Goal: Task Accomplishment & Management: Use online tool/utility

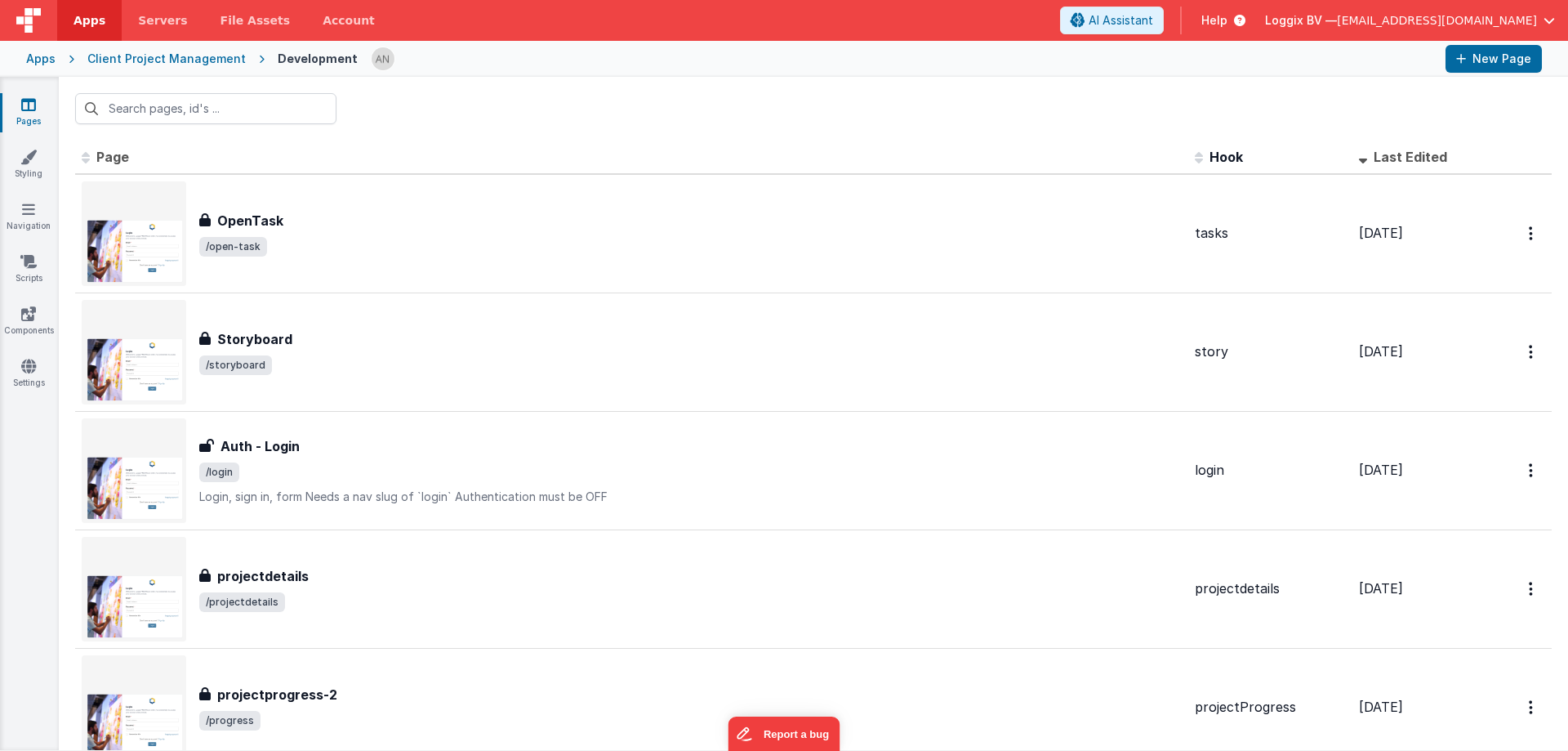
click at [1228, 18] on span "Help" at bounding box center [1214, 20] width 27 height 16
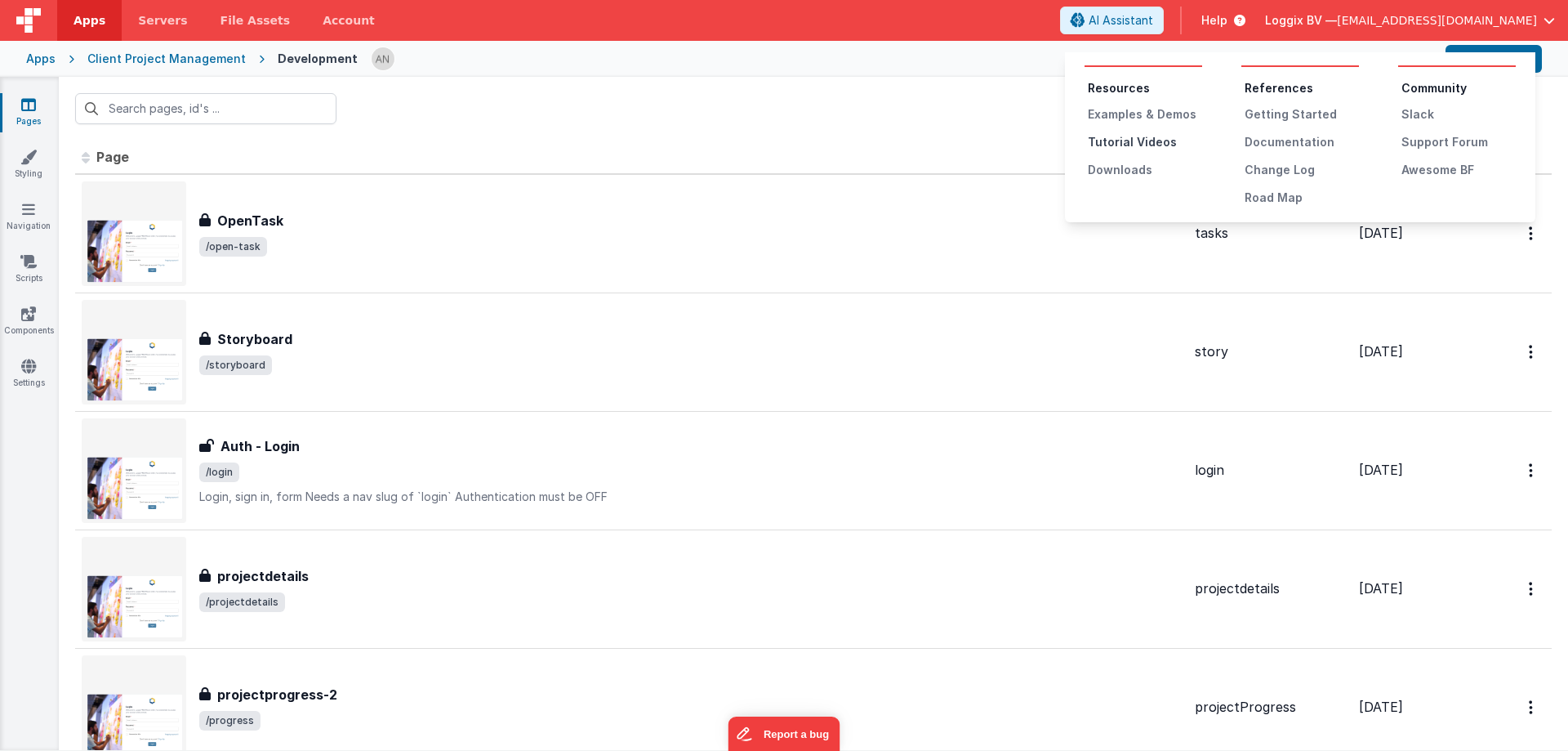
click at [1145, 139] on div "Tutorial Videos" at bounding box center [1146, 141] width 115 height 16
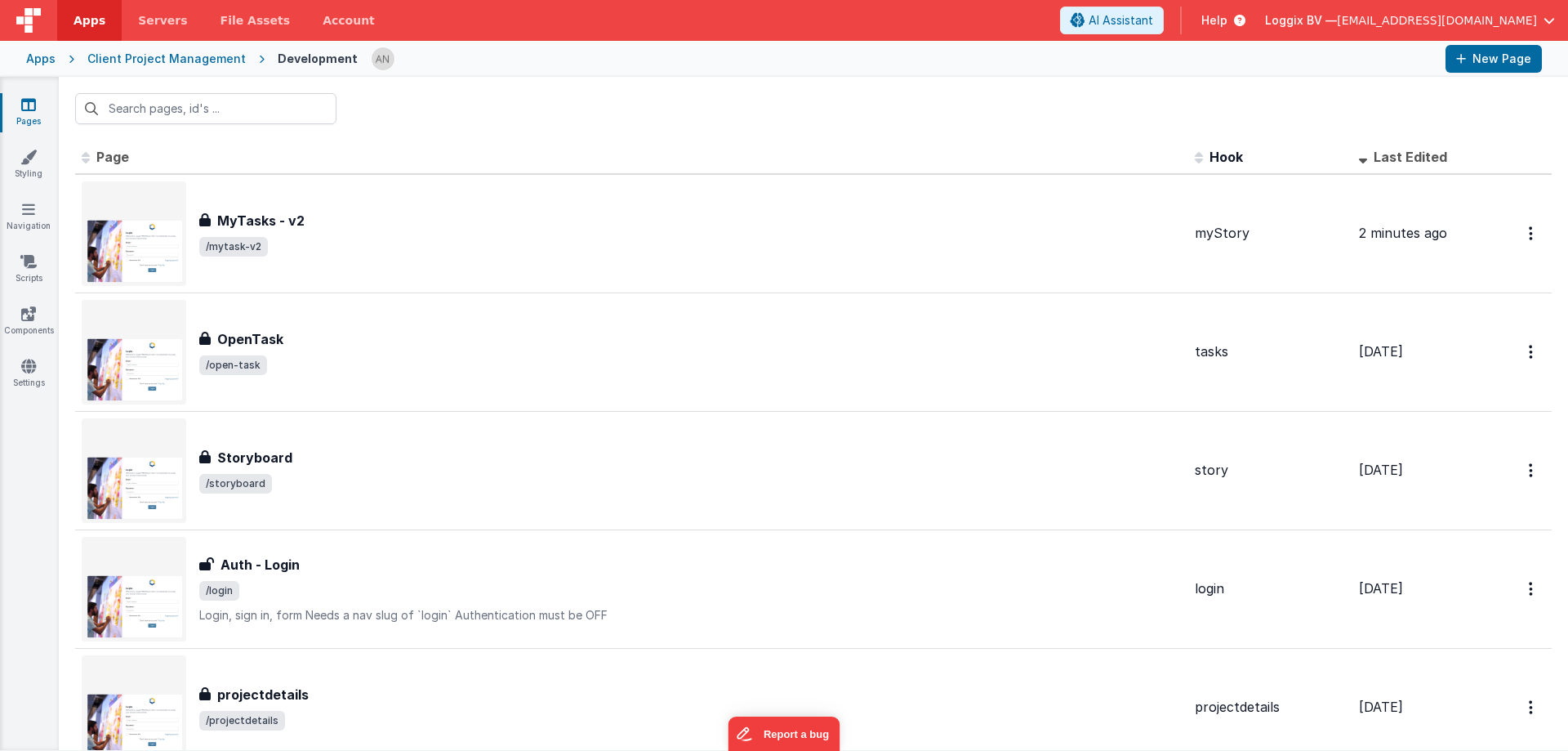
click at [82, 15] on span "Apps" at bounding box center [89, 20] width 32 height 16
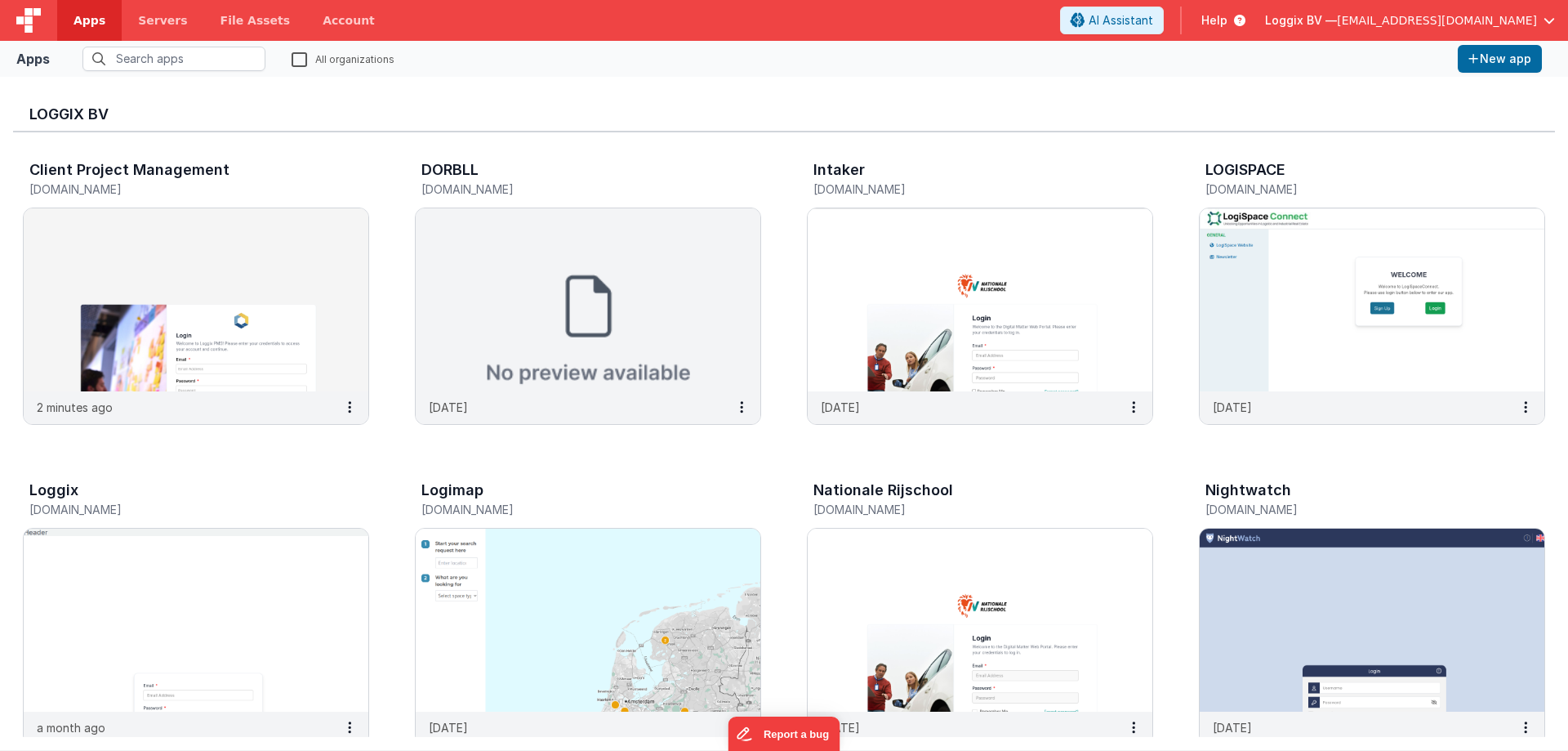
click at [1456, 15] on span "[EMAIL_ADDRESS][DOMAIN_NAME]" at bounding box center [1438, 20] width 200 height 16
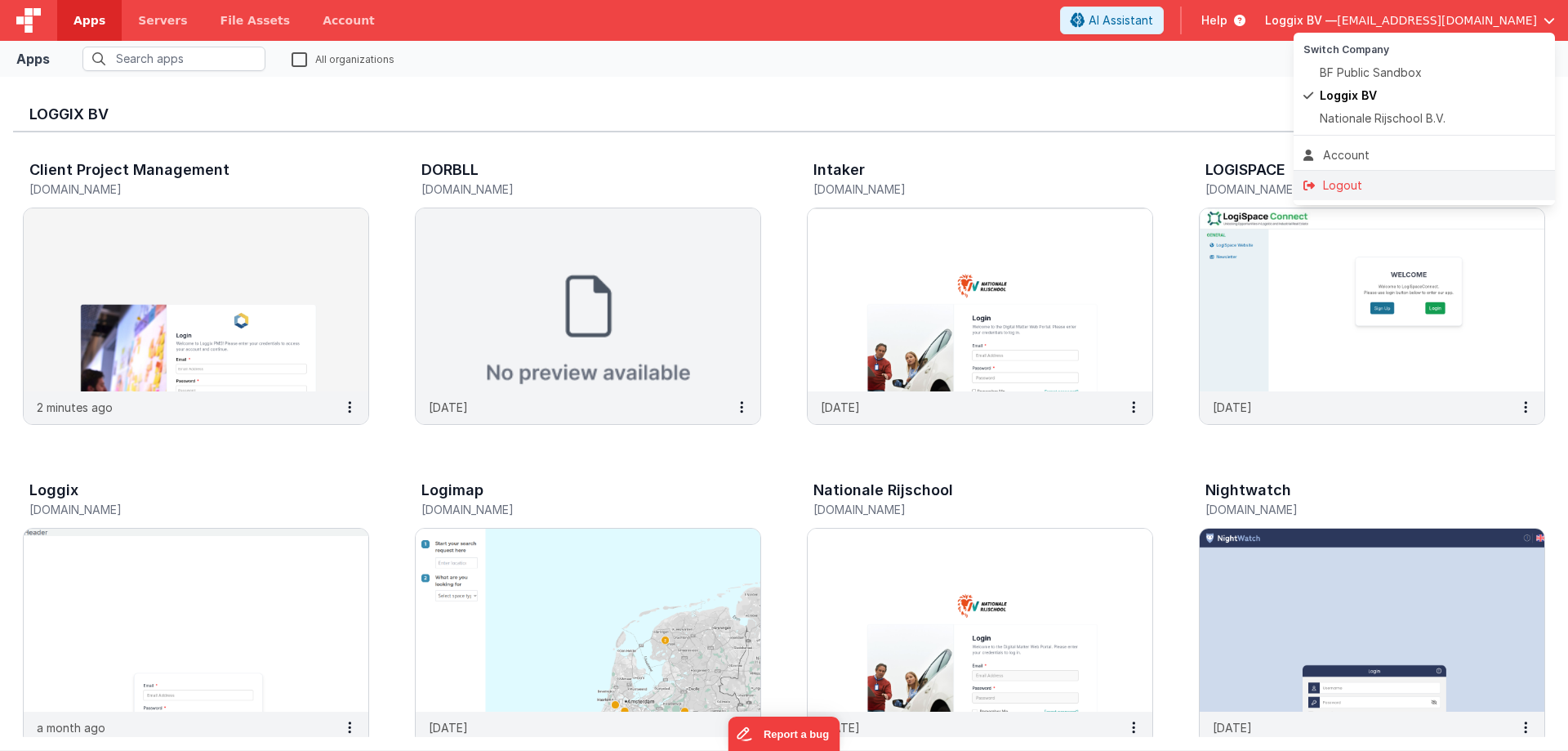
click at [1353, 180] on div "Logout" at bounding box center [1424, 185] width 241 height 16
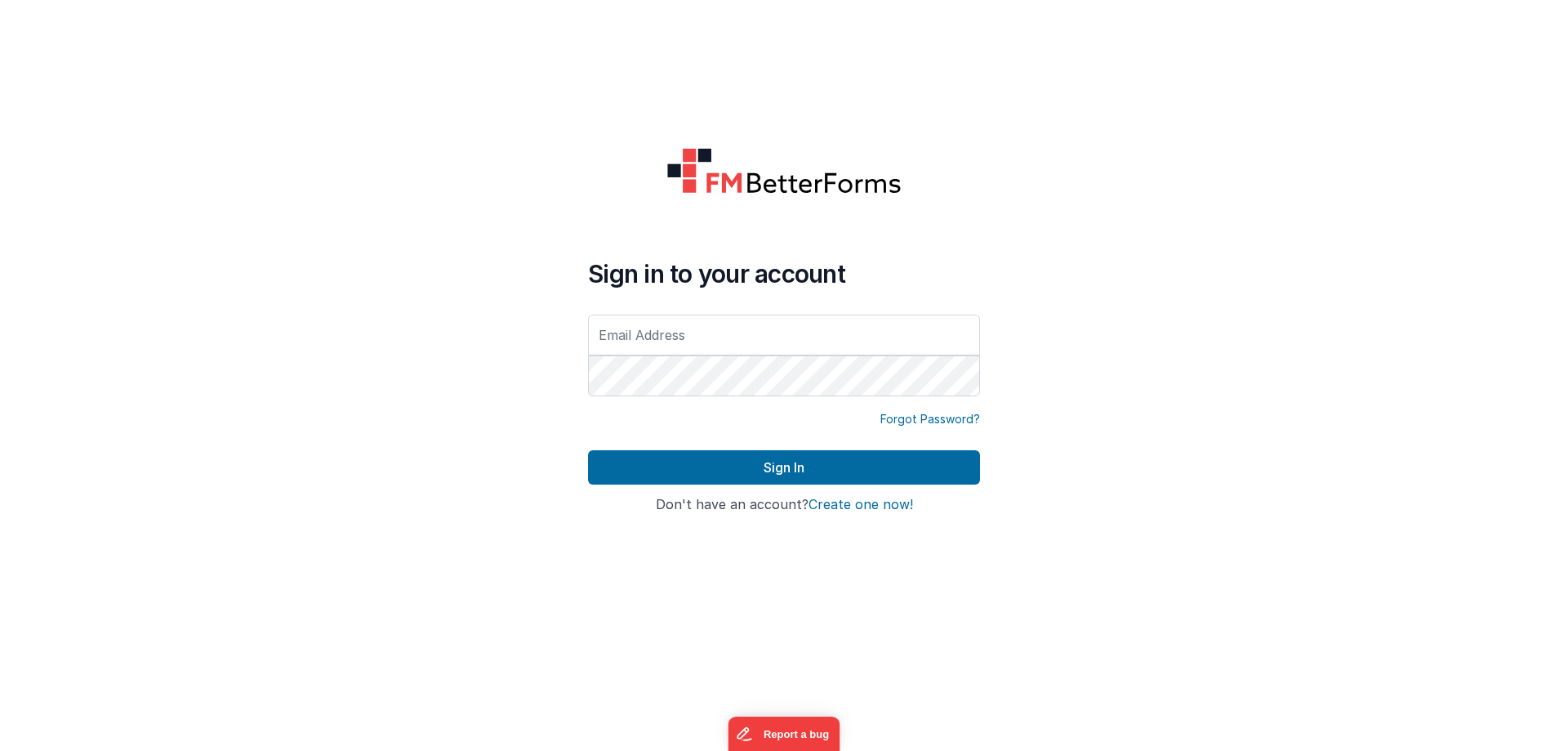
type input "[EMAIL_ADDRESS][DOMAIN_NAME]"
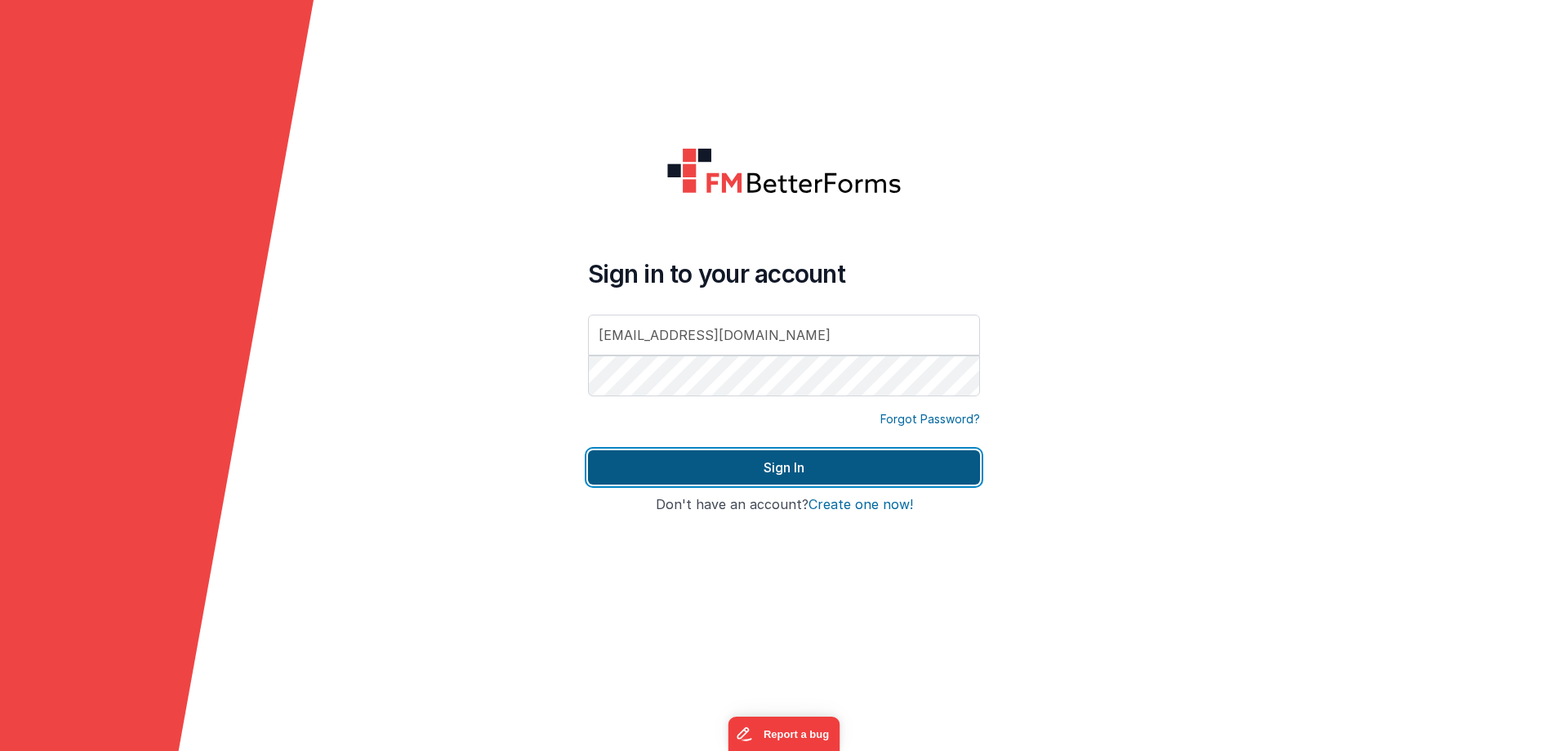
click at [705, 467] on button "Sign In" at bounding box center [784, 468] width 392 height 34
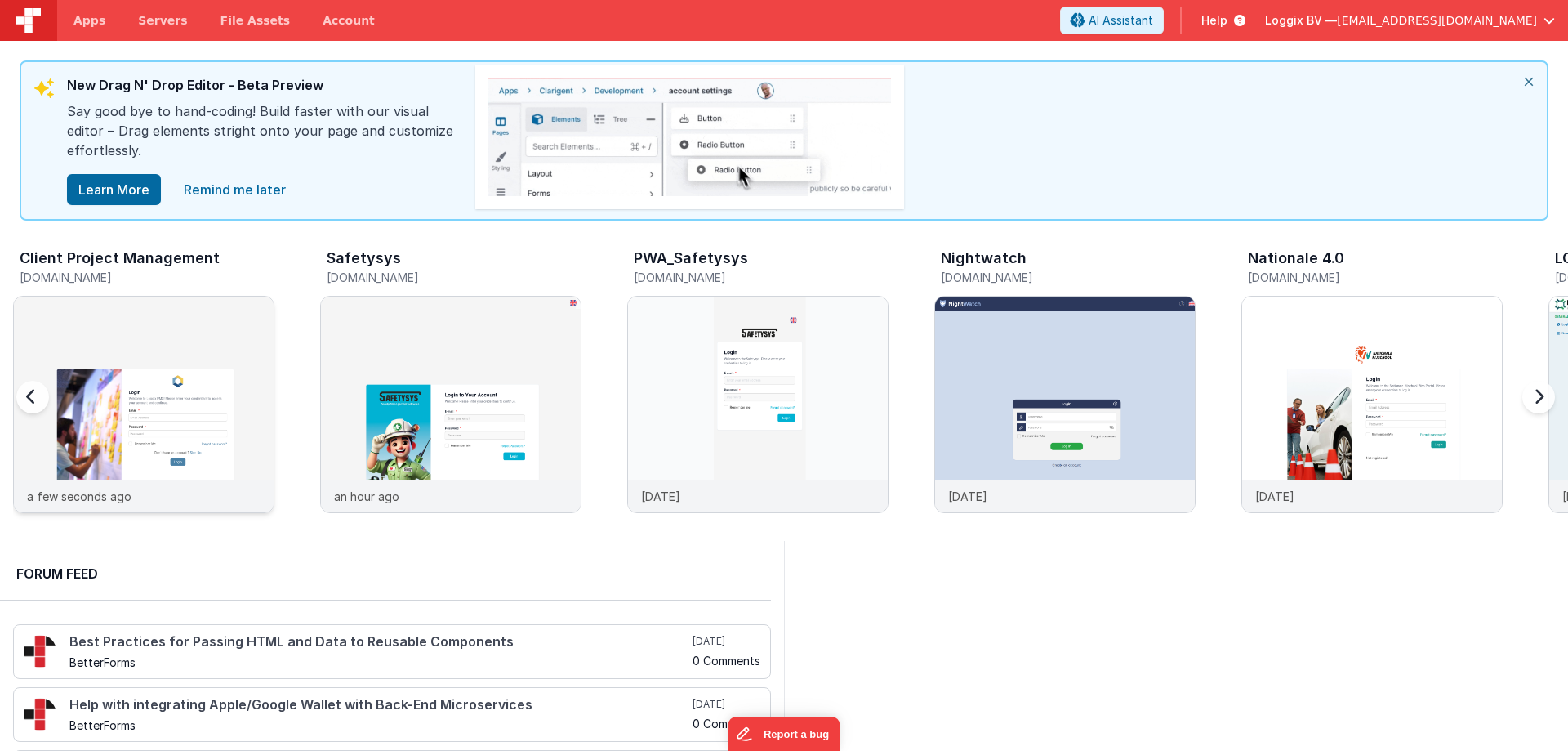
click at [110, 401] on img at bounding box center [143, 426] width 259 height 259
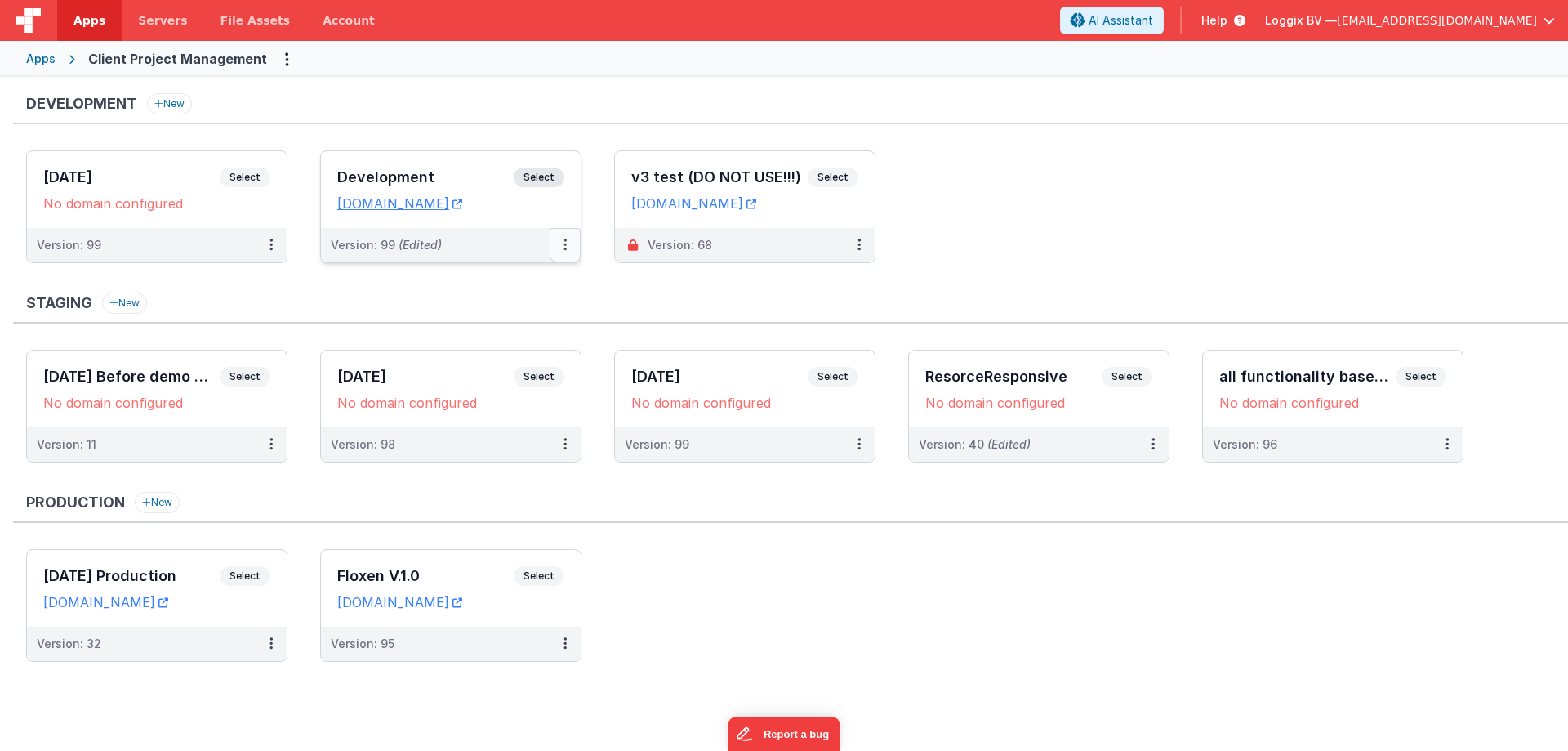
click at [563, 244] on icon at bounding box center [565, 244] width 3 height 1
click at [500, 337] on link "Deploy..." at bounding box center [509, 341] width 144 height 29
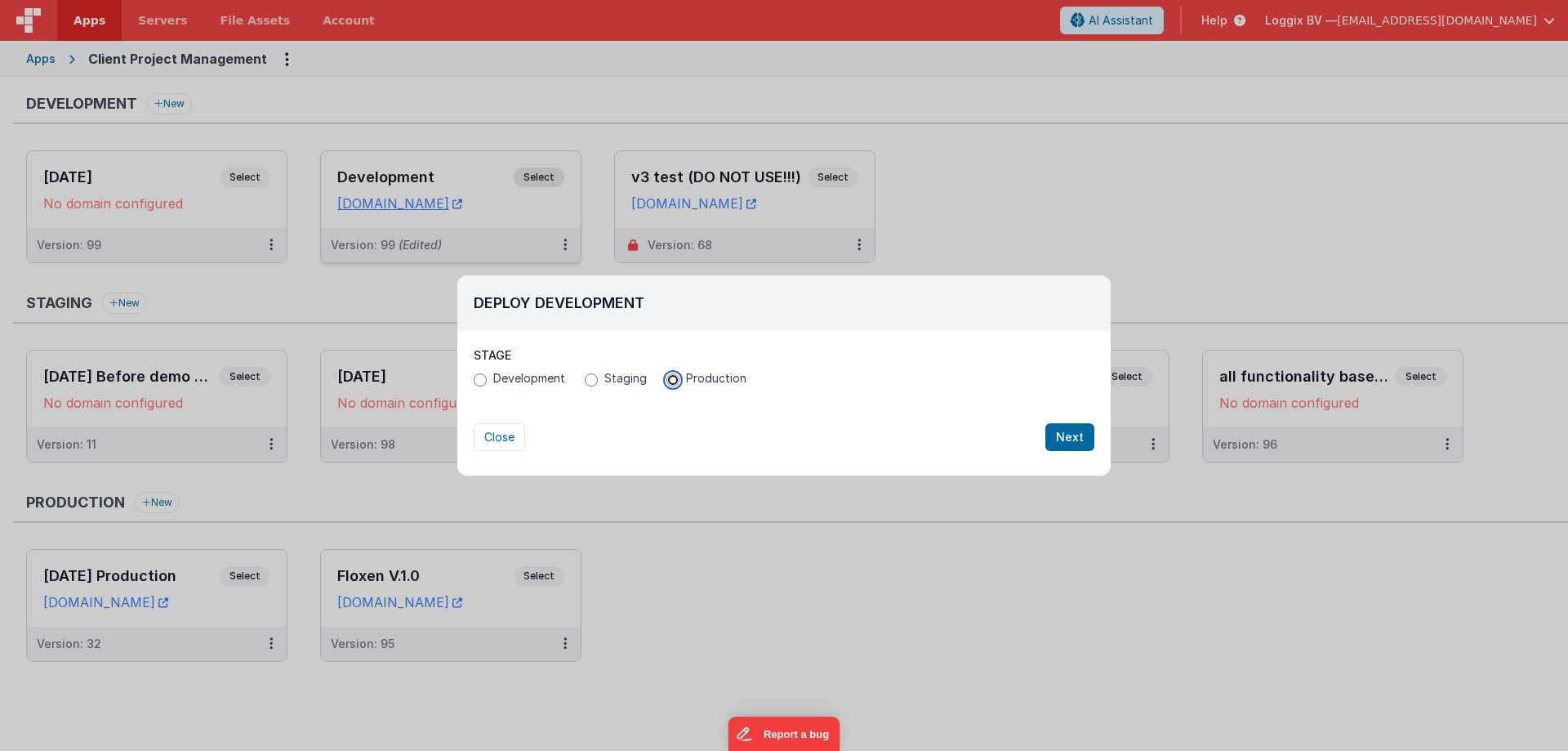
click at [666, 376] on input "Production" at bounding box center [672, 379] width 13 height 13
radio input "true"
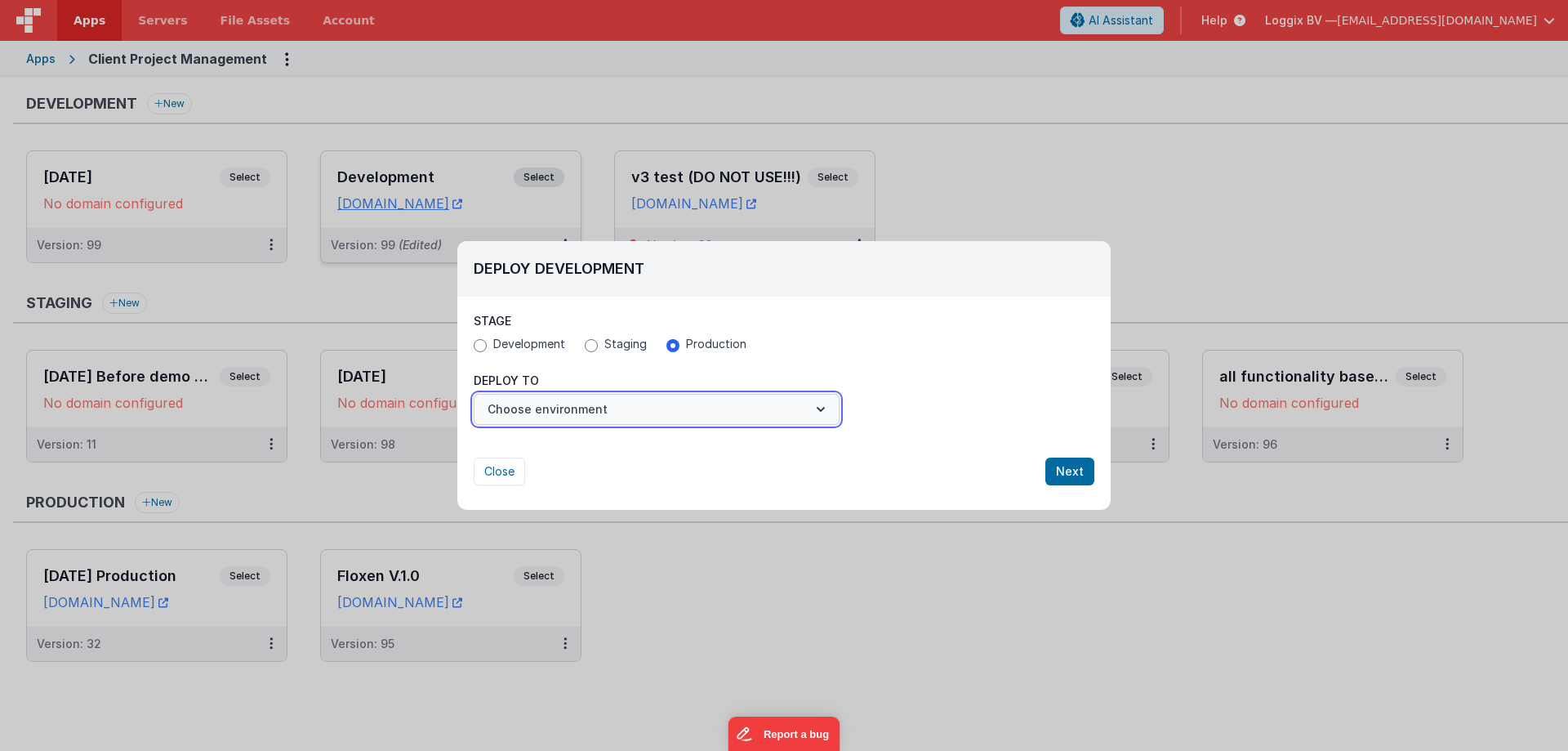
click at [590, 412] on button "Choose environment" at bounding box center [656, 409] width 366 height 31
click at [1069, 393] on div at bounding box center [784, 375] width 1568 height 751
click at [492, 468] on button "Close" at bounding box center [499, 471] width 51 height 27
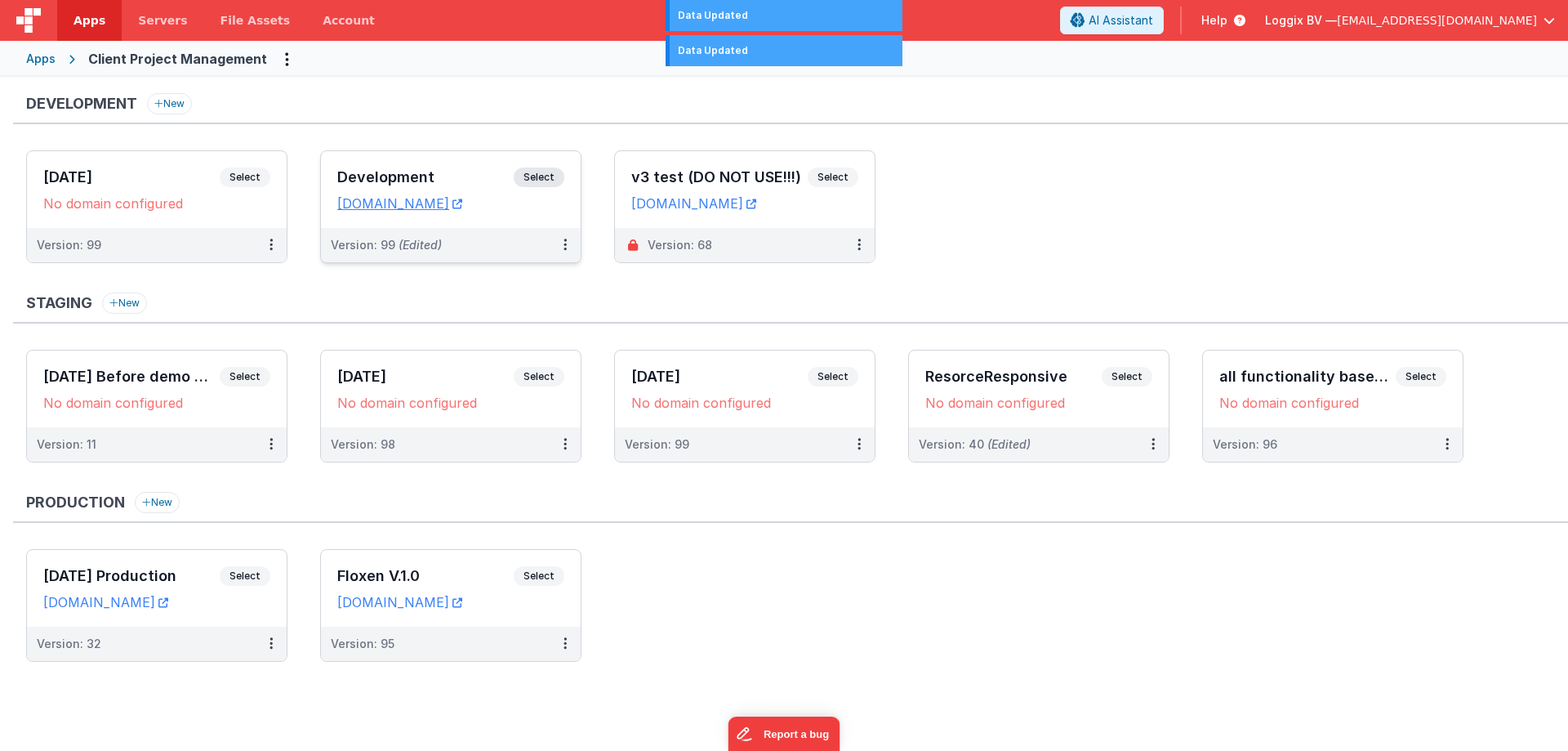
click at [552, 166] on div "Development Select URLs [DOMAIN_NAME]" at bounding box center [450, 189] width 259 height 77
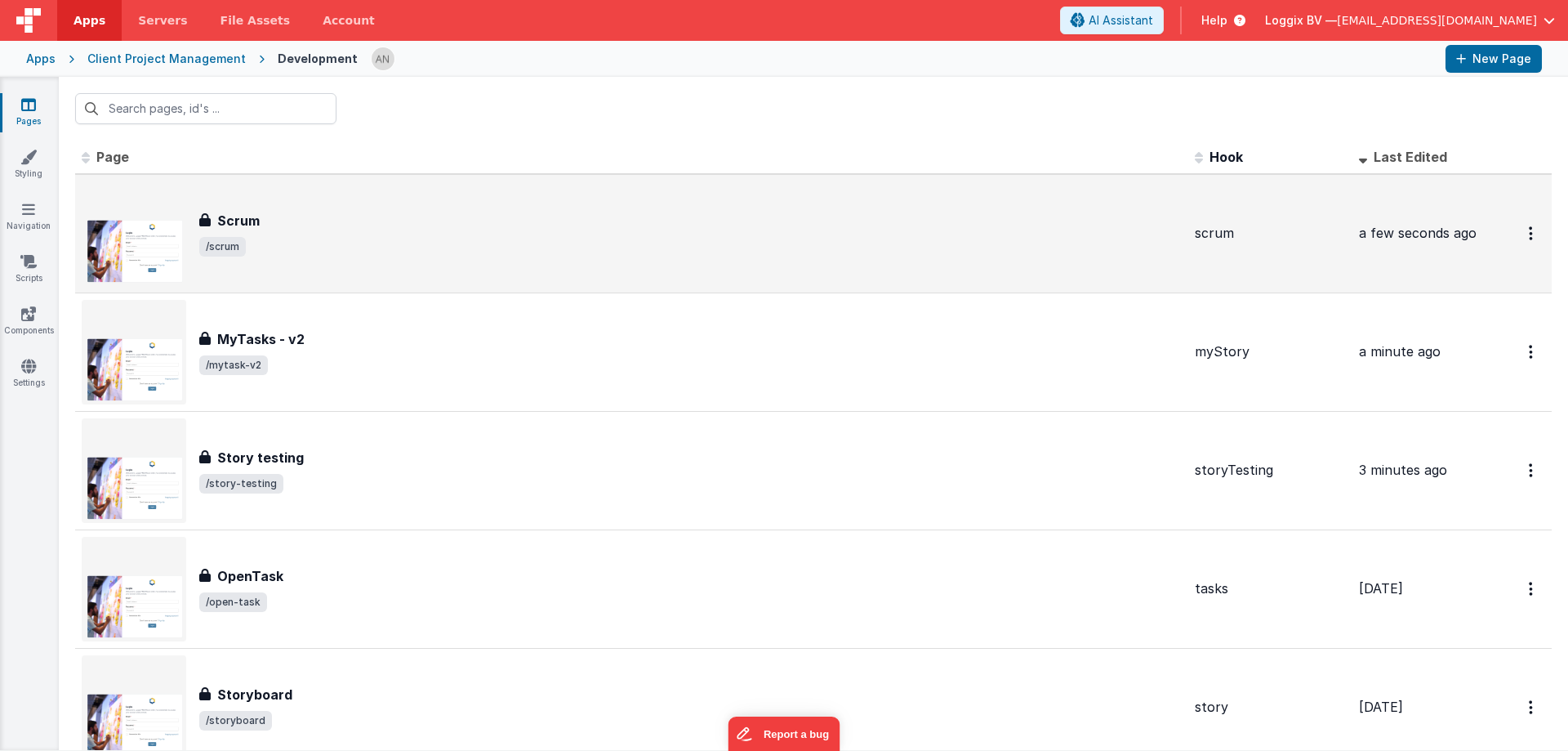
click at [313, 221] on div "Scrum" at bounding box center [691, 220] width 983 height 20
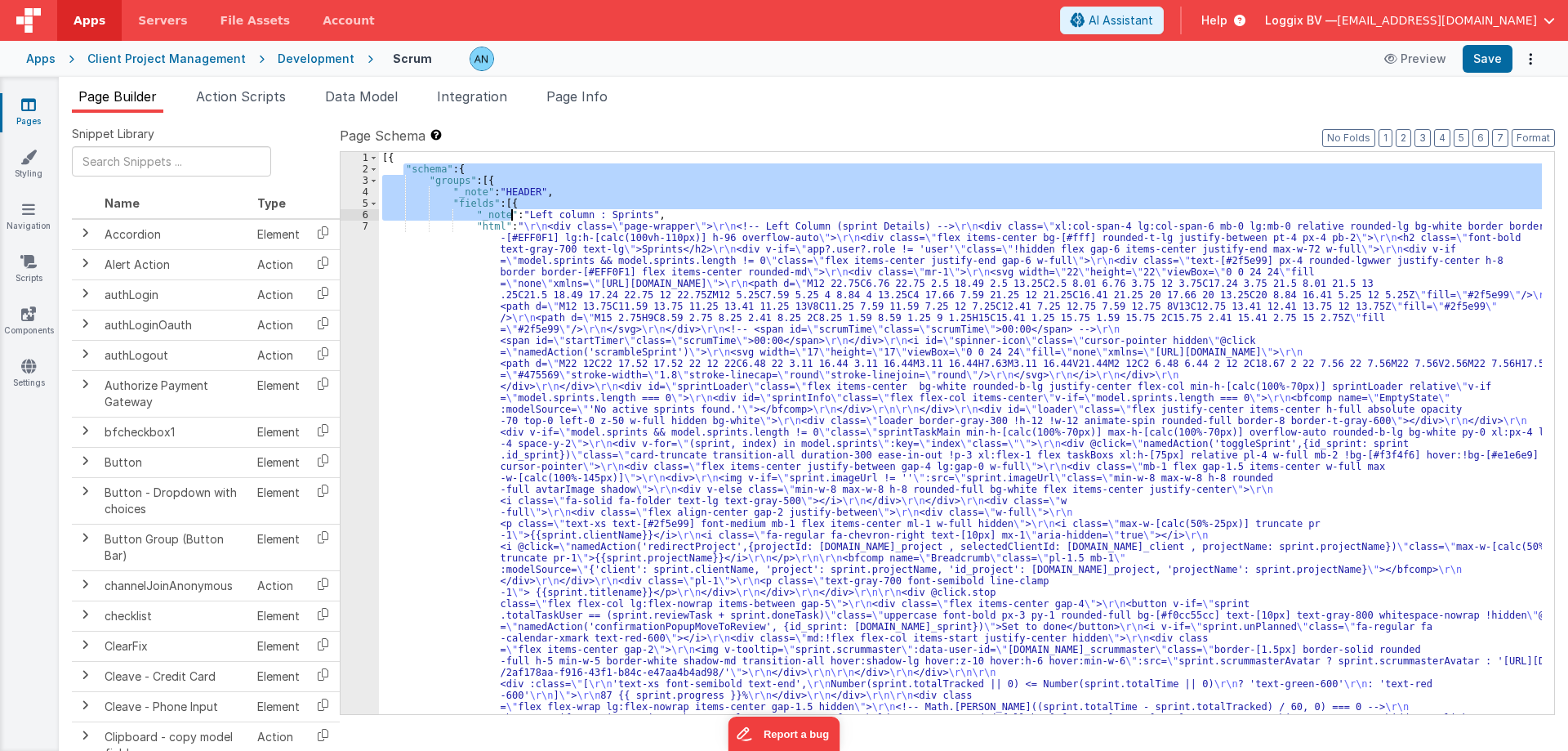
drag, startPoint x: 403, startPoint y: 169, endPoint x: 512, endPoint y: 232, distance: 125.9
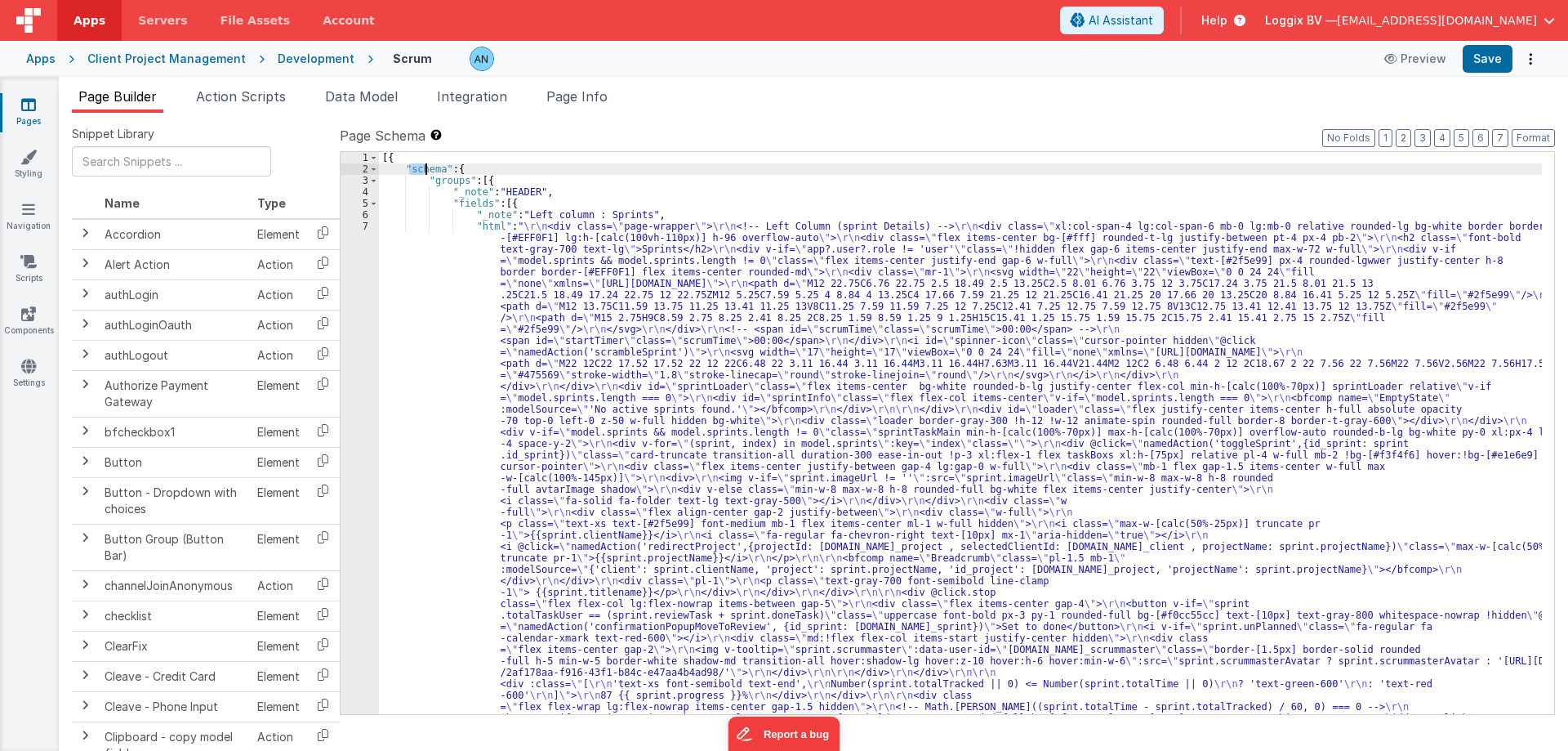
drag, startPoint x: 407, startPoint y: 170, endPoint x: 423, endPoint y: 170, distance: 16.0
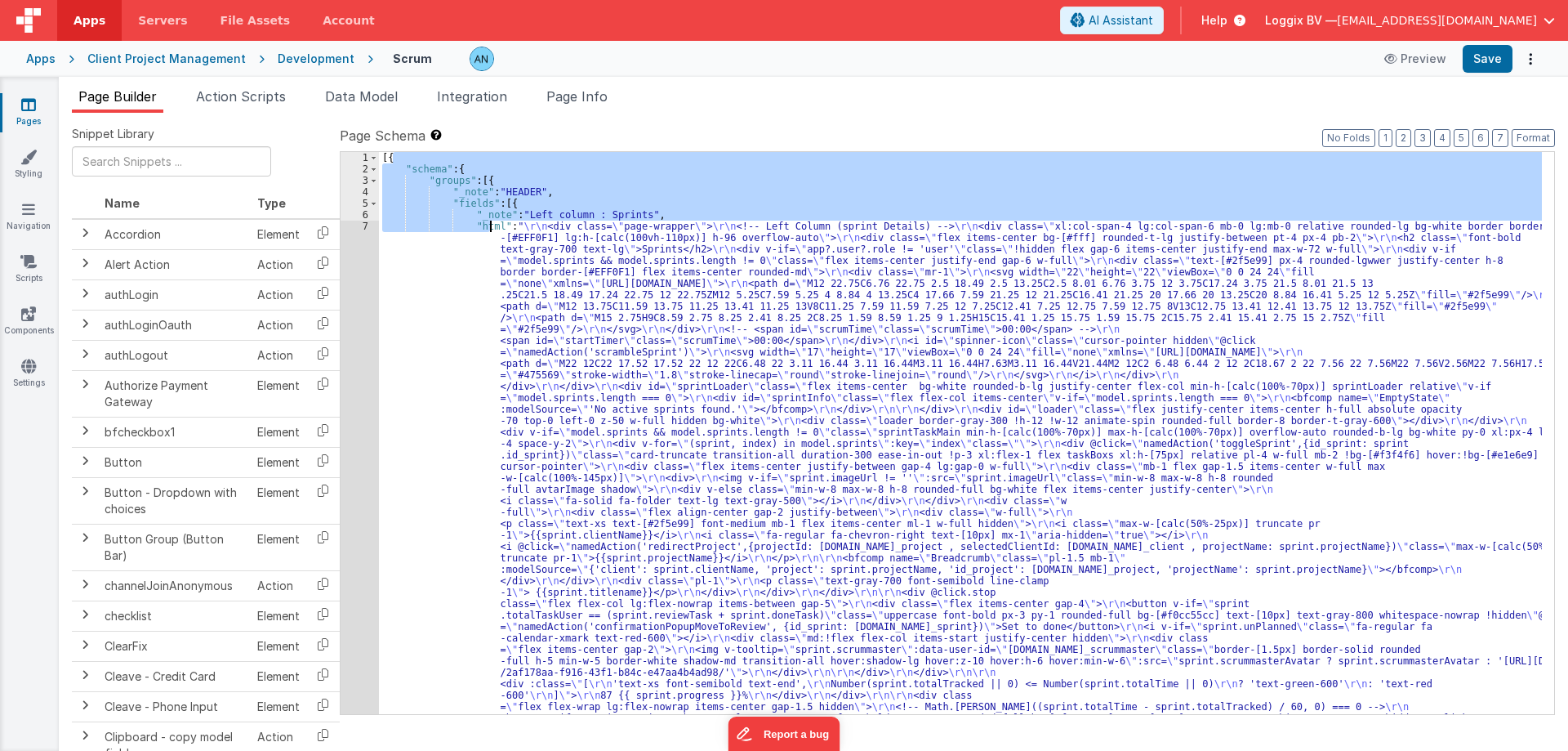
drag, startPoint x: 399, startPoint y: 158, endPoint x: 491, endPoint y: 226, distance: 114.4
click at [491, 226] on div "[{ "schema" : { "groups" : [{ "_note" : "HEADER" , "fields" : [{ "_note" : "Lef…" at bounding box center [961, 432] width 1163 height 562
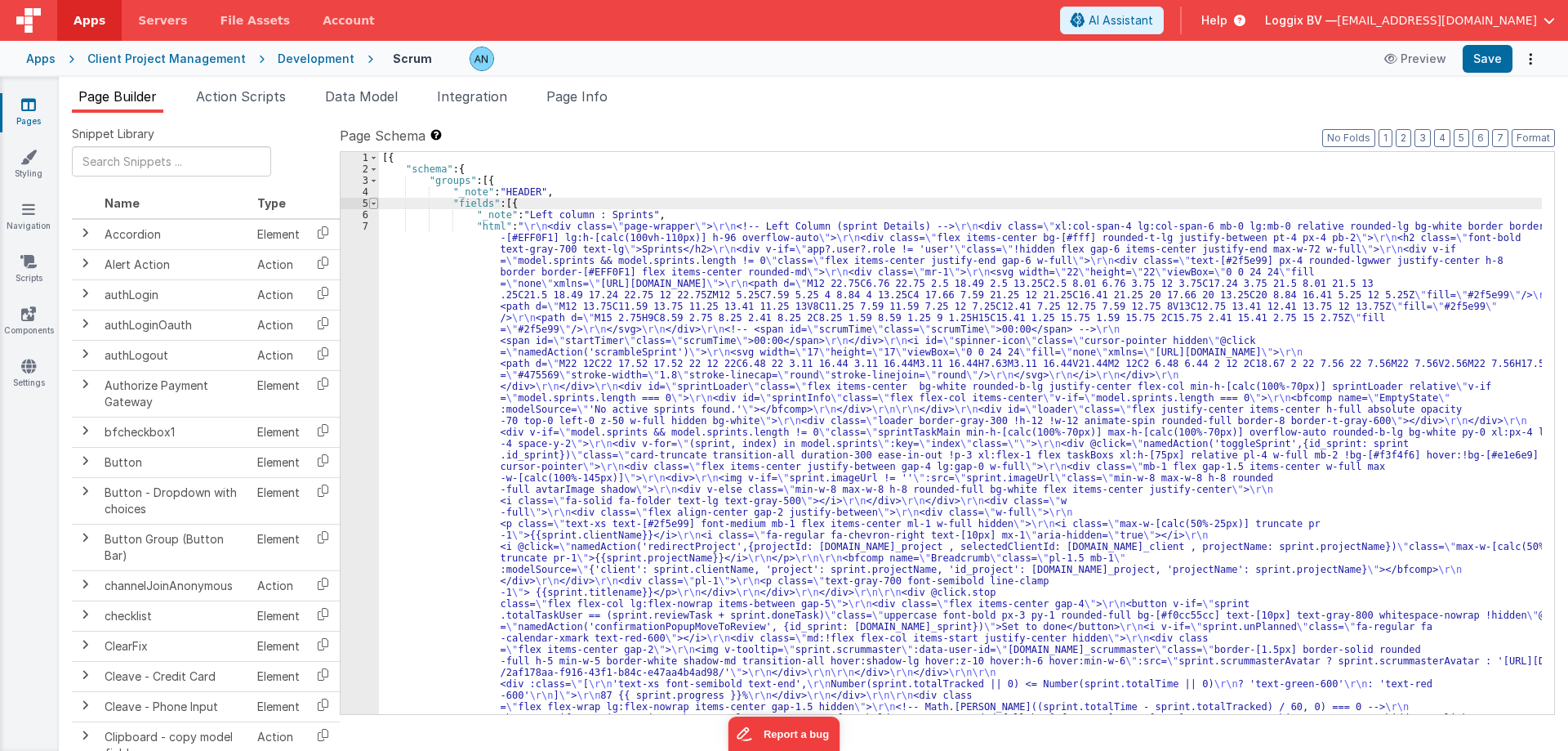
click at [371, 198] on span at bounding box center [373, 203] width 9 height 11
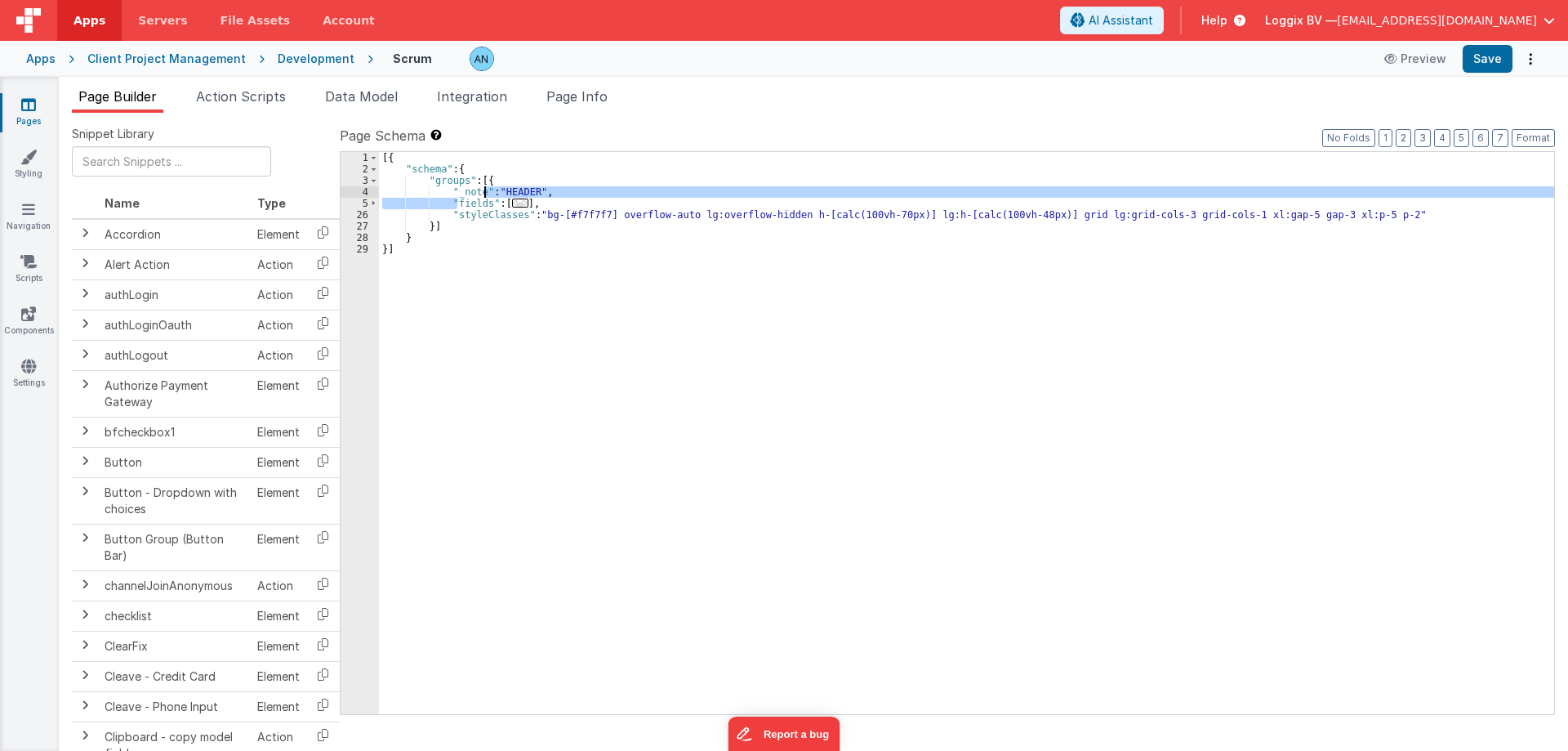
drag, startPoint x: 460, startPoint y: 200, endPoint x: 483, endPoint y: 197, distance: 23.2
click at [483, 197] on div "[{ "schema" : { "groups" : [{ "_note" : "HEADER" , "fields" : [ ... ] , "styleC…" at bounding box center [967, 444] width 1176 height 585
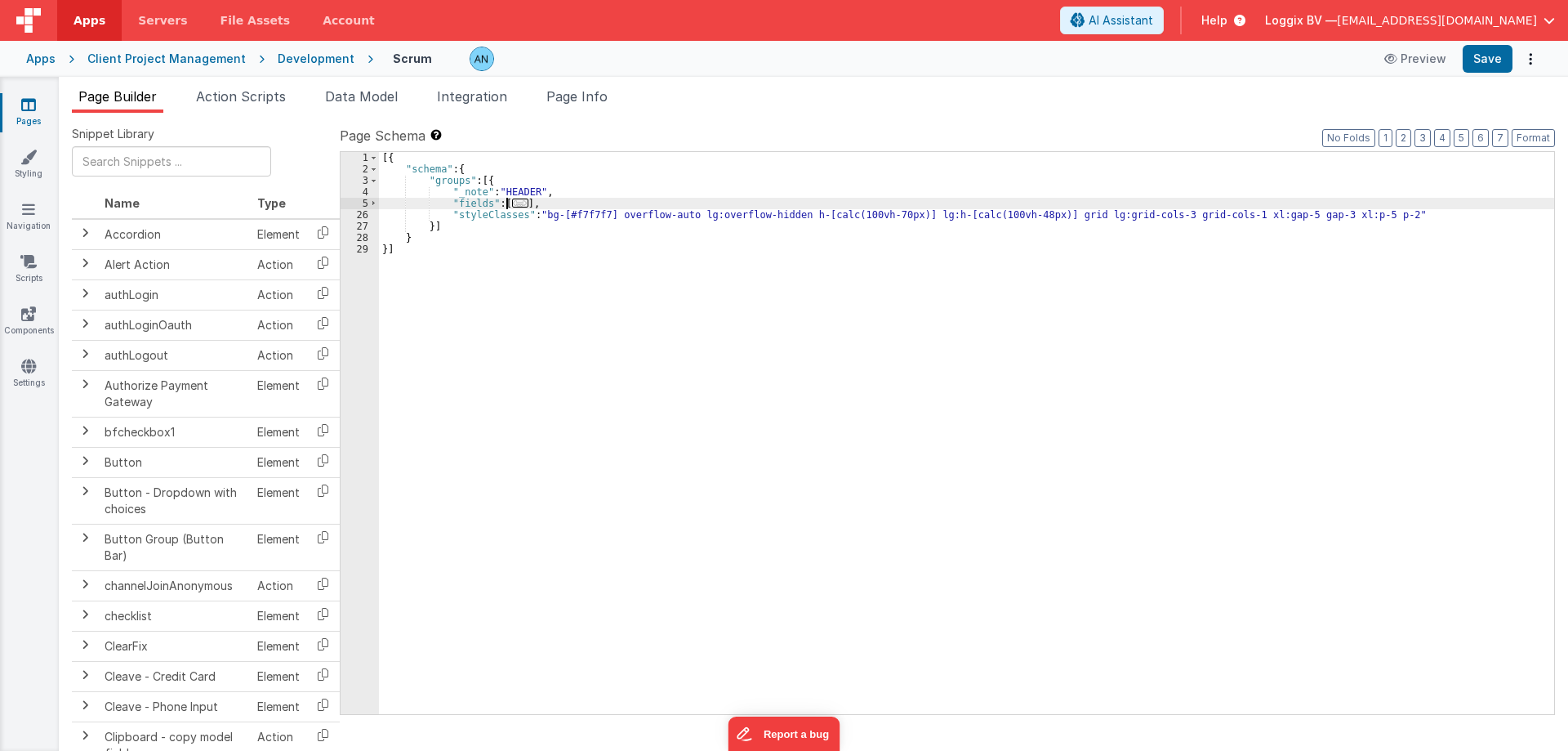
click at [512, 203] on span "..." at bounding box center [520, 203] width 16 height 9
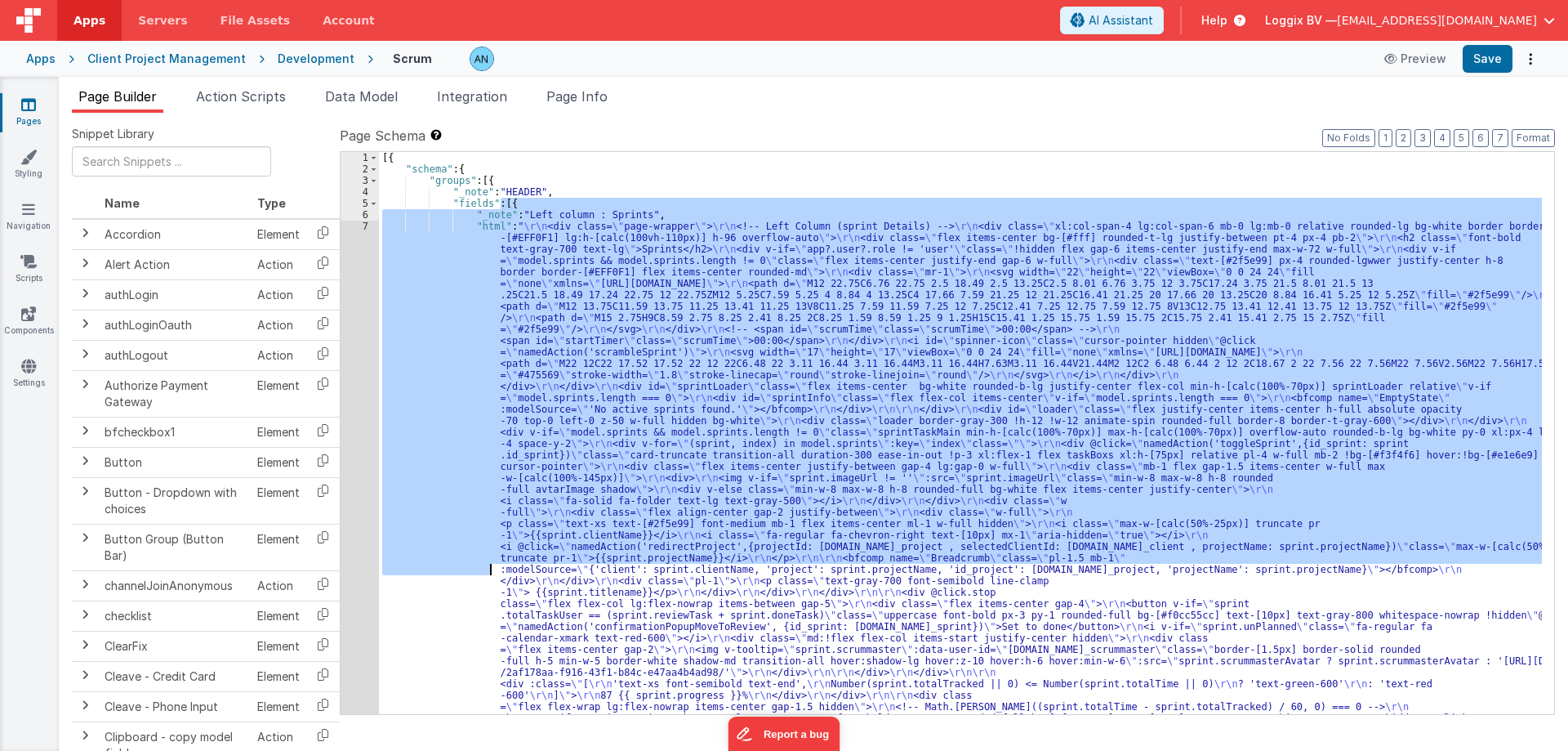
drag, startPoint x: 503, startPoint y: 204, endPoint x: 501, endPoint y: 572, distance: 368.0
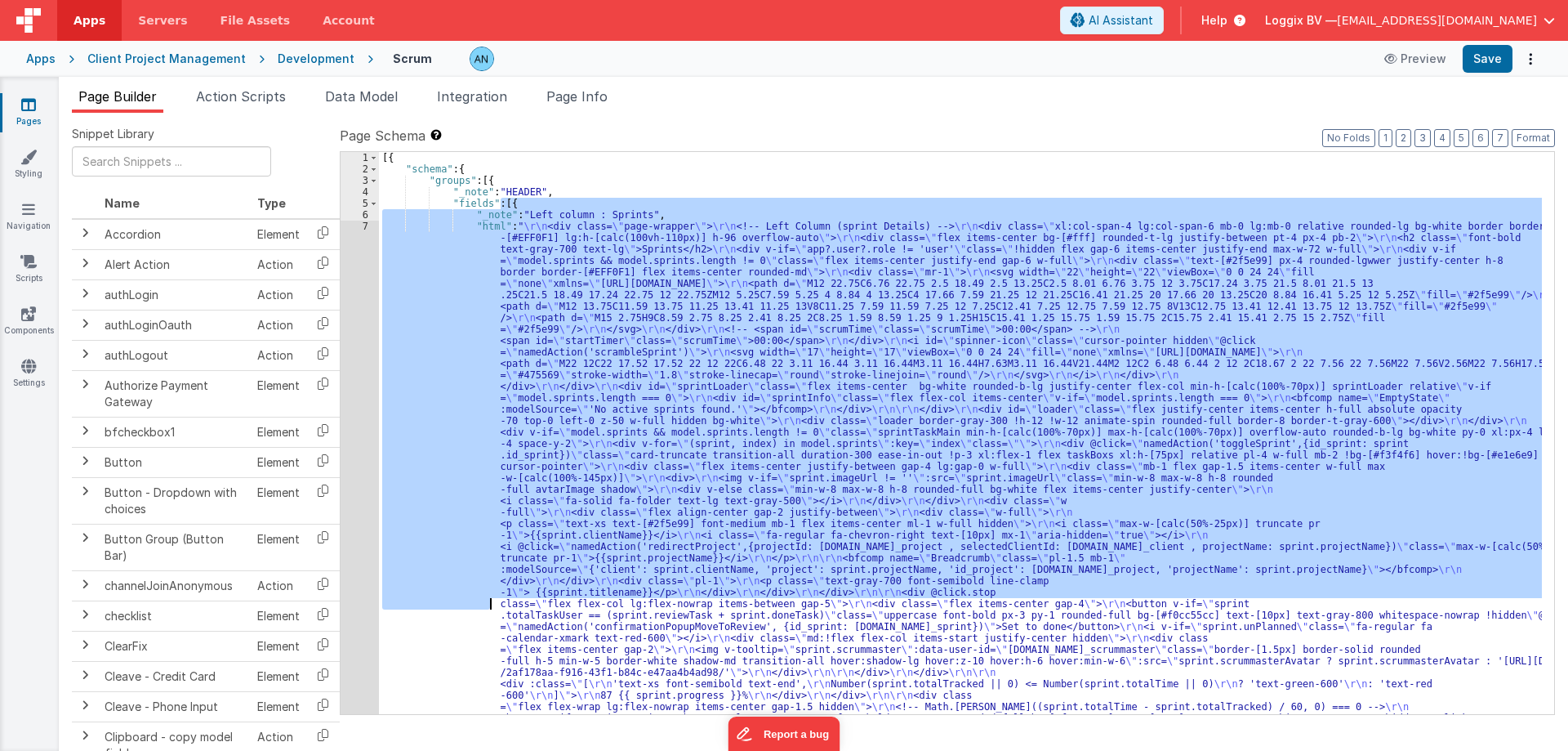
drag, startPoint x: 557, startPoint y: 371, endPoint x: 577, endPoint y: 353, distance: 26.9
click at [557, 371] on div "[{ "schema" : { "groups" : [{ "_note" : "HEADER" , "fields" : [{ "_note" : "Lef…" at bounding box center [961, 432] width 1163 height 562
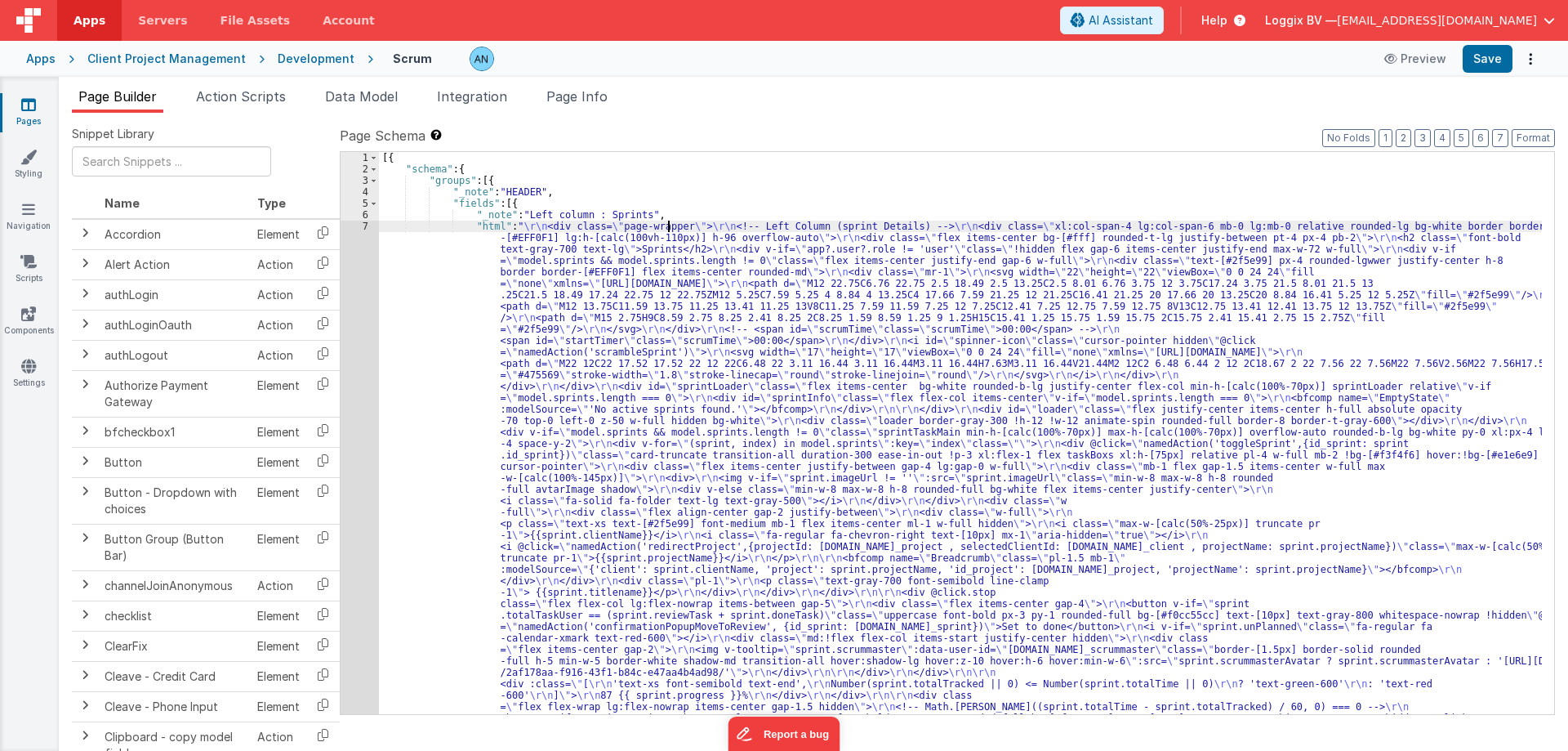
click at [364, 226] on div "7" at bounding box center [360, 758] width 39 height 1075
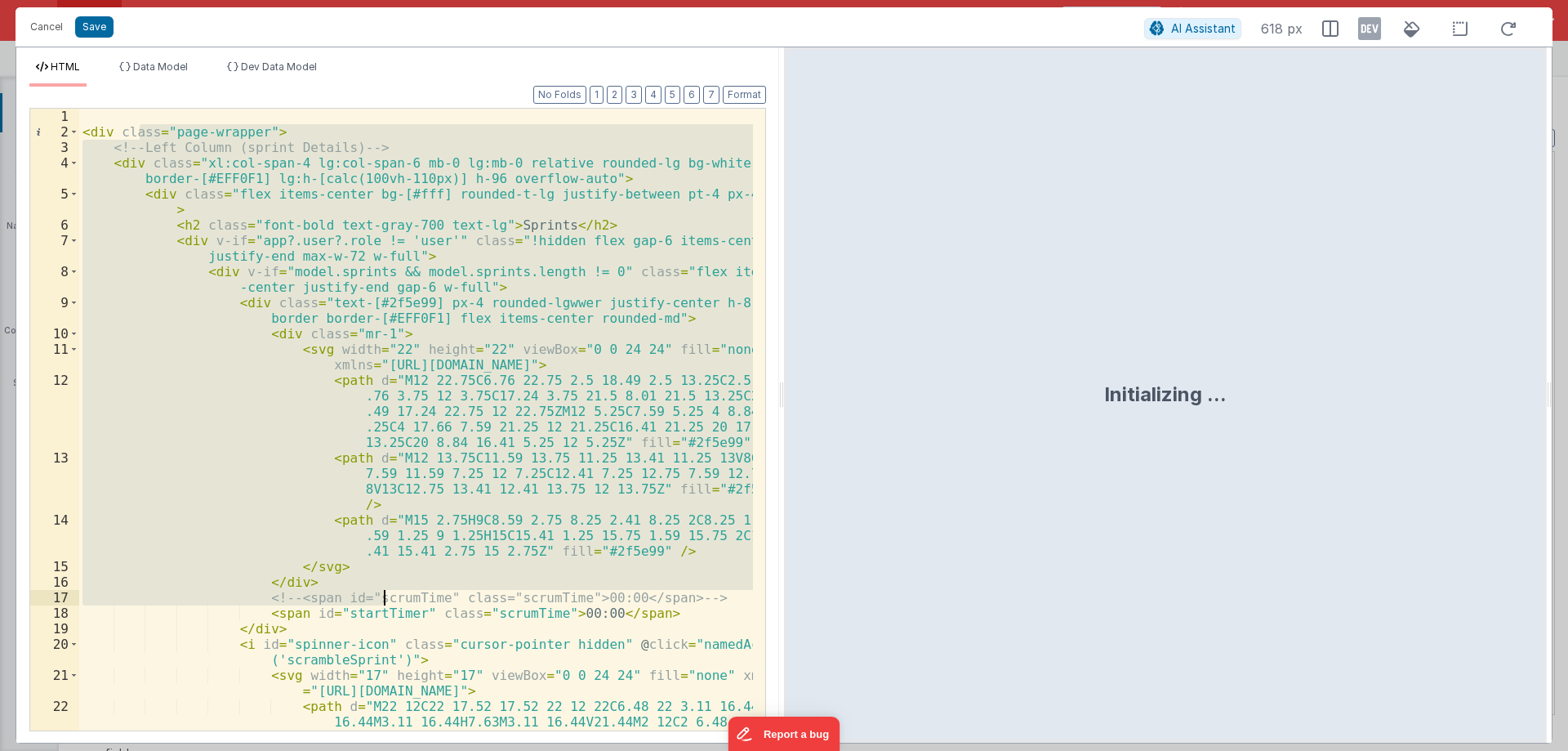
drag, startPoint x: 254, startPoint y: 203, endPoint x: 399, endPoint y: 519, distance: 347.7
click at [381, 597] on div "< div class = "page-wrapper" > <!-- Left Column (sprint Details) --> < div clas…" at bounding box center [416, 466] width 674 height 715
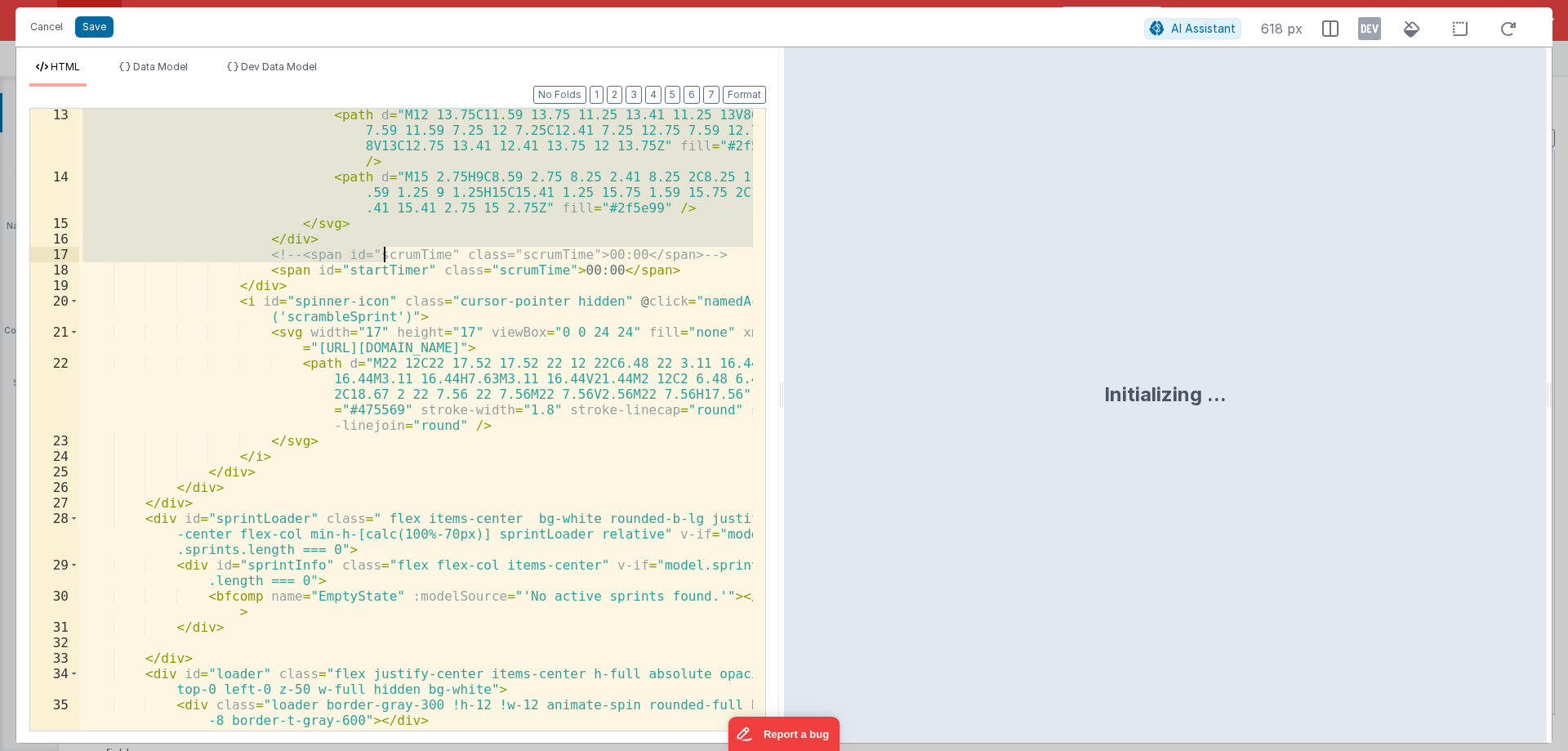
scroll to position [490, 0]
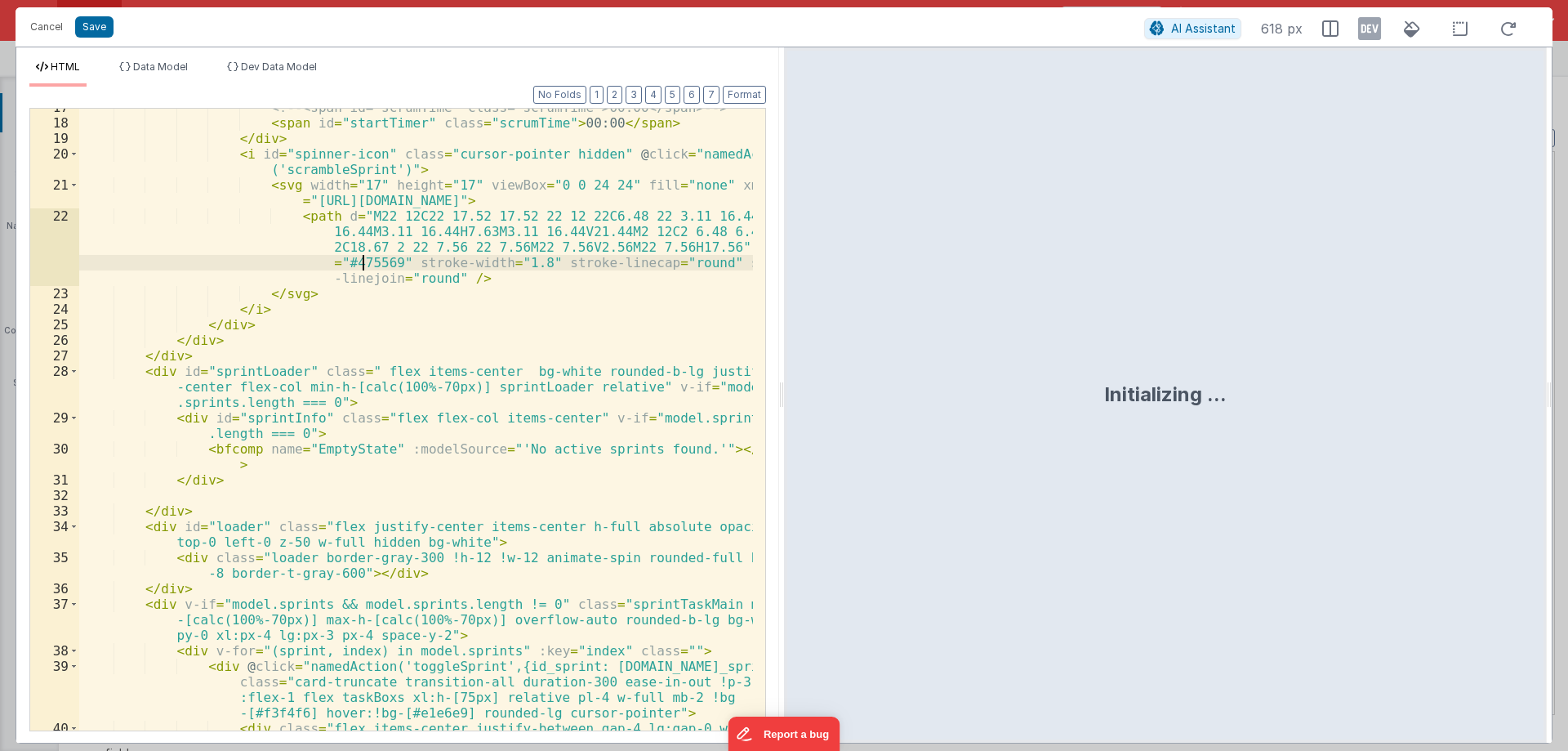
drag, startPoint x: 363, startPoint y: 263, endPoint x: 276, endPoint y: 288, distance: 90.5
click at [534, 719] on div "<!-- <span id="scrumTime" class="scrumTime">00:00</span> --> < span id = "start…" at bounding box center [416, 433] width 674 height 668
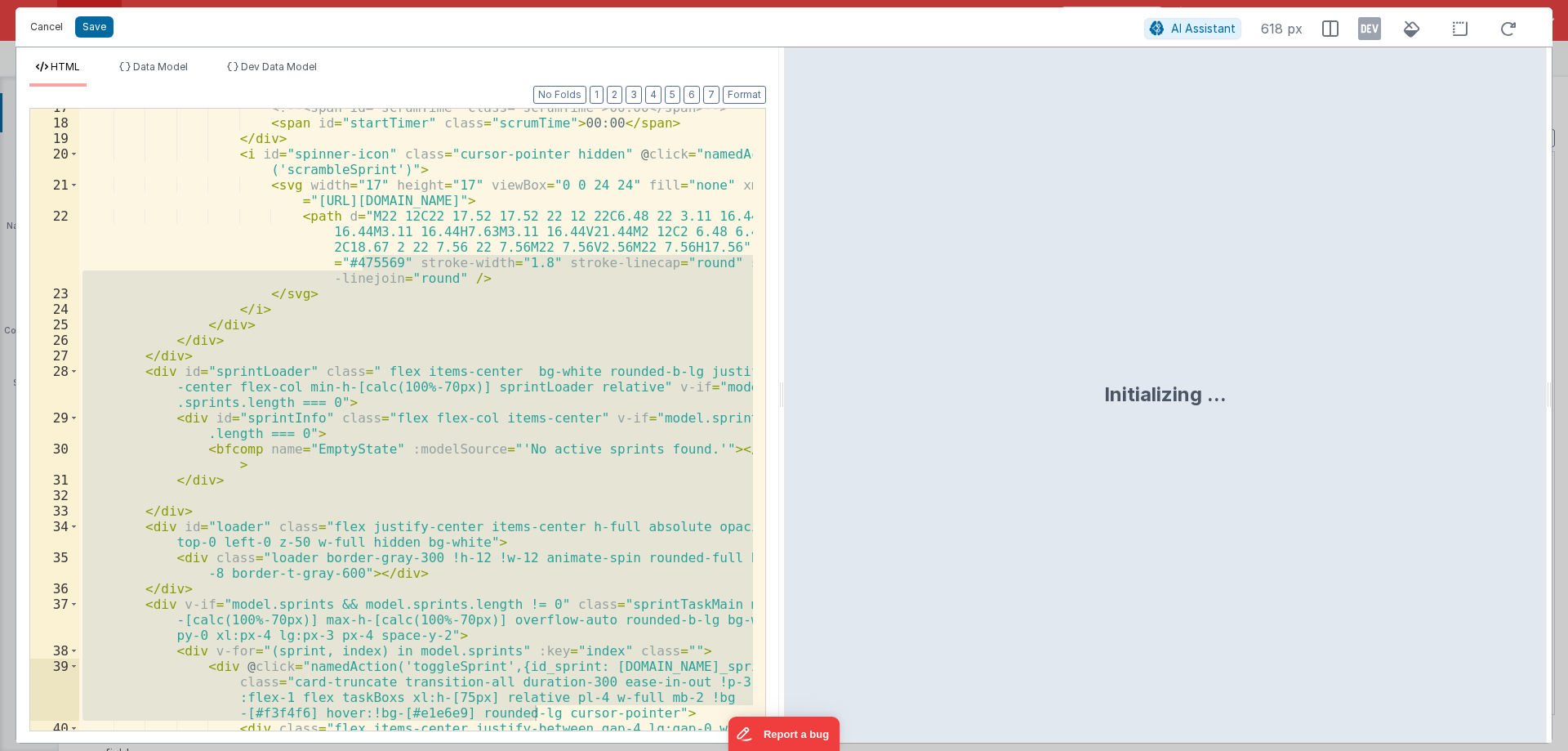
click at [44, 22] on button "Cancel" at bounding box center [46, 27] width 49 height 23
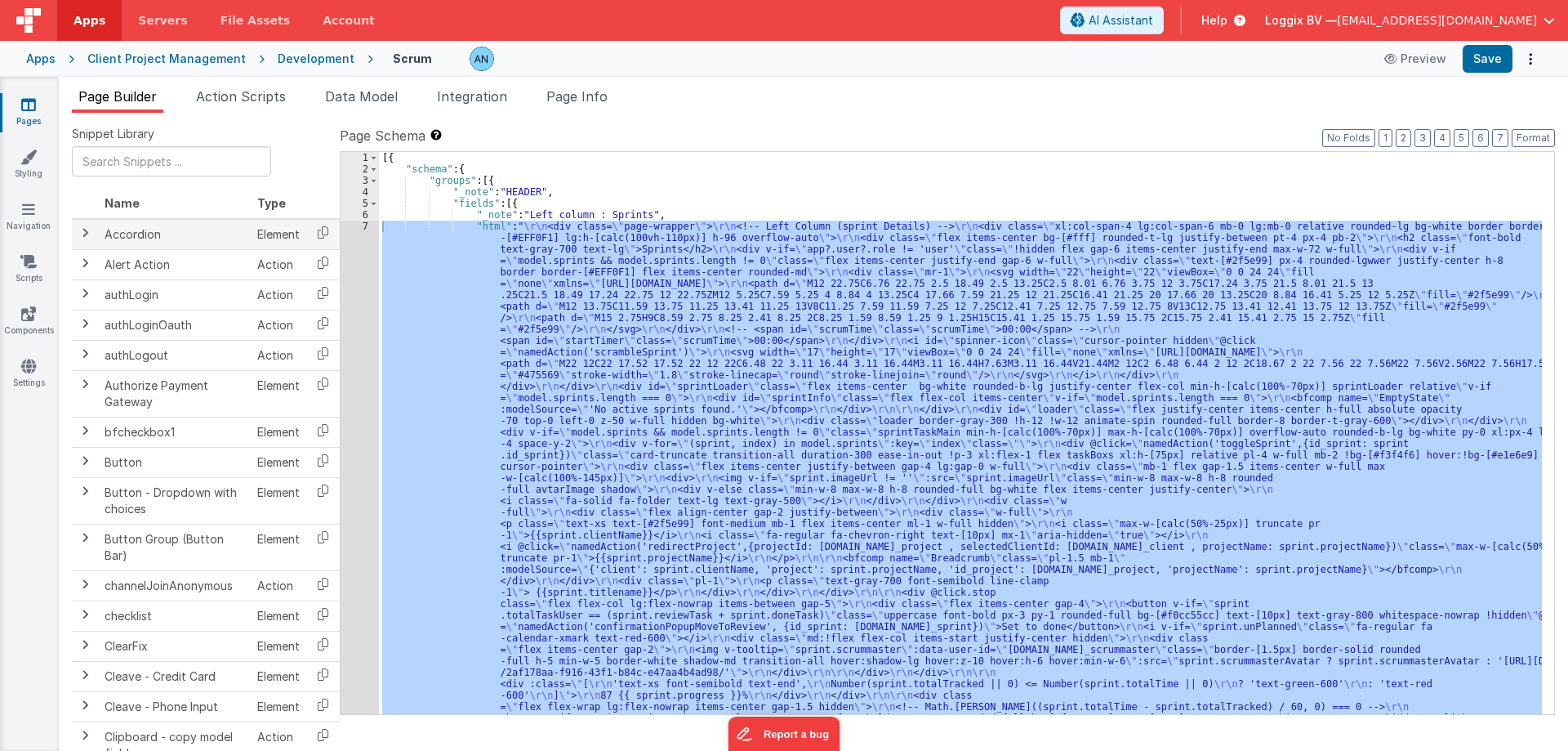
click at [83, 236] on span at bounding box center [85, 232] width 13 height 13
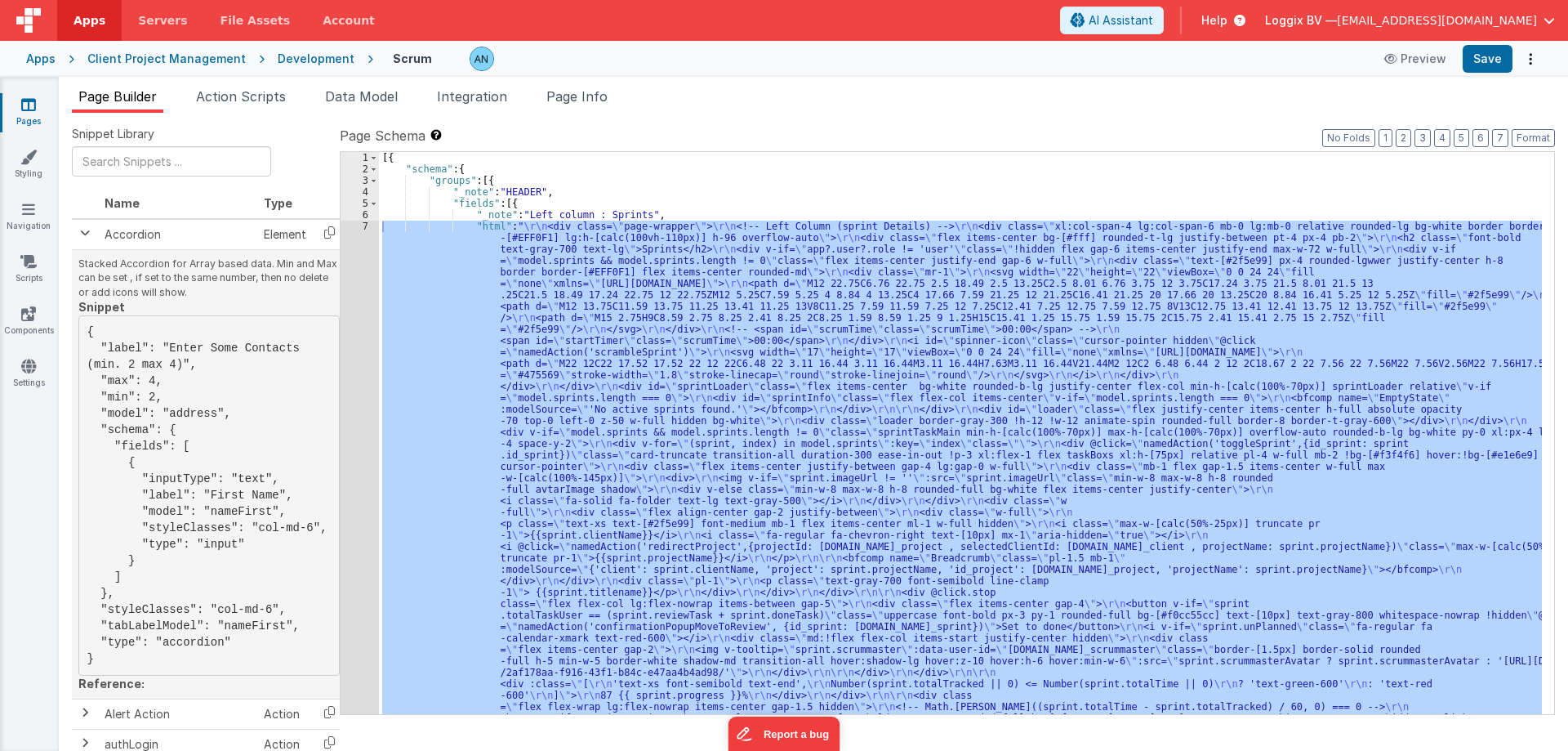
drag, startPoint x: 92, startPoint y: 669, endPoint x: 111, endPoint y: 331, distance: 338.5
click at [111, 331] on pre "{ "label": "Enter Some Contacts (min. 2 max 4)", "max": 4, "min": 2, "model": "…" at bounding box center [209, 495] width 261 height 361
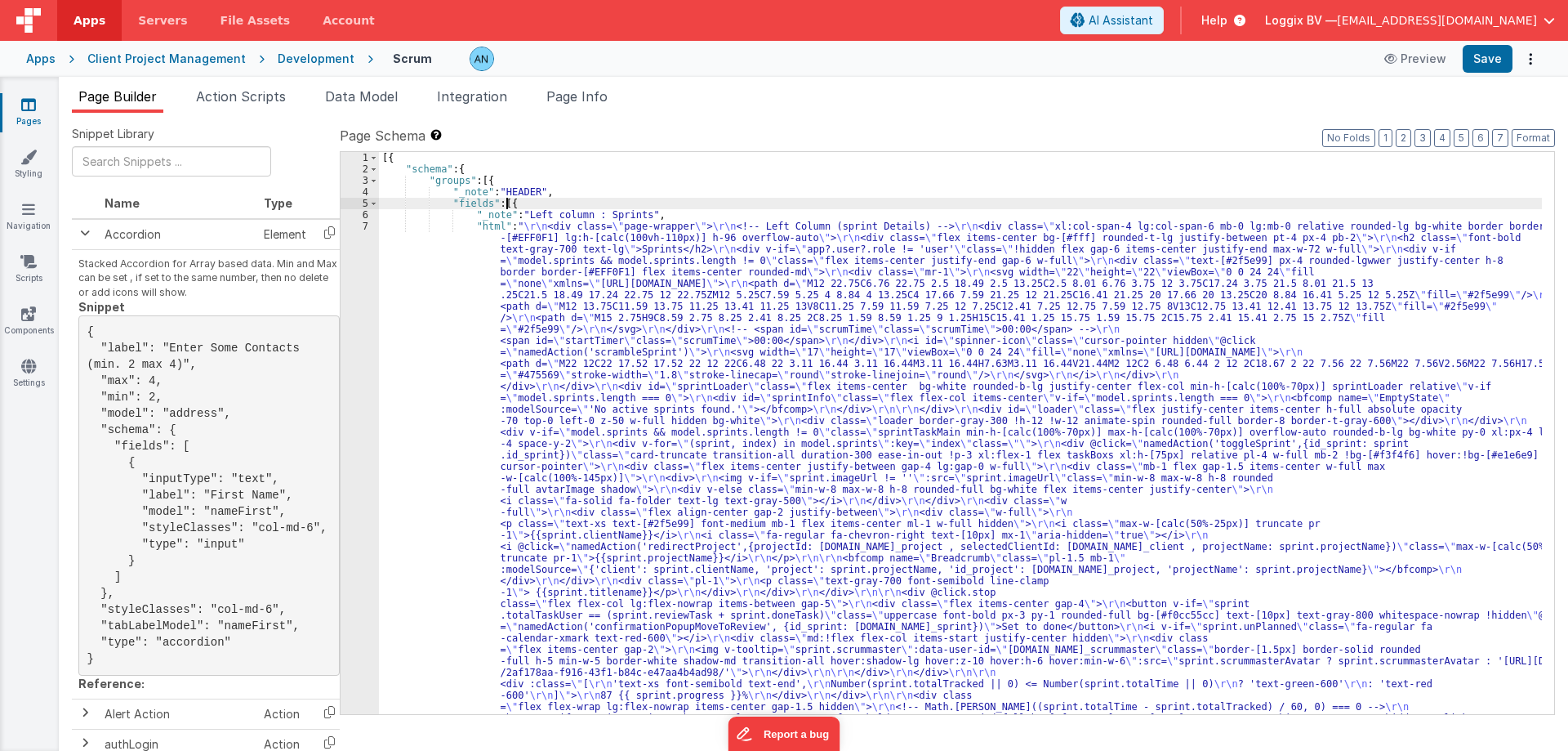
drag, startPoint x: 112, startPoint y: 330, endPoint x: 138, endPoint y: 396, distance: 70.9
click at [116, 668] on pre "{ "label": "Enter Some Contacts (min. 2 max 4)", "max": 4, "min": 2, "model": "…" at bounding box center [209, 495] width 261 height 361
click at [84, 228] on span at bounding box center [85, 232] width 13 height 13
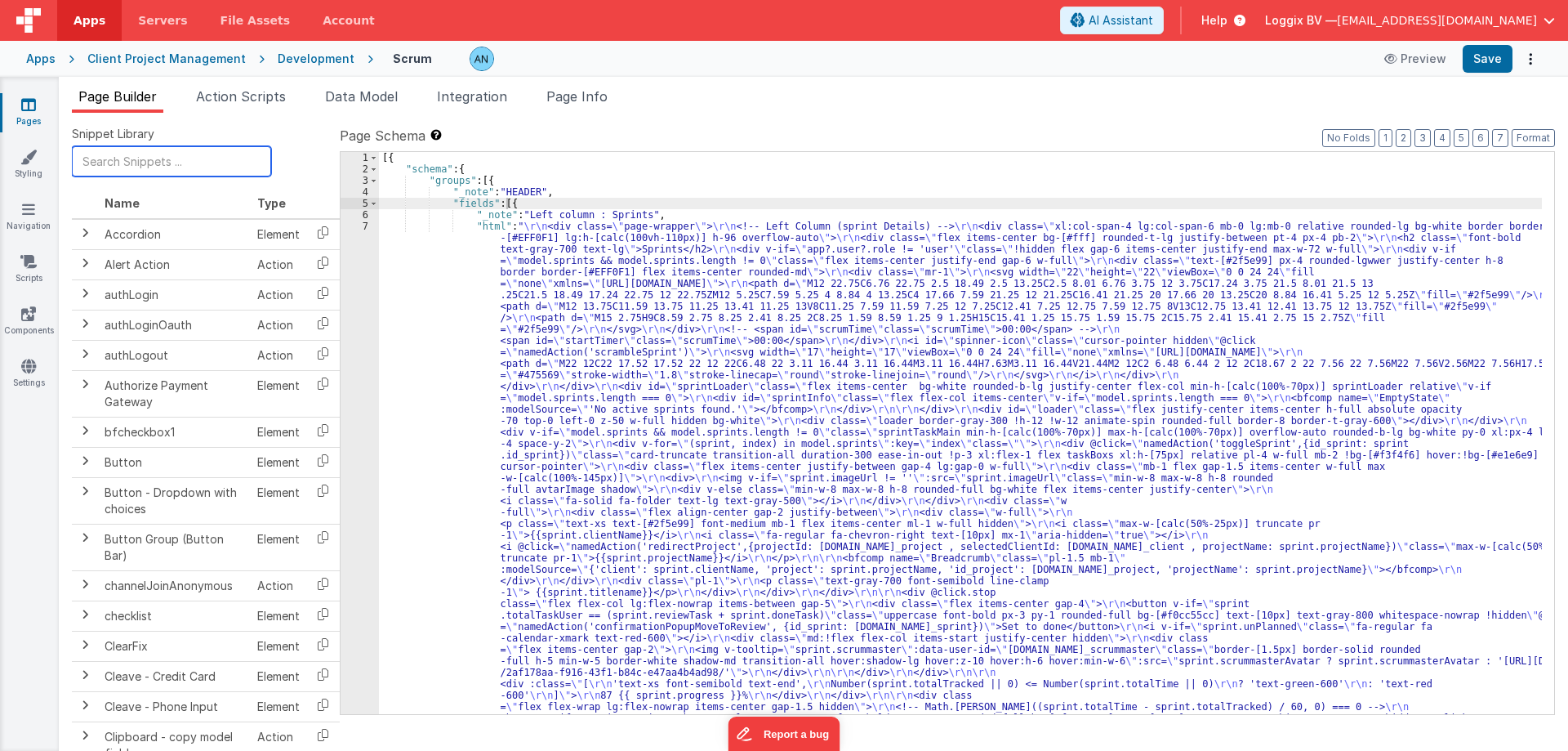
click at [173, 157] on input "text" at bounding box center [171, 161] width 200 height 30
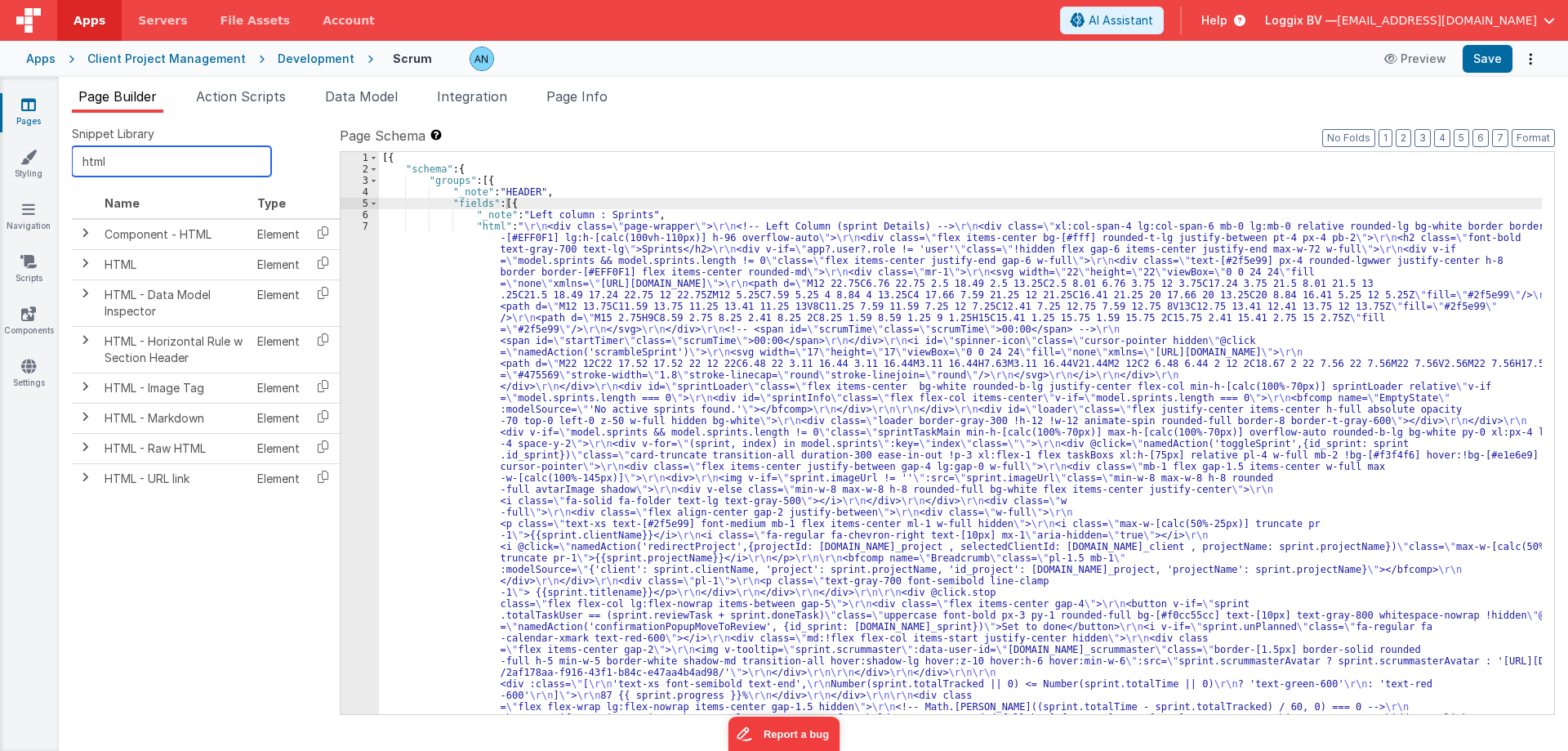
type input "html"
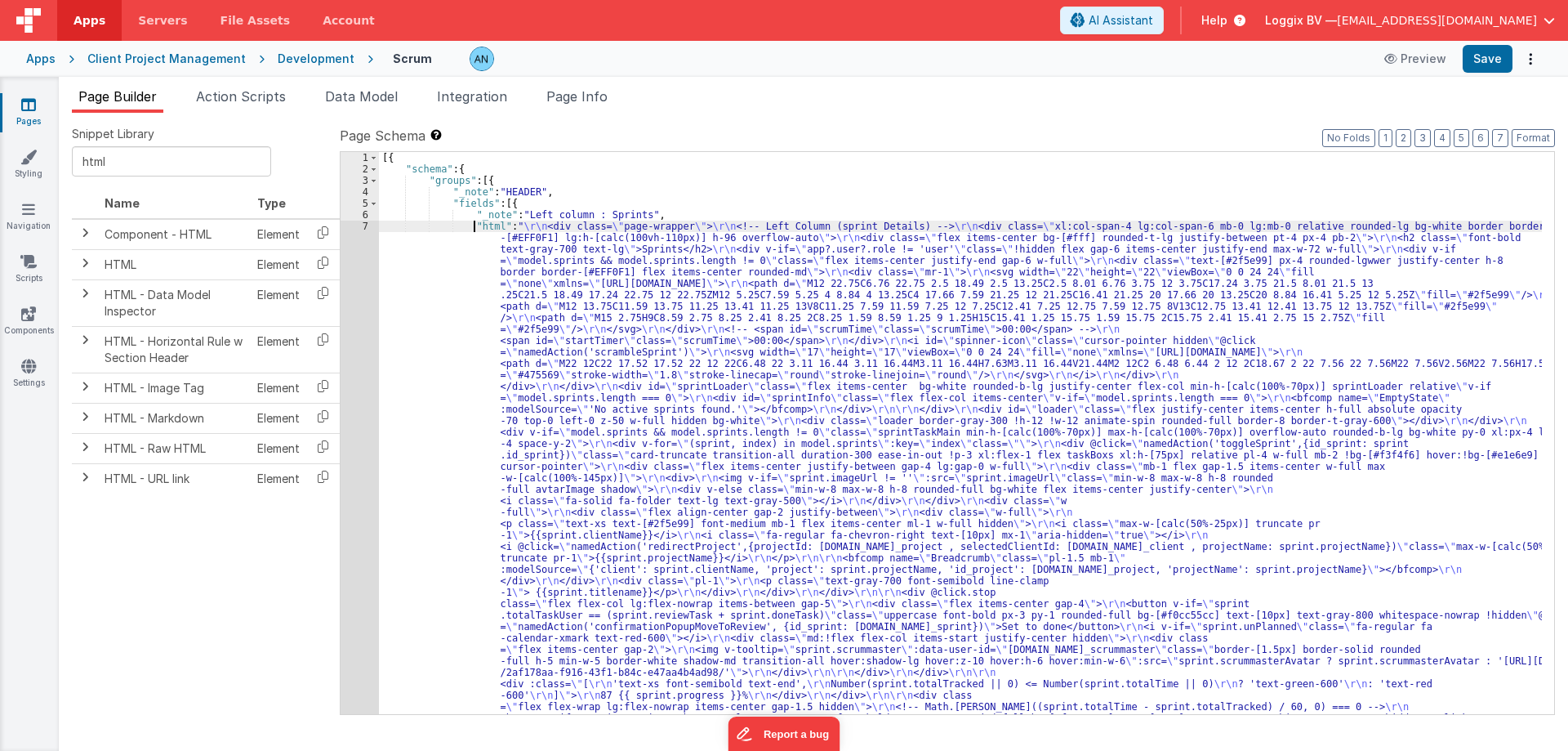
drag, startPoint x: 474, startPoint y: 229, endPoint x: 510, endPoint y: 224, distance: 36.3
click at [90, 257] on span at bounding box center [85, 263] width 13 height 13
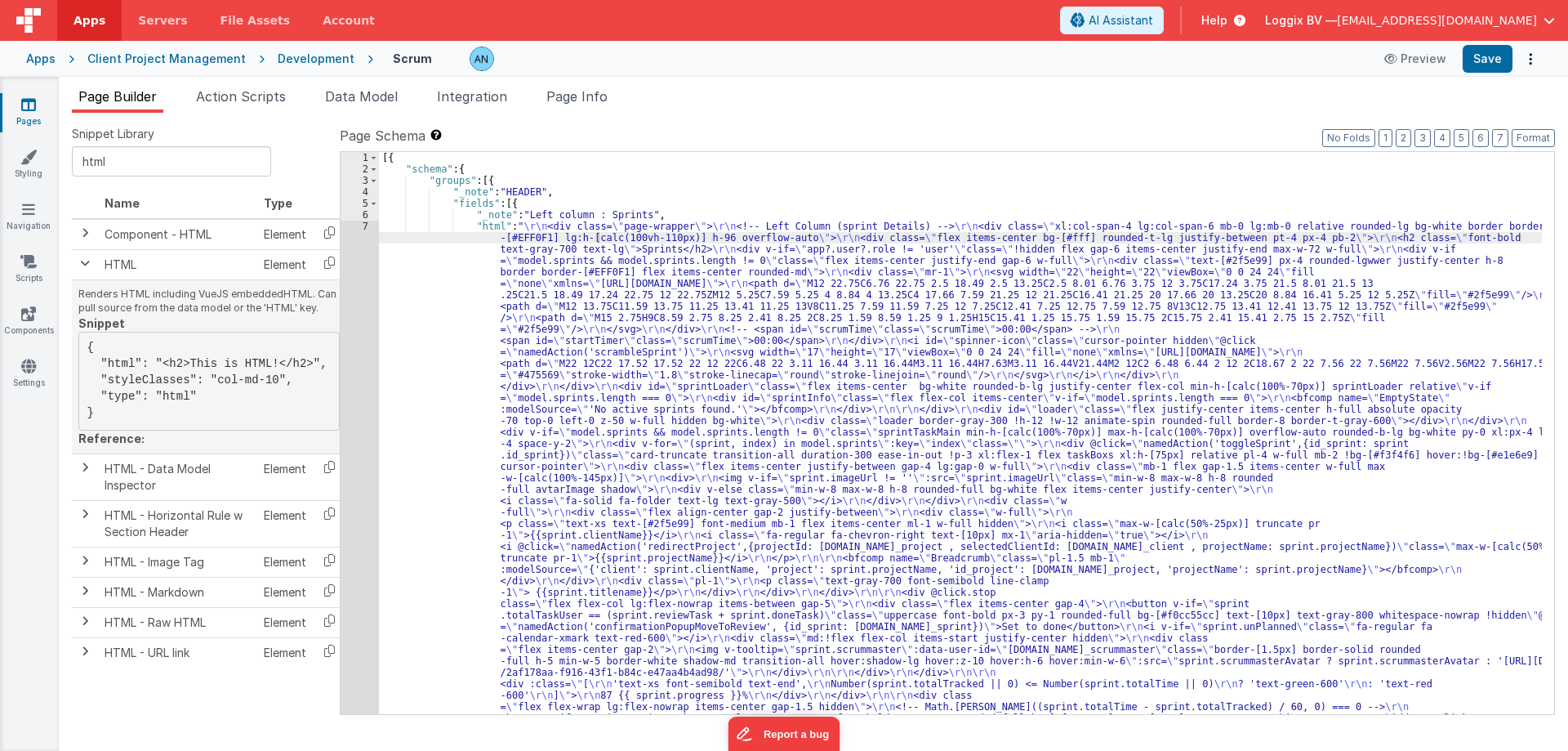
drag, startPoint x: 101, startPoint y: 407, endPoint x: 108, endPoint y: 346, distance: 61.4
click at [108, 346] on pre "{ "html": "<h2>This is HTML!</h2>", "styleClasses": "col-md-10", "type": "html"…" at bounding box center [209, 380] width 261 height 98
copy pre "{ "html": "<h2>This is HTML!</h2>", "styleClasses": "col-md-10", "type": "html"…"
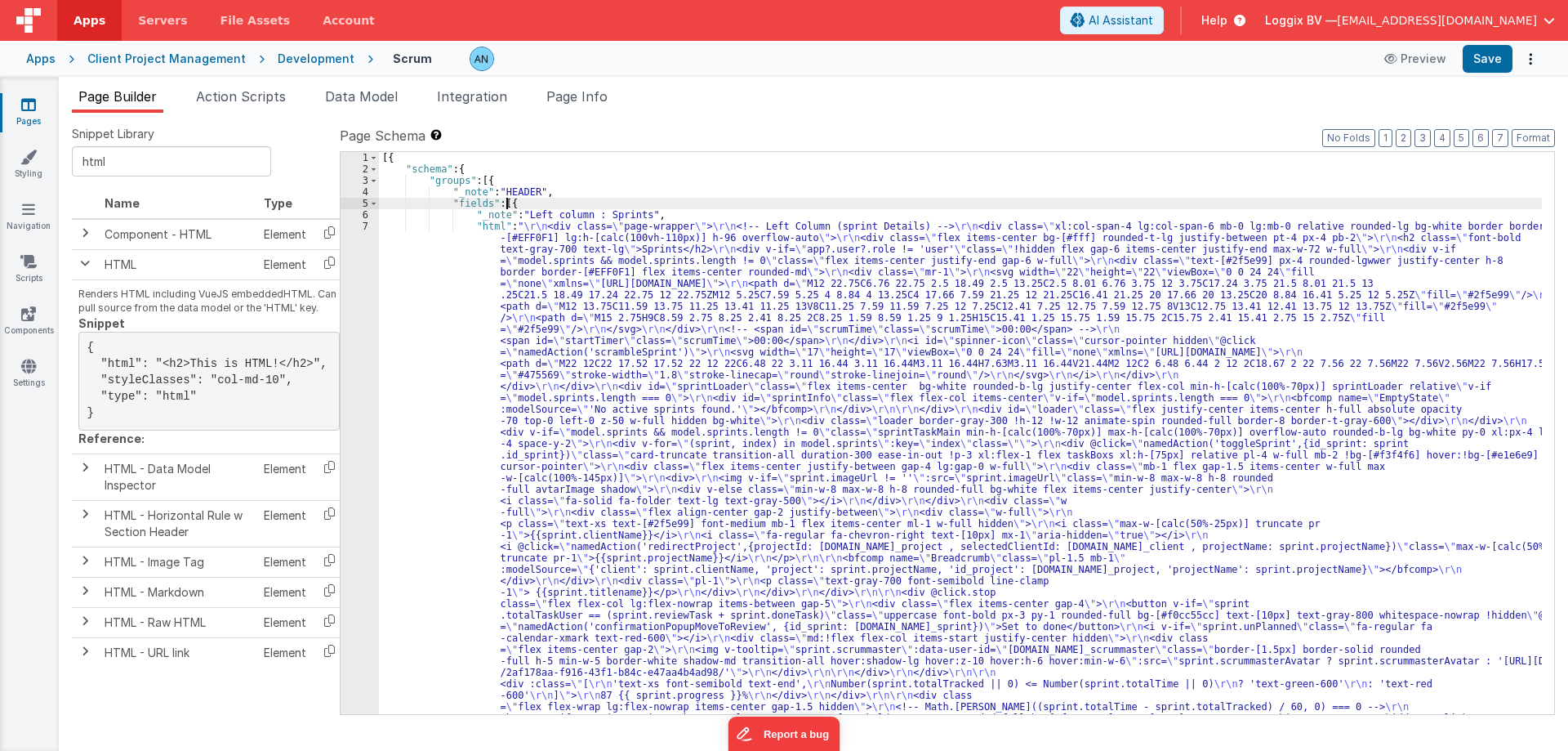
paste textarea
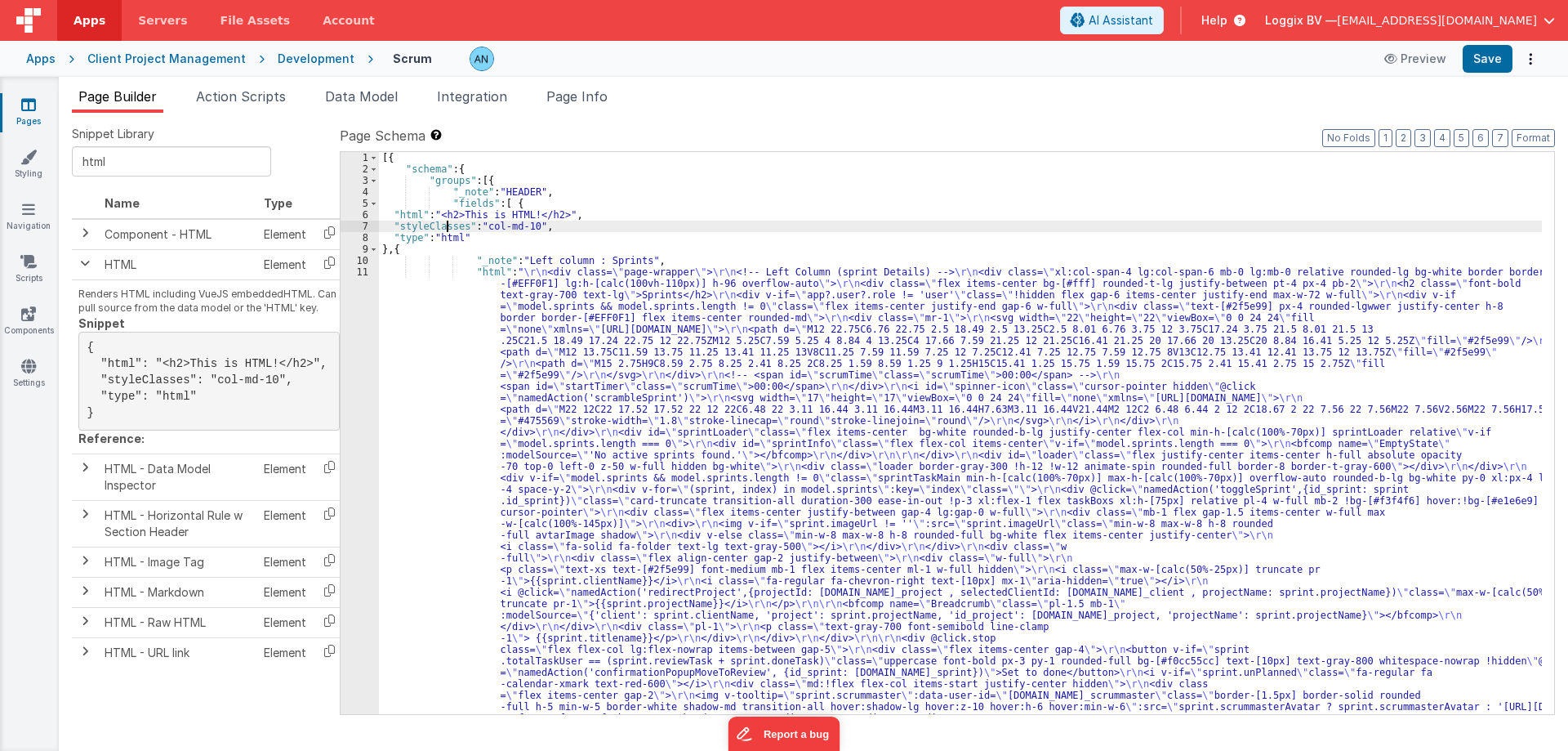
drag, startPoint x: 463, startPoint y: 215, endPoint x: 522, endPoint y: 213, distance: 59.0
click at [522, 213] on div "[{ "schema" : { "groups" : [{ "_note" : "HEADER" , "fields" : [ { "html" : "<h2…" at bounding box center [961, 432] width 1163 height 562
click at [366, 218] on div "6" at bounding box center [360, 214] width 39 height 11
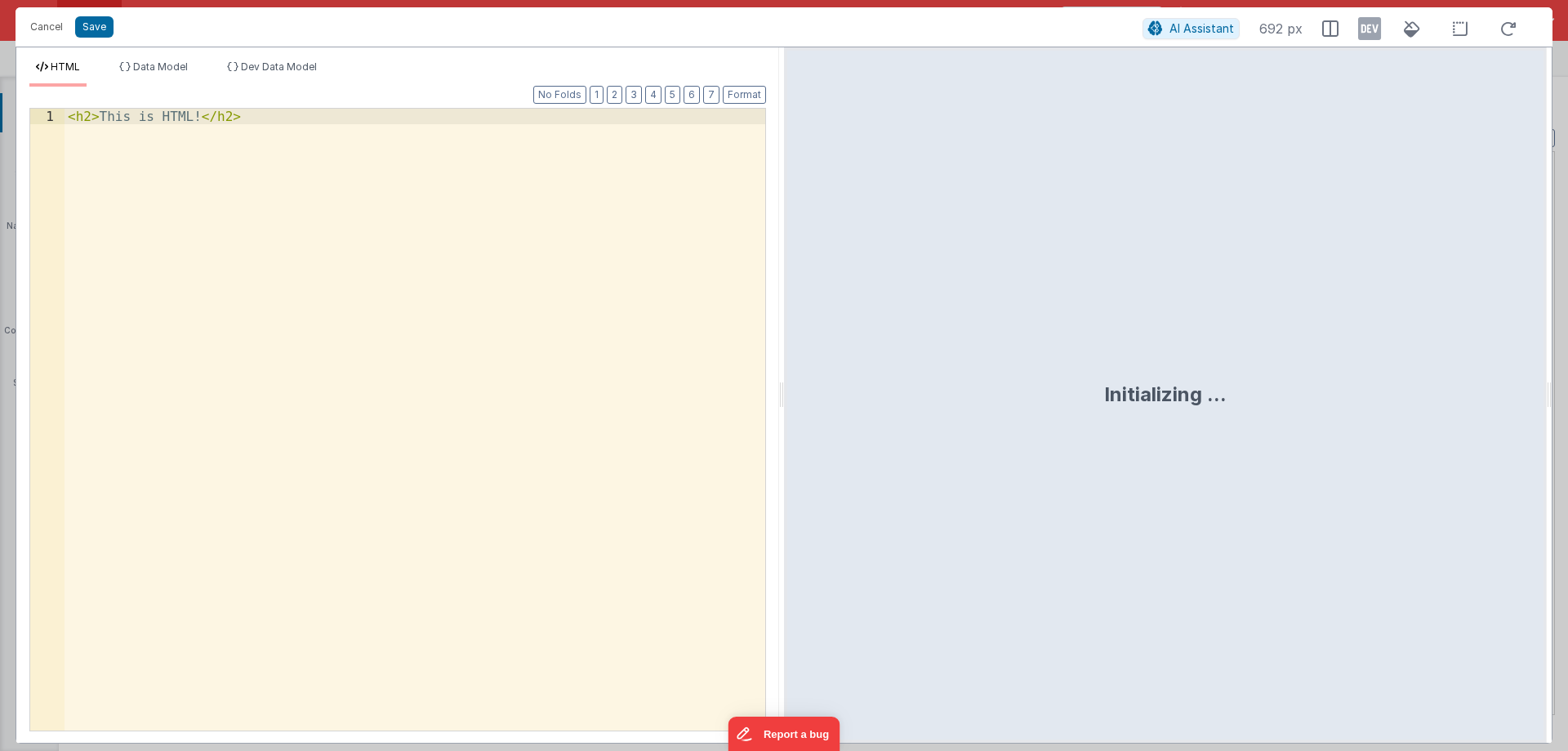
drag, startPoint x: 353, startPoint y: 196, endPoint x: 372, endPoint y: 292, distance: 97.9
click at [372, 292] on div "< h2 > This is HTML! </ h2 >" at bounding box center [414, 435] width 701 height 653
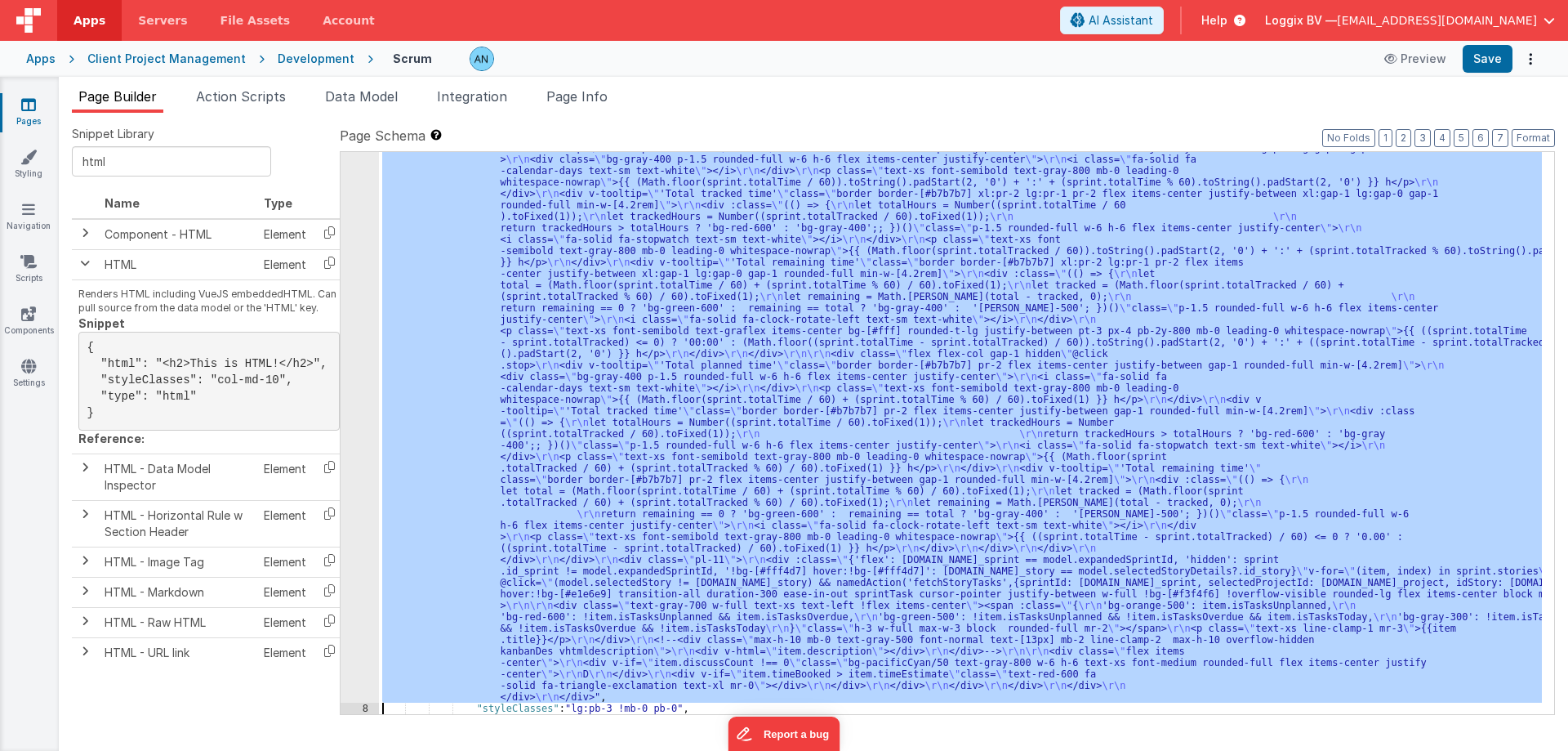
click at [362, 236] on div "7 8 9 10 11 12 13 14 15 16 17 18 19 20 21 22 23 24 25 26 27 28 29" at bounding box center [360, 451] width 39 height 1648
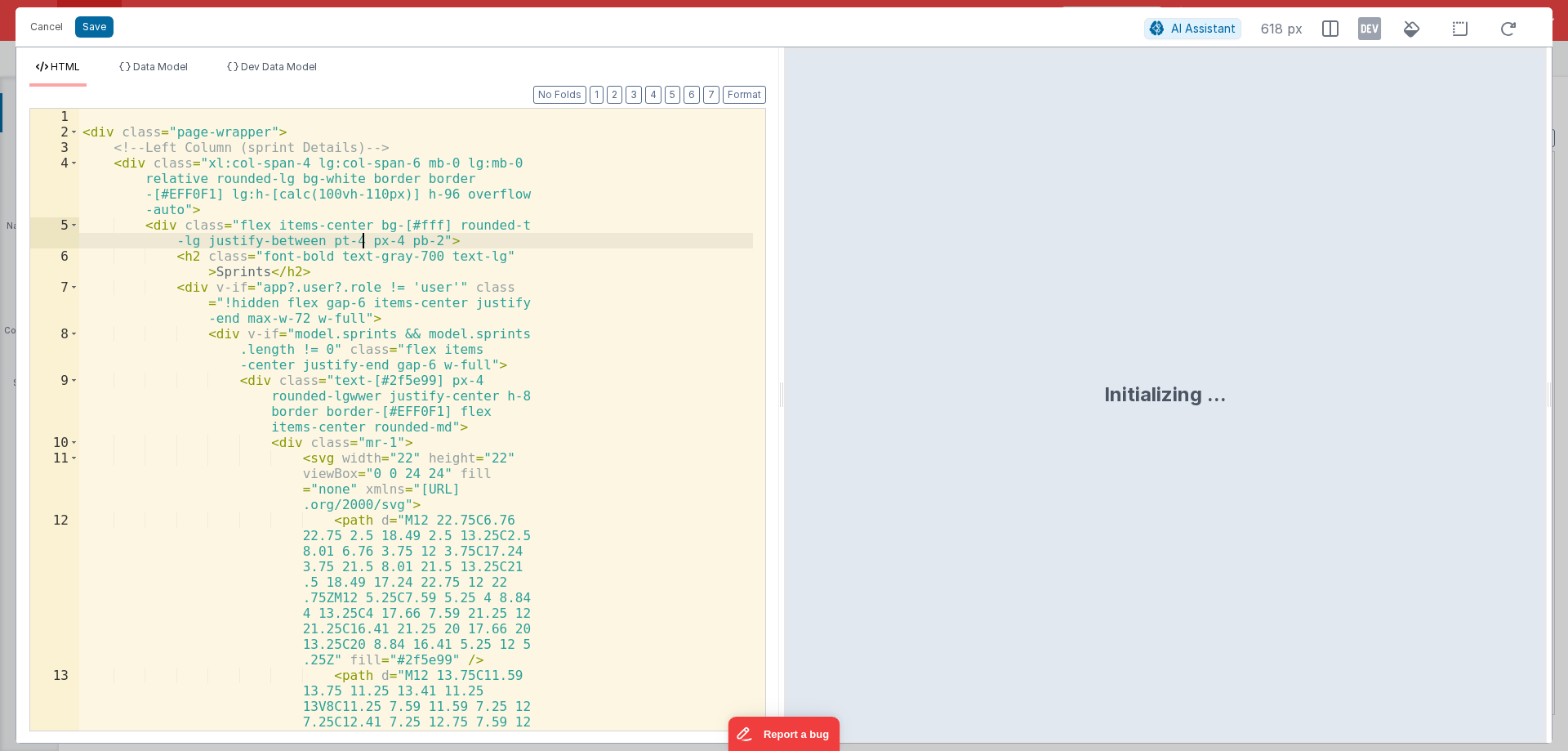
click at [362, 222] on div "< div class = "page-wrapper" > <!-- Left Column (sprint Details) --> < div clas…" at bounding box center [416, 481] width 674 height 746
click at [313, 258] on div "< div class = "page-wrapper" > <!-- Left Column (sprint Details) --> < div clas…" at bounding box center [416, 481] width 674 height 746
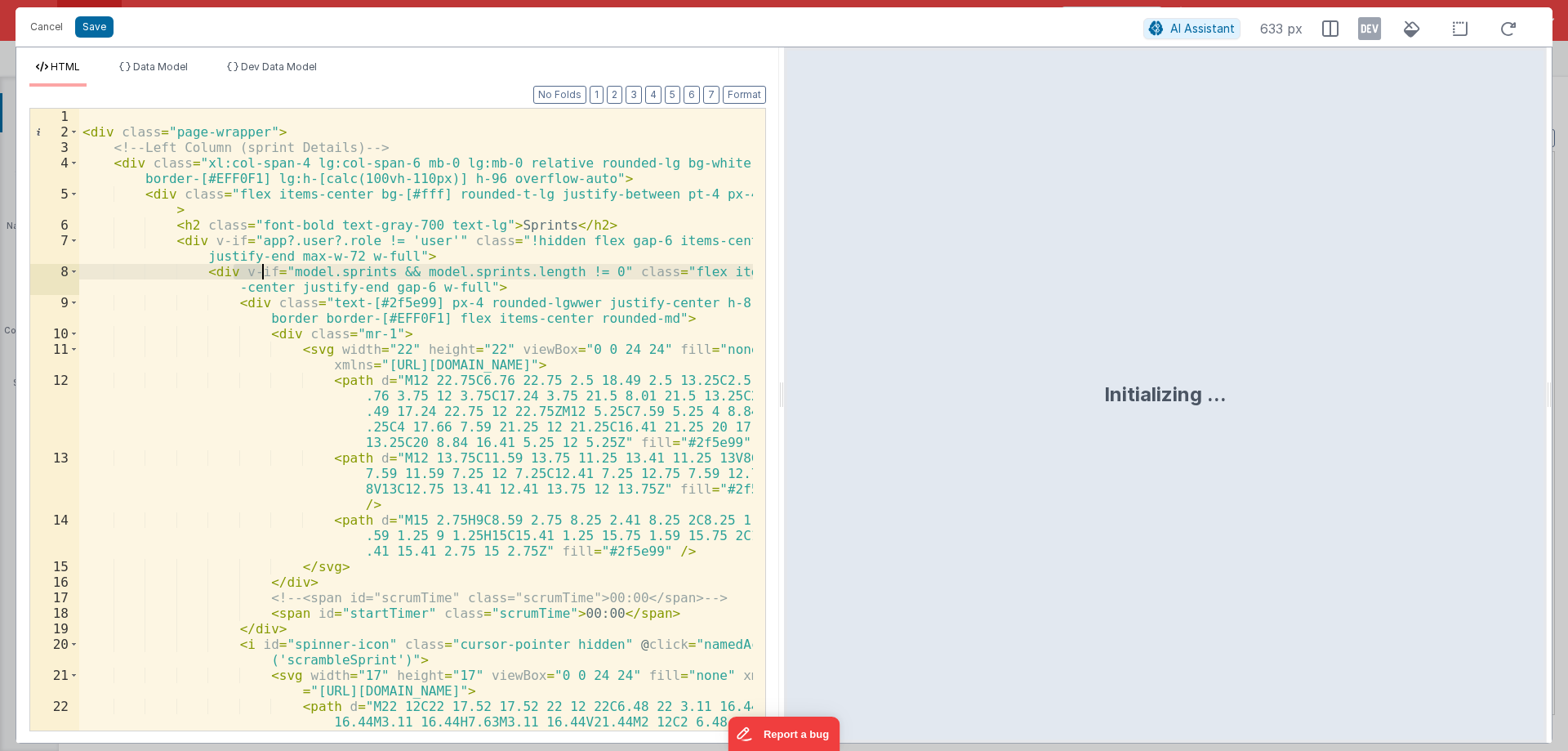
drag, startPoint x: 250, startPoint y: 268, endPoint x: 264, endPoint y: 267, distance: 14.0
click at [264, 267] on div "< div class = "page-wrapper" > <!-- Left Column (sprint Details) --> < div clas…" at bounding box center [416, 466] width 674 height 715
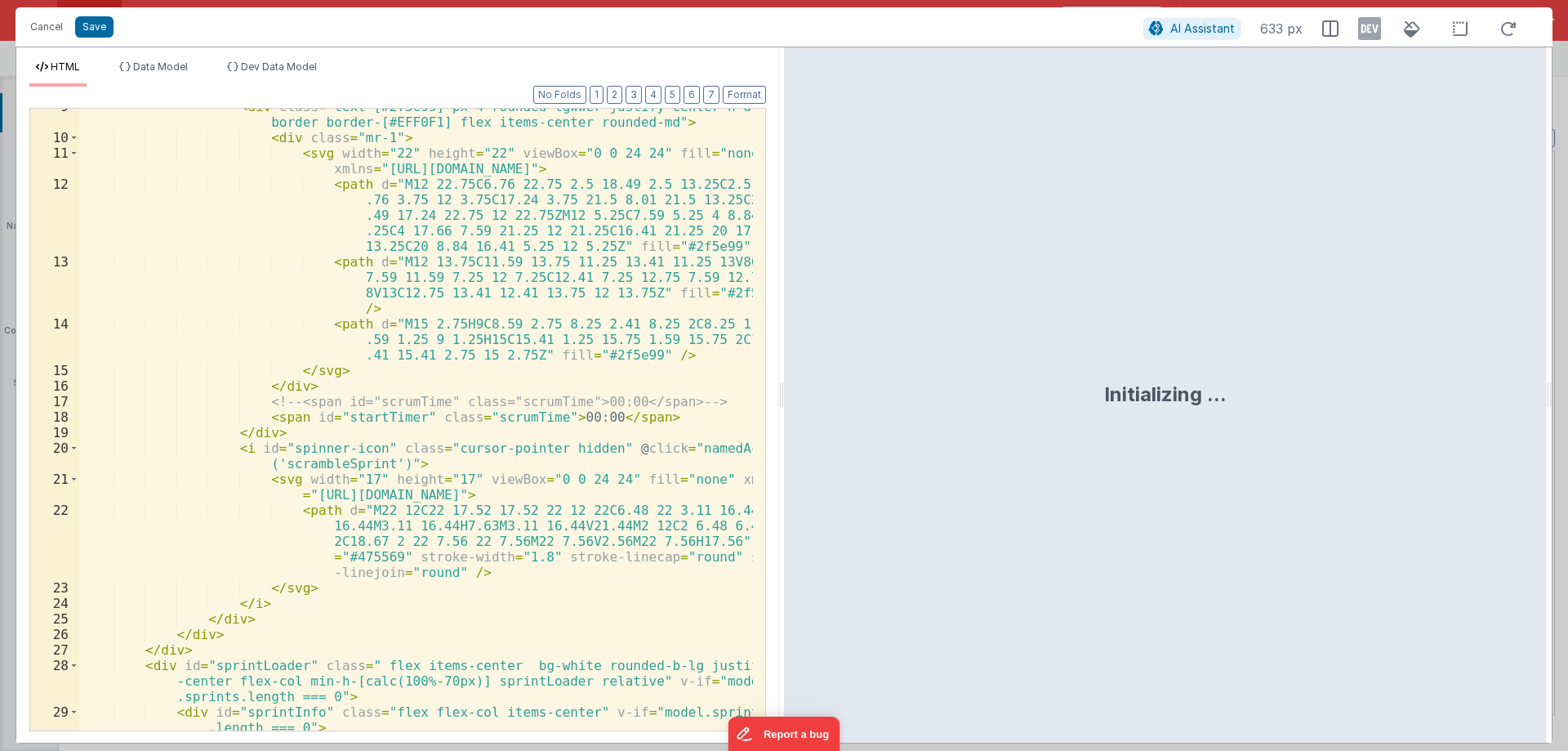
scroll to position [490, 0]
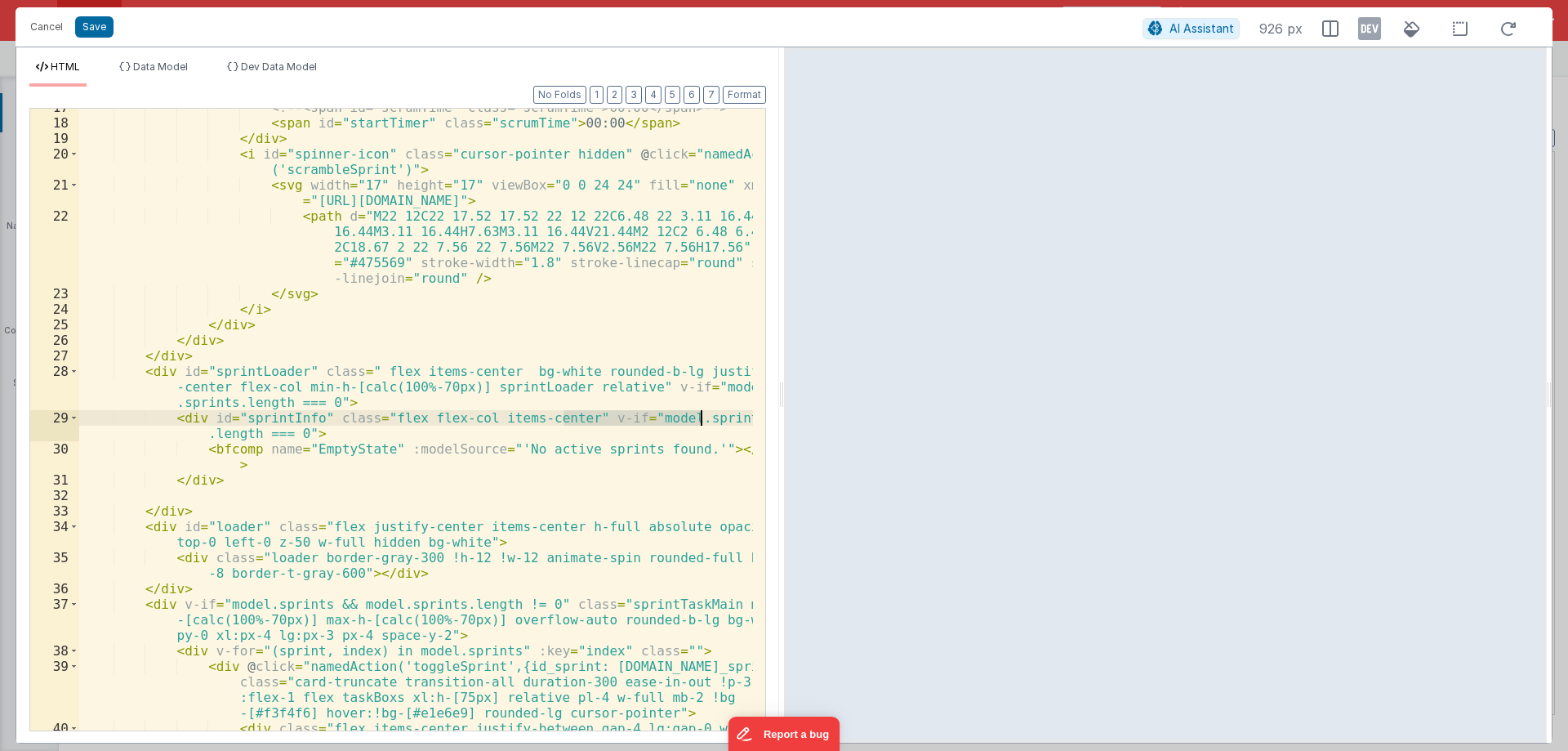
drag, startPoint x: 565, startPoint y: 422, endPoint x: 709, endPoint y: 420, distance: 144.0
click at [709, 420] on div "<!-- <span id="scrumTime" class="scrumTime">00:00</span> --> < span id = "start…" at bounding box center [416, 433] width 674 height 668
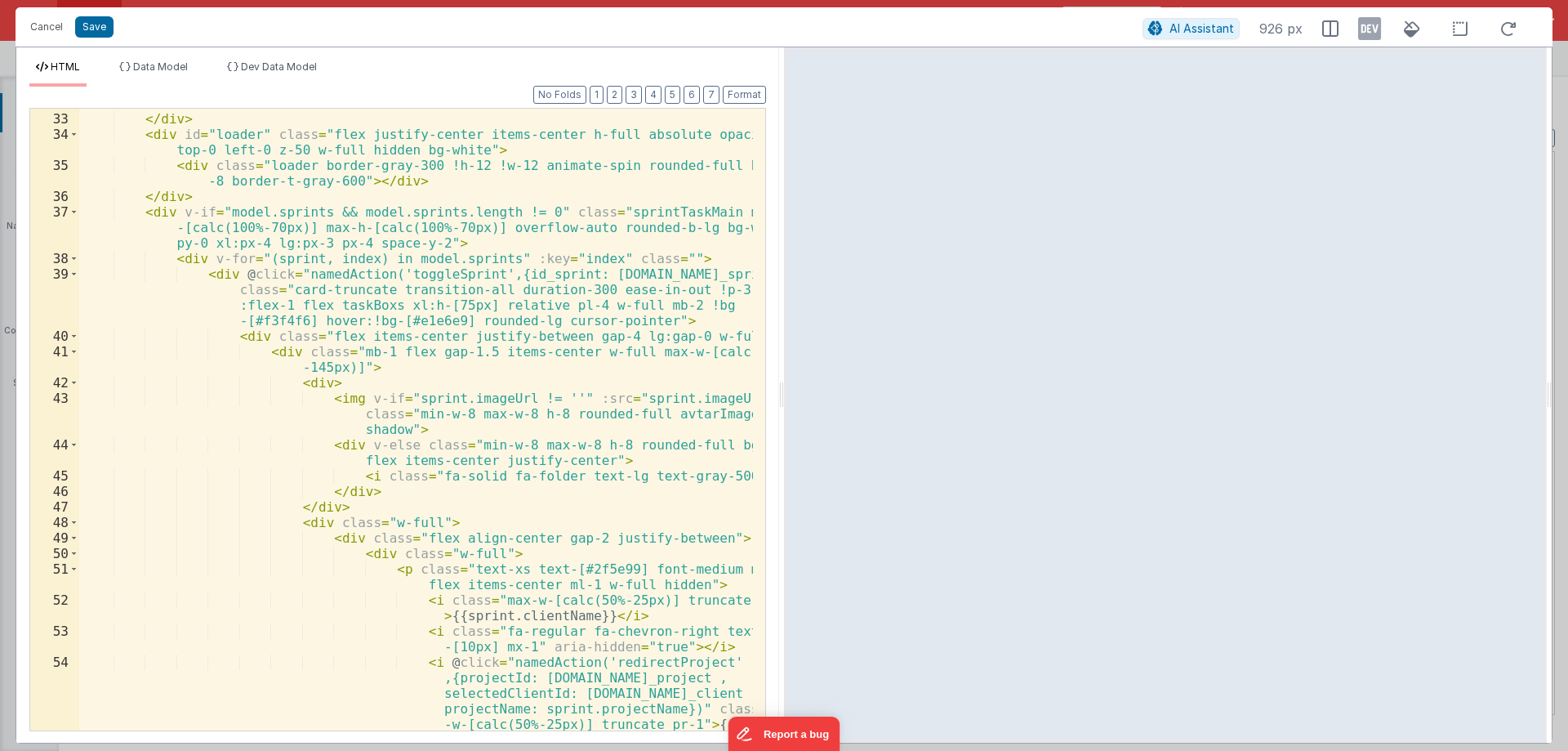
scroll to position [931, 0]
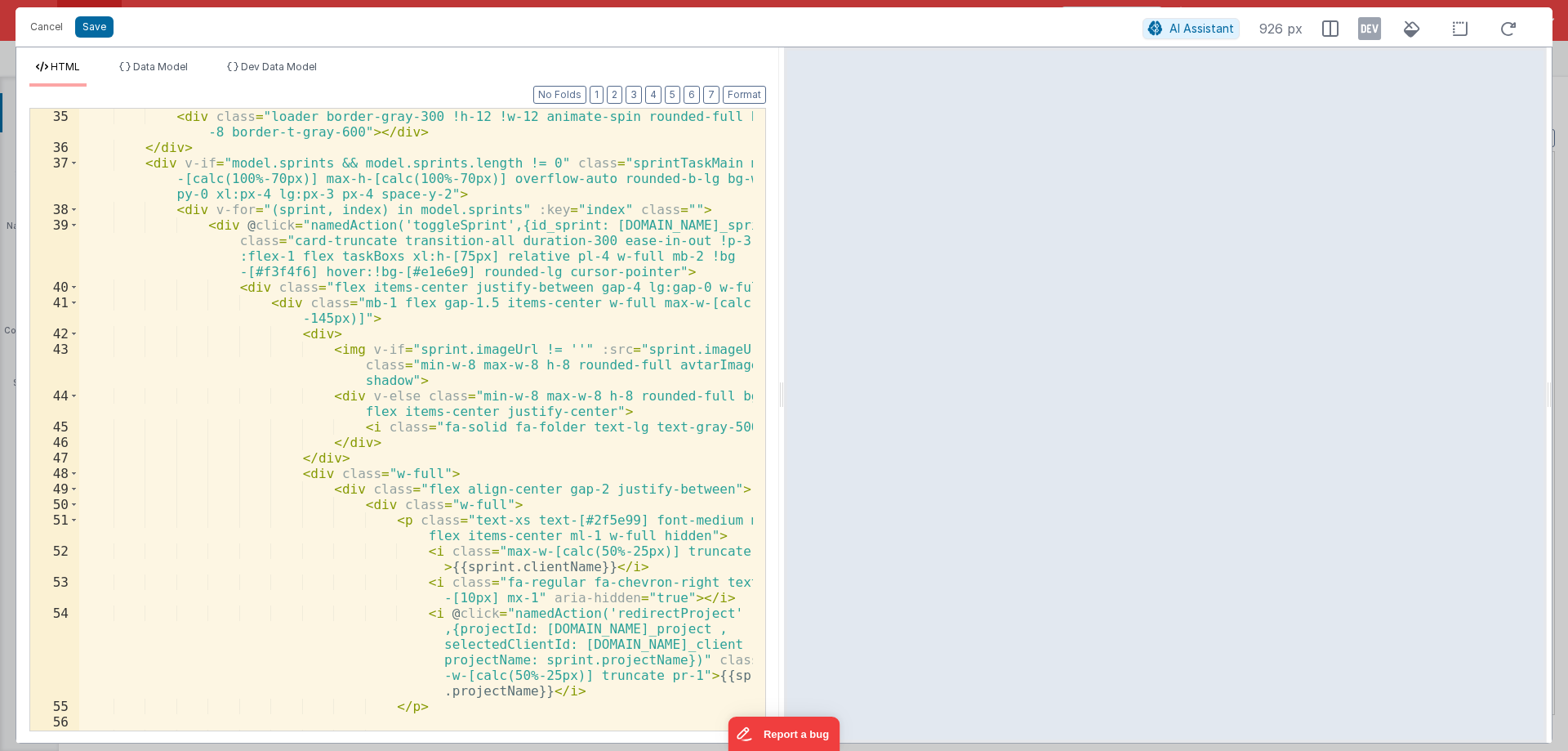
click at [447, 370] on div "< div class = "loader border-gray-300 !h-12 !w-12 animate-spin rounded-full bor…" at bounding box center [416, 474] width 674 height 730
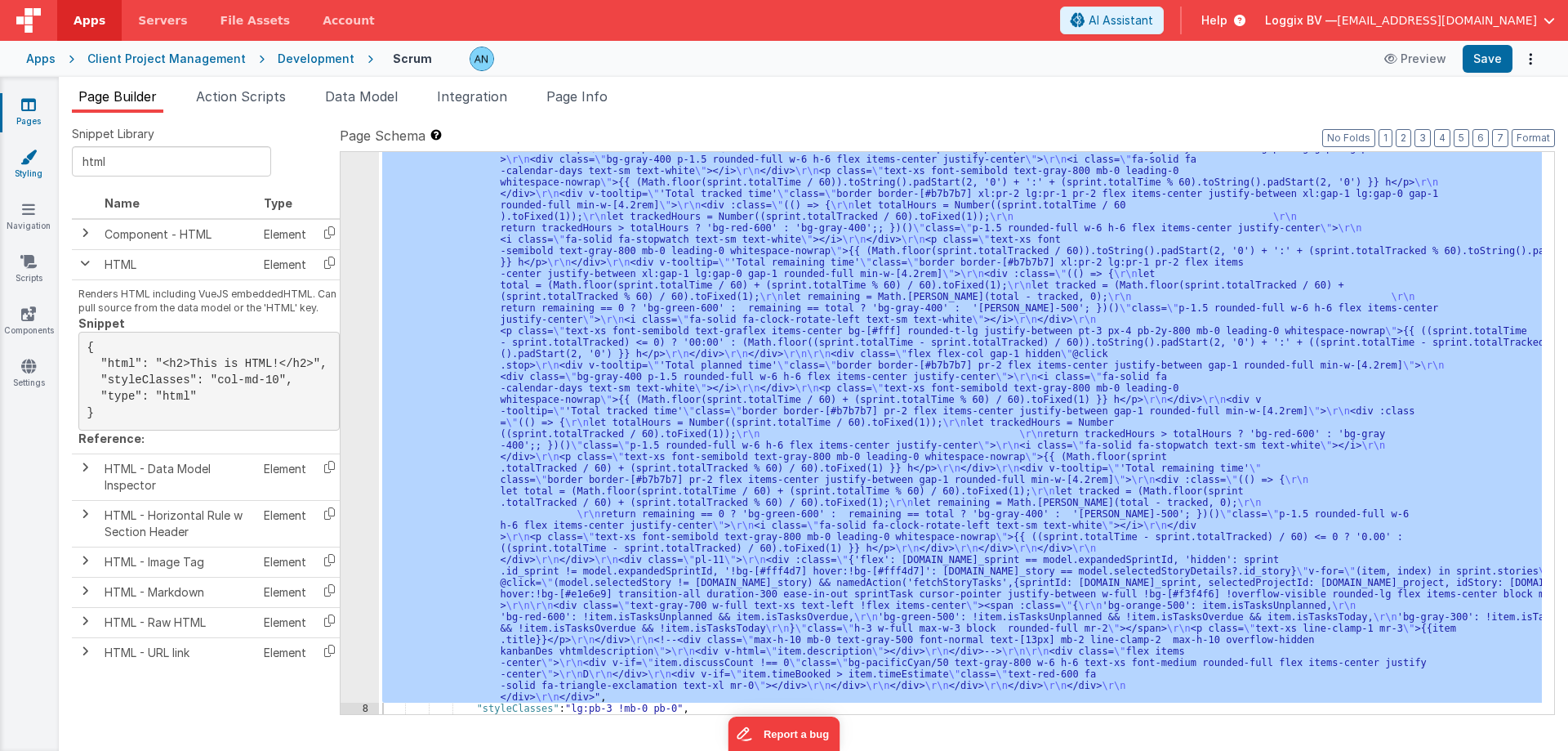
click at [38, 168] on link "Styling" at bounding box center [28, 165] width 59 height 33
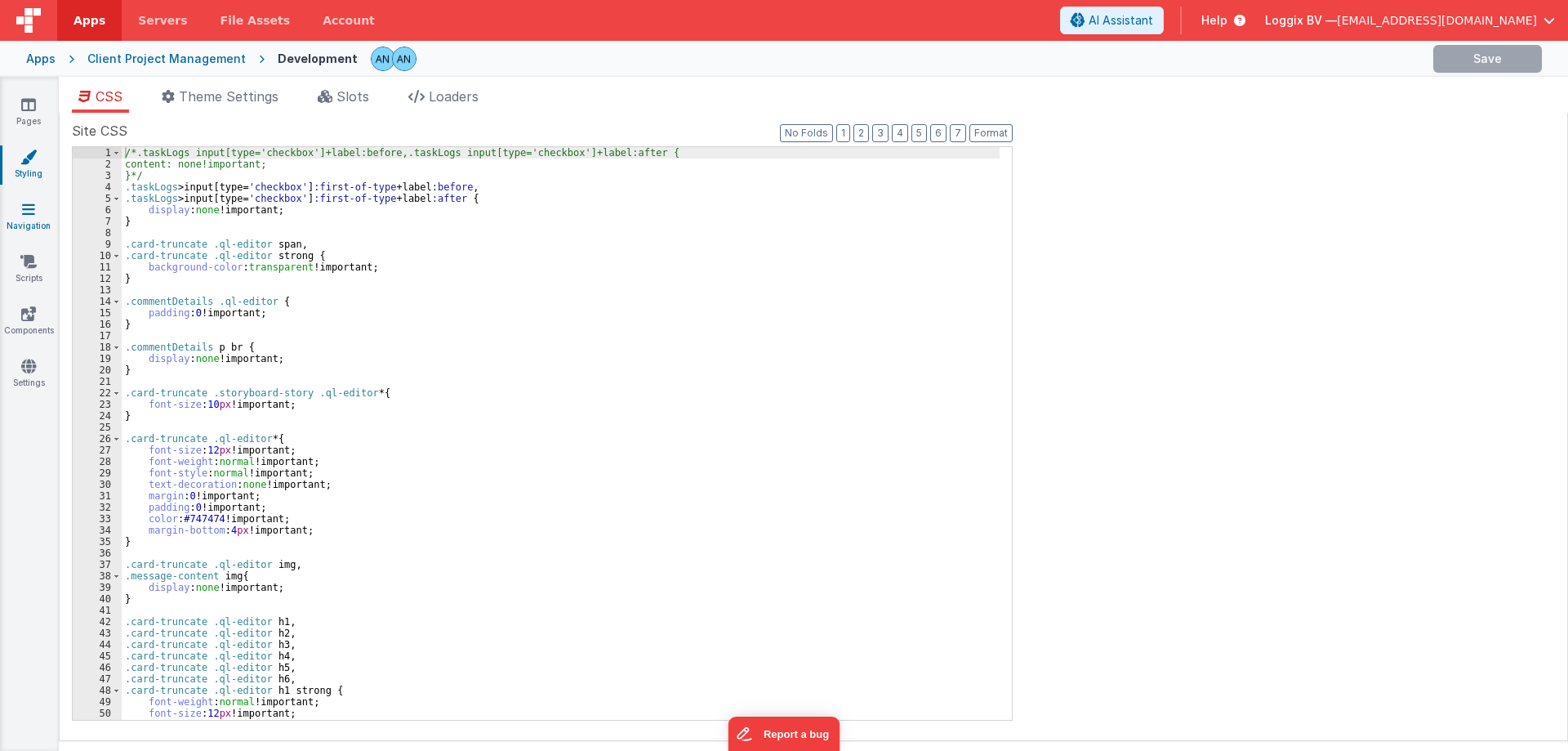
click at [44, 222] on link "Navigation" at bounding box center [28, 218] width 59 height 33
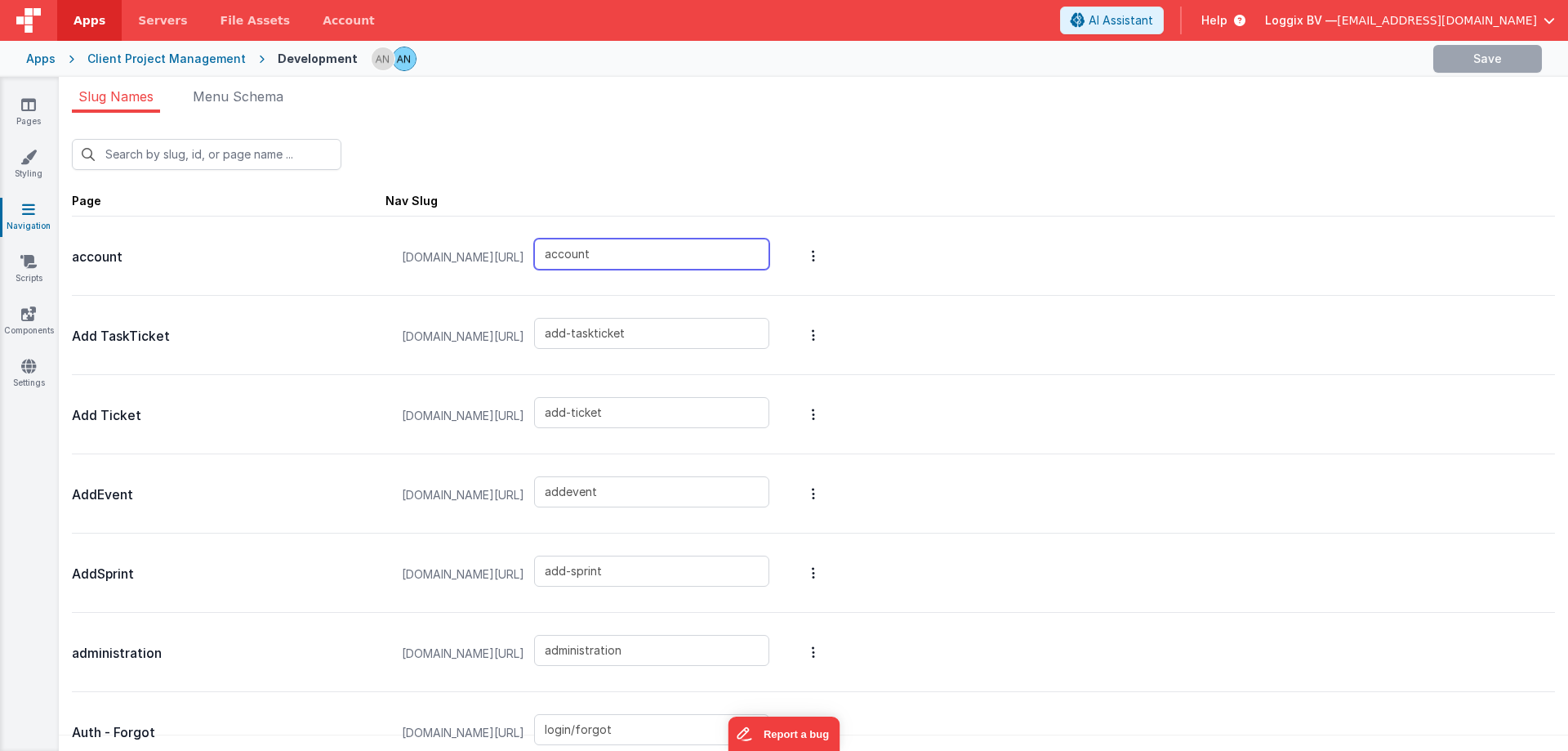
drag, startPoint x: 523, startPoint y: 237, endPoint x: 376, endPoint y: 233, distance: 147.1
click at [376, 233] on div "account [DOMAIN_NAME][URL] account" at bounding box center [814, 256] width 1483 height 80
click at [98, 259] on p "account" at bounding box center [229, 257] width 313 height 23
click at [33, 106] on icon at bounding box center [28, 104] width 15 height 16
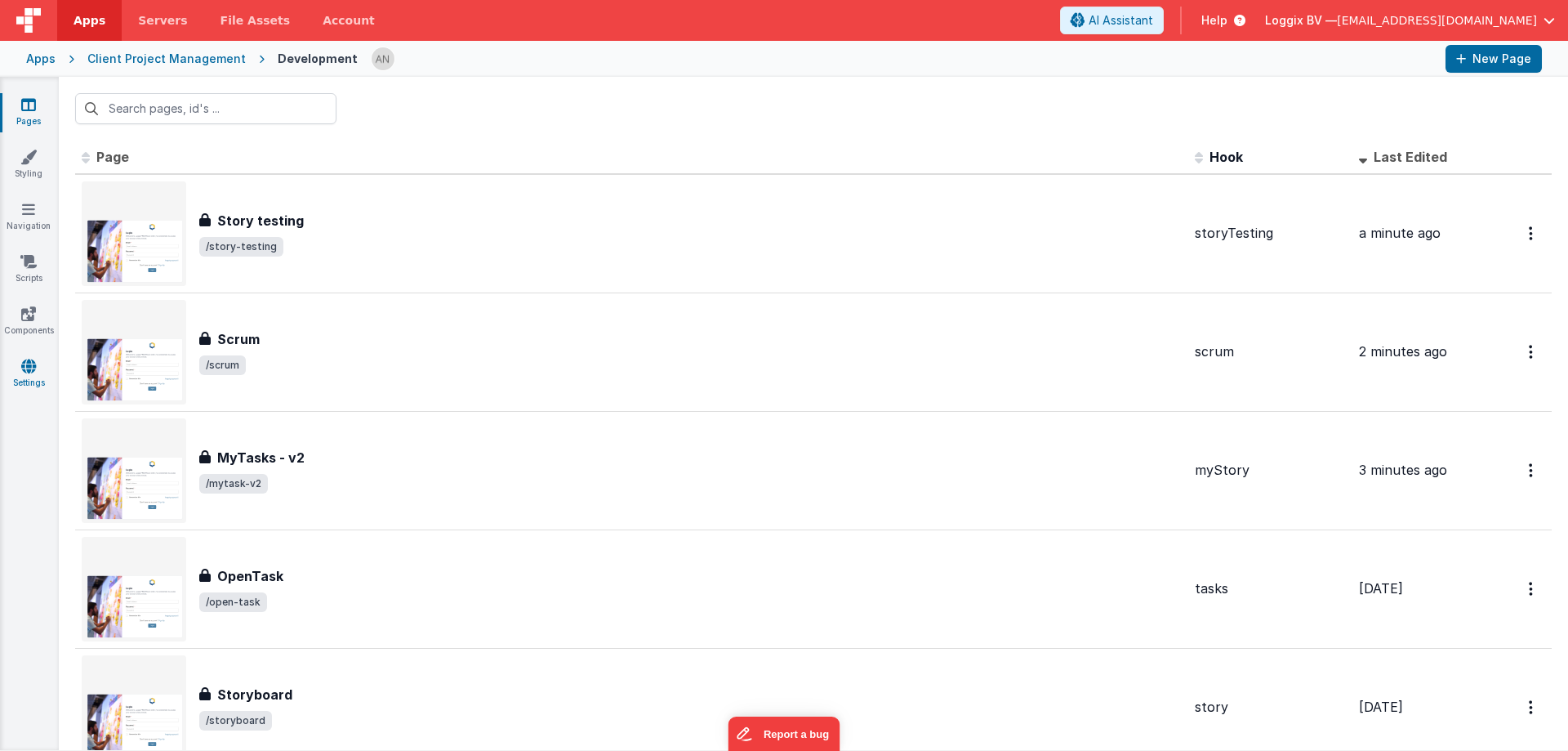
click at [22, 369] on icon at bounding box center [28, 366] width 15 height 16
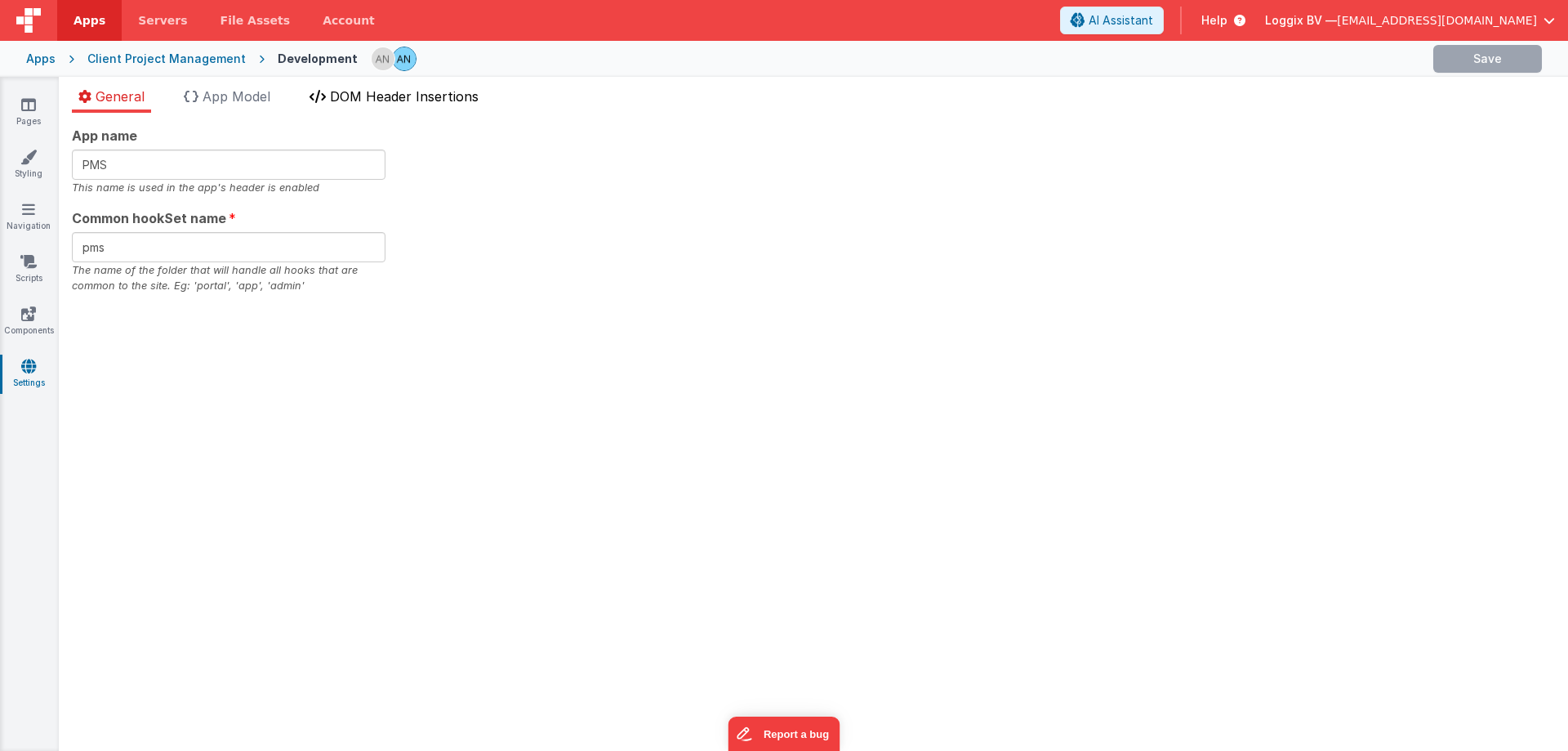
click at [373, 100] on span "DOM Header Insertions" at bounding box center [404, 96] width 149 height 16
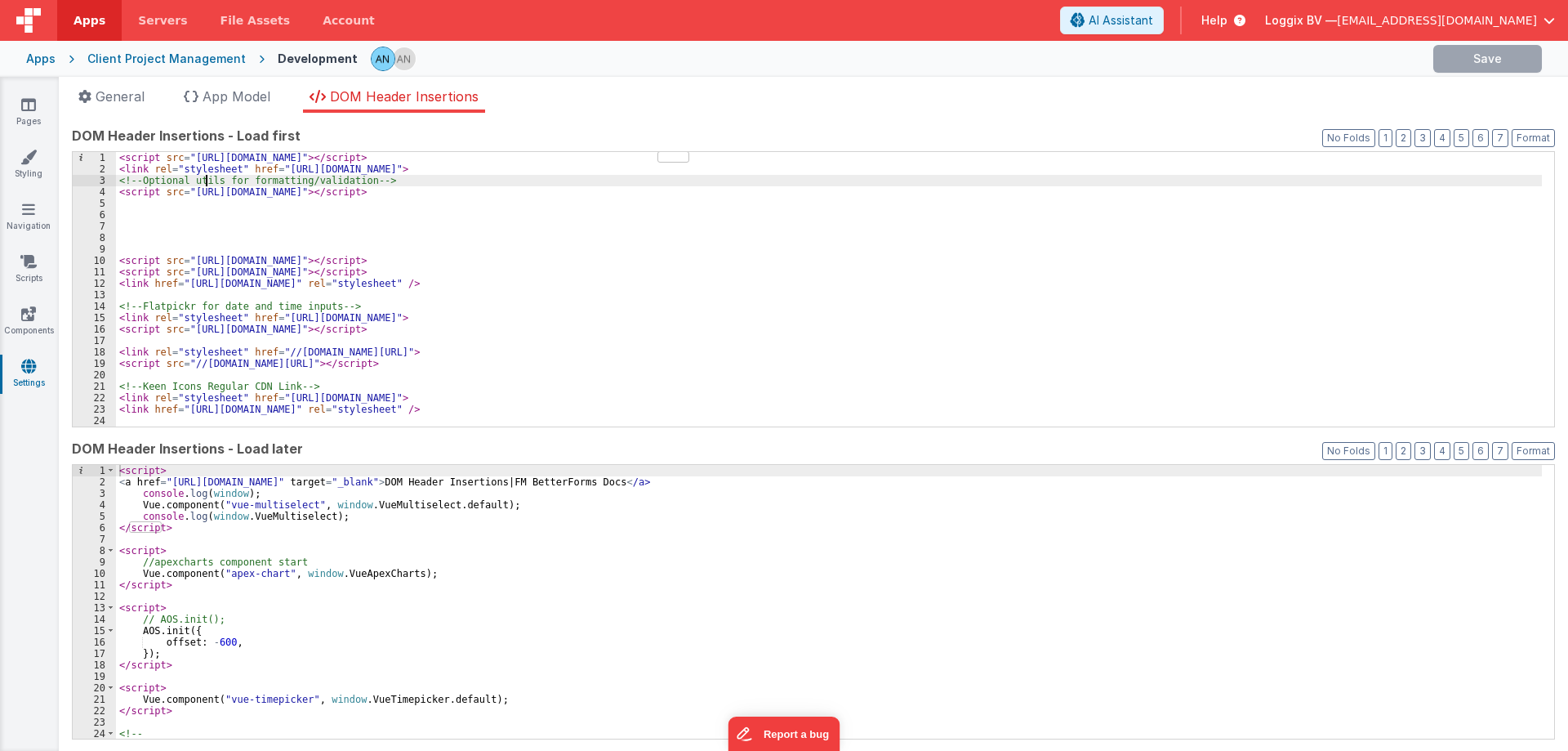
click at [319, 391] on div "< script src = "[URL][DOMAIN_NAME]" > </ script > < link rel = "stylesheet" hre…" at bounding box center [829, 300] width 1427 height 297
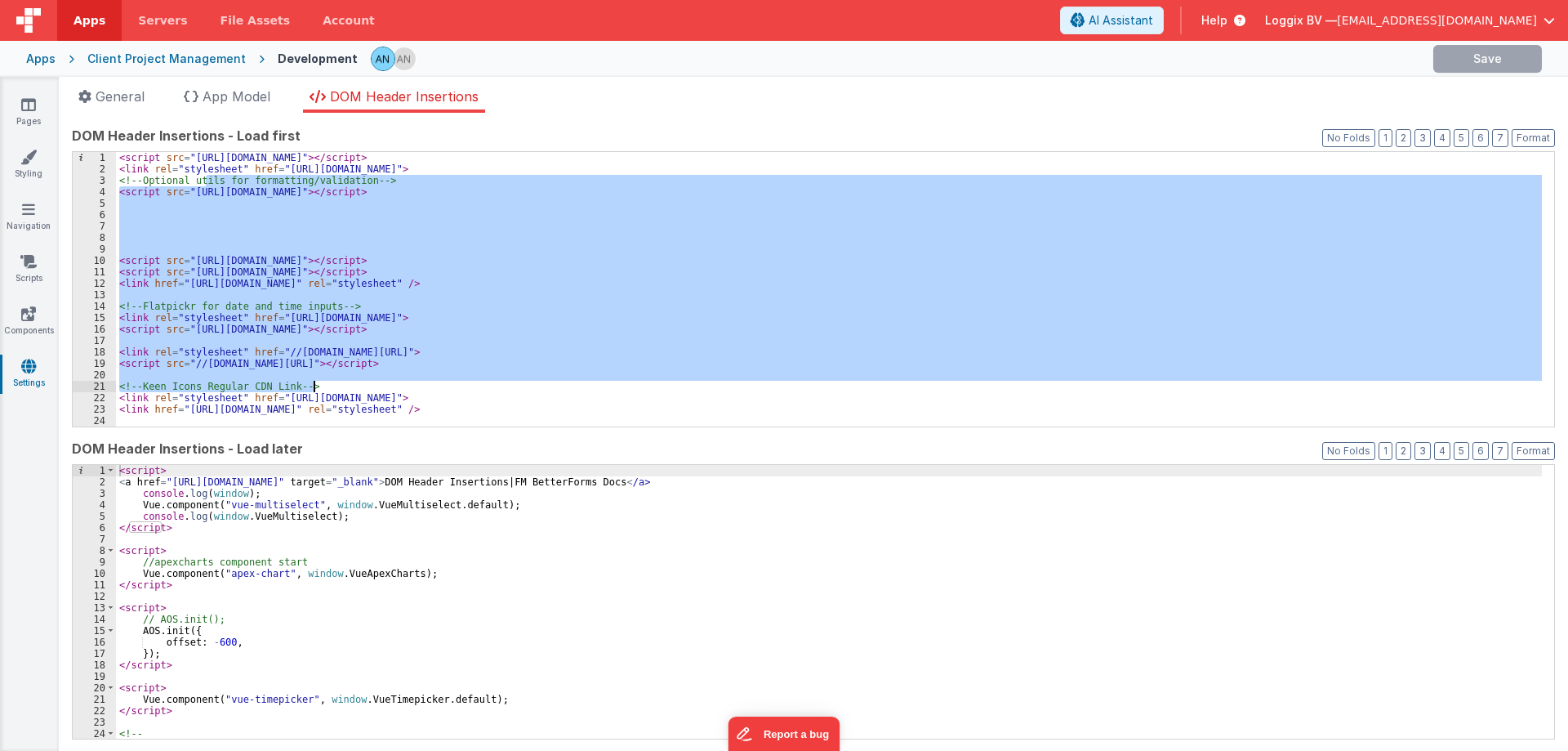
click at [319, 391] on div "< script src = "[URL][DOMAIN_NAME]" > </ script > < link rel = "stylesheet" hre…" at bounding box center [829, 289] width 1427 height 275
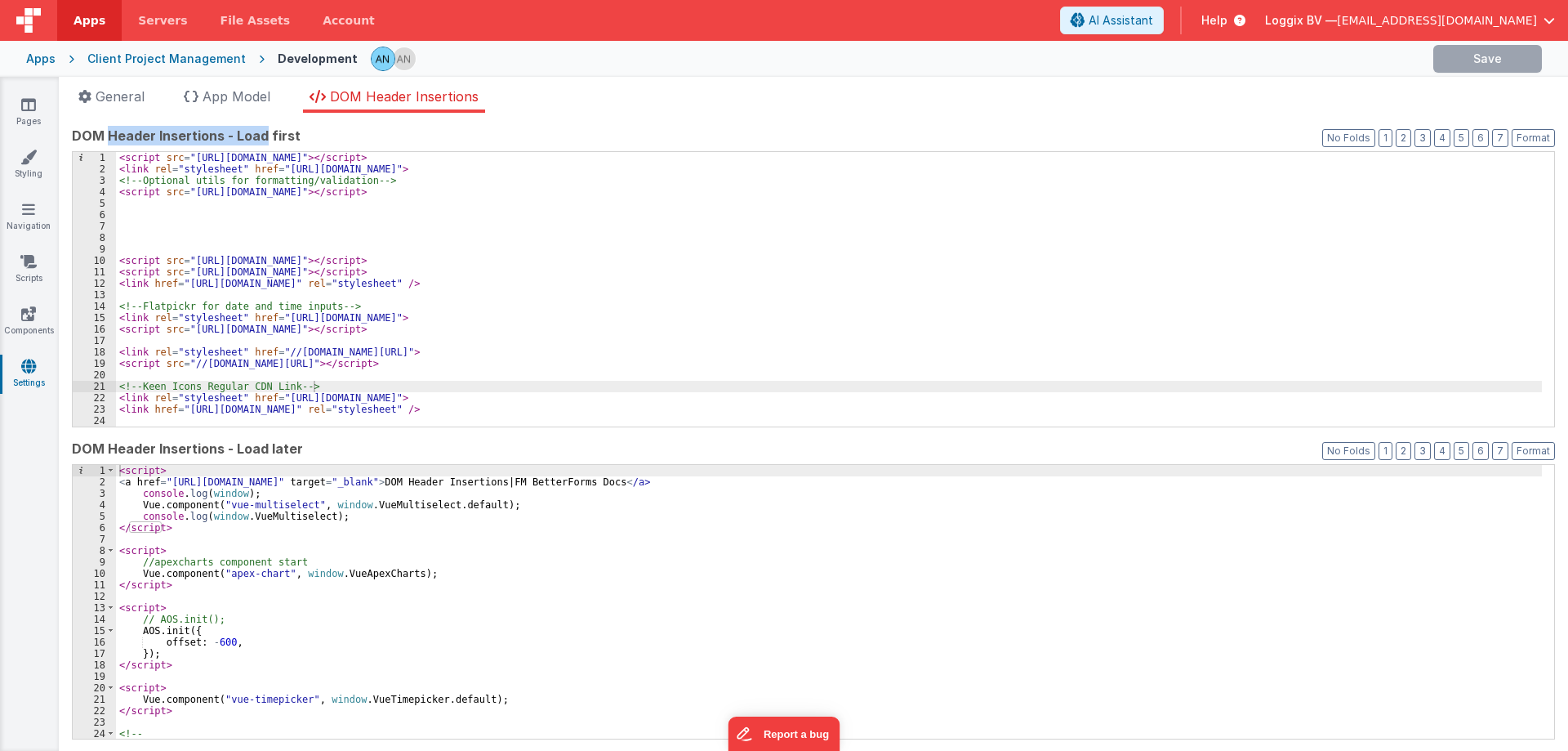
click at [262, 138] on span "DOM Header Insertions - Load first" at bounding box center [186, 135] width 229 height 20
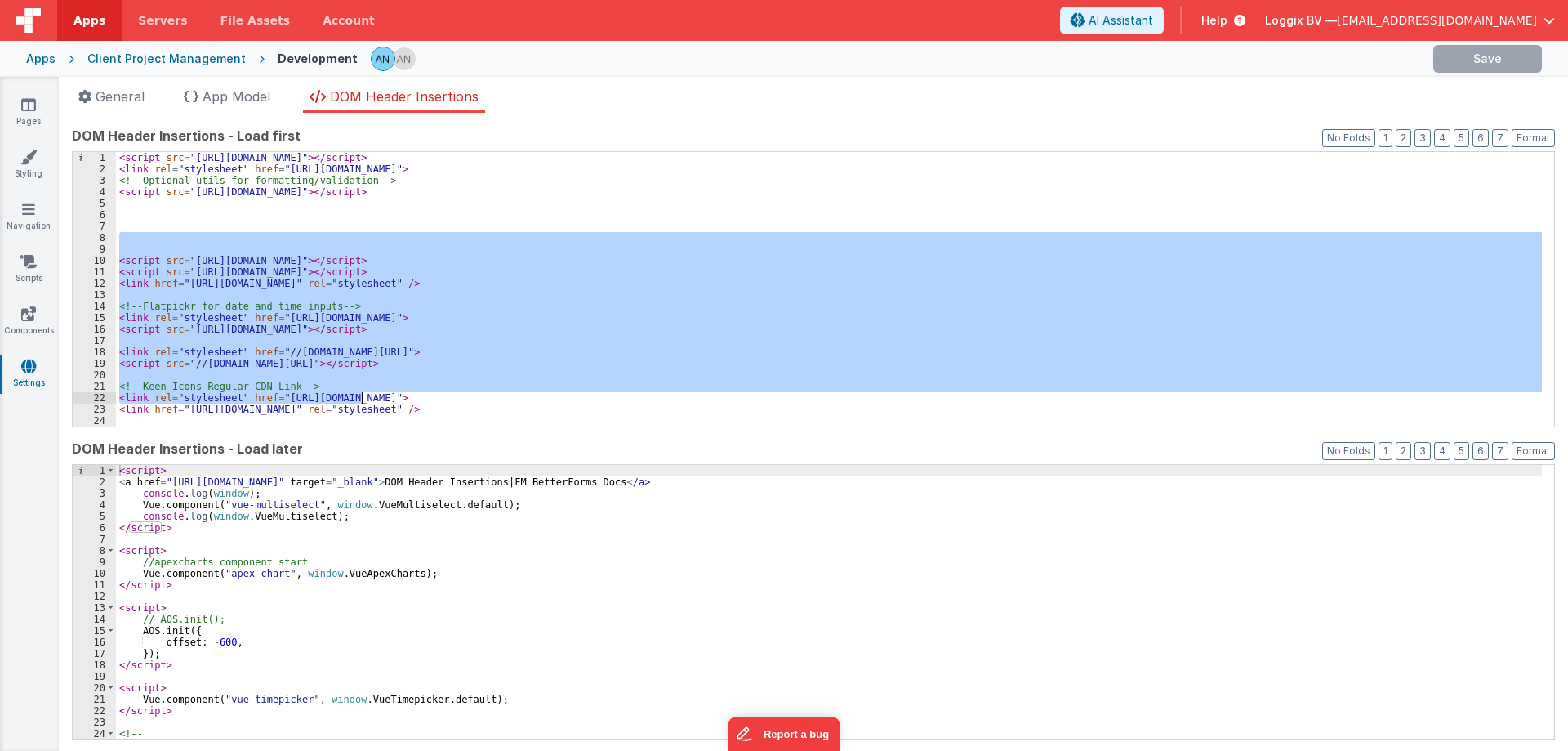
drag, startPoint x: 274, startPoint y: 242, endPoint x: 363, endPoint y: 401, distance: 182.2
click at [363, 401] on div "< script src = "[URL][DOMAIN_NAME]" > </ script > < link rel = "stylesheet" hre…" at bounding box center [829, 300] width 1427 height 297
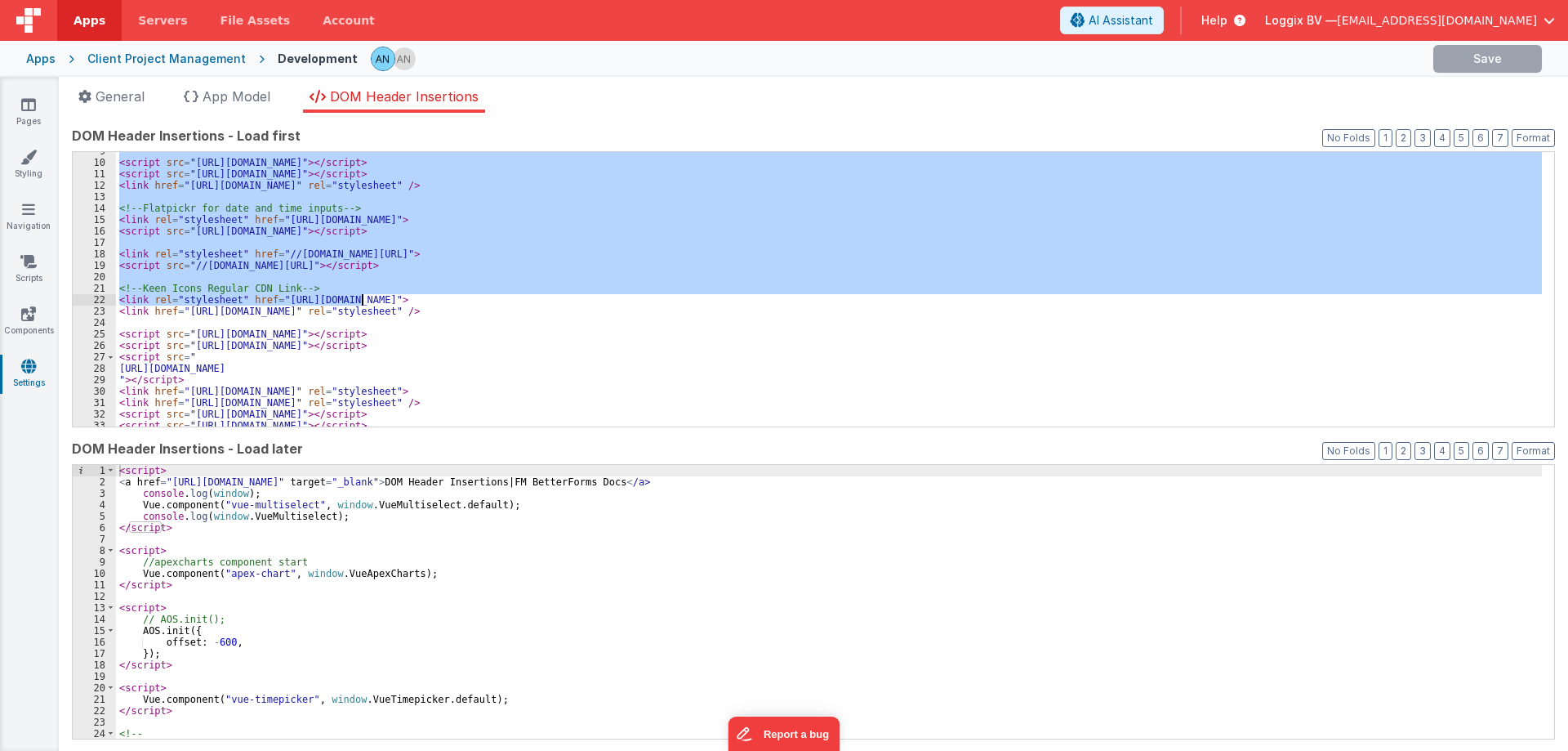
scroll to position [392, 0]
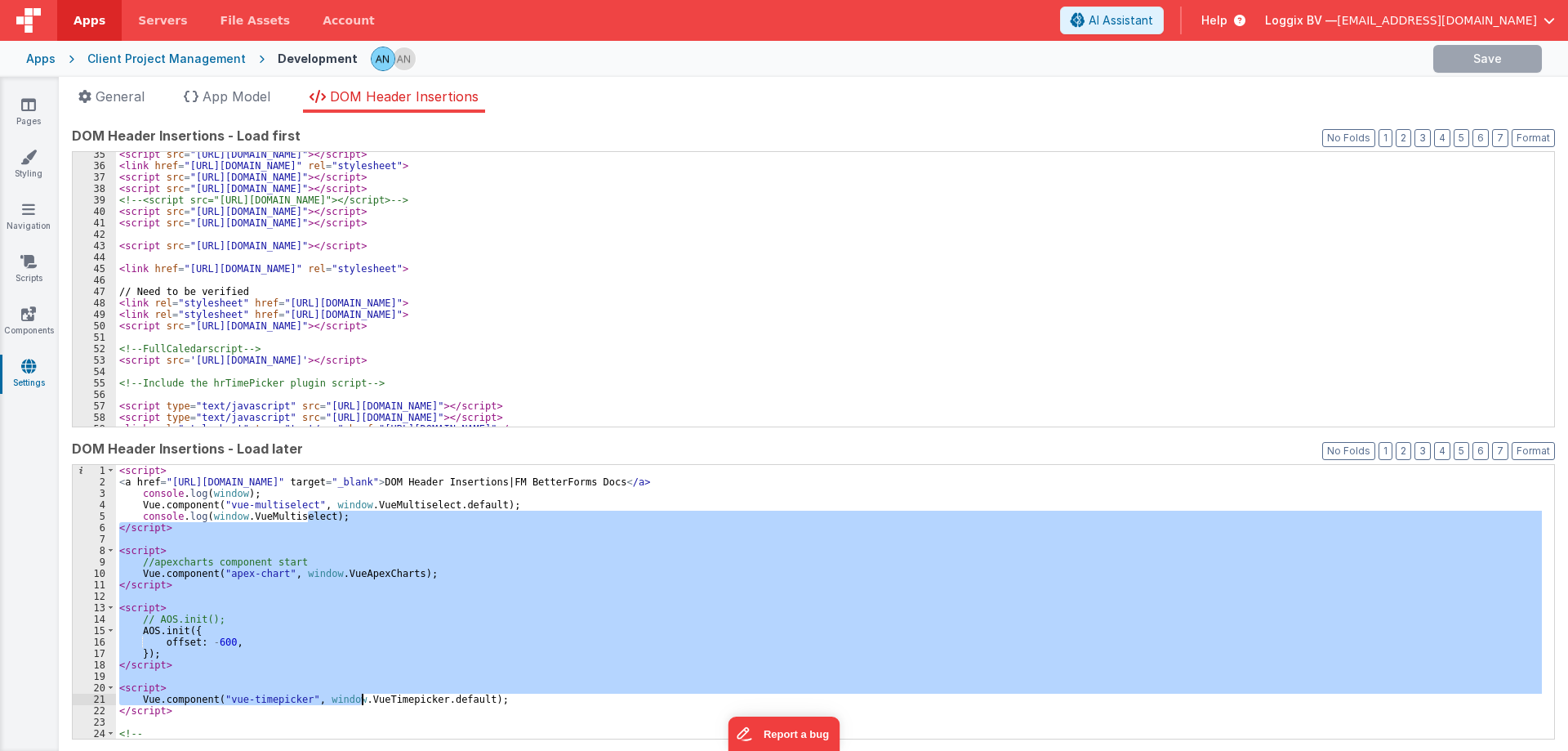
drag, startPoint x: 310, startPoint y: 521, endPoint x: 363, endPoint y: 699, distance: 185.7
click at [363, 699] on div "< script > < a href = "[URL][DOMAIN_NAME]" target = "_blank" > DOM Header Inser…" at bounding box center [829, 613] width 1427 height 297
drag, startPoint x: 306, startPoint y: 454, endPoint x: 235, endPoint y: 453, distance: 71.0
click at [235, 453] on label "DOM Header Insertions - Load later" at bounding box center [814, 448] width 1483 height 20
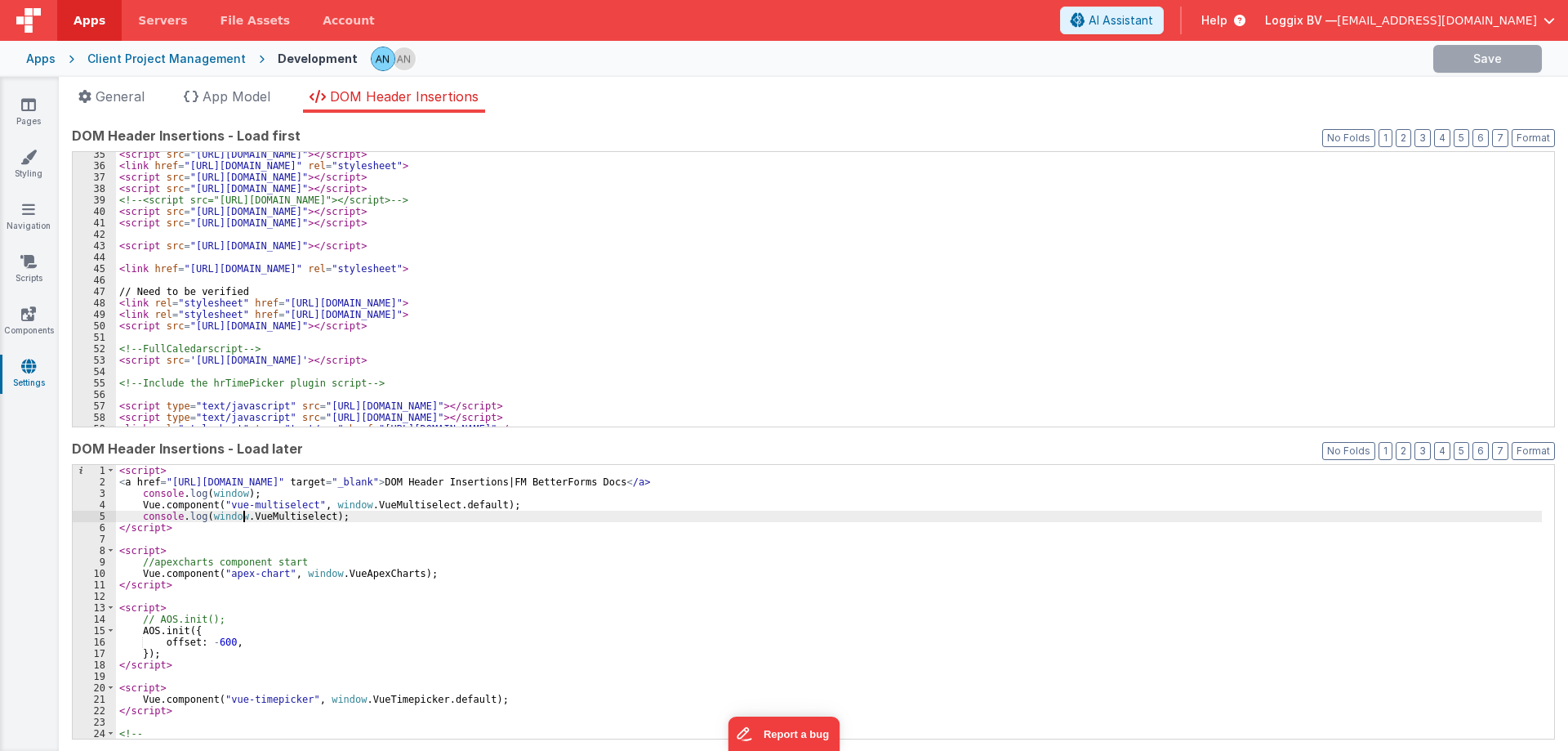
click at [246, 511] on div "< script > < a href = "[URL][DOMAIN_NAME]" target = "_blank" > DOM Header Inser…" at bounding box center [829, 613] width 1427 height 297
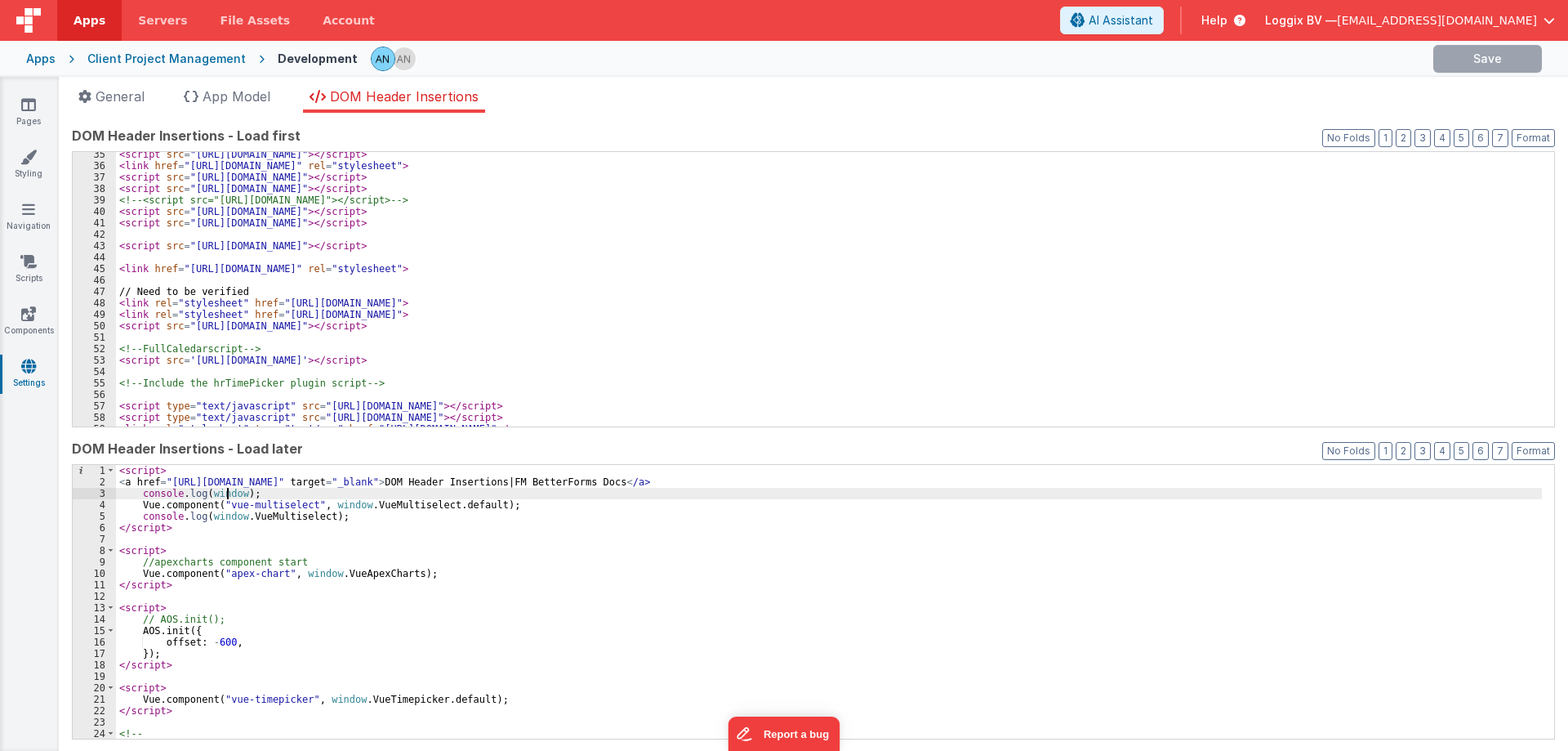
drag, startPoint x: 226, startPoint y: 498, endPoint x: 302, endPoint y: 653, distance: 172.6
click at [302, 653] on div "< script > < a href = "[URL][DOMAIN_NAME]" target = "_blank" > DOM Header Inser…" at bounding box center [829, 613] width 1427 height 297
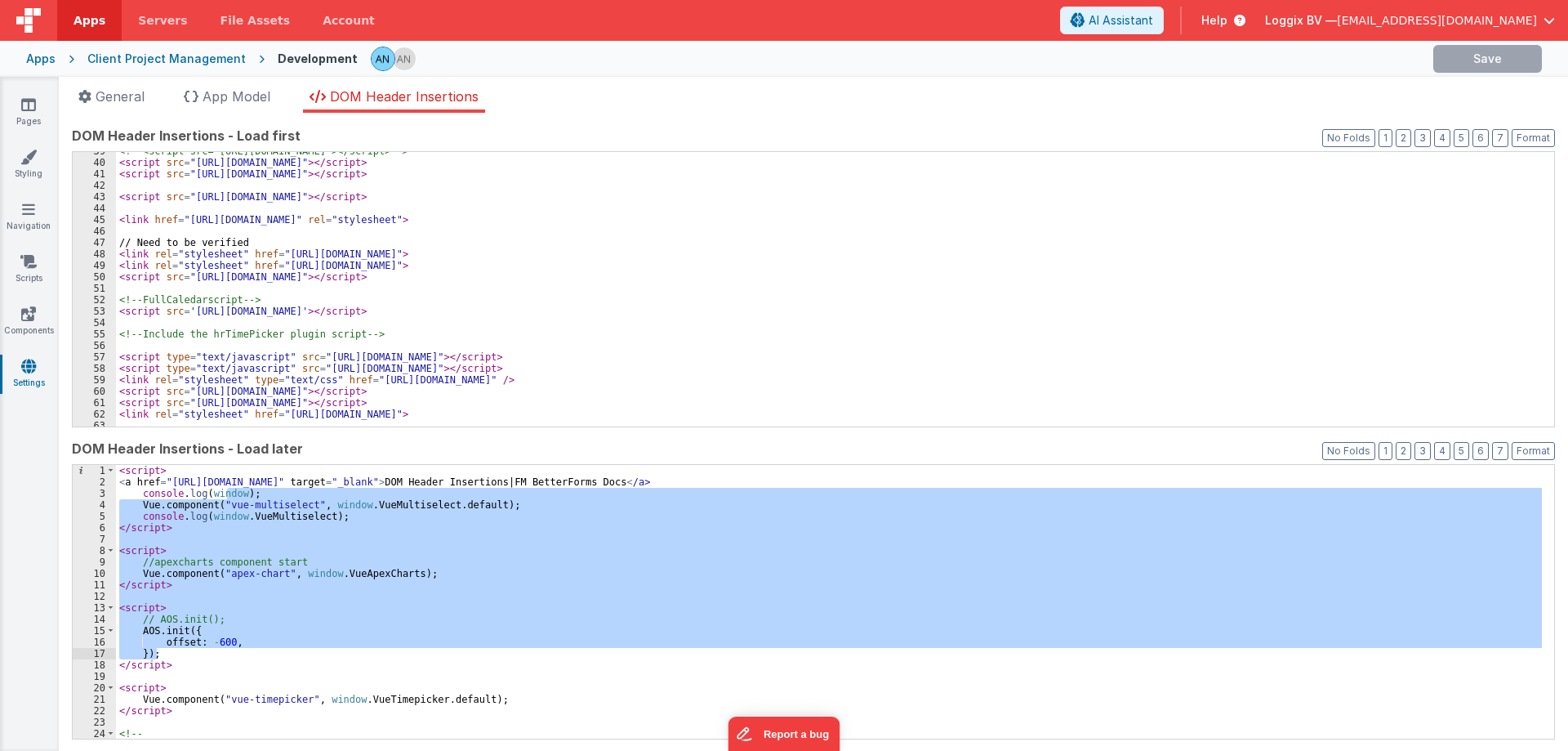
scroll to position [637, 0]
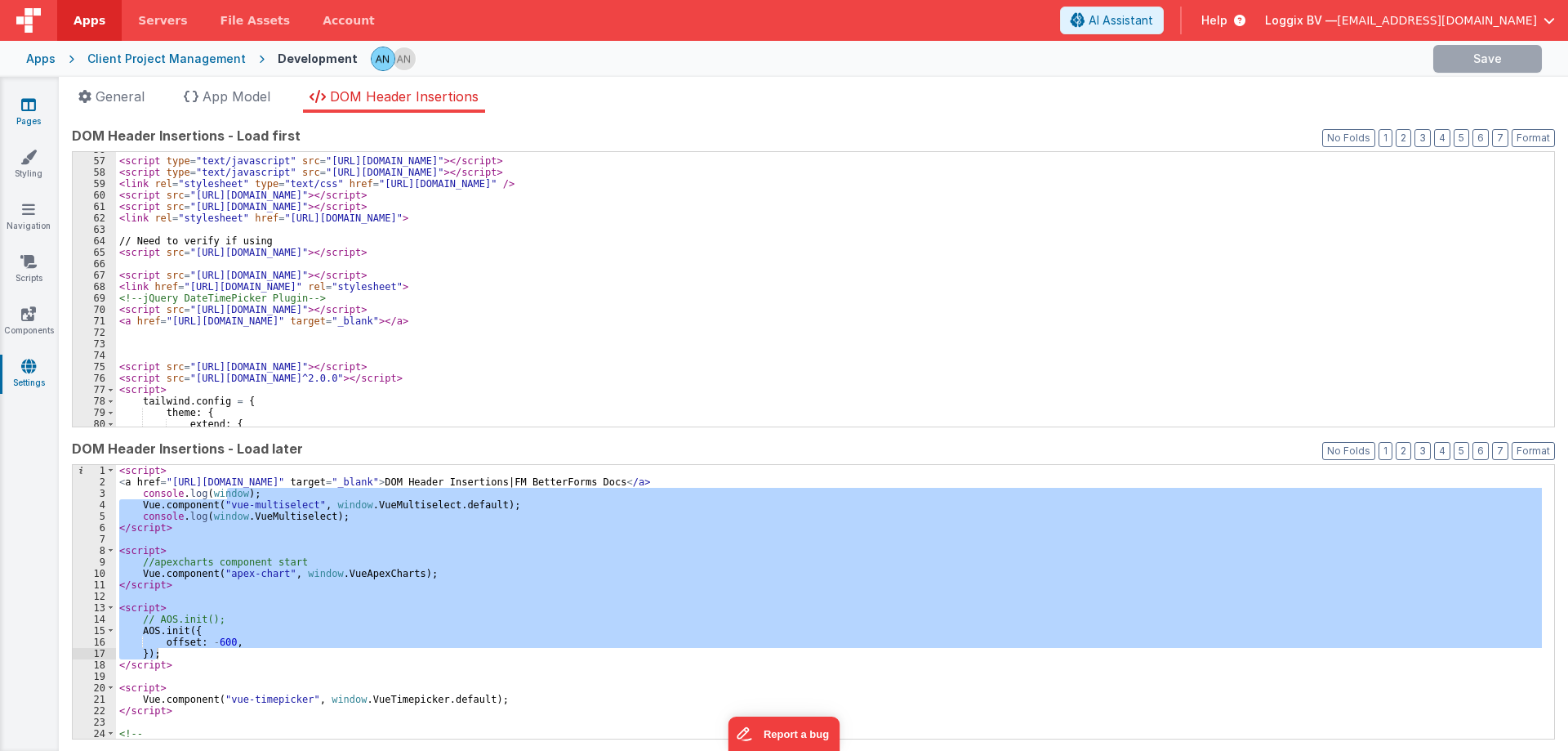
click at [23, 108] on icon at bounding box center [28, 104] width 15 height 16
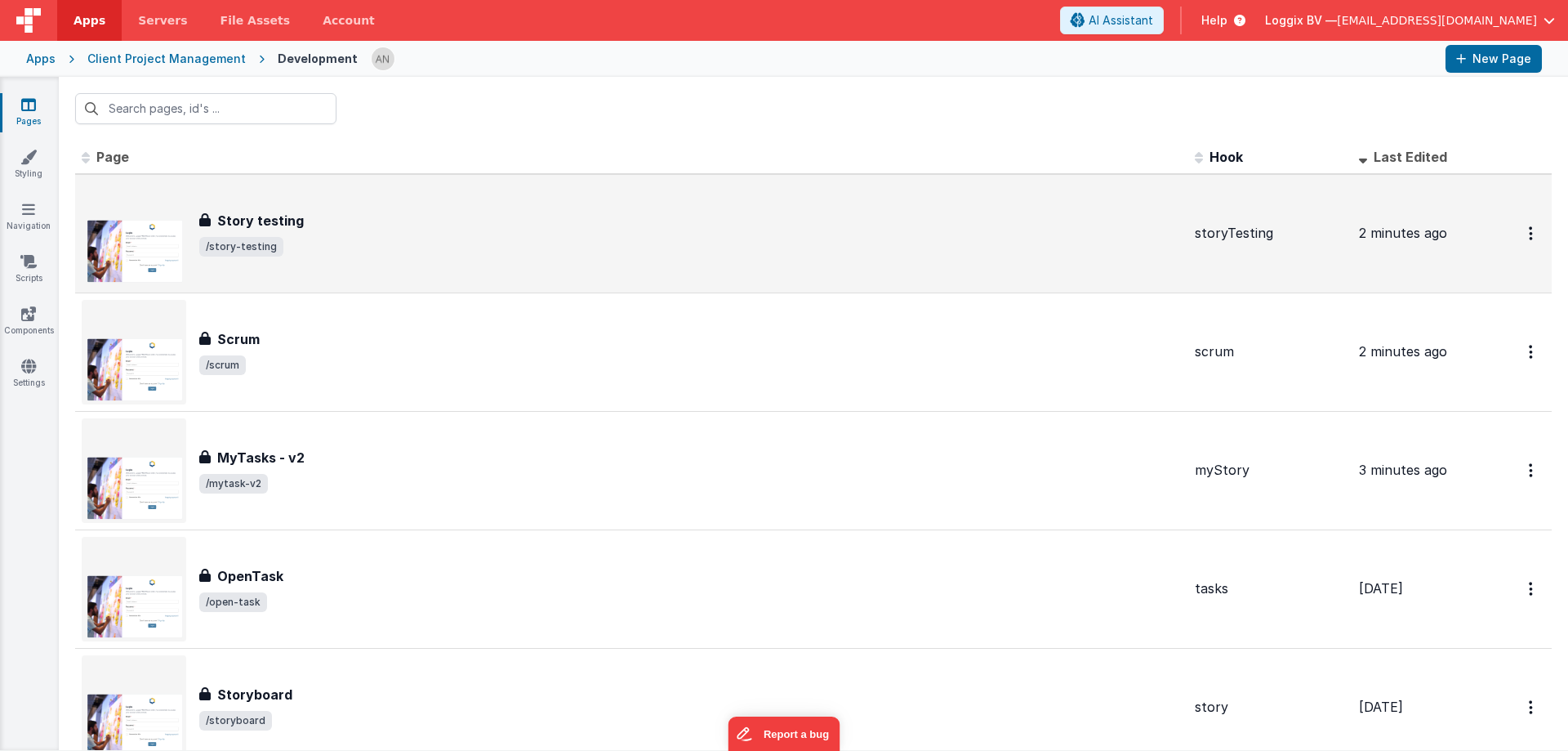
click at [425, 235] on div "Story testing Story testing /story-testing" at bounding box center [691, 233] width 983 height 45
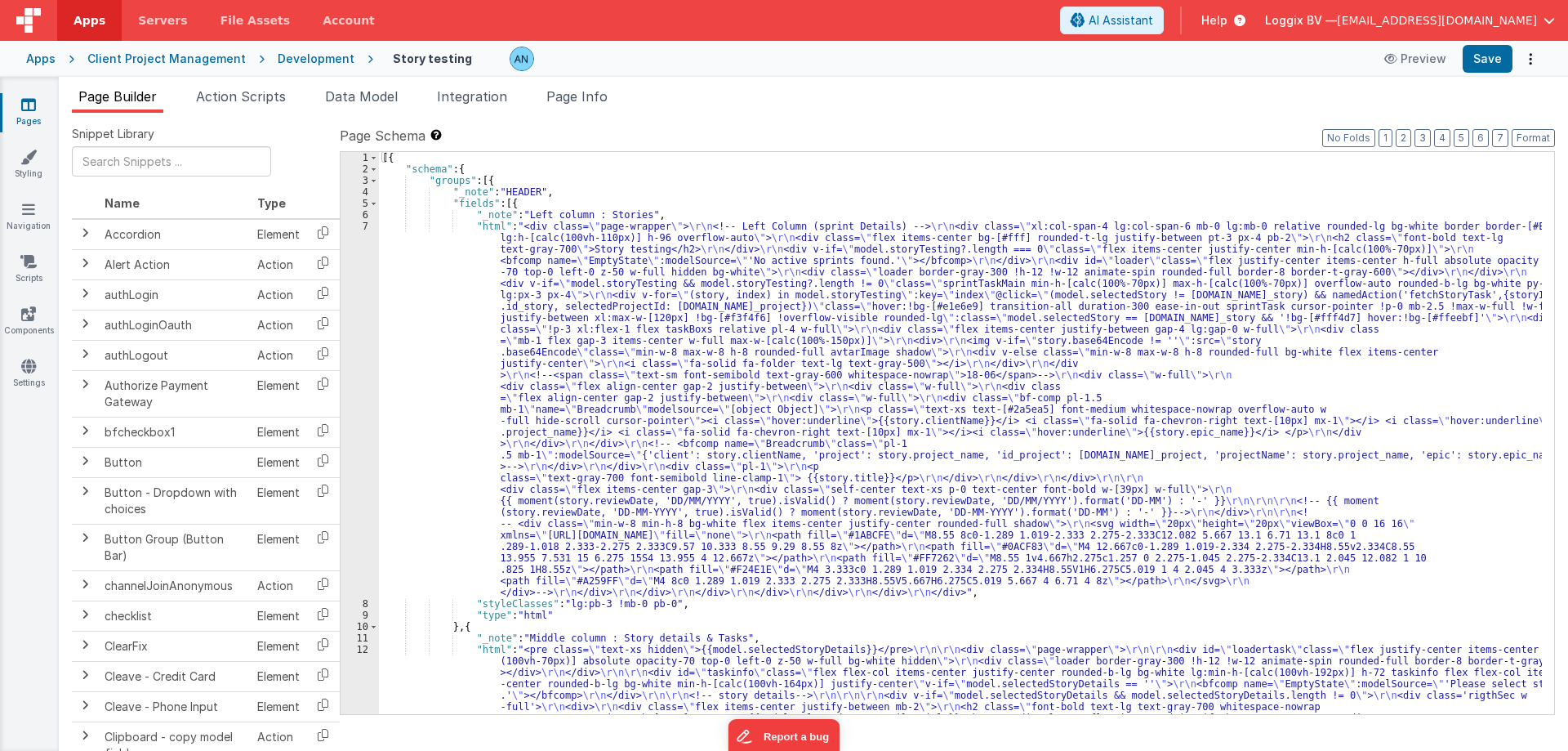
click at [818, 110] on ul "Page Builder Action Scripts Data Model Integration Page Info" at bounding box center [814, 99] width 1510 height 27
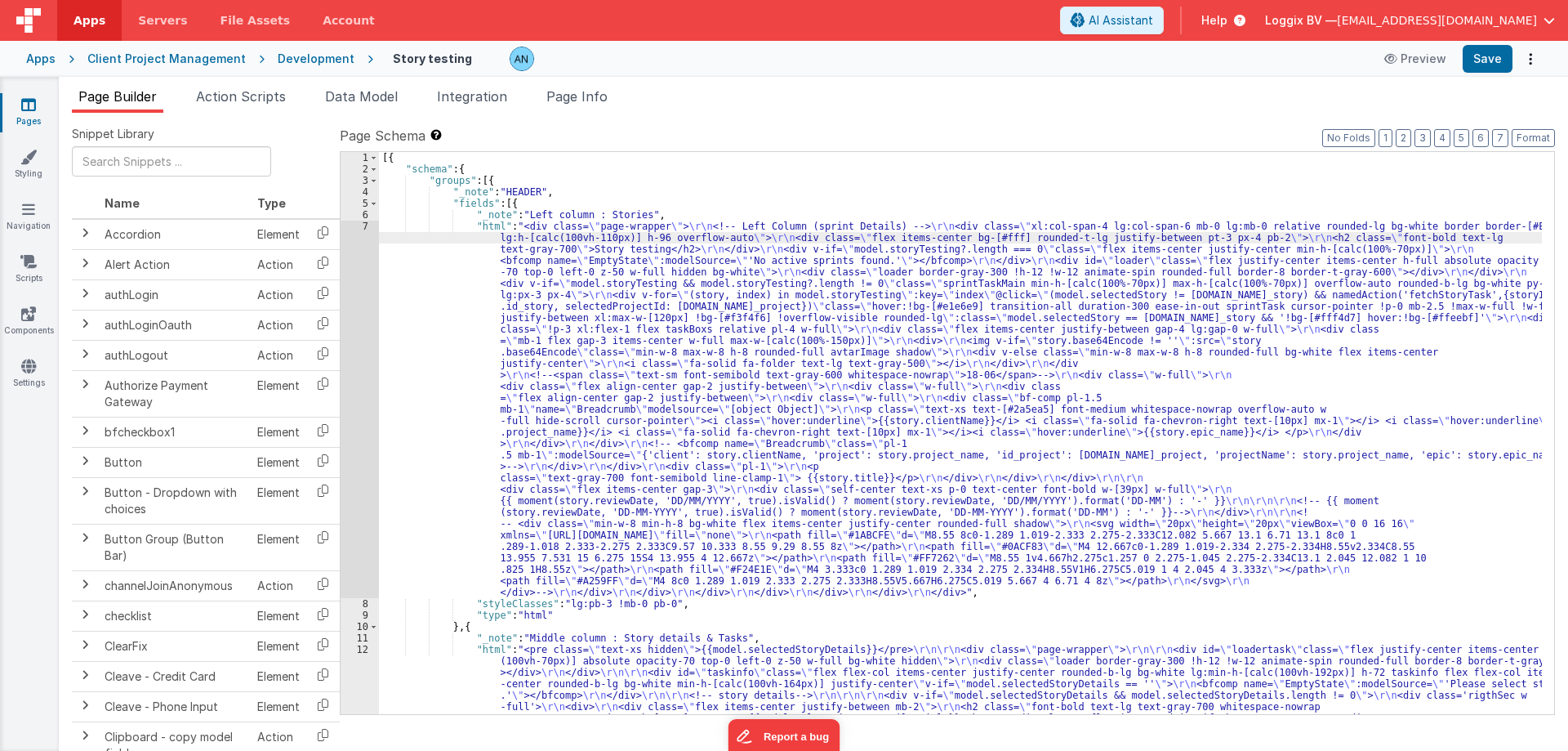
click at [20, 112] on link "Pages" at bounding box center [28, 113] width 59 height 33
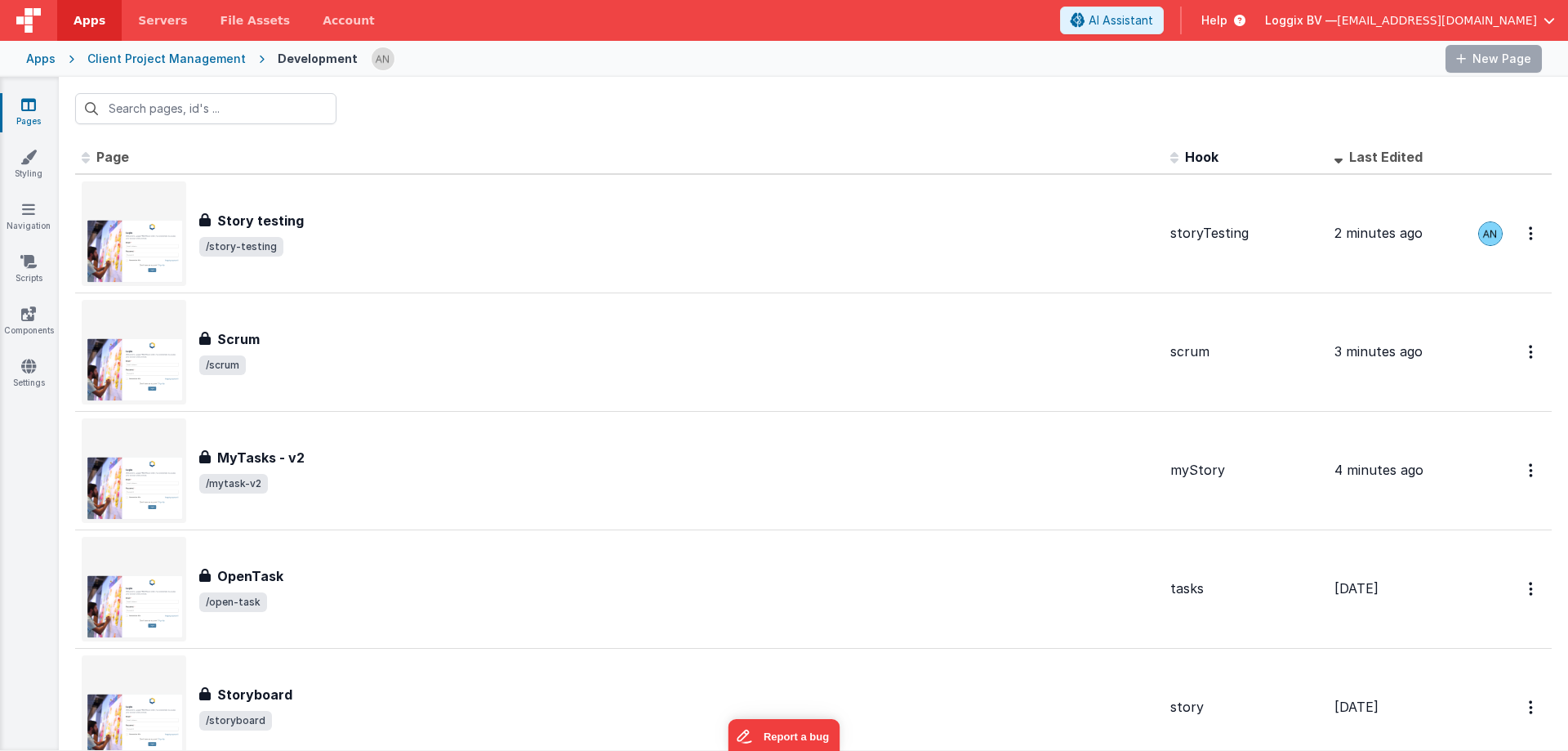
click at [369, 255] on span "/story-testing" at bounding box center [678, 247] width 958 height 20
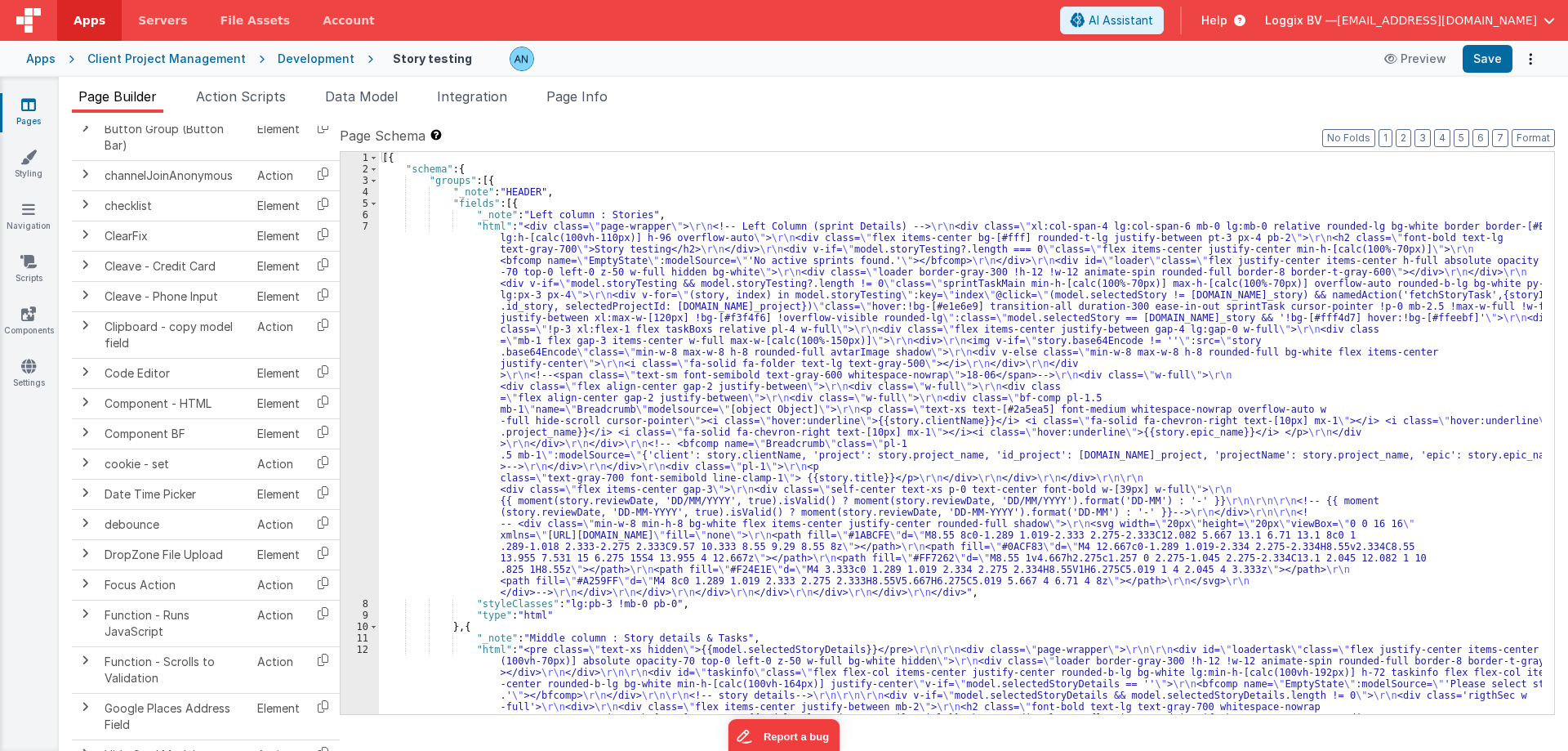
scroll to position [490, 0]
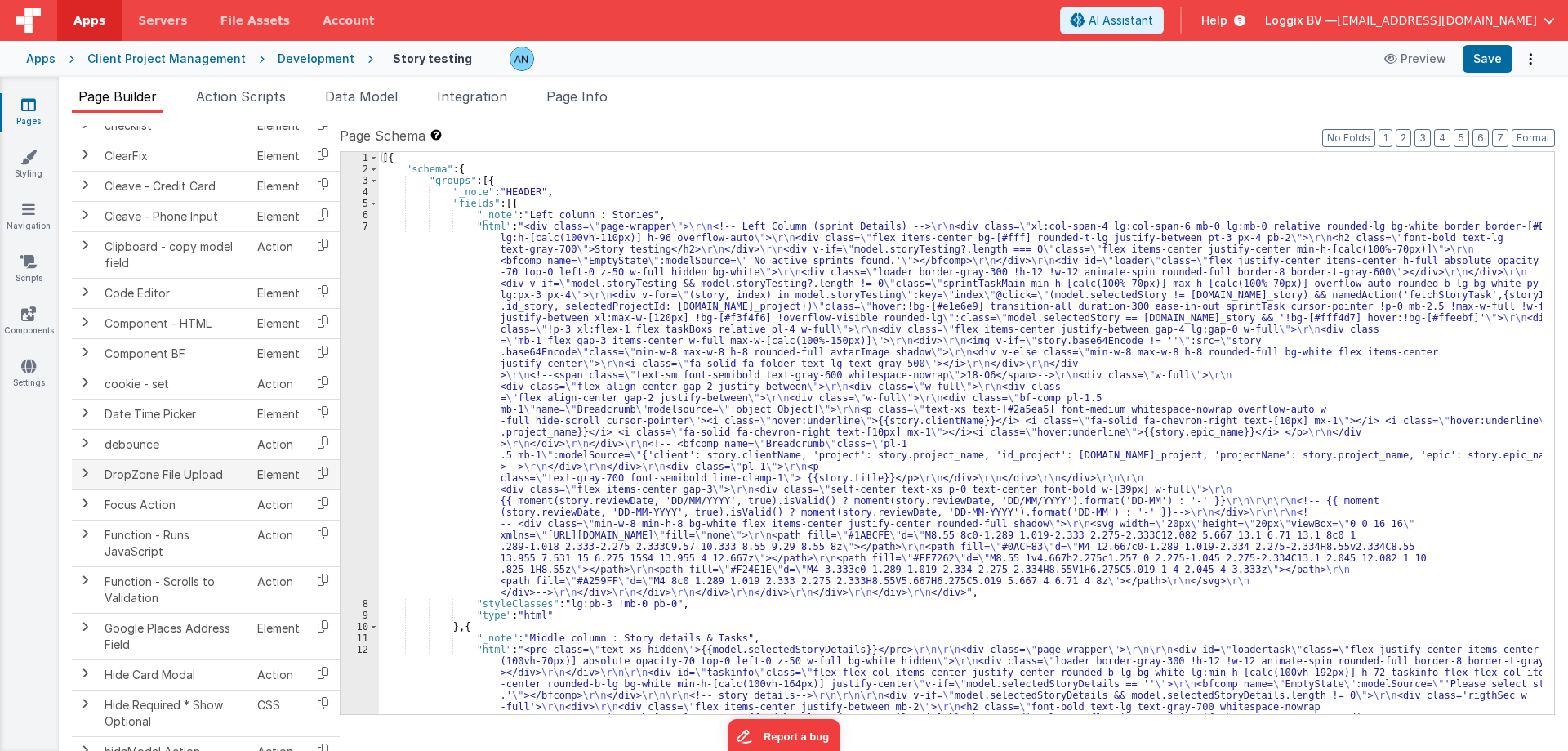
click at [89, 471] on span at bounding box center [85, 473] width 13 height 13
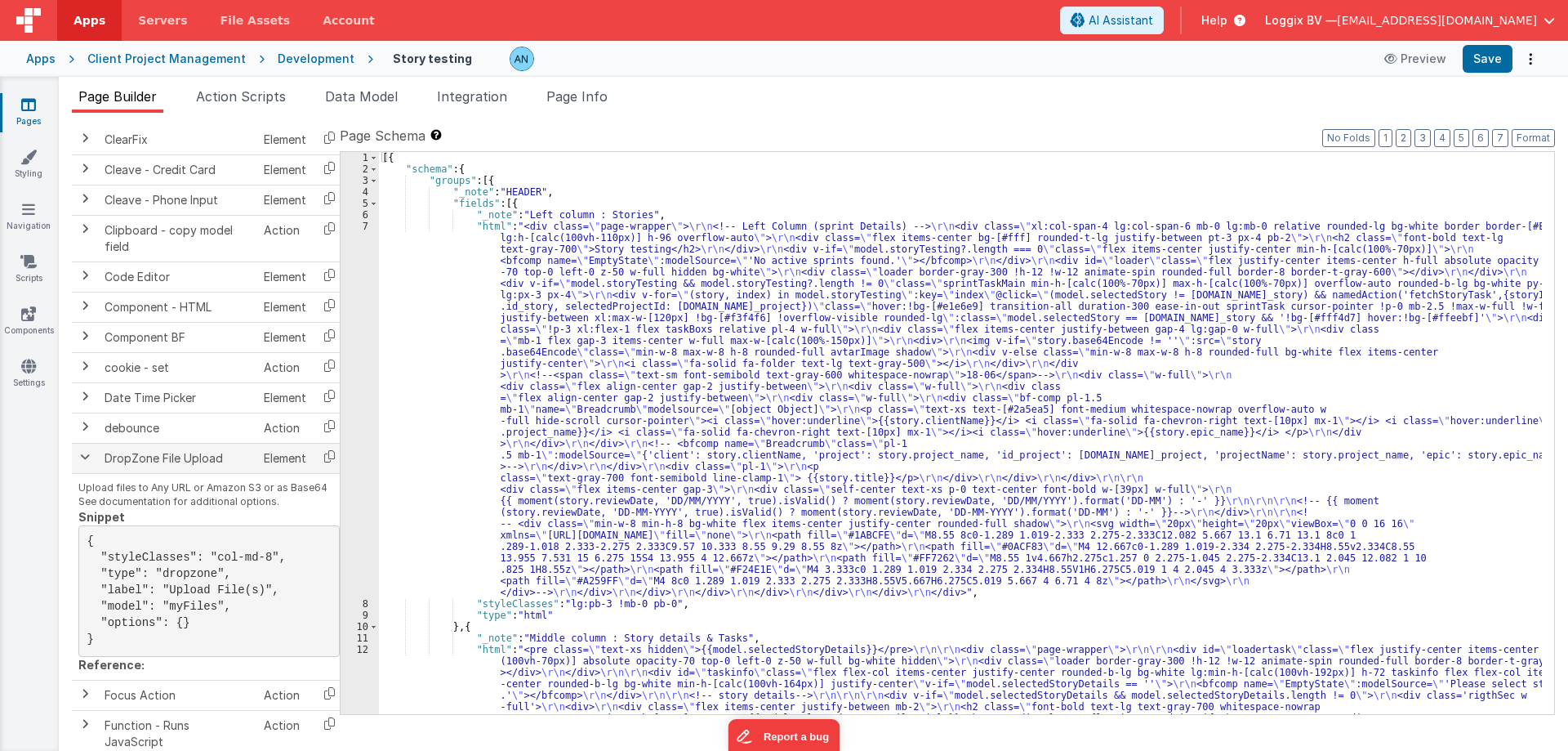
scroll to position [572, 0]
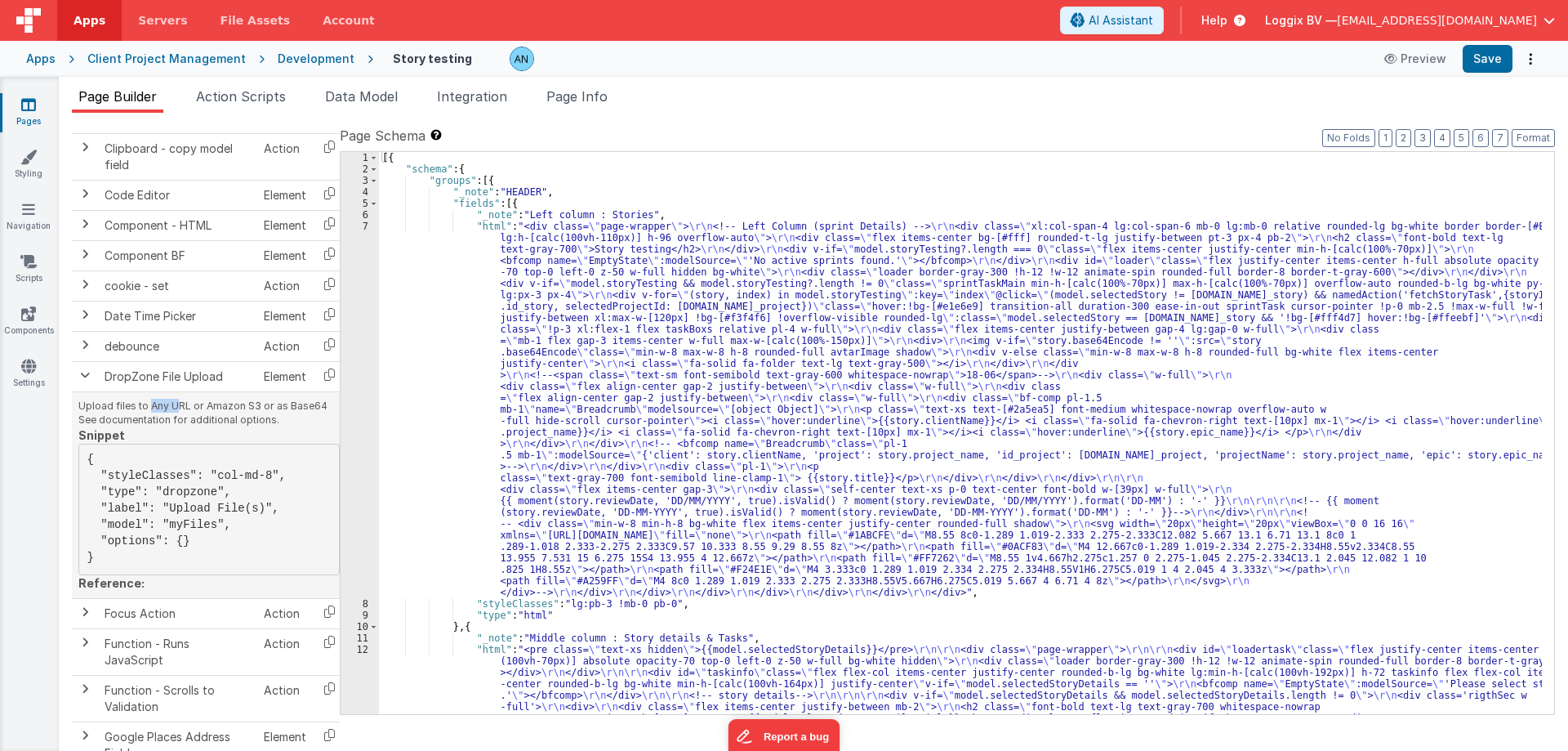
drag, startPoint x: 152, startPoint y: 406, endPoint x: 181, endPoint y: 409, distance: 29.2
click at [181, 409] on p "Upload files to Any URL or Amazon S3 or as Base64 See documentation for additio…" at bounding box center [209, 413] width 261 height 28
click at [190, 411] on p "Upload files to Any URL or Amazon S3 or as Base64 See documentation for additio…" at bounding box center [209, 413] width 261 height 28
drag, startPoint x: 158, startPoint y: 404, endPoint x: 166, endPoint y: 427, distance: 24.4
click at [166, 427] on div "Upload files to Any URL or Amazon S3 or as Base64 See documentation for additio…" at bounding box center [209, 495] width 261 height 193
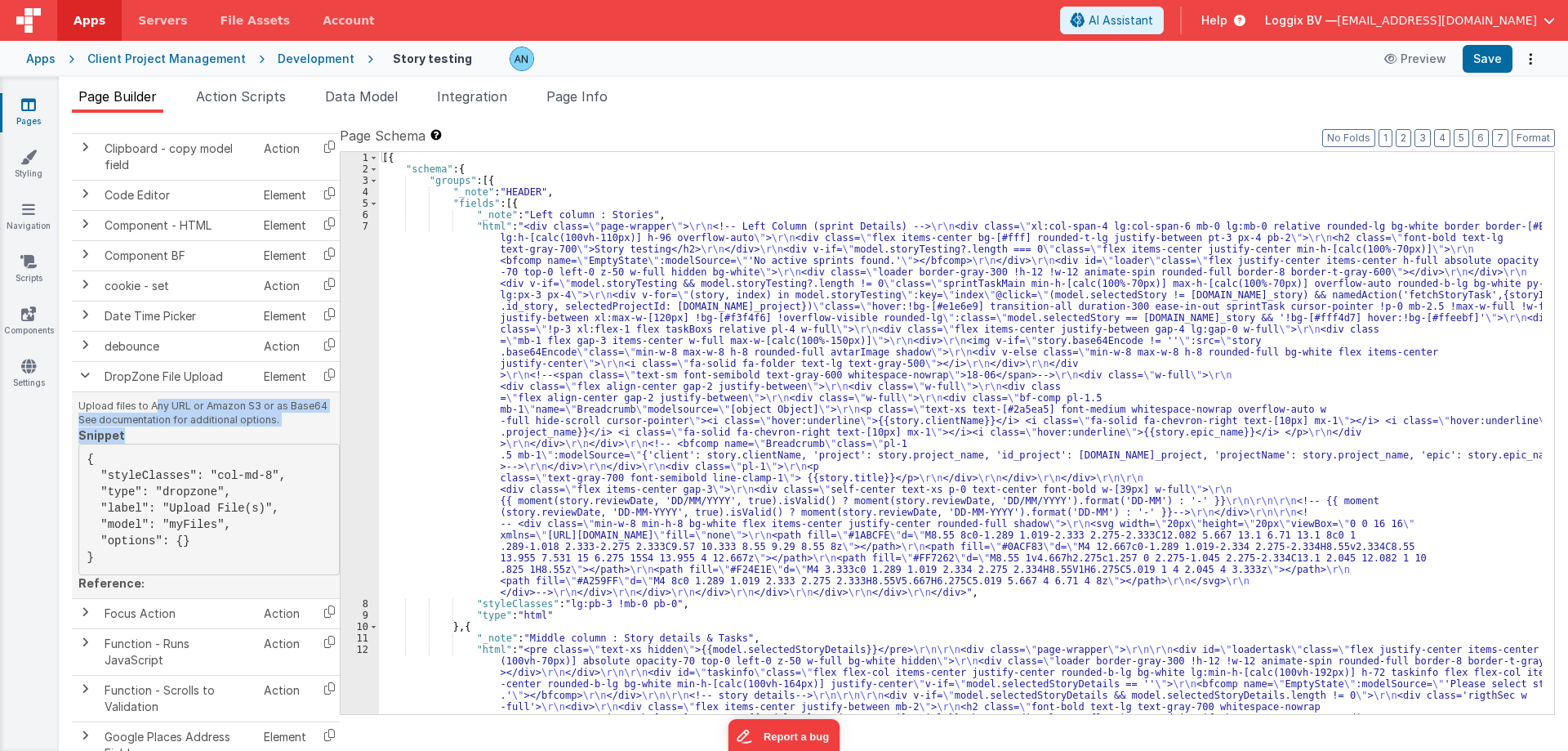
drag, startPoint x: 106, startPoint y: 569, endPoint x: 111, endPoint y: 453, distance: 116.1
click at [111, 453] on pre "{ "styleClasses": "col-md-8", "type": "dropzone", "label": "Upload File(s)", "m…" at bounding box center [209, 510] width 261 height 132
drag, startPoint x: 112, startPoint y: 467, endPoint x: 383, endPoint y: 301, distance: 317.8
click at [97, 567] on pre "{ "styleClasses": "col-md-8", "type": "dropzone", "label": "Upload File(s)", "m…" at bounding box center [209, 510] width 261 height 132
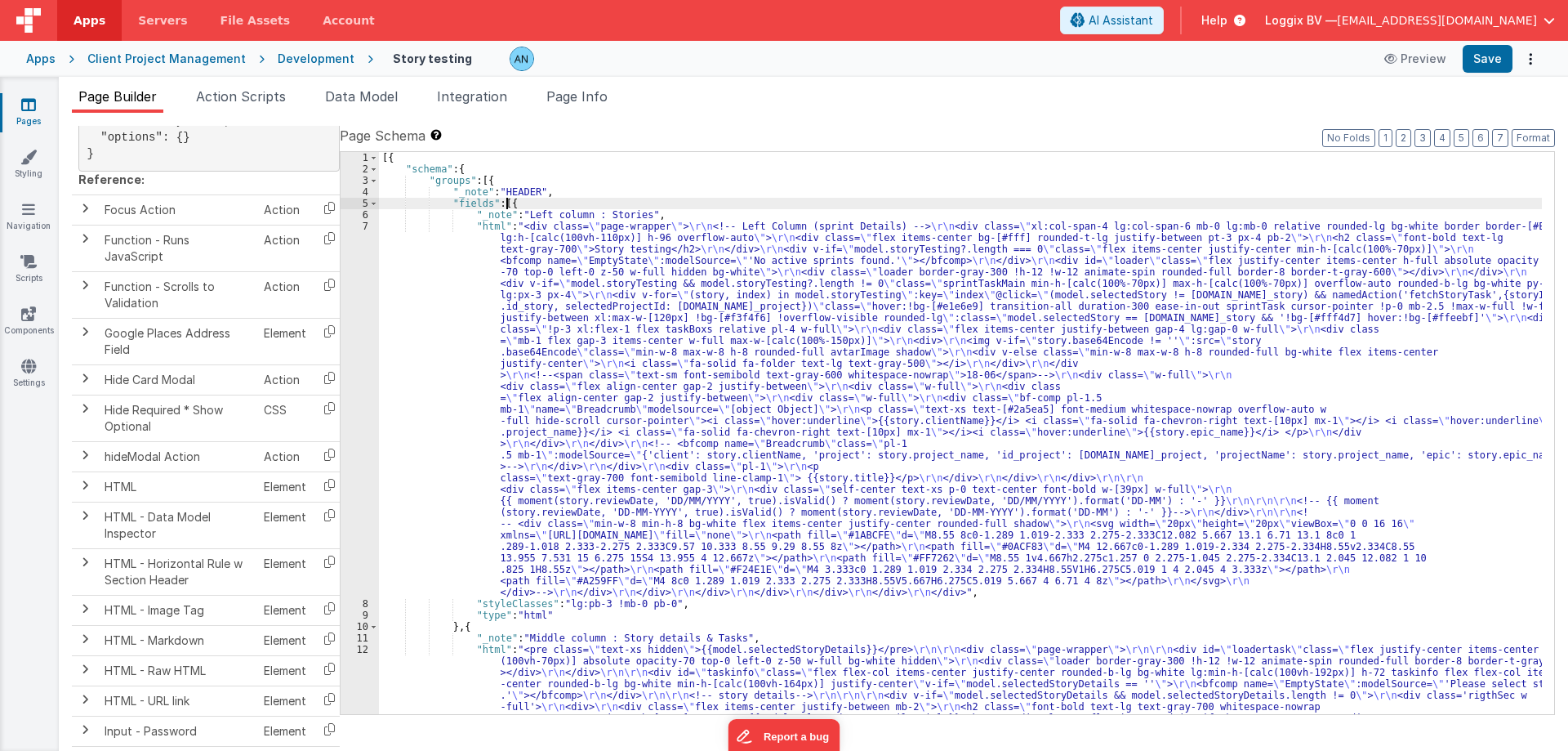
scroll to position [736, 0]
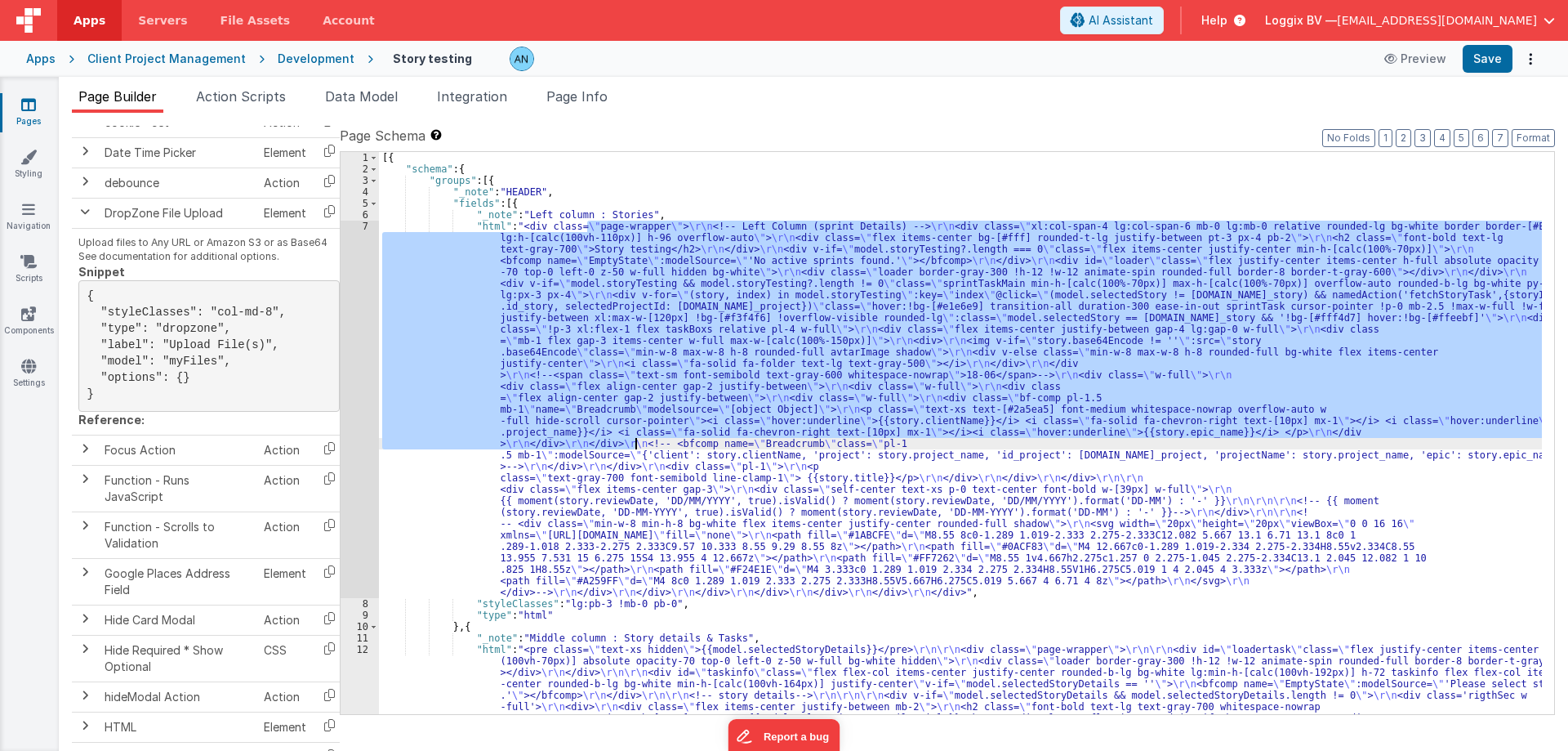
drag, startPoint x: 588, startPoint y: 229, endPoint x: 638, endPoint y: 454, distance: 230.5
click at [638, 454] on div "[{ "schema" : { "groups" : [{ "_note" : "HEADER" , "fields" : [{ "_note" : "Lef…" at bounding box center [961, 432] width 1163 height 562
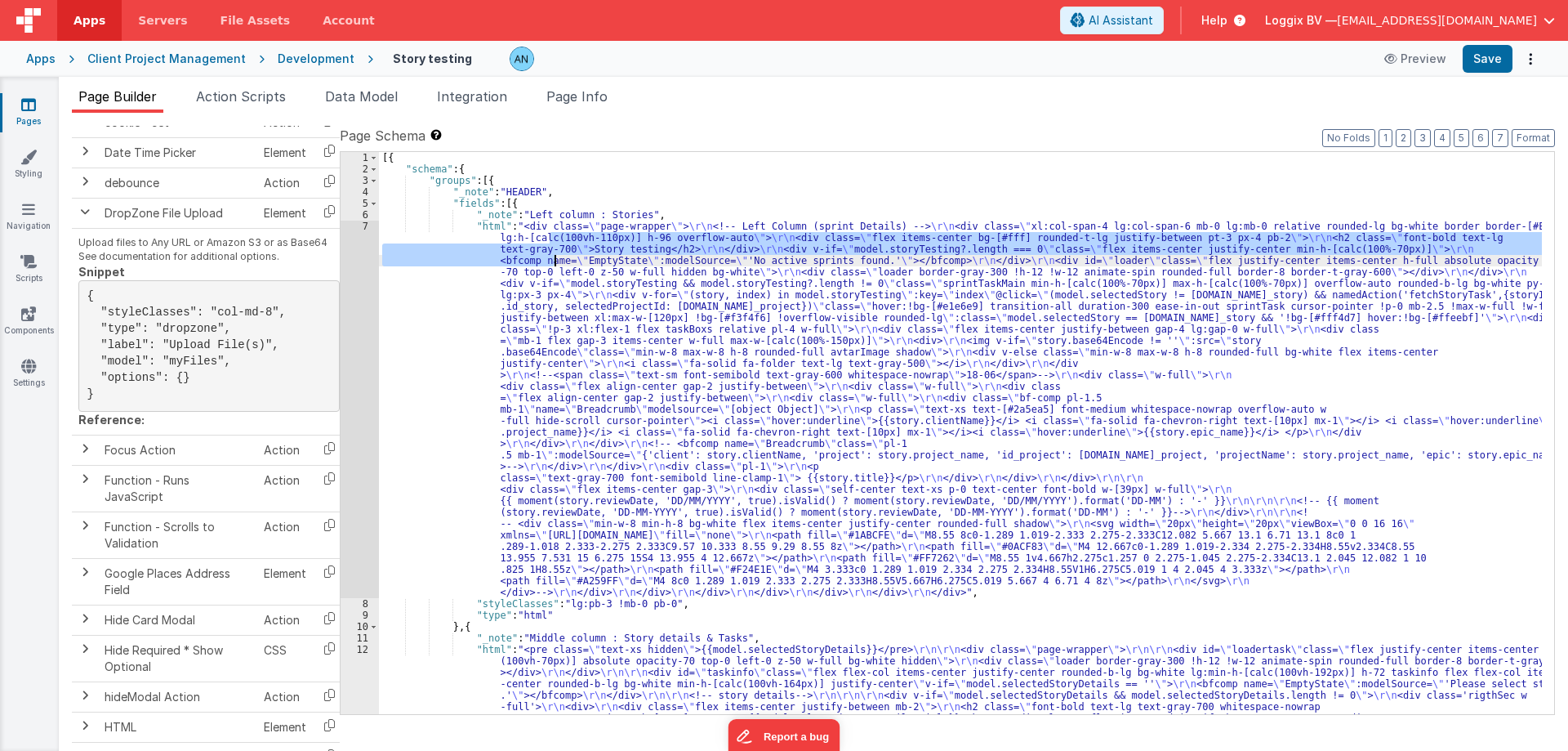
drag, startPoint x: 551, startPoint y: 240, endPoint x: 575, endPoint y: 338, distance: 100.9
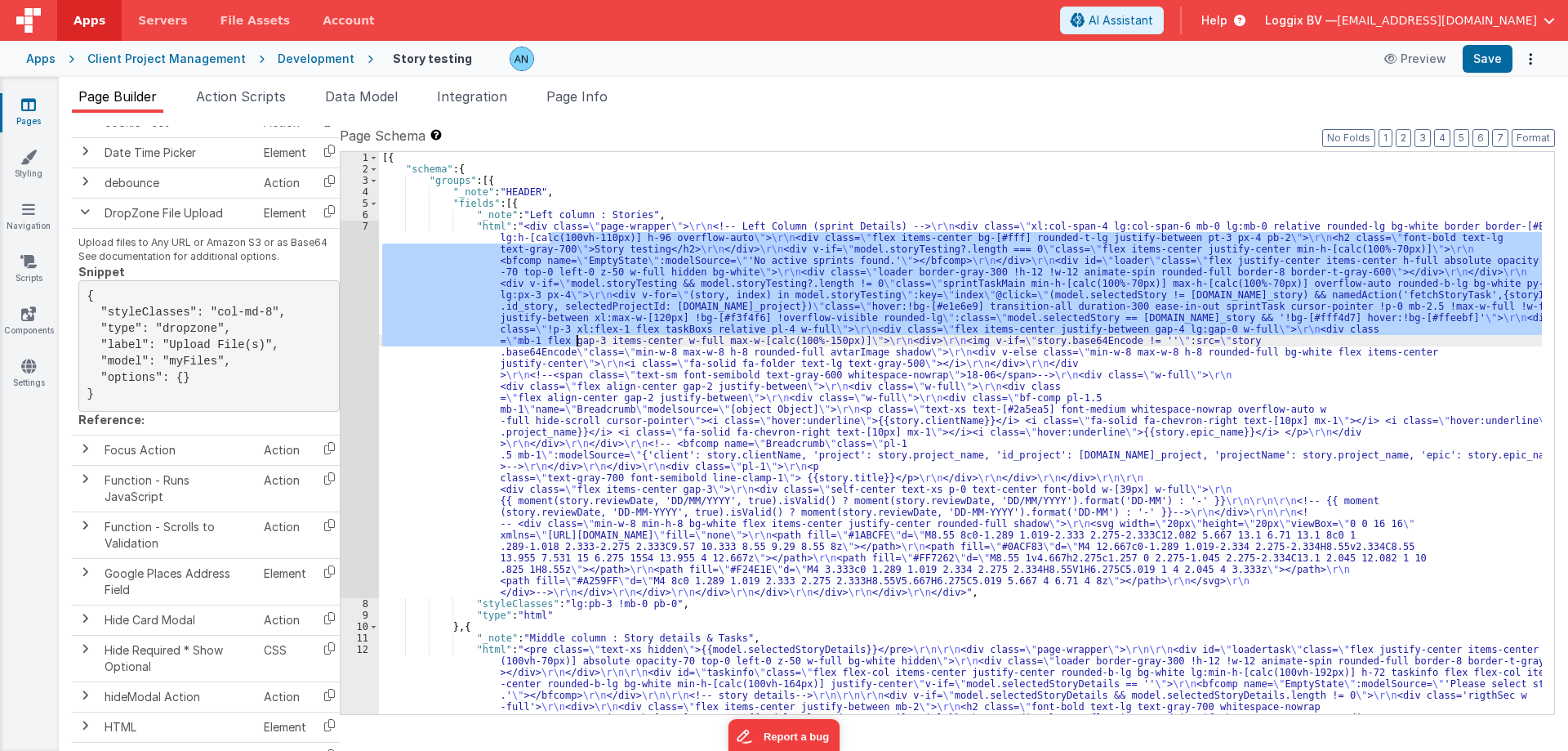
click at [576, 340] on div "[{ "schema" : { "groups" : [{ "_note" : "HEADER" , "fields" : [{ "_note" : "Lef…" at bounding box center [961, 432] width 1163 height 562
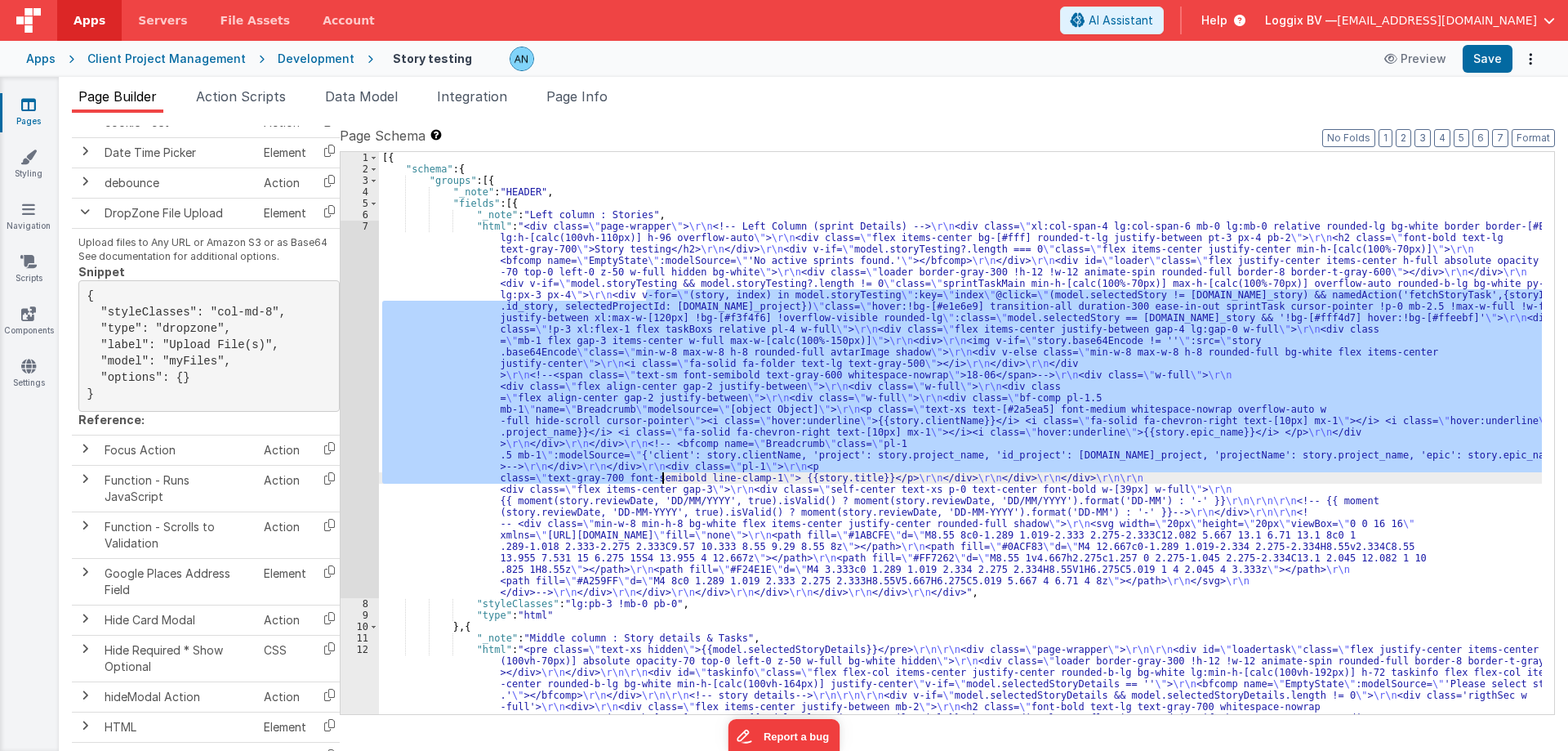
drag, startPoint x: 647, startPoint y: 316, endPoint x: 665, endPoint y: 487, distance: 171.9
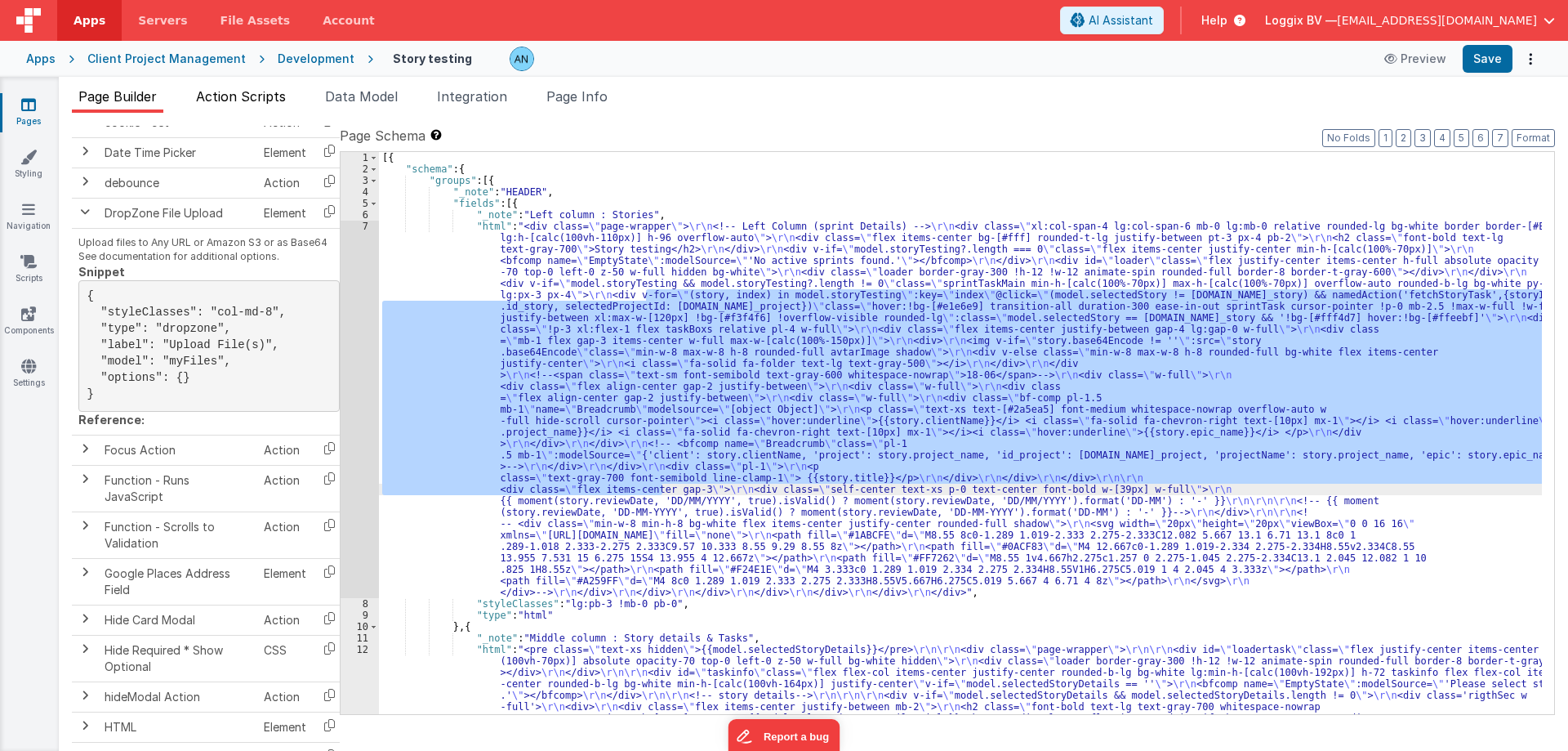
click at [259, 103] on span "Action Scripts" at bounding box center [241, 96] width 90 height 16
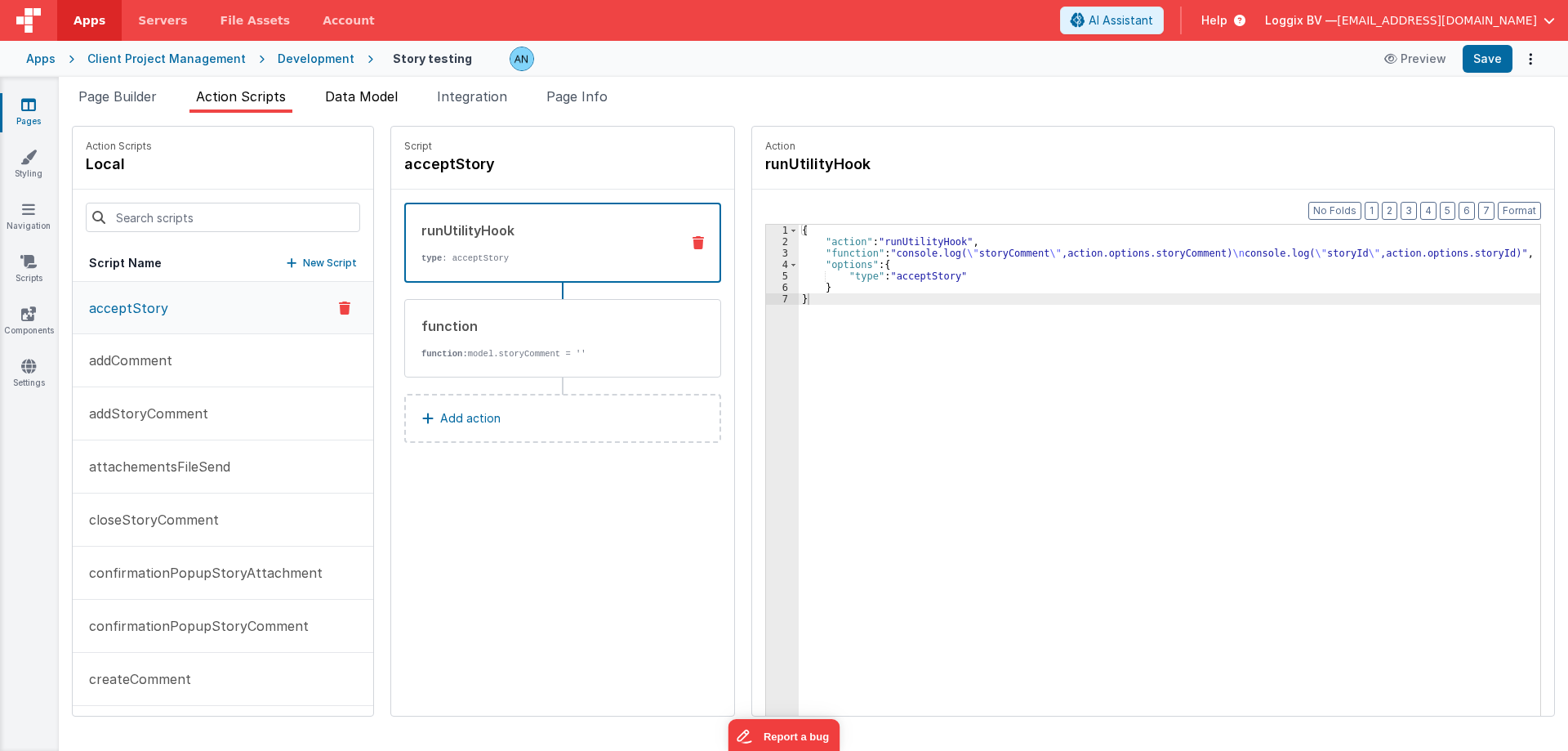
click at [379, 96] on span "Data Model" at bounding box center [361, 96] width 73 height 16
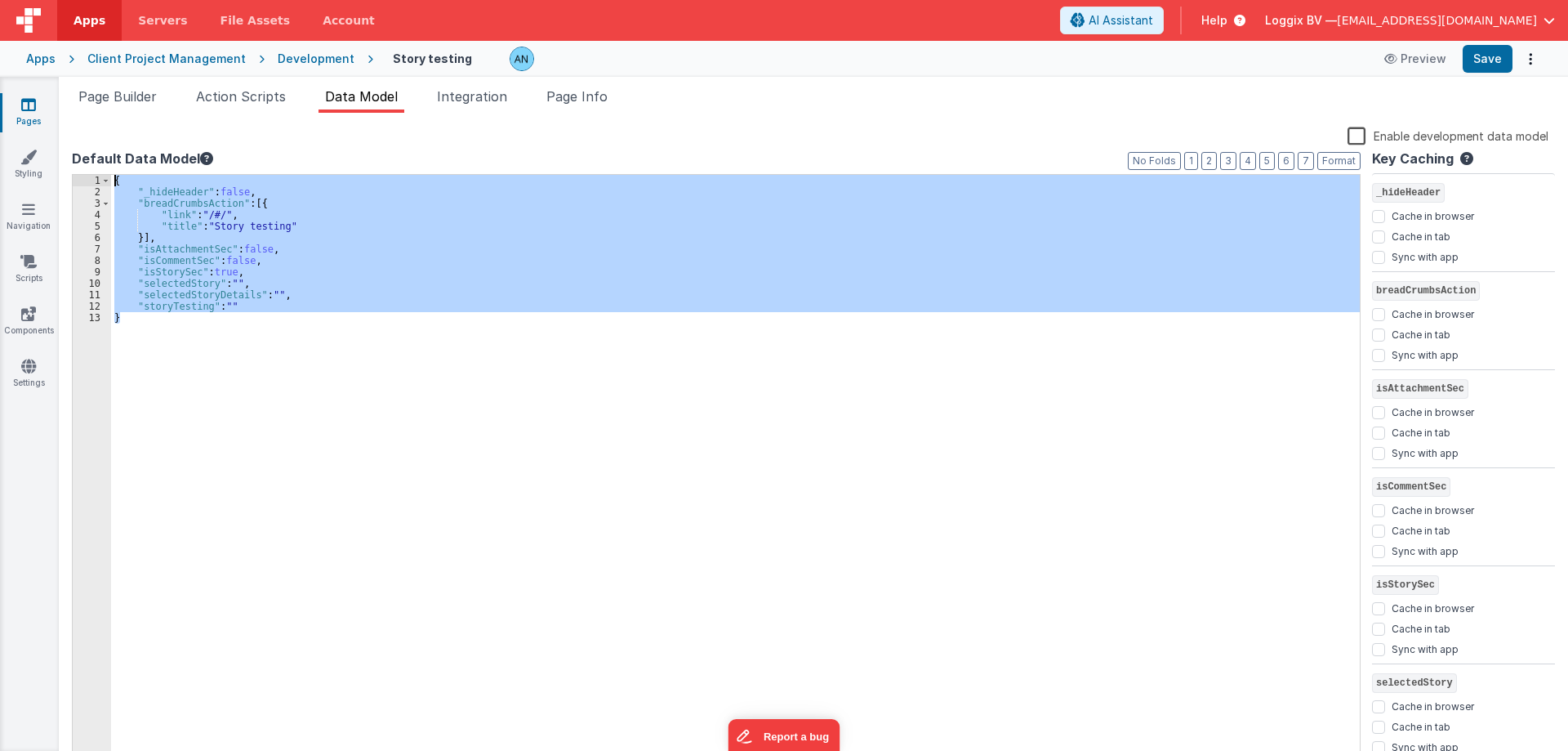
drag, startPoint x: 235, startPoint y: 371, endPoint x: 71, endPoint y: 158, distance: 268.8
click at [68, 158] on div "Snippet Library Name Type Accordion Element Alert Action Action authLogin Actio…" at bounding box center [814, 445] width 1510 height 665
click at [168, 248] on div "{ "_hideHeader" : false , "breadCrumbsAction" : [{ "link" : "/#/" , "title" : "…" at bounding box center [736, 469] width 1249 height 590
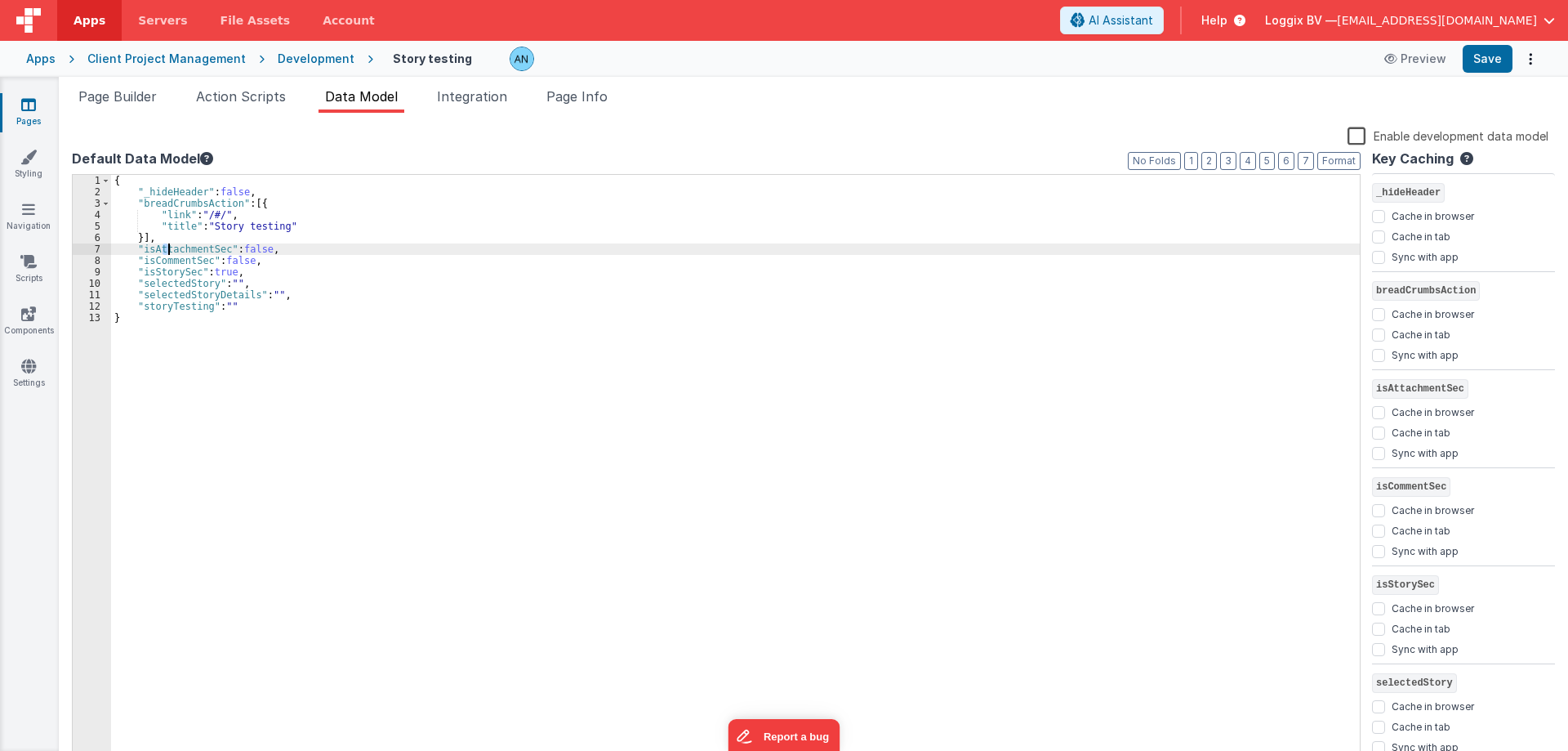
drag, startPoint x: 172, startPoint y: 245, endPoint x: 264, endPoint y: 254, distance: 92.4
click at [267, 252] on div "{ "_hideHeader" : false , "breadCrumbsAction" : [{ "link" : "/#/" , "title" : "…" at bounding box center [736, 480] width 1249 height 612
drag, startPoint x: 179, startPoint y: 264, endPoint x: 211, endPoint y: 270, distance: 32.6
click at [222, 262] on div "{ "_hideHeader" : false , "breadCrumbsAction" : [{ "link" : "/#/" , "title" : "…" at bounding box center [736, 480] width 1249 height 612
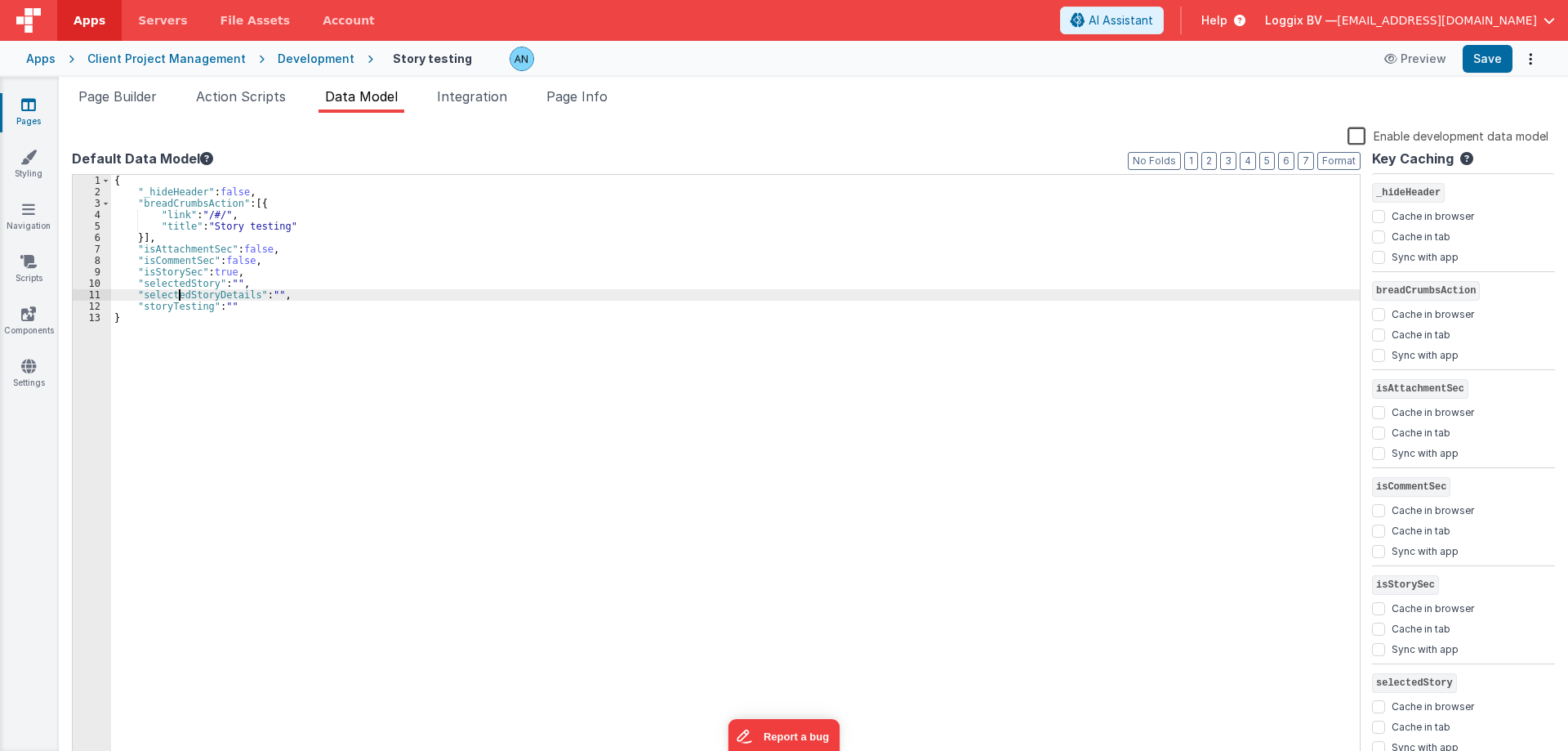
drag, startPoint x: 178, startPoint y: 289, endPoint x: 225, endPoint y: 292, distance: 47.1
click at [224, 292] on div "{ "_hideHeader" : false , "breadCrumbsAction" : [{ "link" : "/#/" , "title" : "…" at bounding box center [736, 480] width 1249 height 612
click at [358, 260] on div "{ "_hideHeader" : false , "breadCrumbsAction" : [{ "link" : "/#/" , "title" : "…" at bounding box center [736, 480] width 1249 height 612
click at [482, 104] on span "Integration" at bounding box center [472, 96] width 70 height 16
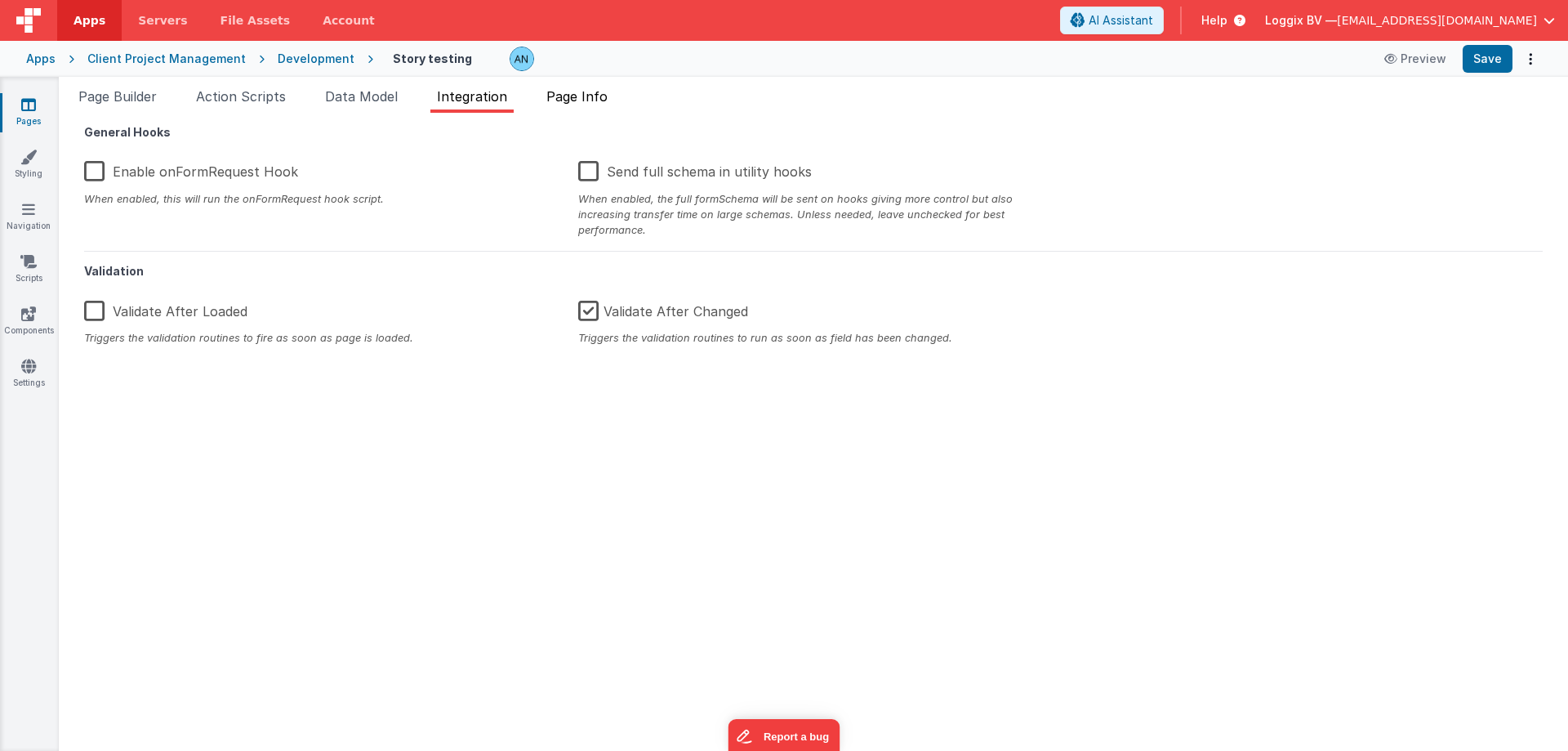
click at [594, 101] on span "Page Info" at bounding box center [577, 96] width 62 height 16
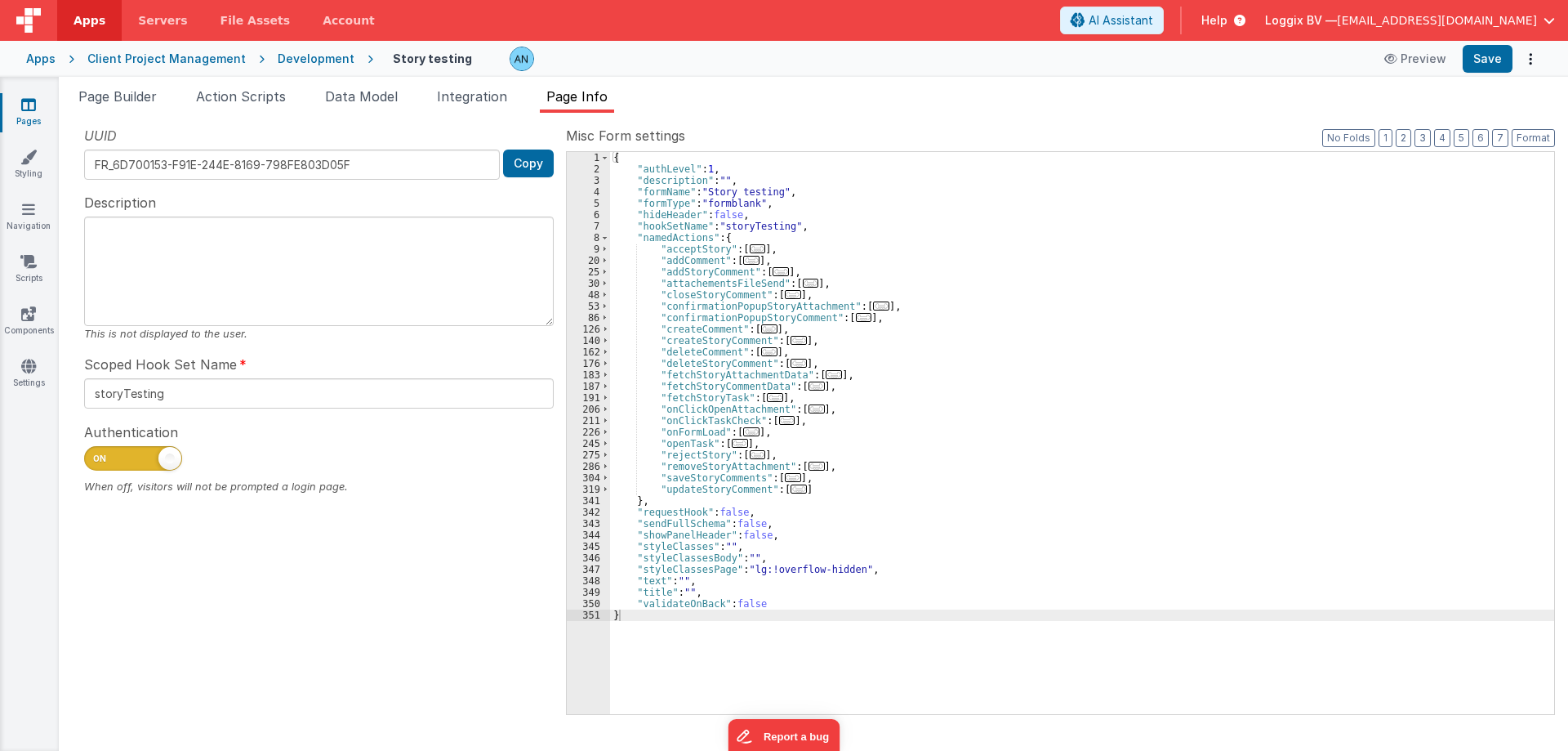
click at [224, 253] on textarea at bounding box center [319, 271] width 469 height 110
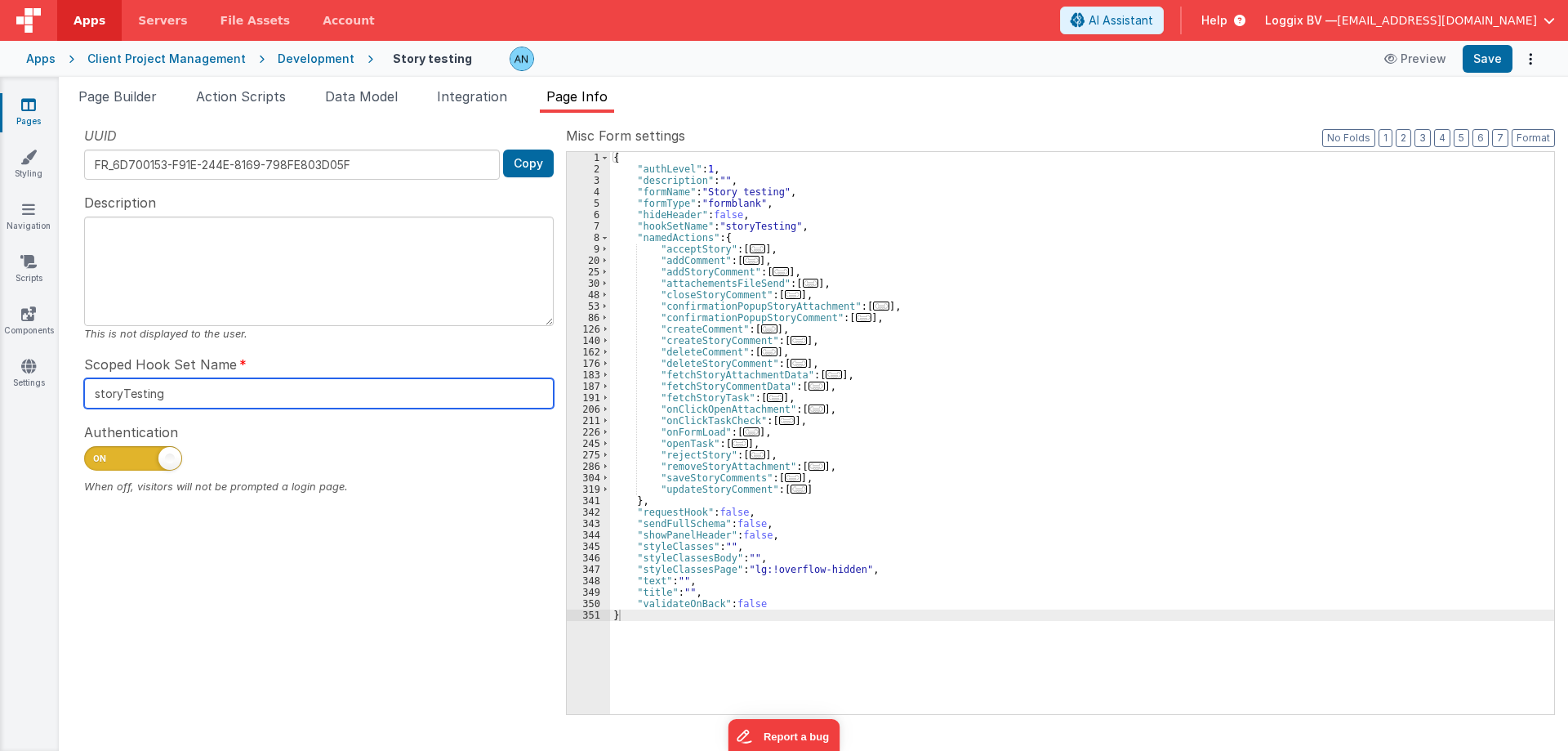
drag, startPoint x: 178, startPoint y: 391, endPoint x: 80, endPoint y: 381, distance: 98.5
click at [80, 381] on div "UUID FR_6D700153-F91E-244E-8169-798FE803D05F Copy Description This is not displ…" at bounding box center [319, 420] width 494 height 587
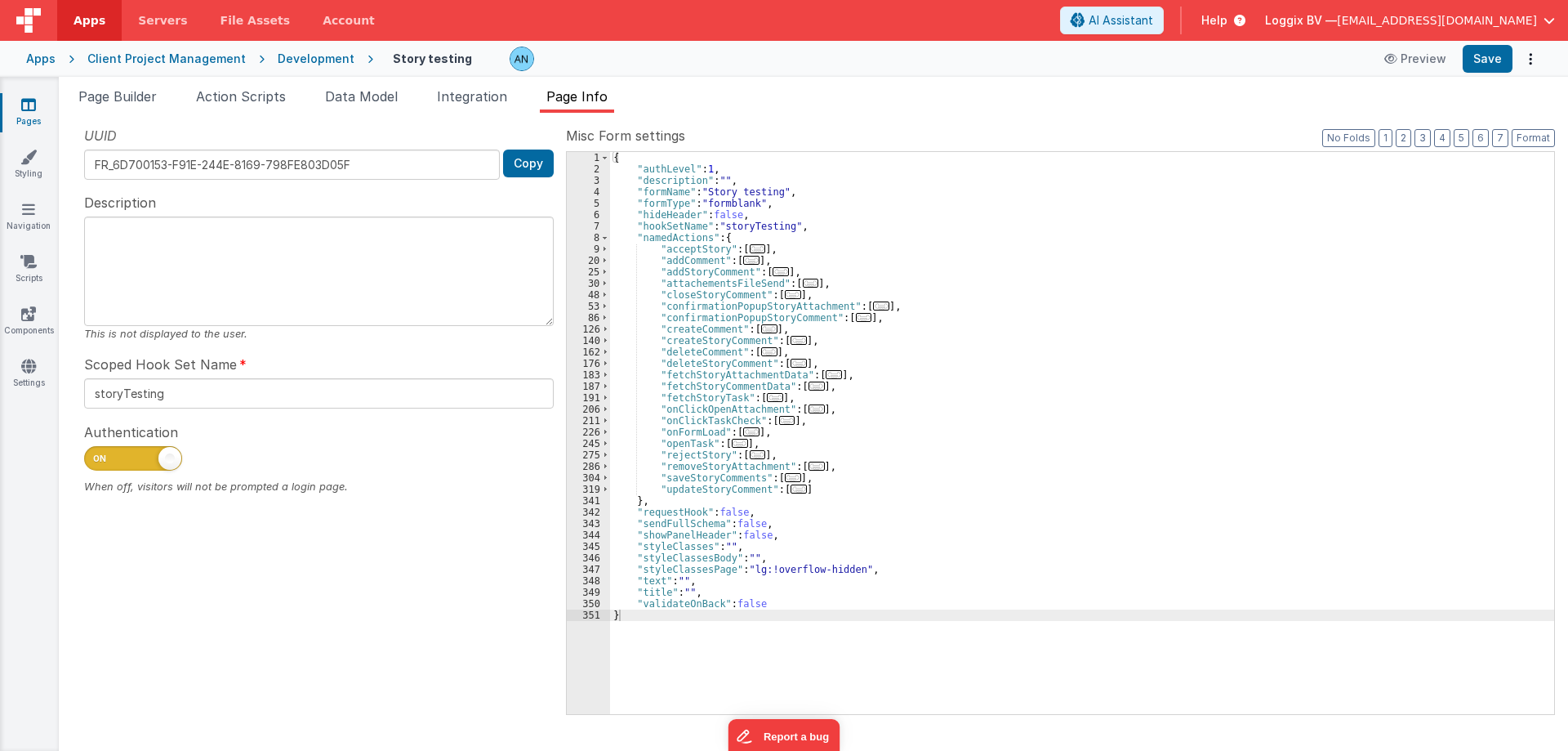
click at [186, 510] on div "UUID FR_6D700153-F91E-244E-8169-798FE803D05F Copy Description This is not displ…" at bounding box center [319, 420] width 494 height 587
click at [142, 105] on li "Page Builder" at bounding box center [117, 99] width 92 height 27
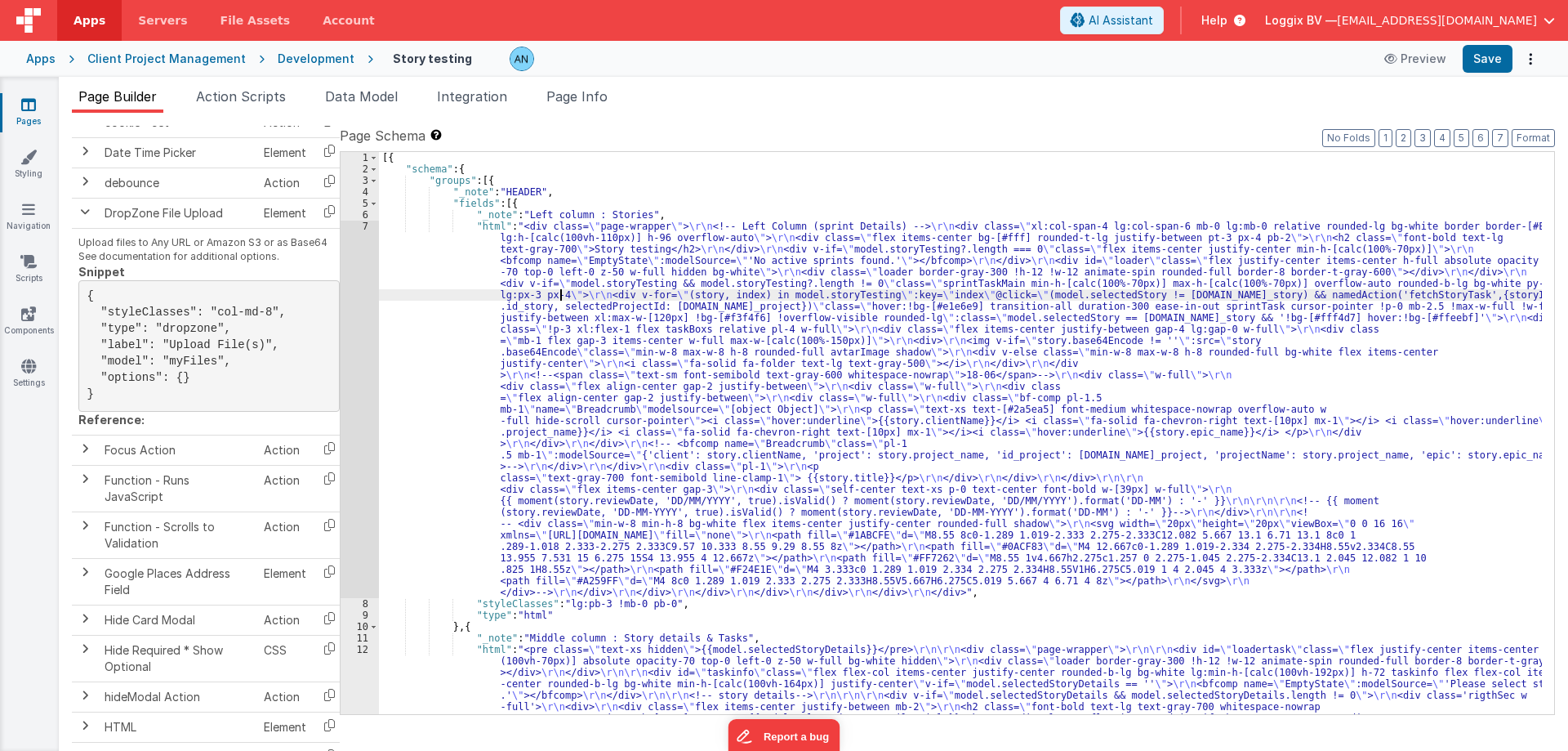
drag, startPoint x: 559, startPoint y: 292, endPoint x: 922, endPoint y: 189, distance: 377.3
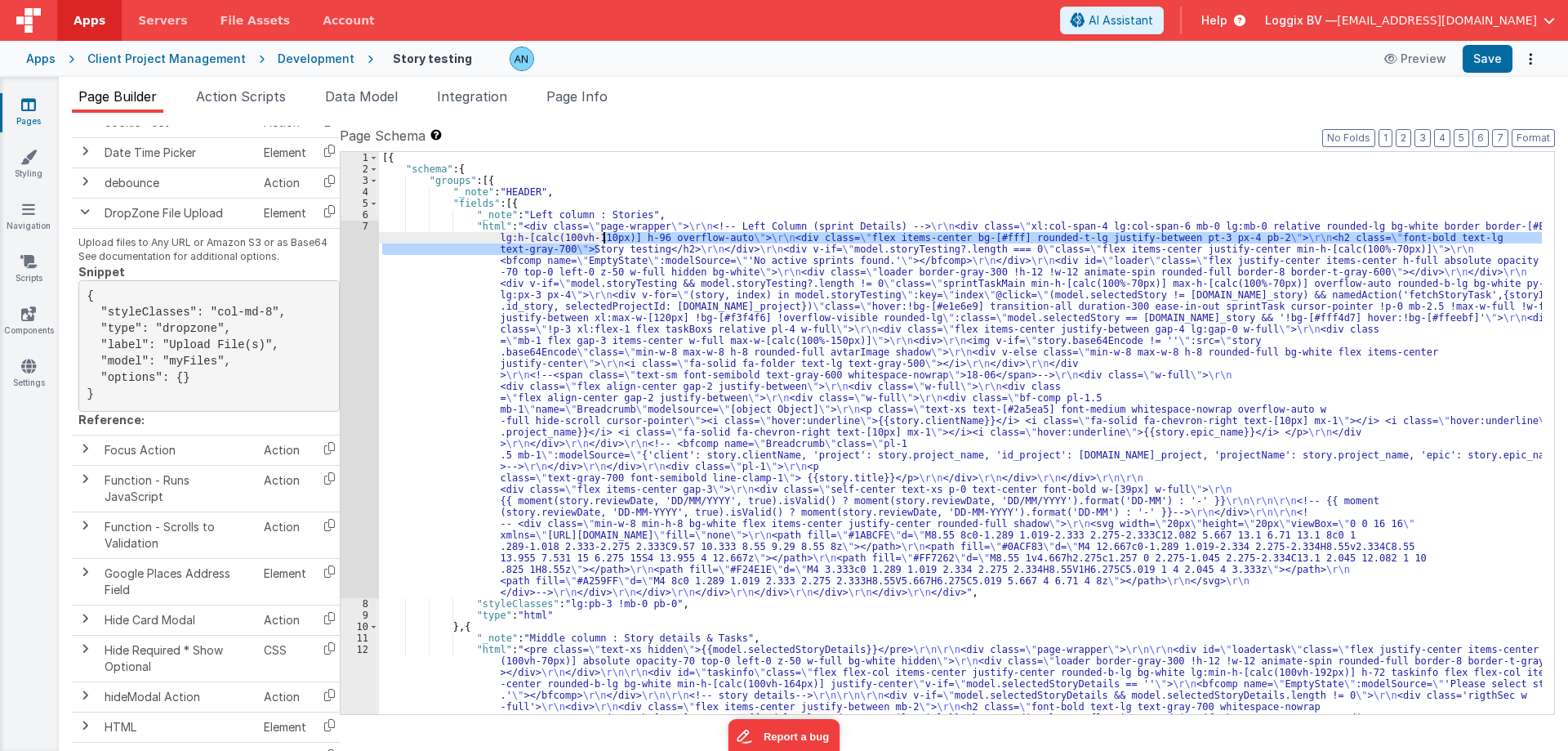
click at [462, 249] on div "[{ "schema" : { "groups" : [{ "_note" : "HEADER" , "fields" : [{ "_note" : "Lef…" at bounding box center [961, 432] width 1163 height 562
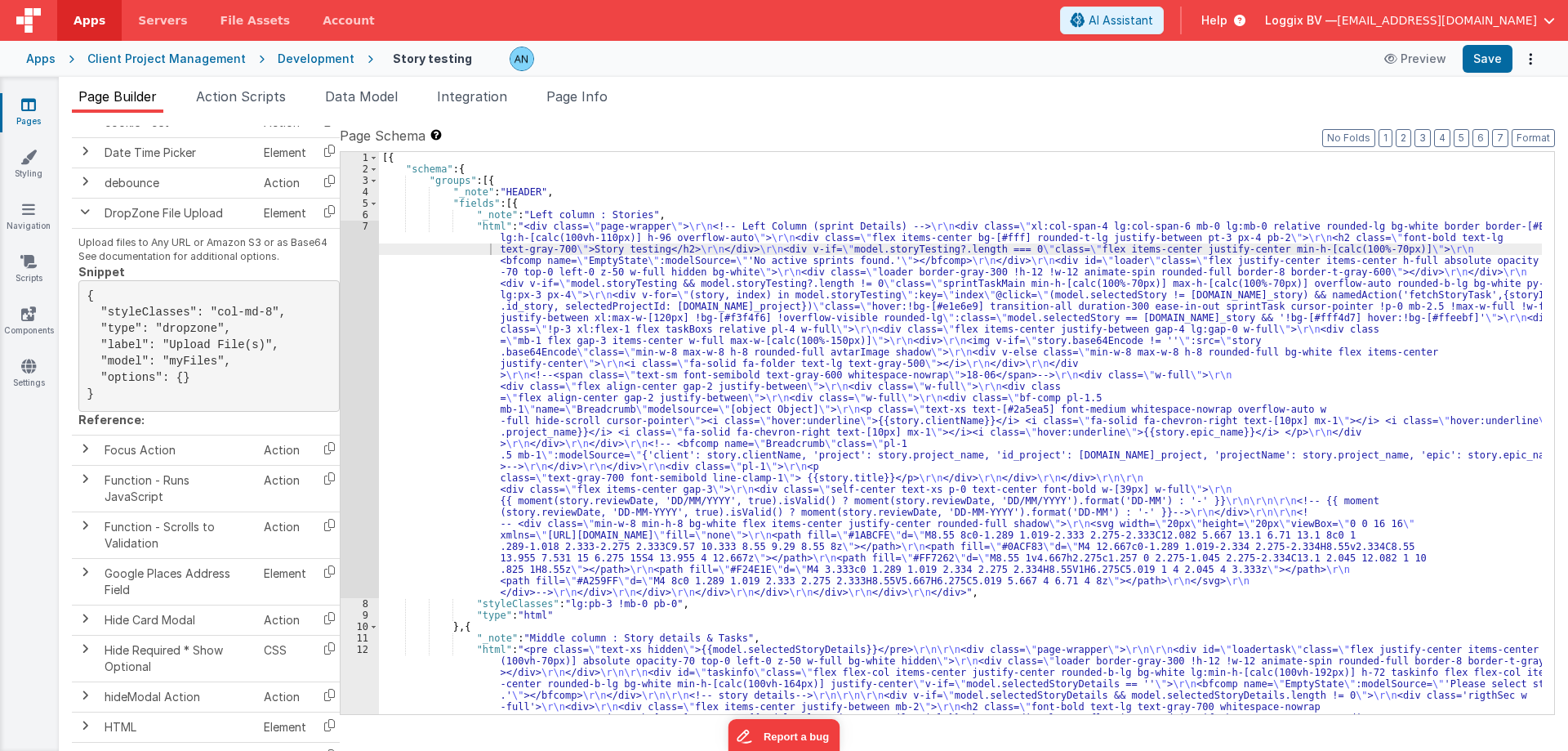
click at [1228, 21] on span "Help" at bounding box center [1214, 20] width 27 height 16
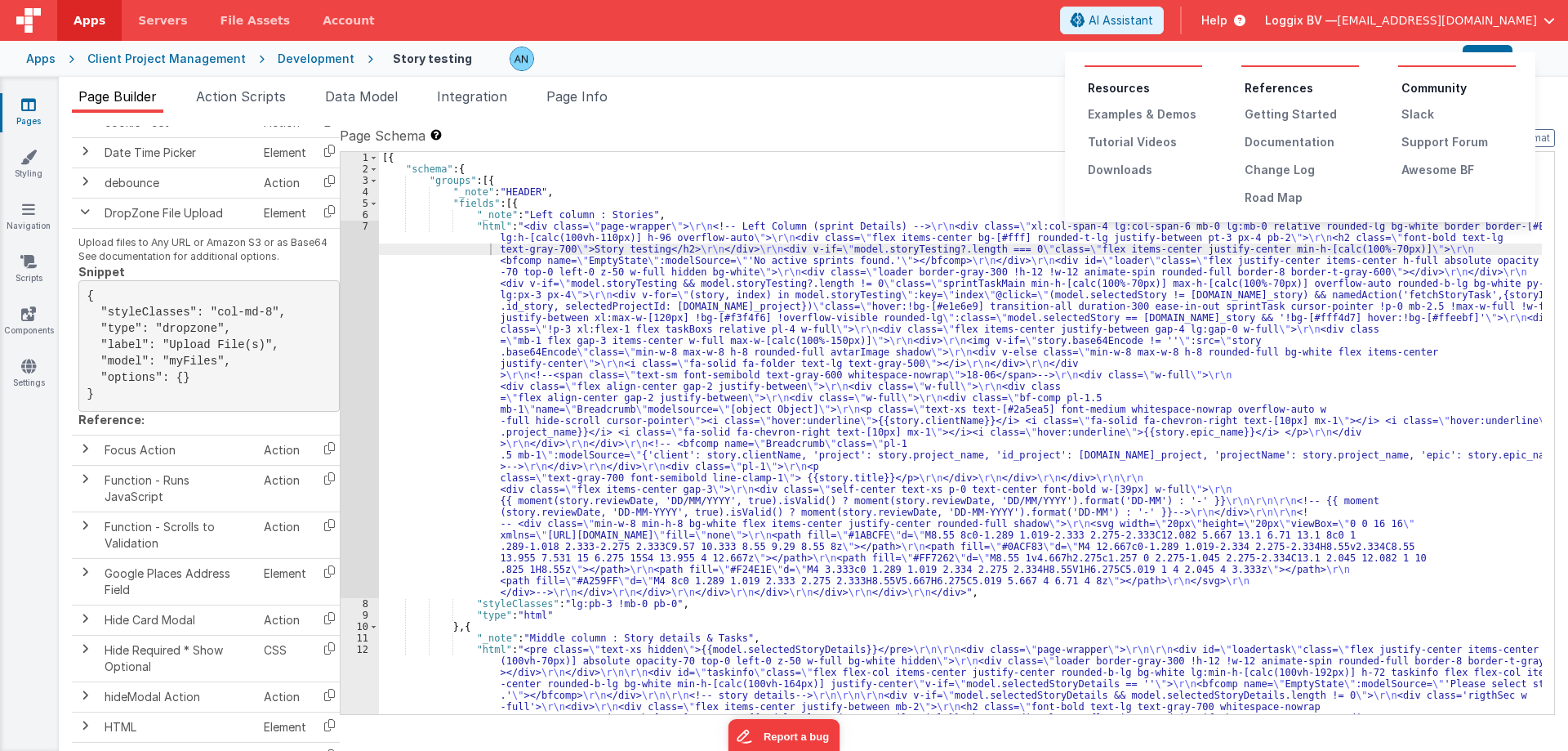
click at [1119, 141] on div "Tutorial Videos" at bounding box center [1146, 141] width 115 height 16
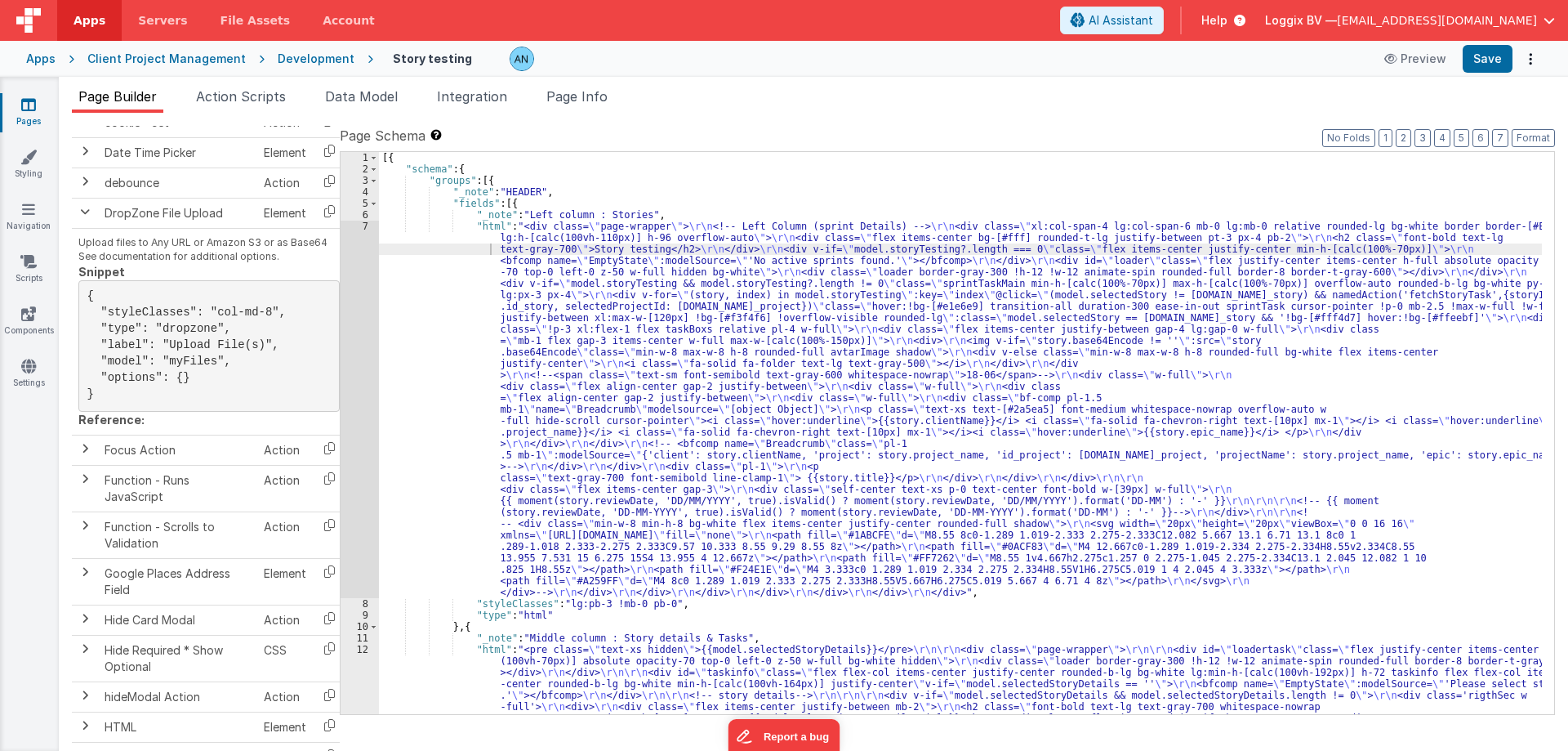
click at [36, 158] on icon at bounding box center [28, 157] width 16 height 16
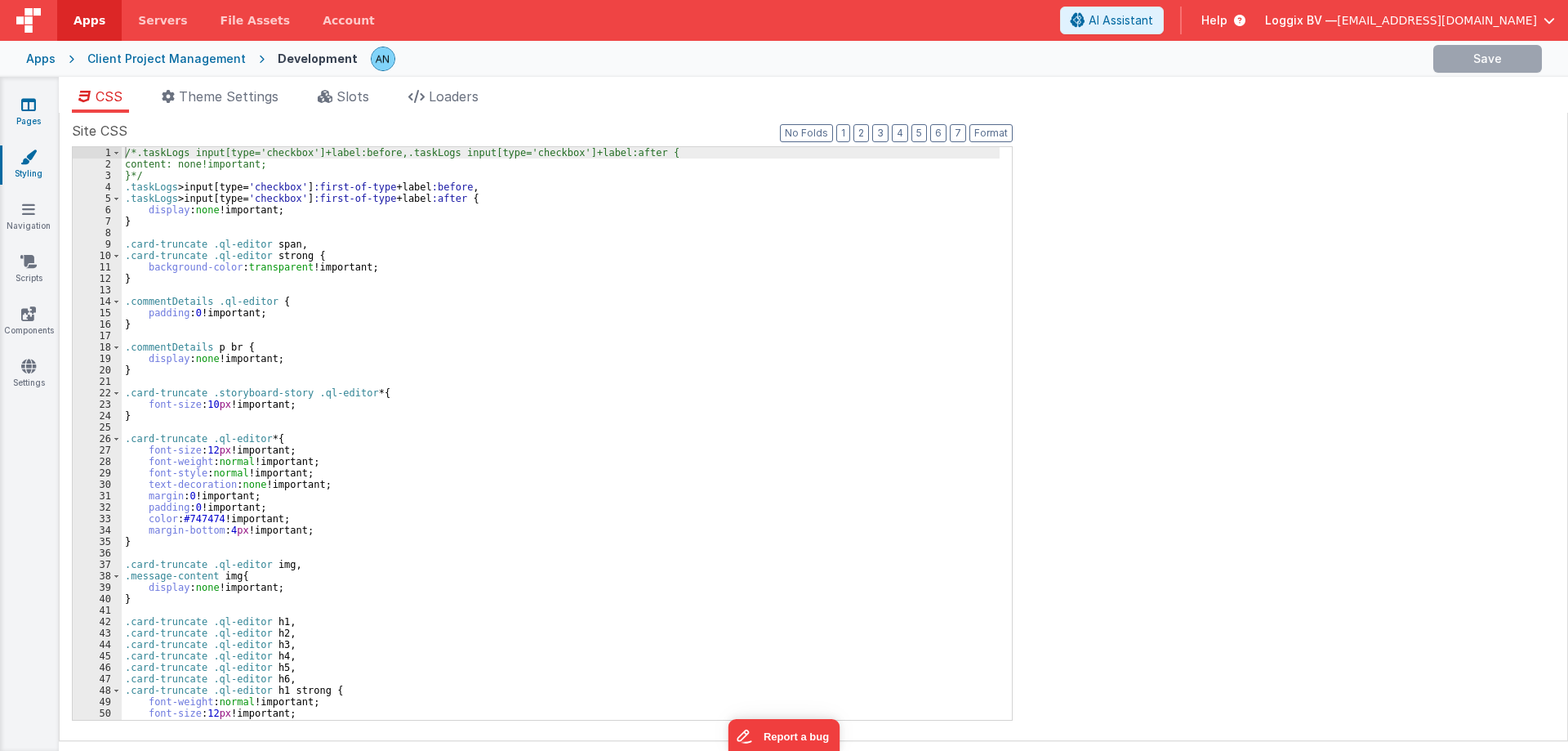
drag, startPoint x: 36, startPoint y: 158, endPoint x: 21, endPoint y: 108, distance: 52.2
click at [21, 108] on link "Pages" at bounding box center [28, 113] width 59 height 33
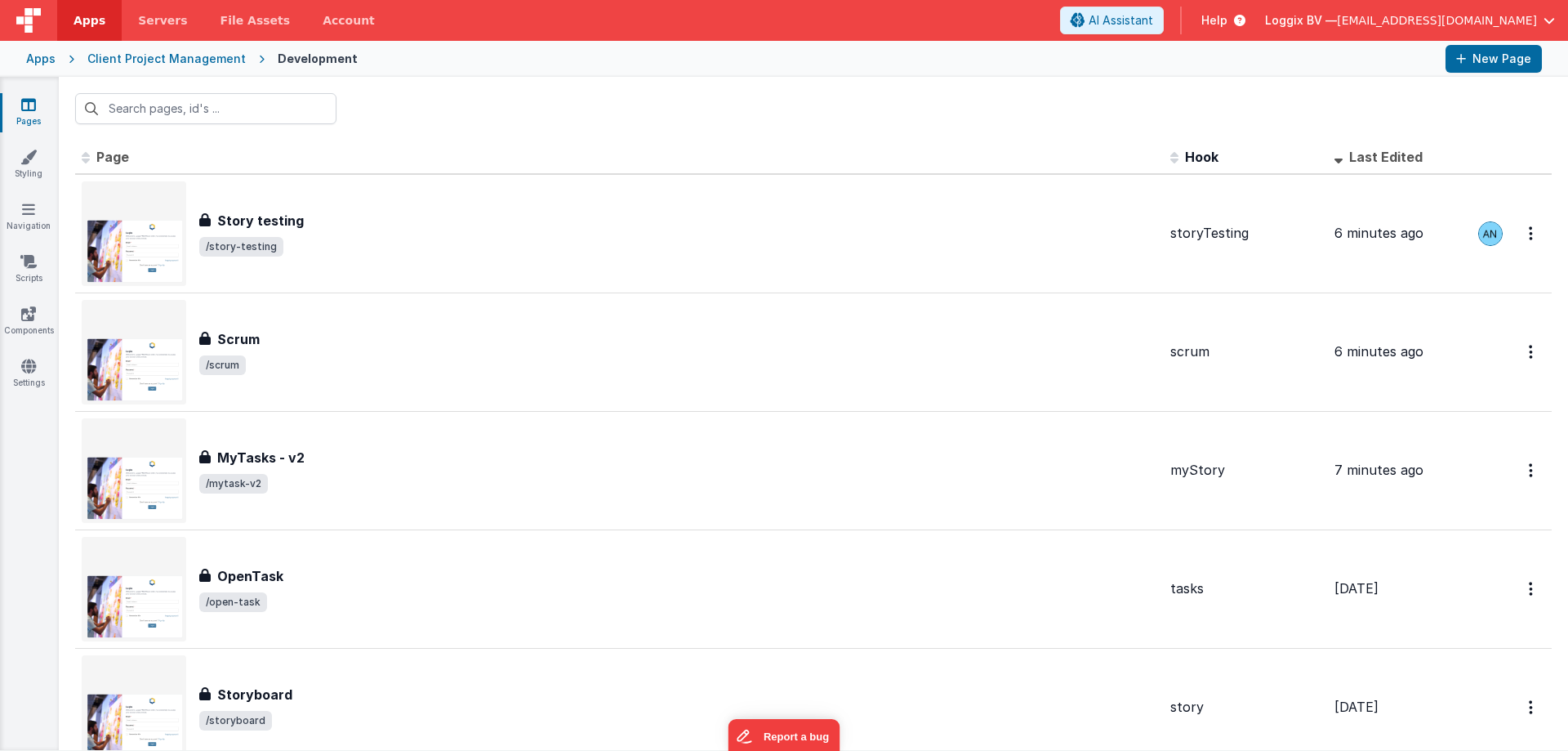
click at [474, 108] on div at bounding box center [814, 109] width 1510 height 63
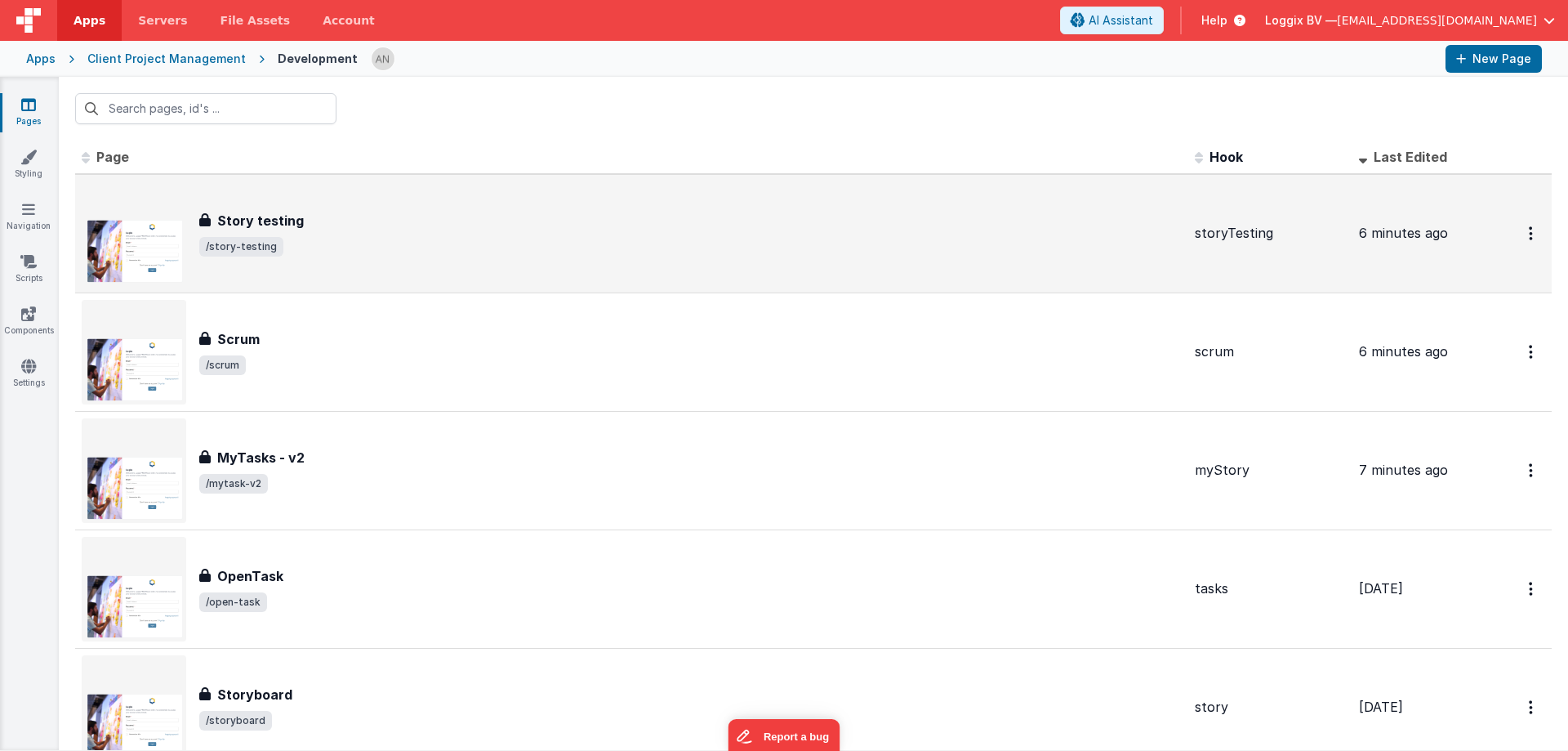
click at [396, 259] on div "Story testing Story testing /story-testing" at bounding box center [631, 234] width 1100 height 104
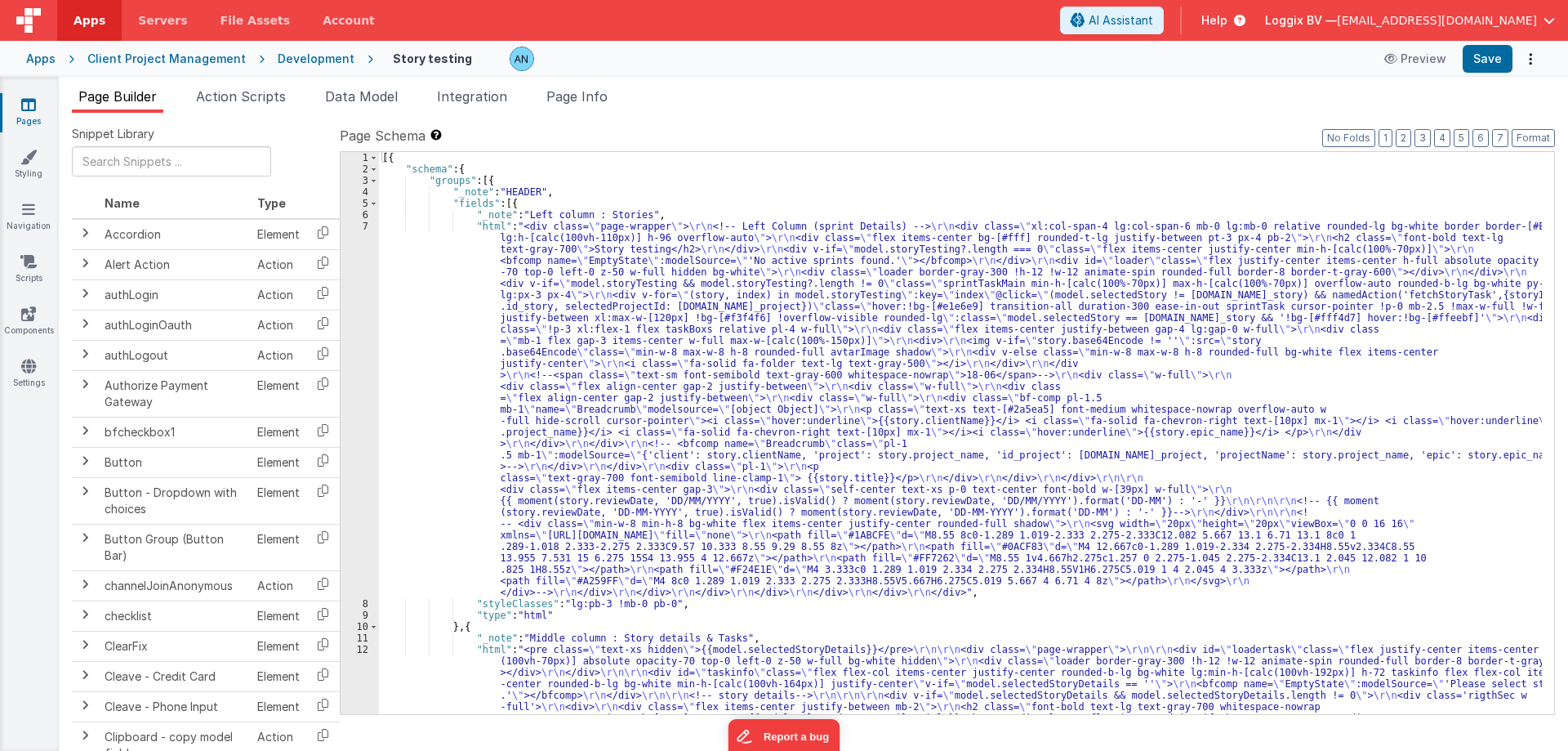
click at [99, 11] on link "Apps" at bounding box center [89, 21] width 64 height 41
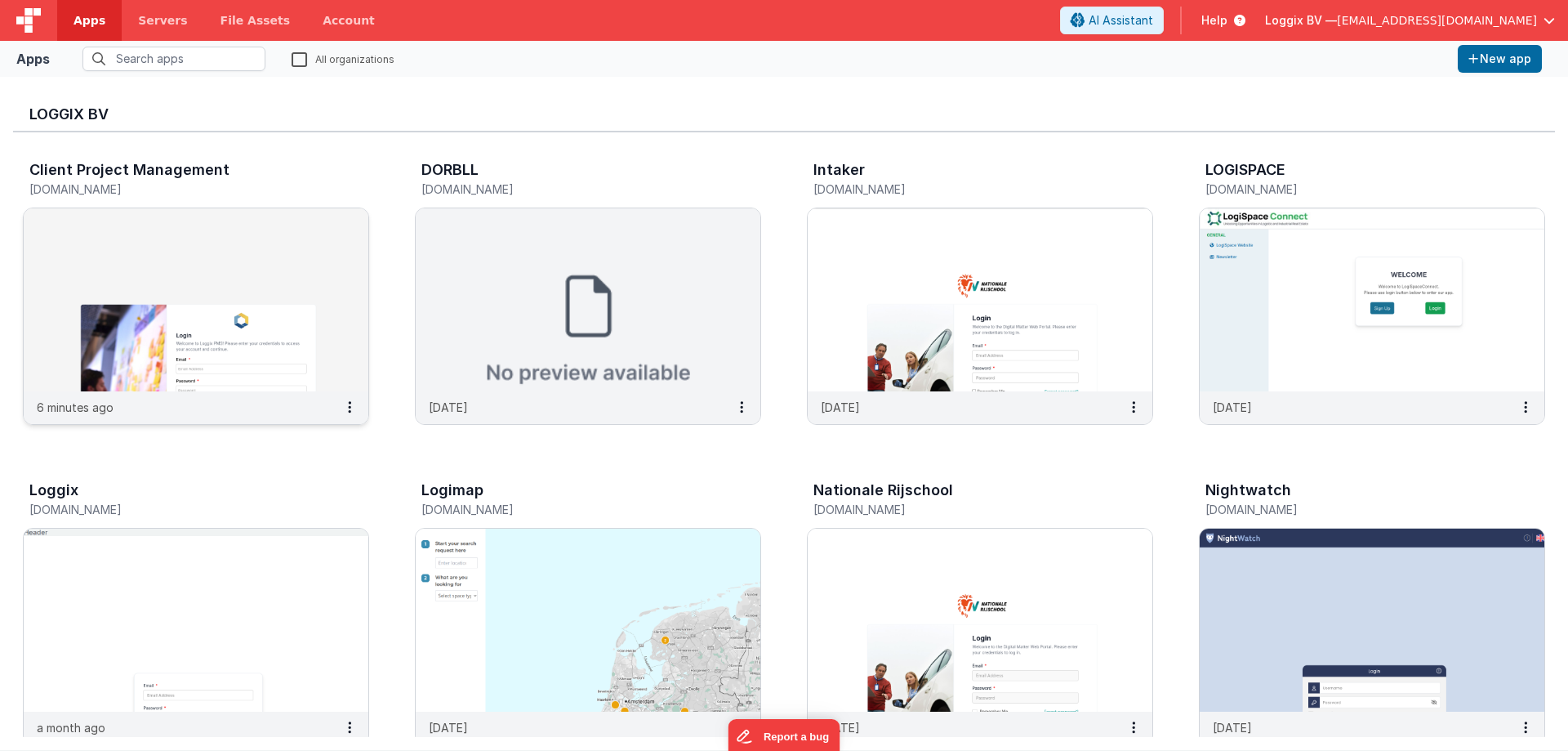
click at [320, 313] on img at bounding box center [196, 300] width 345 height 183
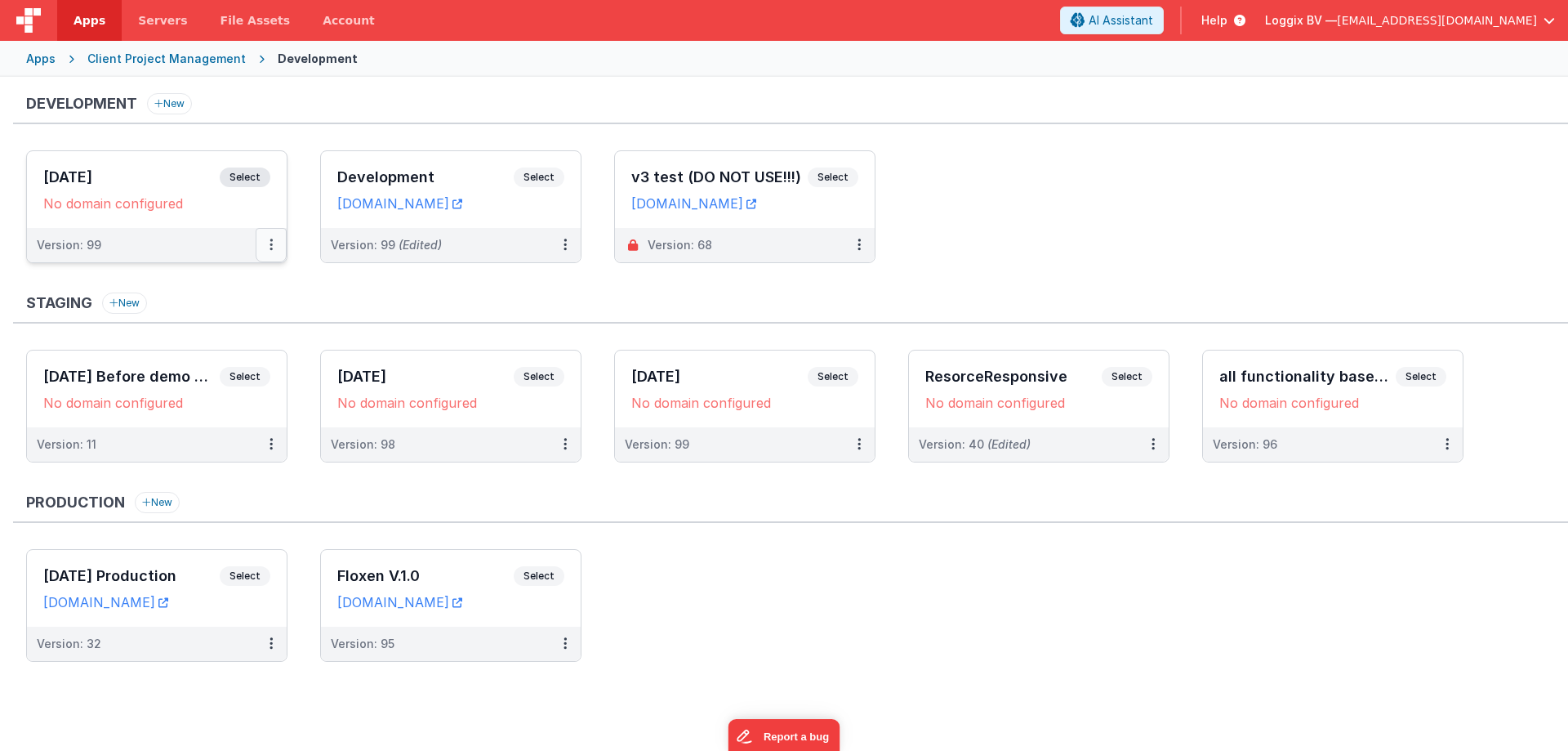
click at [275, 249] on button at bounding box center [271, 245] width 31 height 34
click at [563, 245] on icon at bounding box center [565, 244] width 3 height 1
click at [484, 274] on link "Edit" at bounding box center [509, 282] width 144 height 29
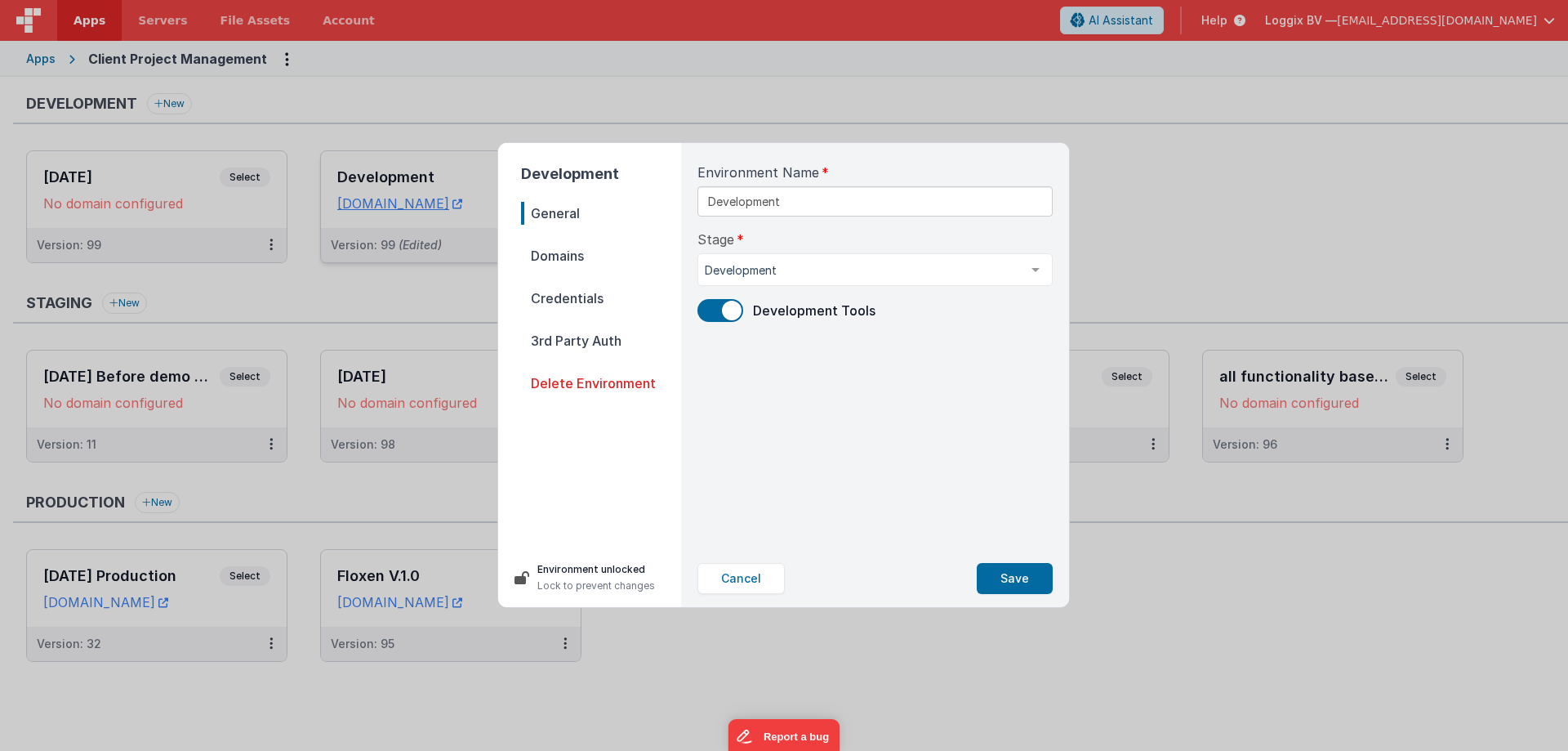
click at [593, 262] on span "Domains" at bounding box center [601, 255] width 160 height 23
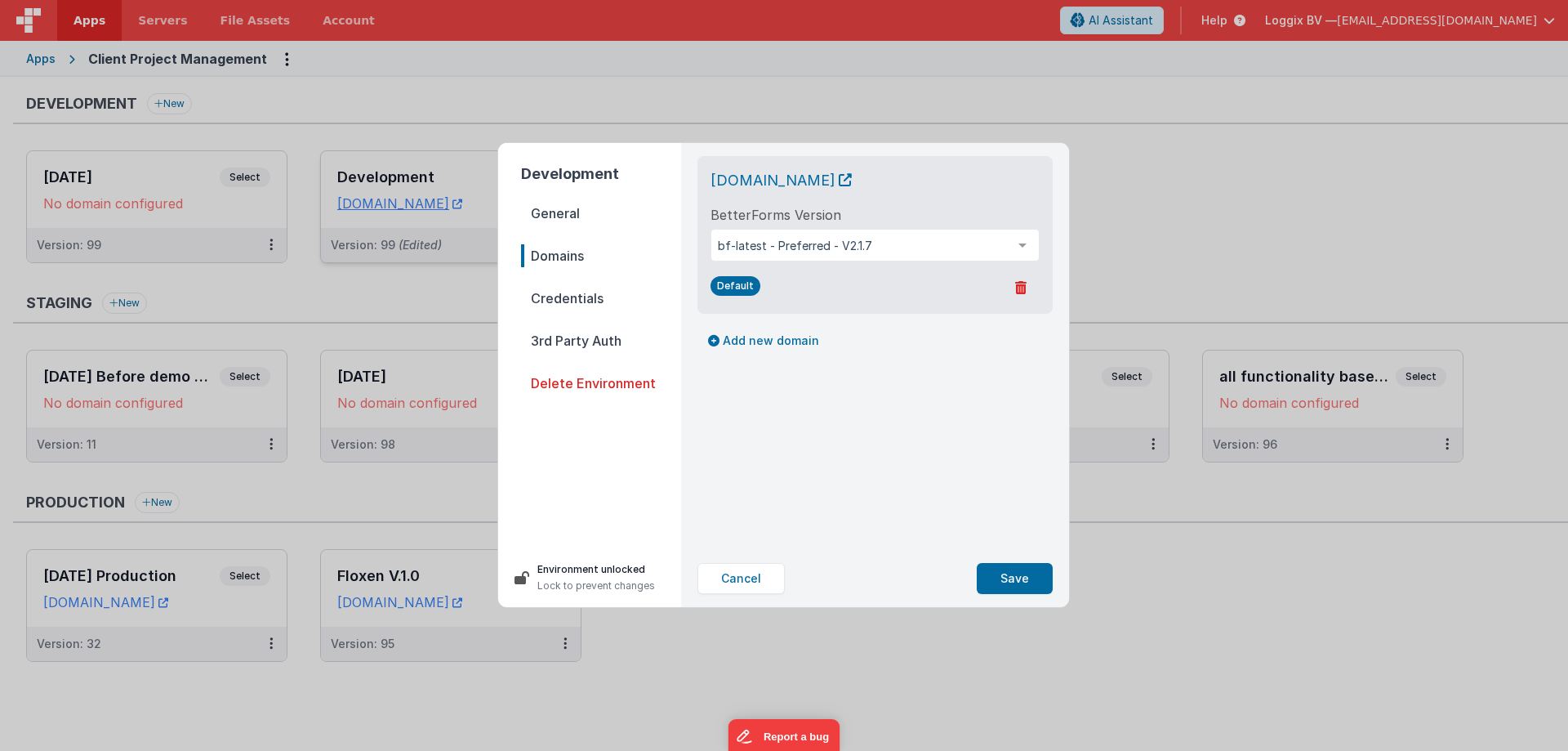
click at [608, 302] on span "Credentials" at bounding box center [601, 298] width 160 height 23
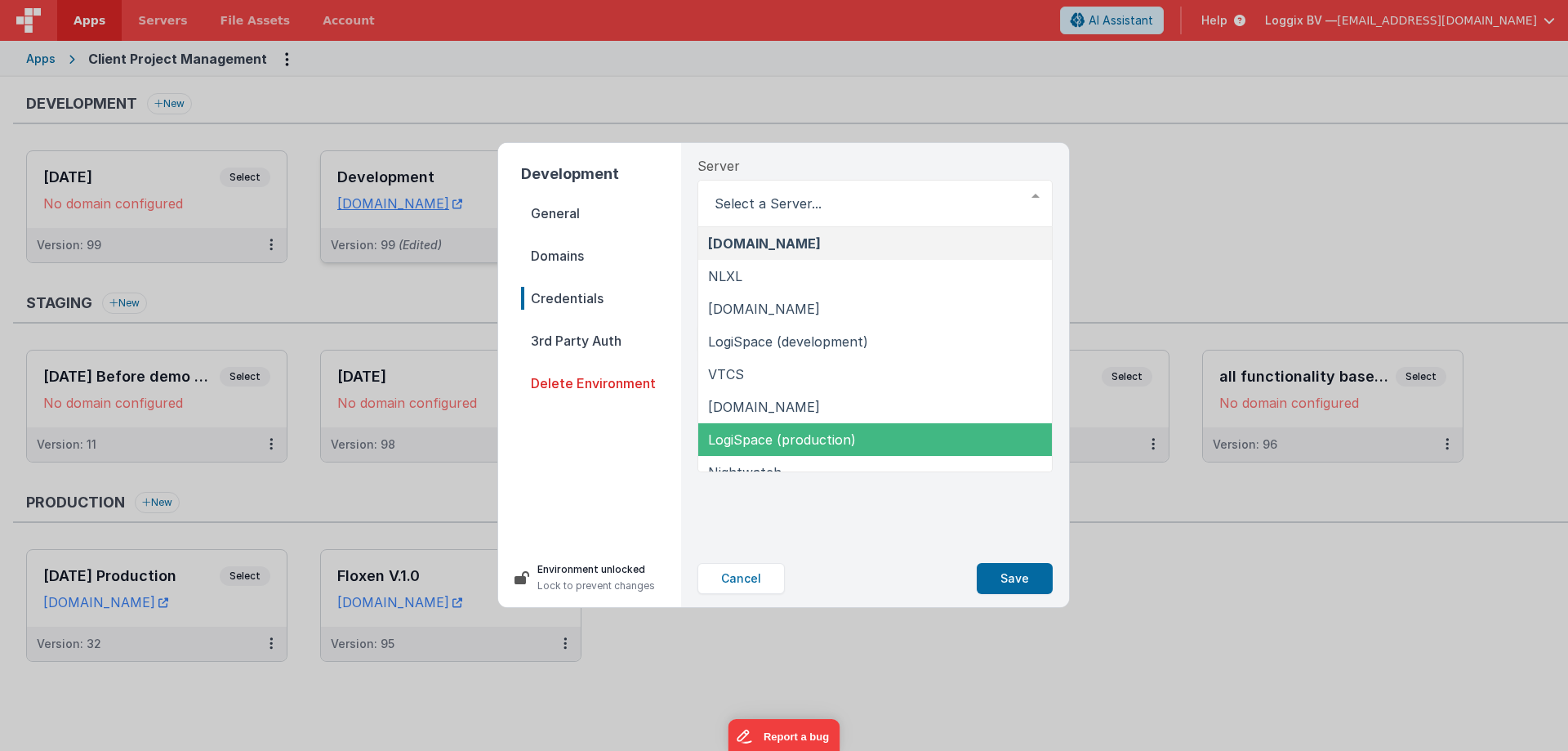
click at [835, 552] on div "Cancel Save" at bounding box center [874, 578] width 381 height 57
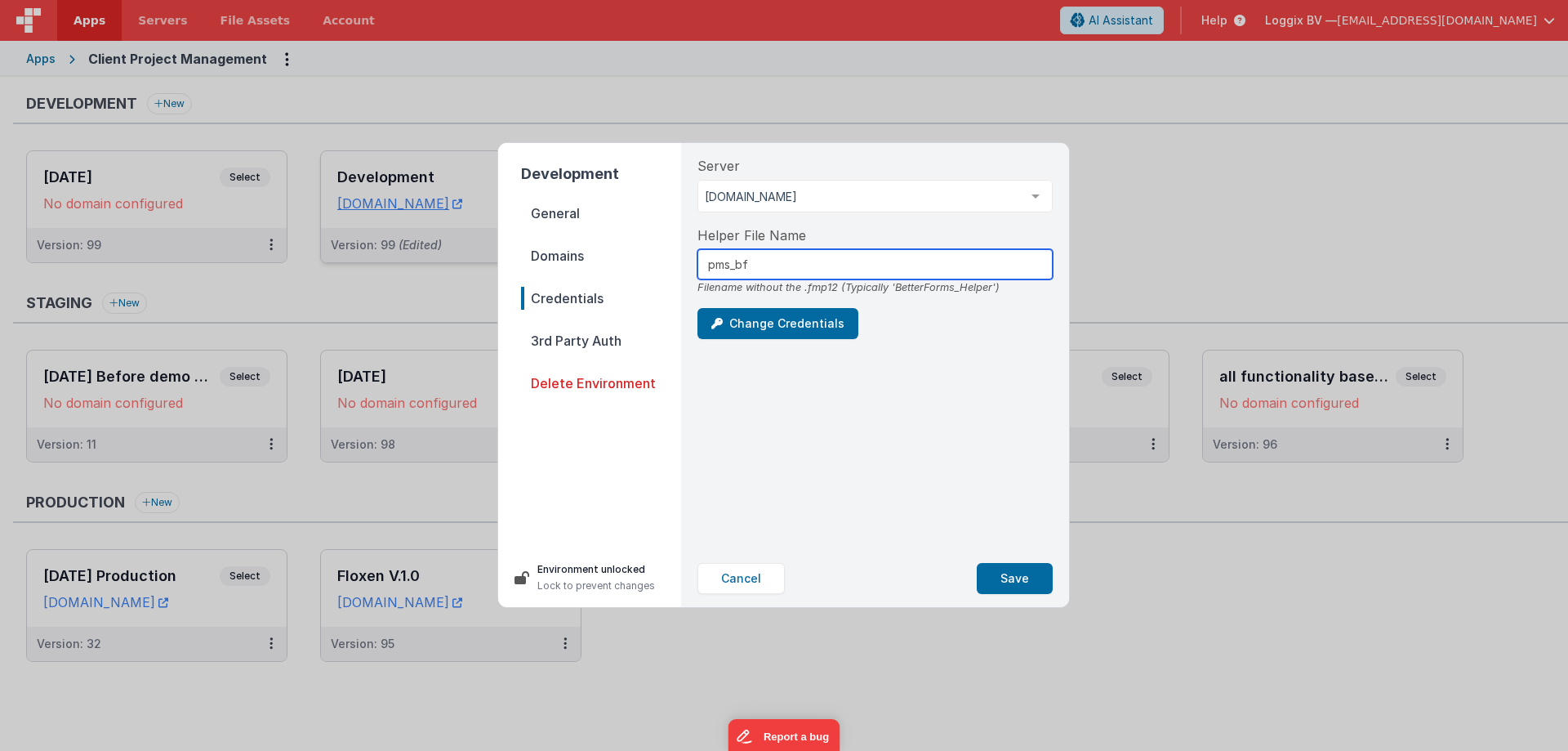
click at [754, 265] on input "pms_bf" at bounding box center [875, 264] width 355 height 30
click at [583, 342] on span "3rd Party Auth" at bounding box center [601, 340] width 160 height 23
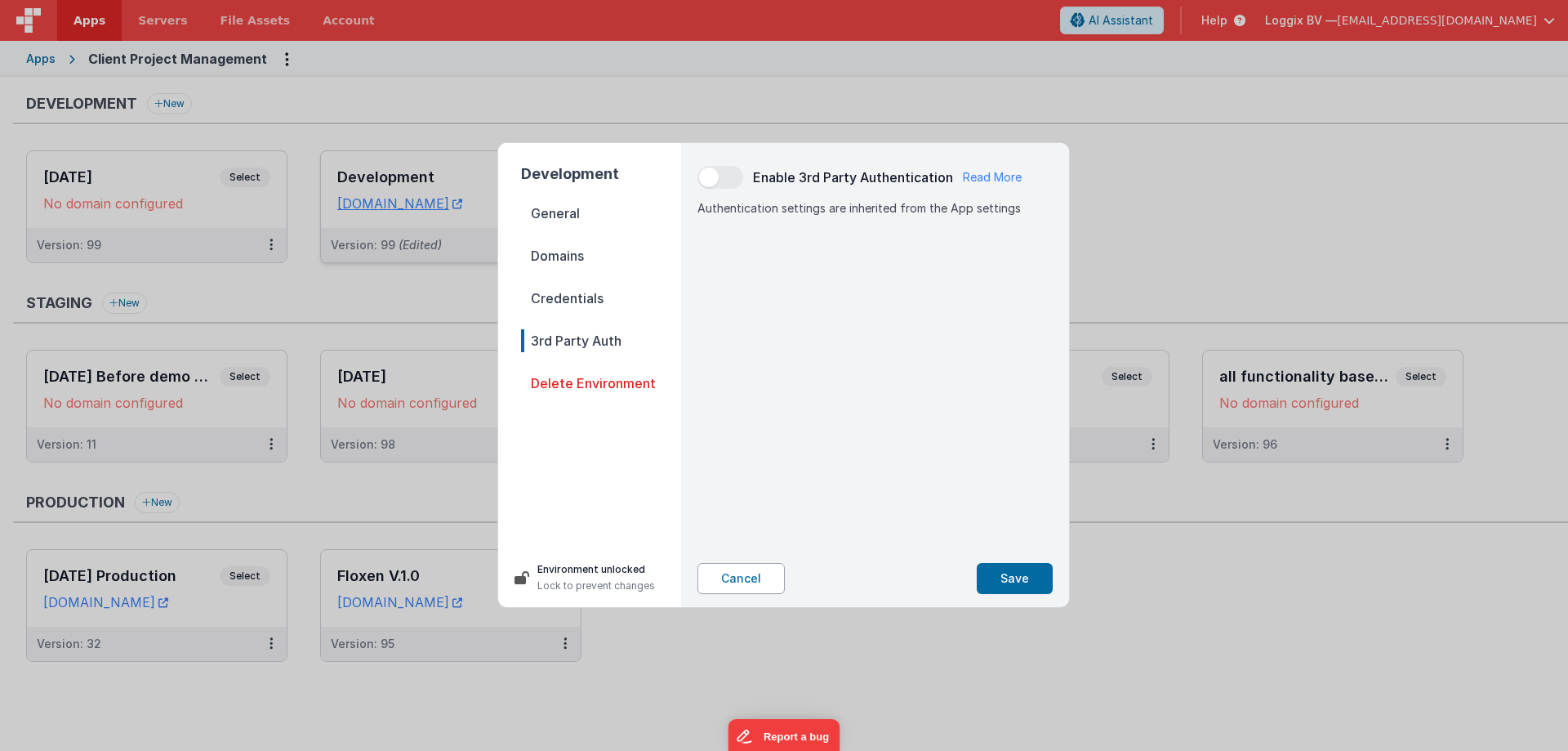
click at [718, 585] on button "Cancel" at bounding box center [742, 578] width 87 height 31
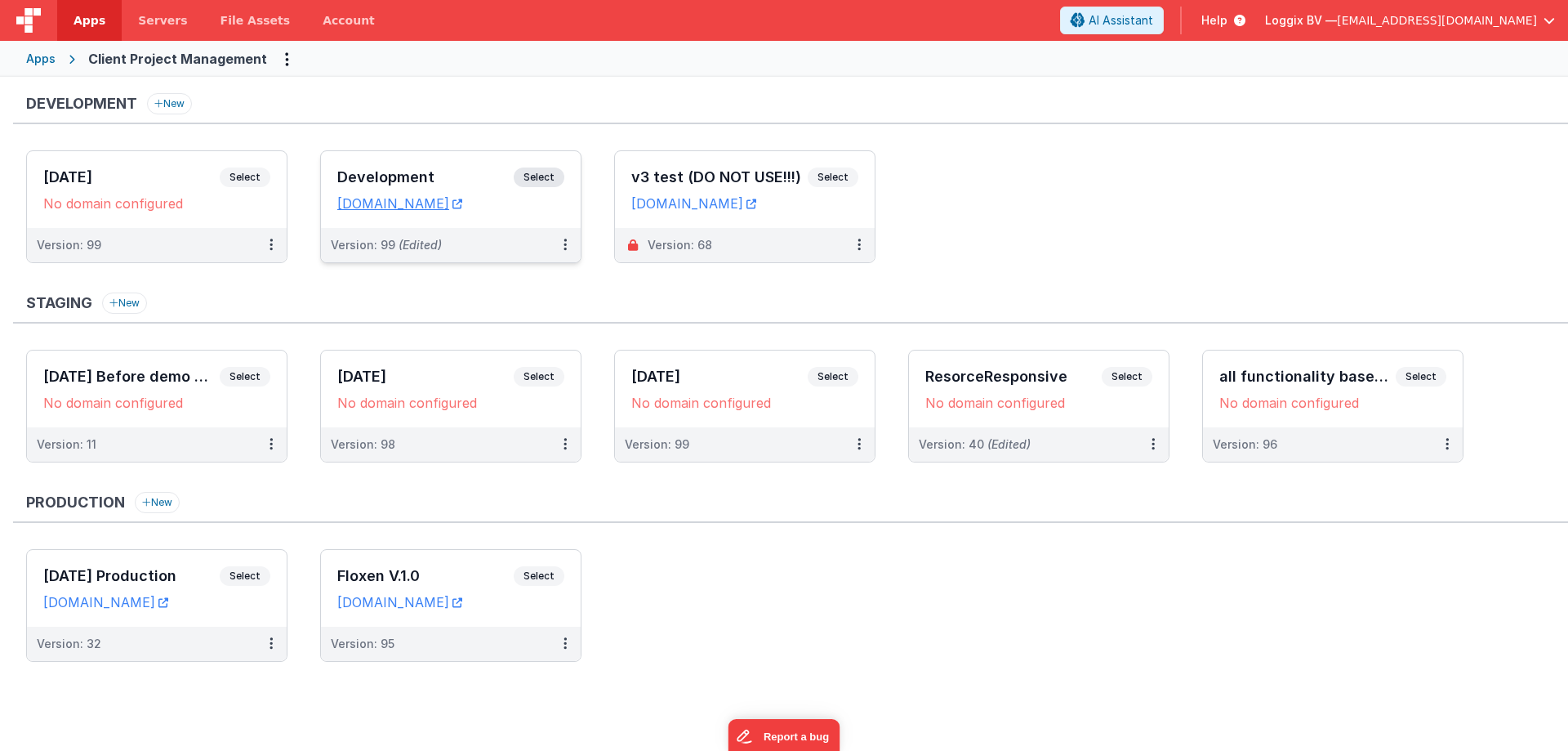
click at [963, 145] on div "Development New [DATE] Select URLs No domain configured Version: 99 Development…" at bounding box center [790, 186] width 1555 height 186
click at [462, 207] on link "[DOMAIN_NAME]" at bounding box center [400, 203] width 125 height 16
click at [522, 176] on span "Select" at bounding box center [539, 177] width 51 height 20
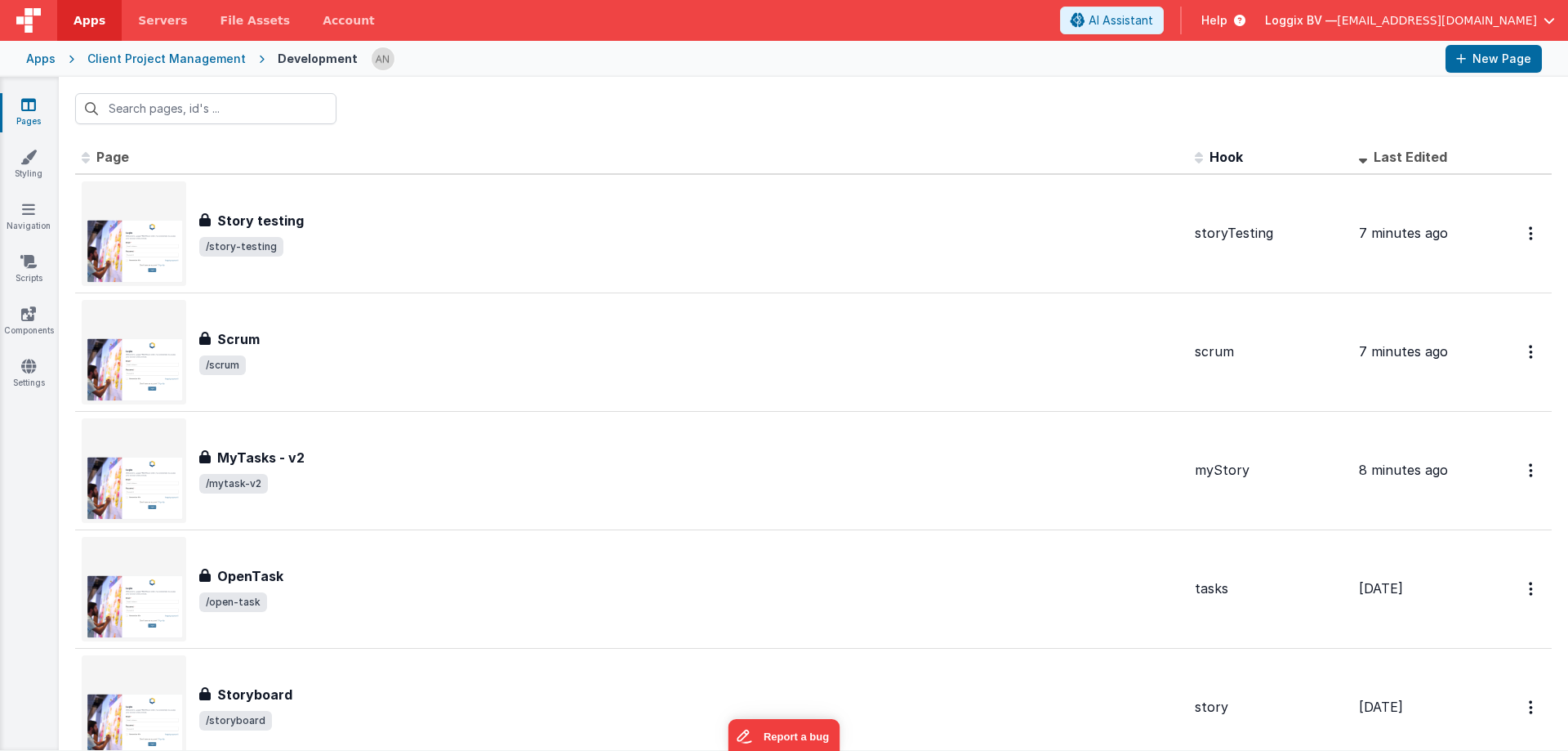
click at [870, 110] on div at bounding box center [814, 109] width 1510 height 63
click at [866, 106] on div at bounding box center [814, 109] width 1510 height 63
click at [474, 91] on div at bounding box center [814, 109] width 1510 height 63
click at [507, 110] on div at bounding box center [814, 109] width 1510 height 63
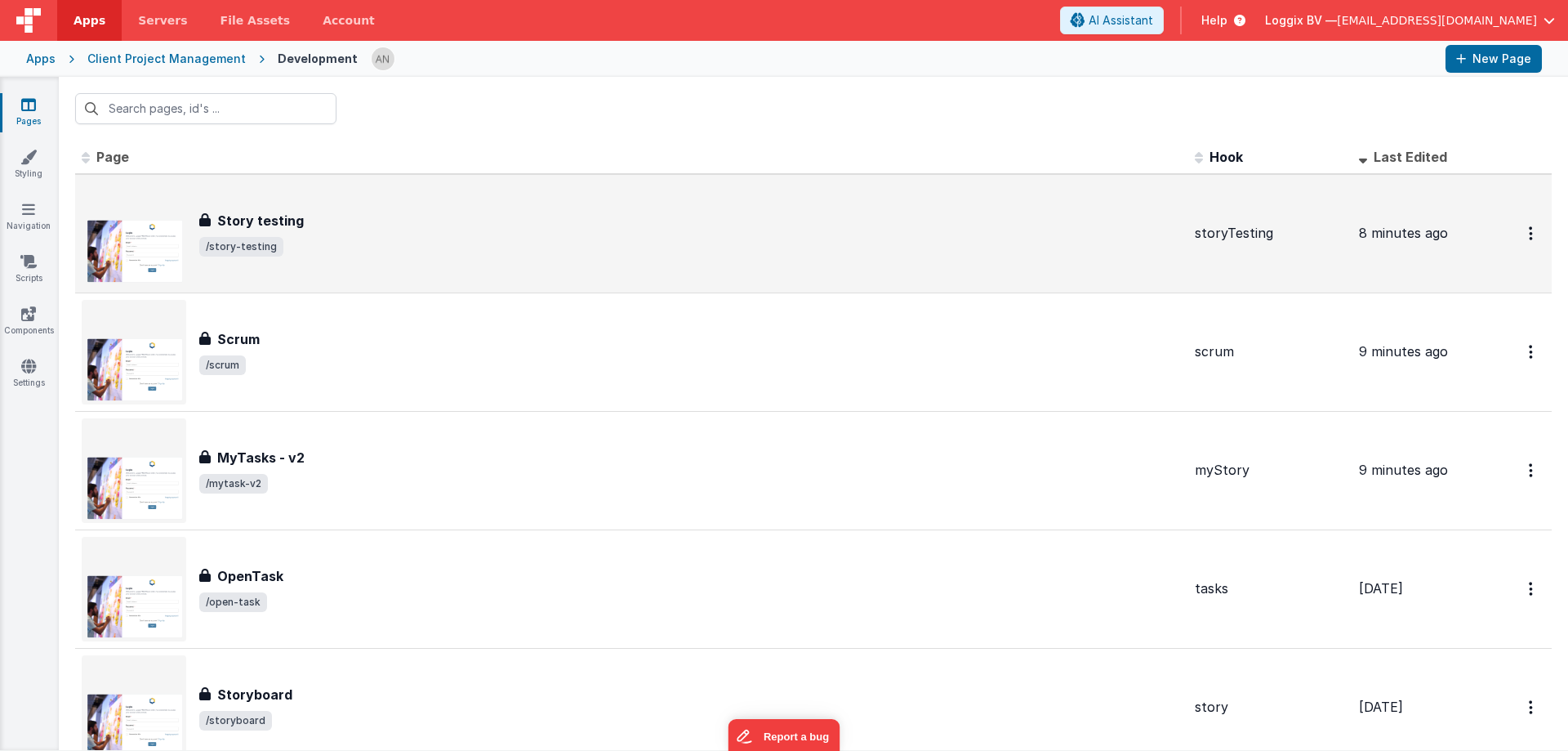
click at [344, 221] on div "Story testing" at bounding box center [691, 220] width 983 height 20
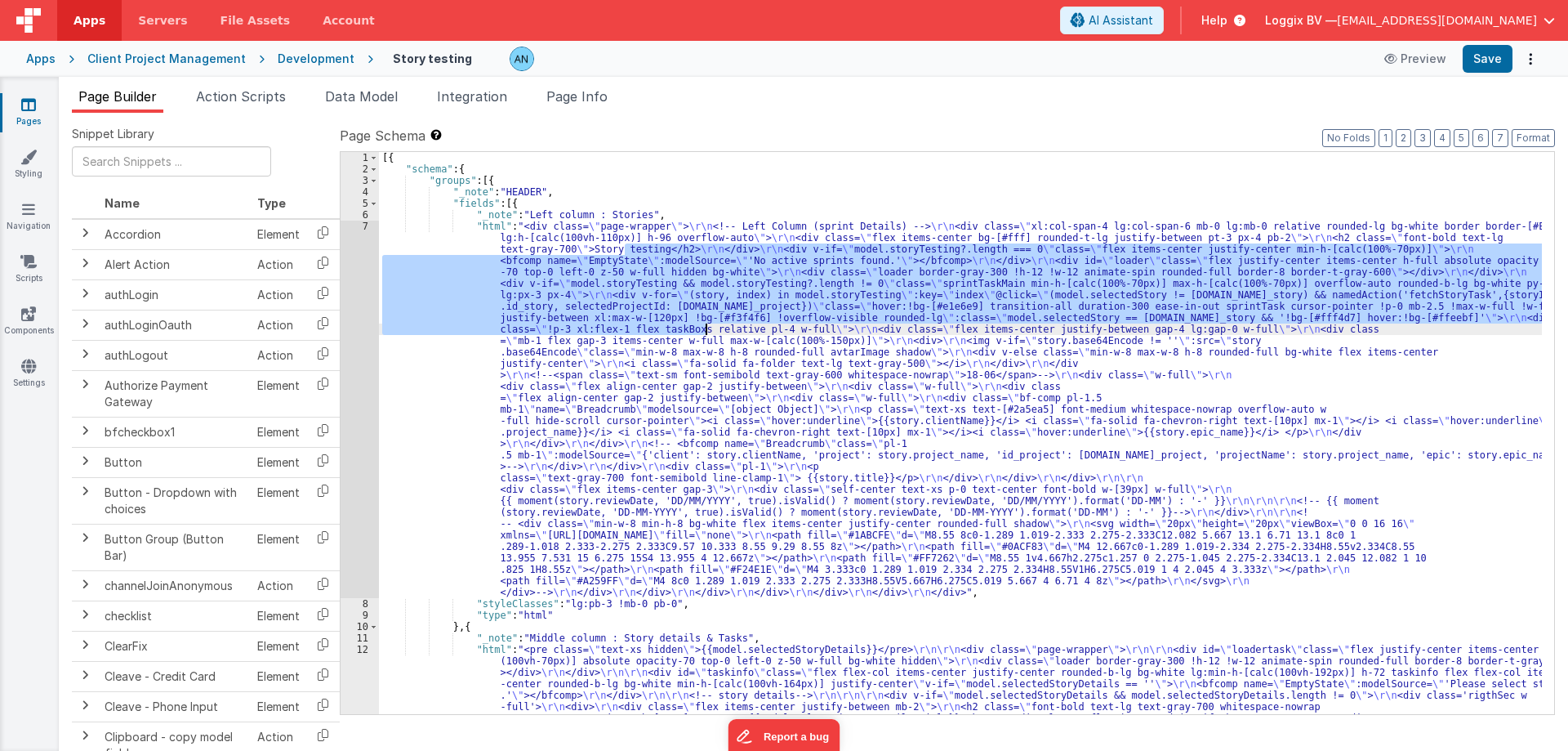
drag, startPoint x: 706, startPoint y: 327, endPoint x: 978, endPoint y: 545, distance: 348.6
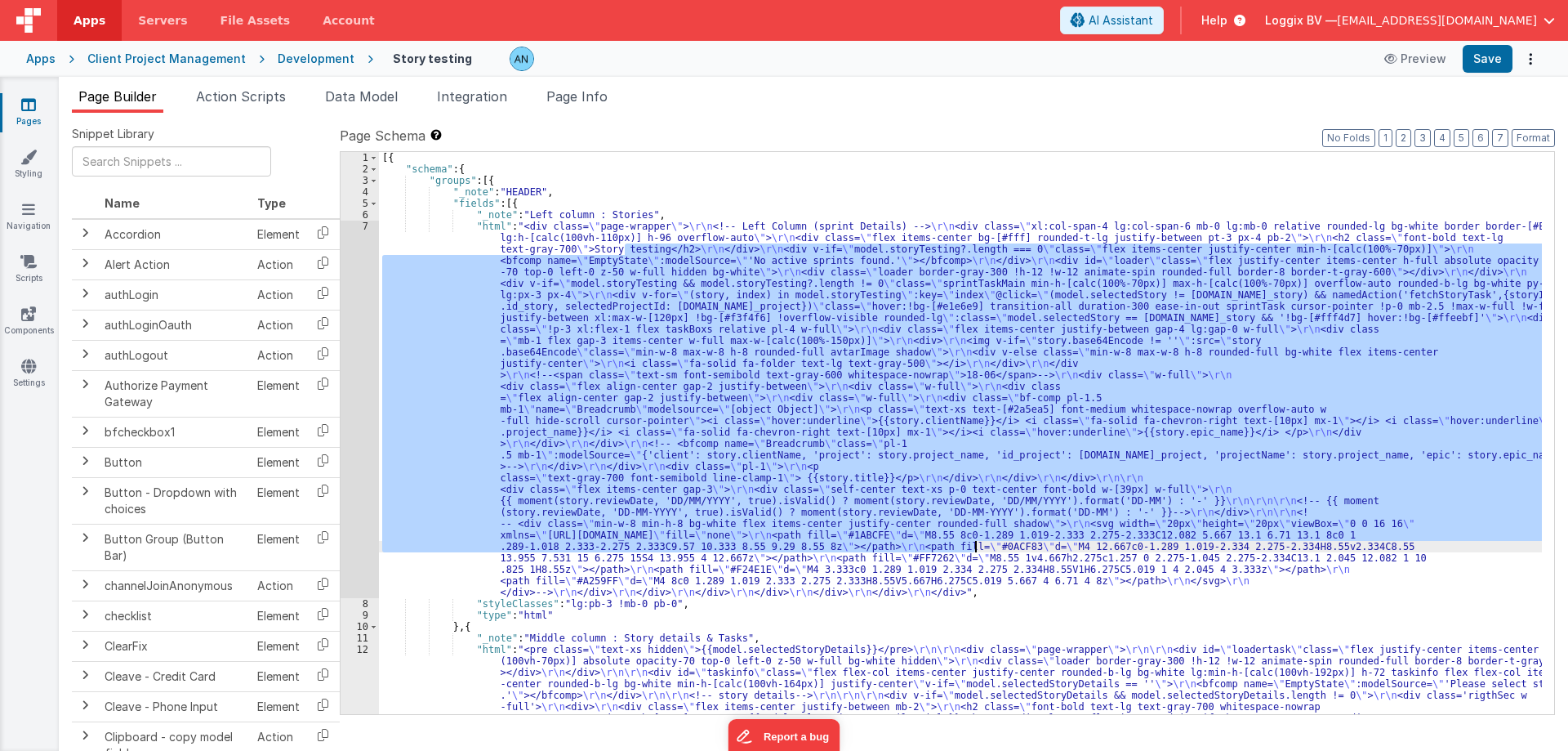
click at [726, 359] on div "[{ "schema" : { "groups" : [{ "_note" : "HEADER" , "fields" : [{ "_note" : "Lef…" at bounding box center [961, 432] width 1163 height 562
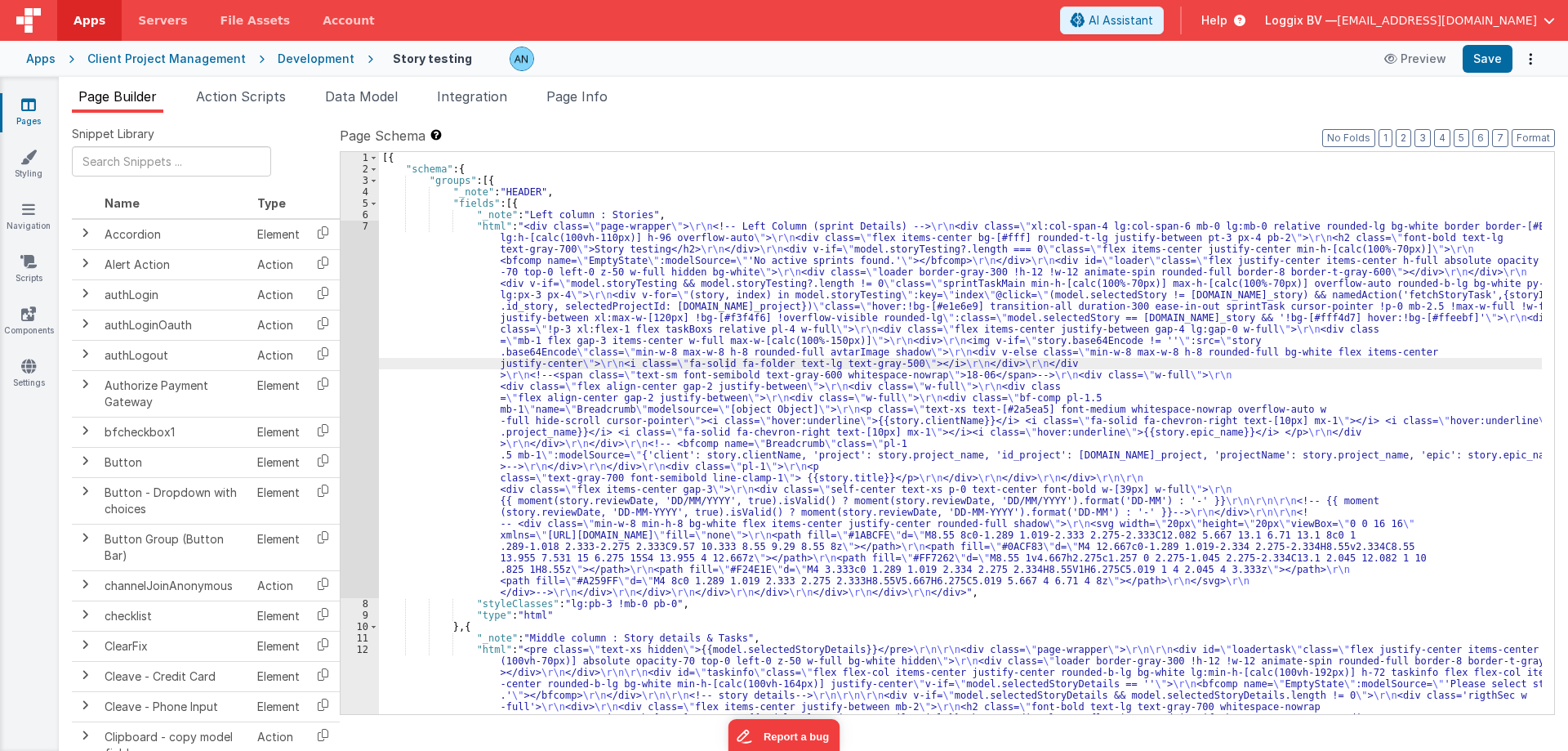
drag, startPoint x: 235, startPoint y: 95, endPoint x: 176, endPoint y: 97, distance: 59.0
click at [236, 95] on span "Action Scripts" at bounding box center [241, 96] width 90 height 16
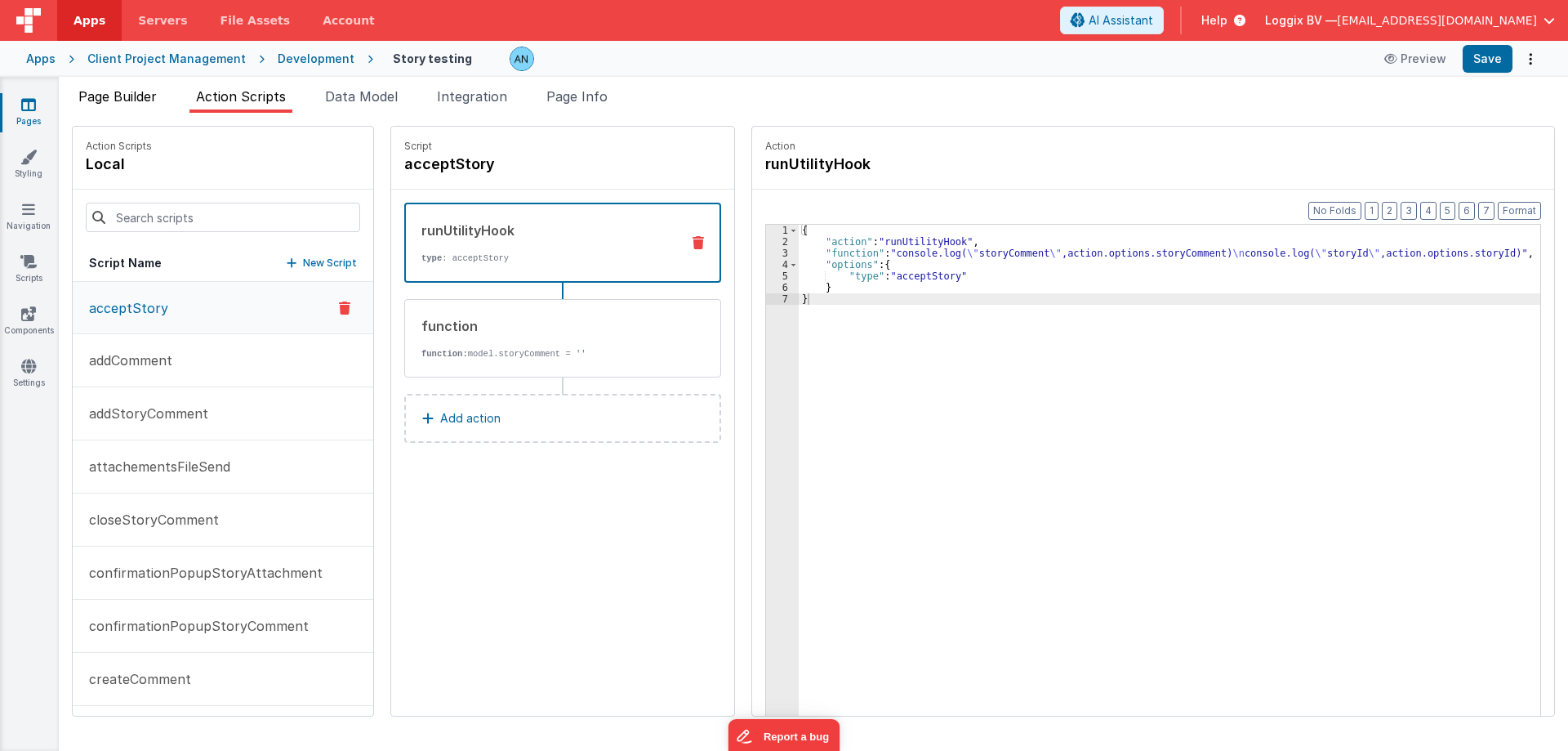
click at [97, 98] on span "Page Builder" at bounding box center [118, 96] width 79 height 16
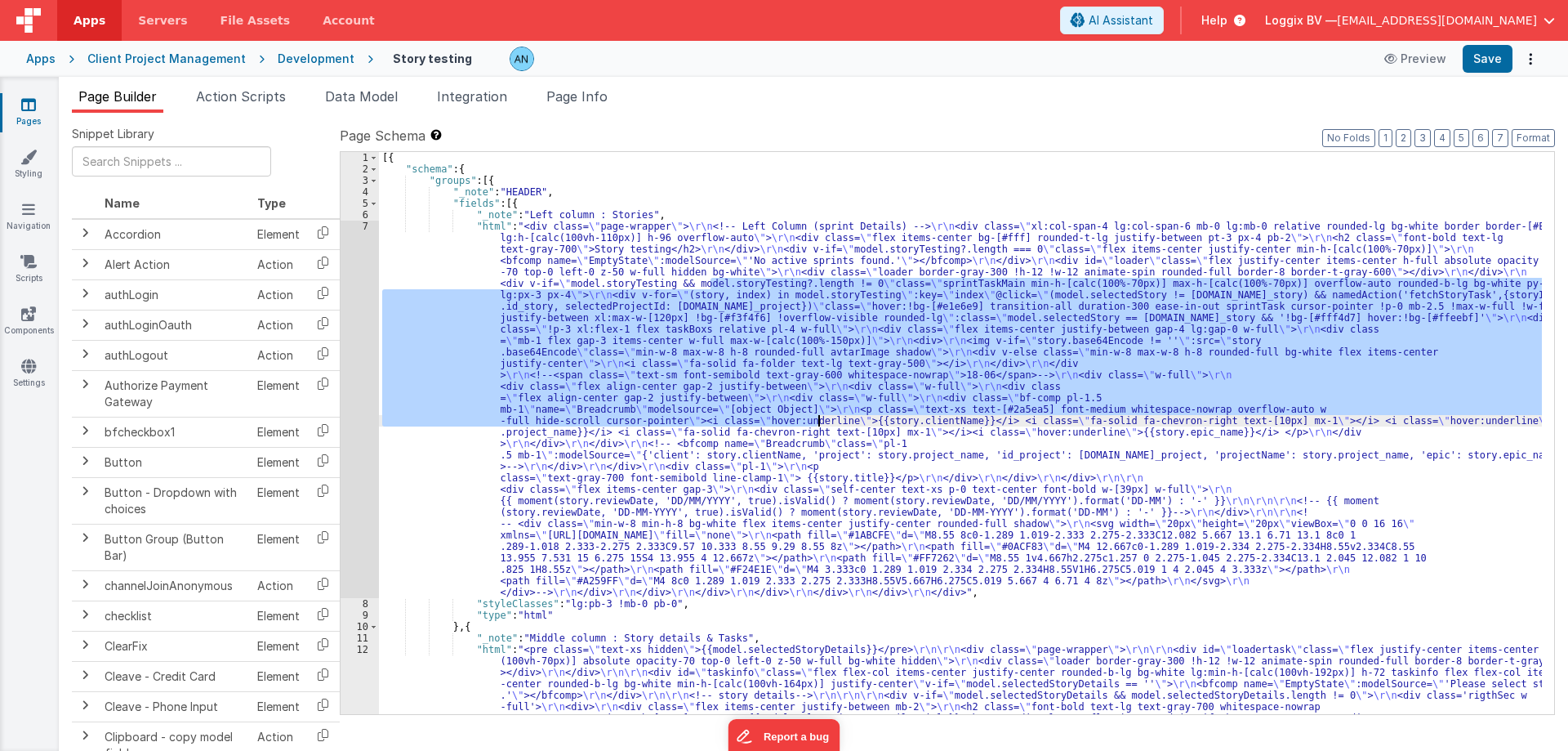
drag, startPoint x: 713, startPoint y: 285, endPoint x: 822, endPoint y: 423, distance: 175.9
click at [822, 423] on div "[{ "schema" : { "groups" : [{ "_note" : "HEADER" , "fields" : [{ "_note" : "Lef…" at bounding box center [961, 432] width 1163 height 562
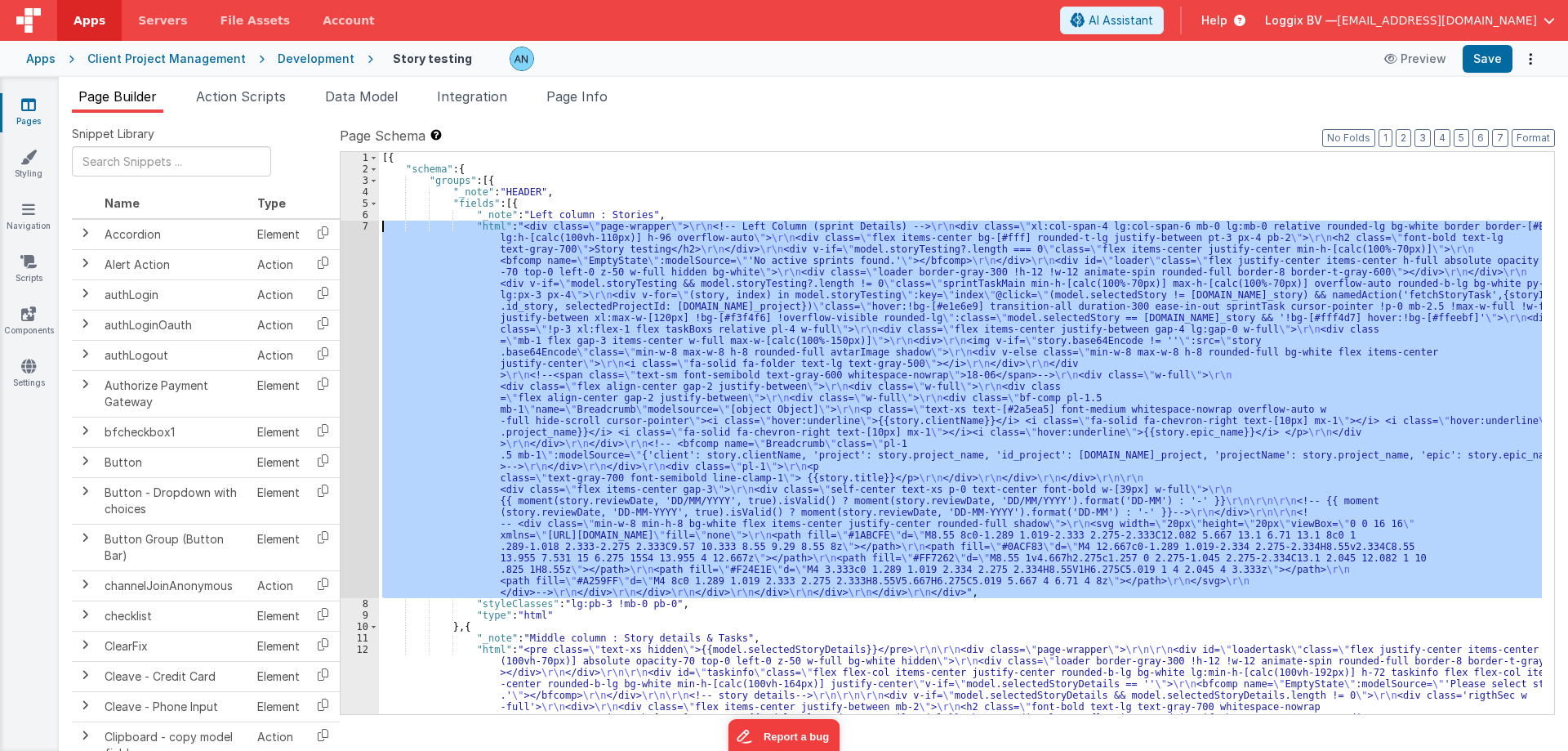
click at [363, 224] on div "7" at bounding box center [360, 409] width 39 height 378
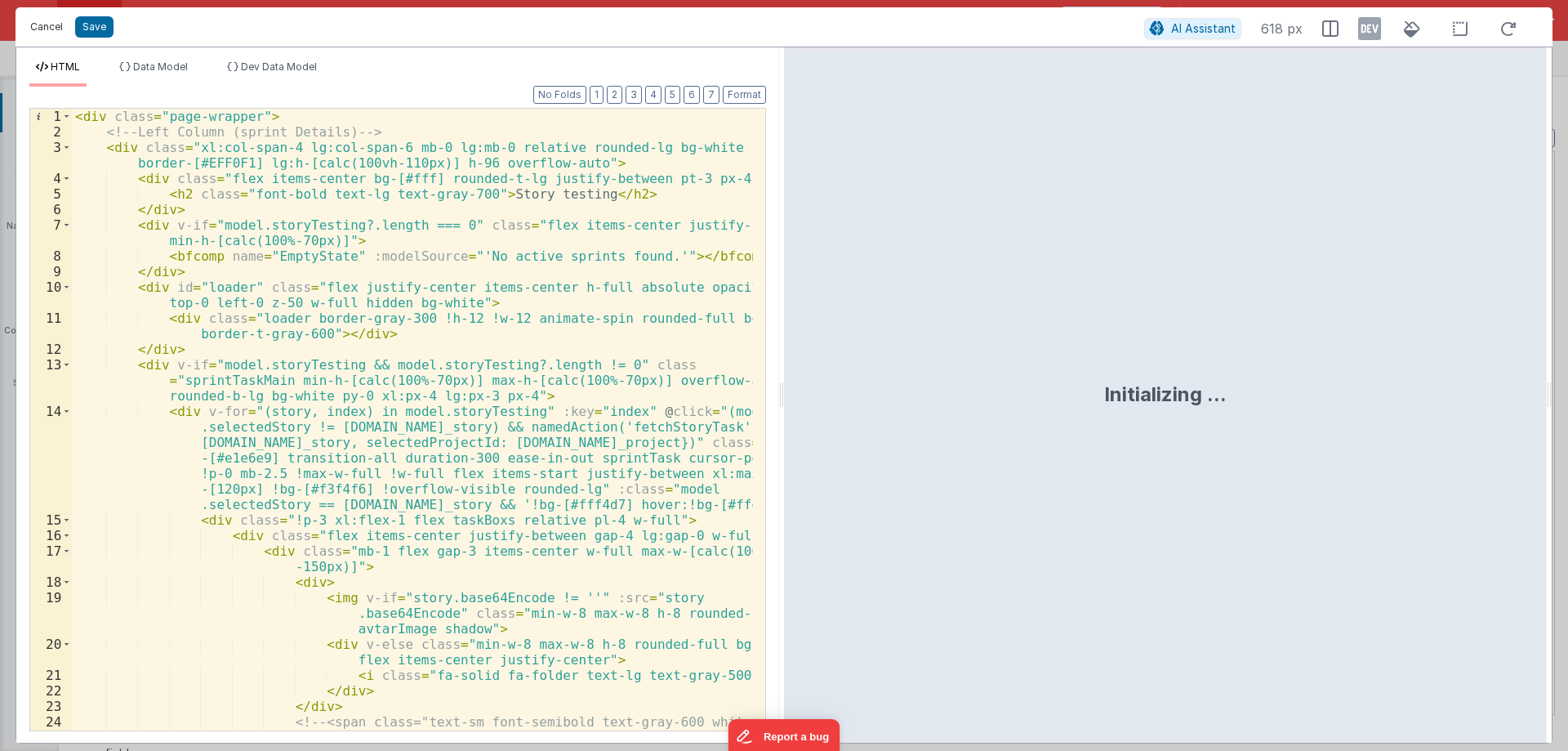
click at [51, 25] on button "Cancel" at bounding box center [46, 27] width 49 height 23
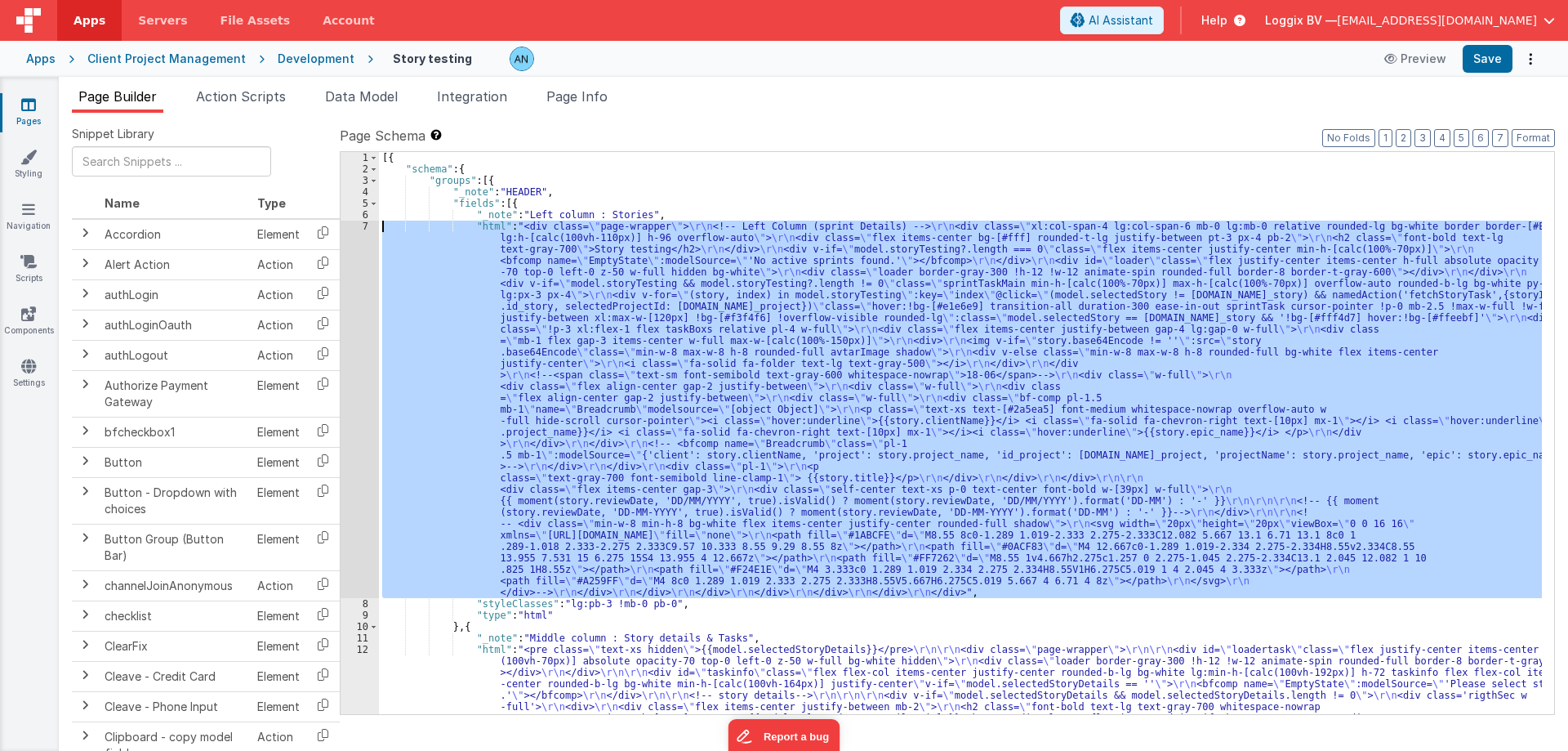
click at [561, 324] on div "[{ "schema" : { "groups" : [{ "_note" : "HEADER" , "fields" : [{ "_note" : "Lef…" at bounding box center [961, 432] width 1163 height 562
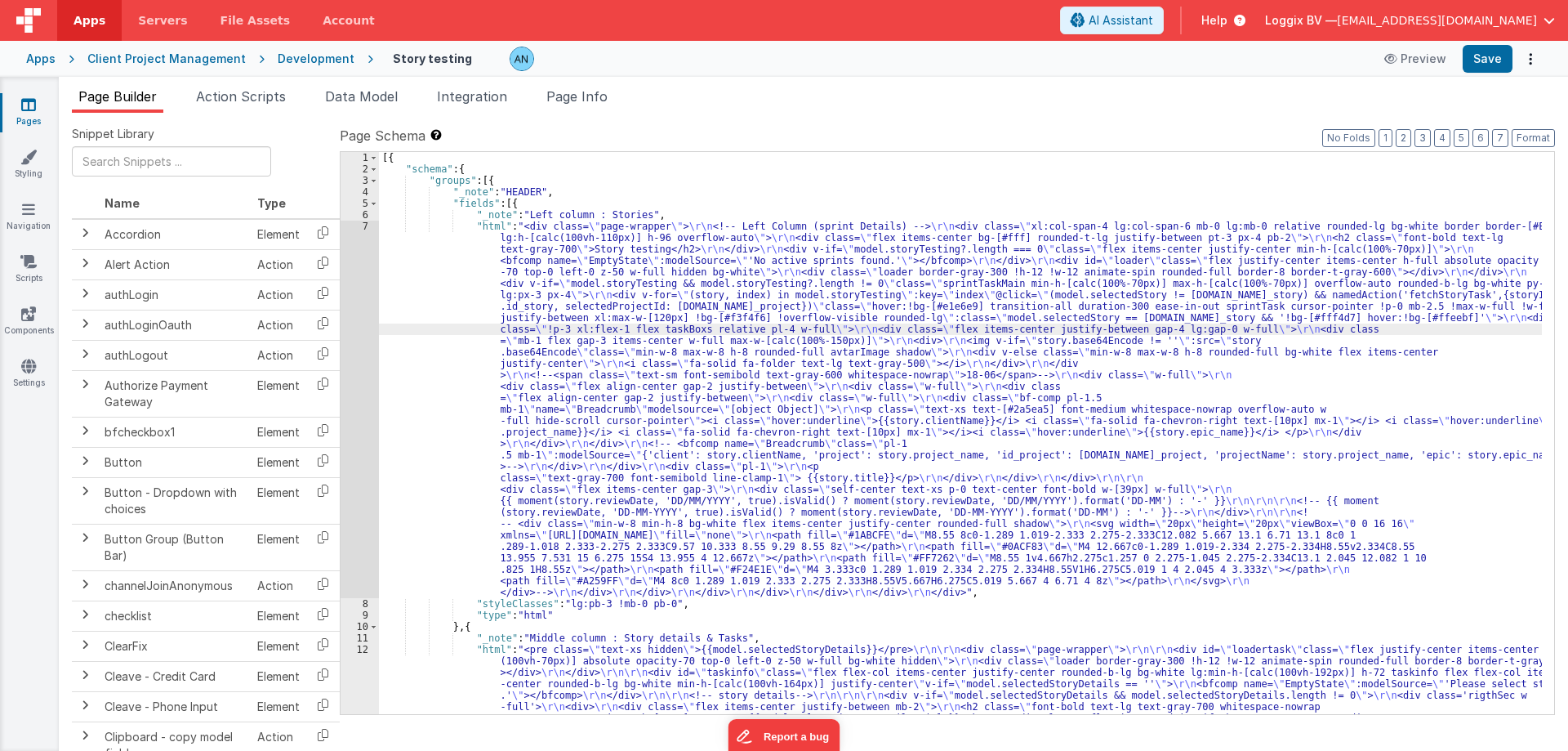
click at [366, 228] on div "7" at bounding box center [360, 409] width 39 height 378
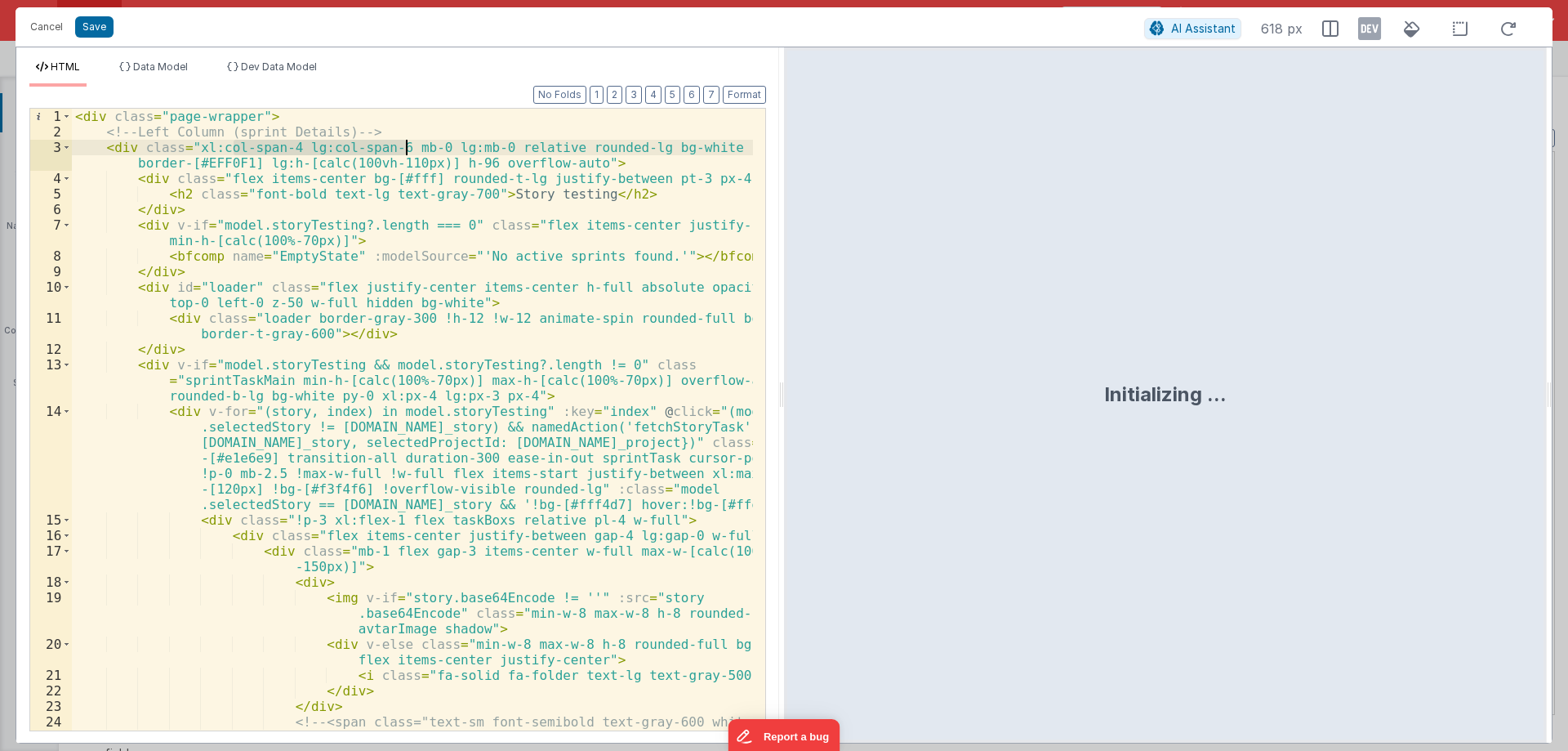
drag, startPoint x: 233, startPoint y: 144, endPoint x: 426, endPoint y: 146, distance: 193.0
click at [426, 146] on div "< div class = "page-wrapper" > <!-- Left Column (sprint Details) --> < div clas…" at bounding box center [413, 435] width 682 height 653
click at [50, 25] on button "Cancel" at bounding box center [46, 27] width 49 height 23
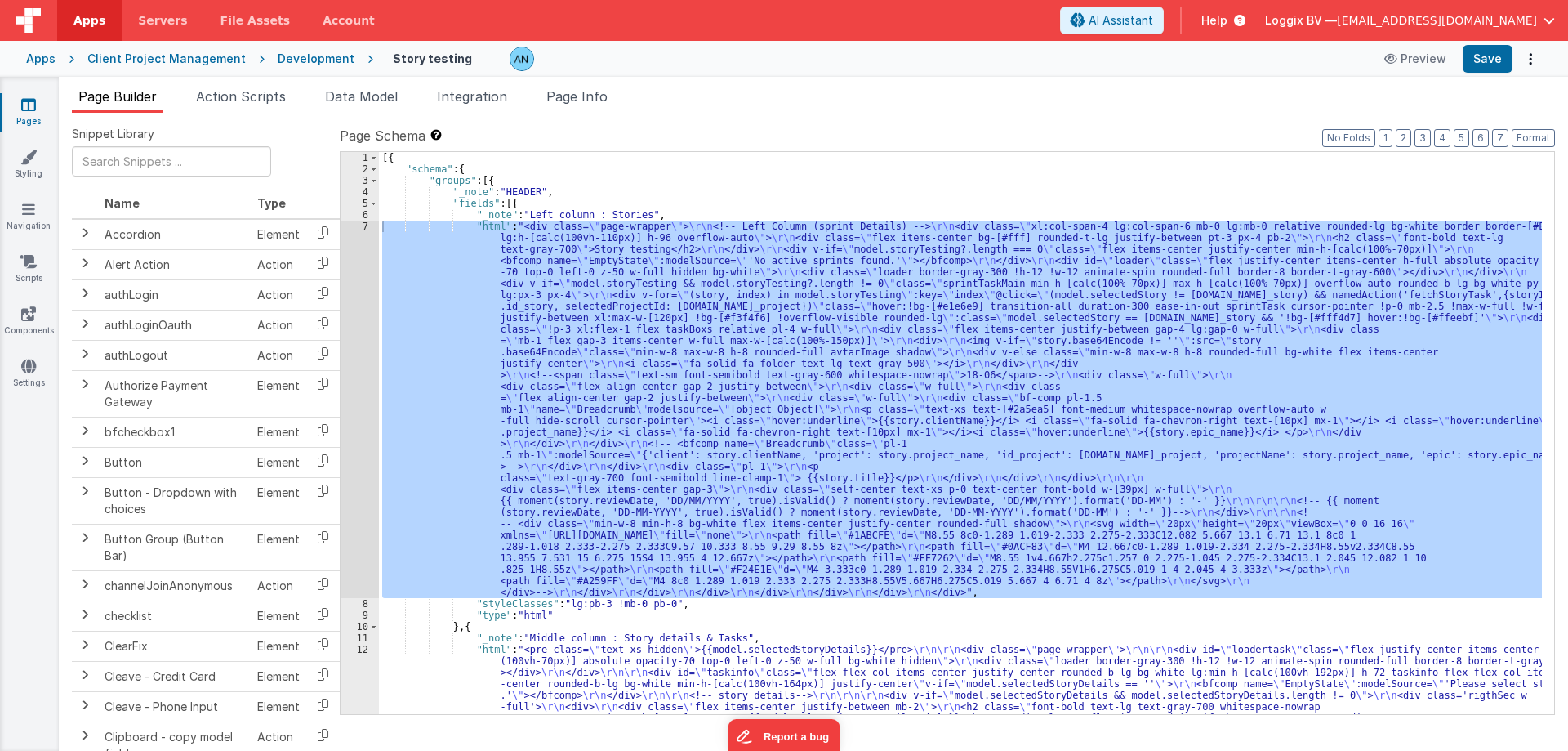
click at [647, 312] on div "[{ "schema" : { "groups" : [{ "_note" : "HEADER" , "fields" : [{ "_note" : "Lef…" at bounding box center [961, 432] width 1163 height 562
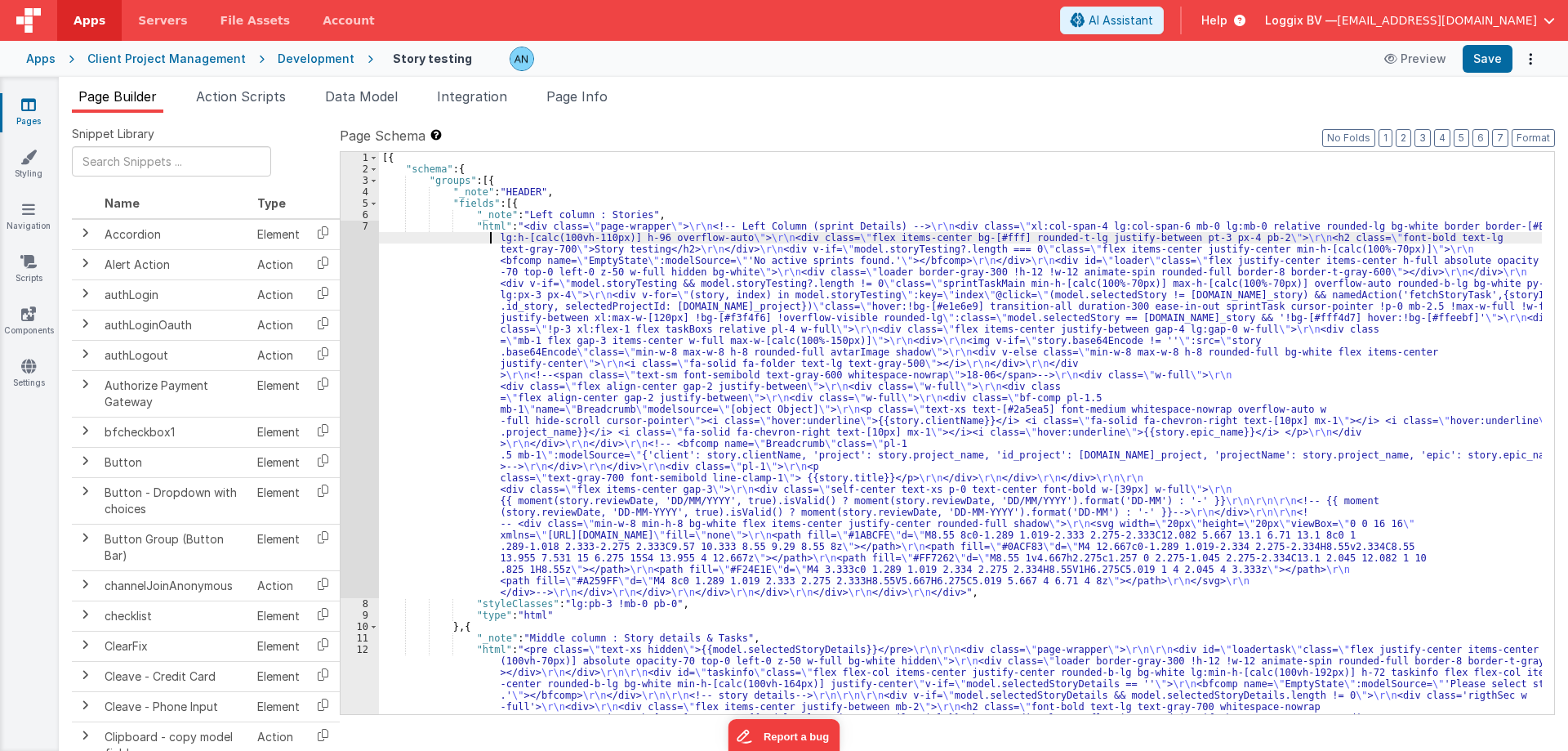
drag, startPoint x: 433, startPoint y: 239, endPoint x: 450, endPoint y: 239, distance: 17.0
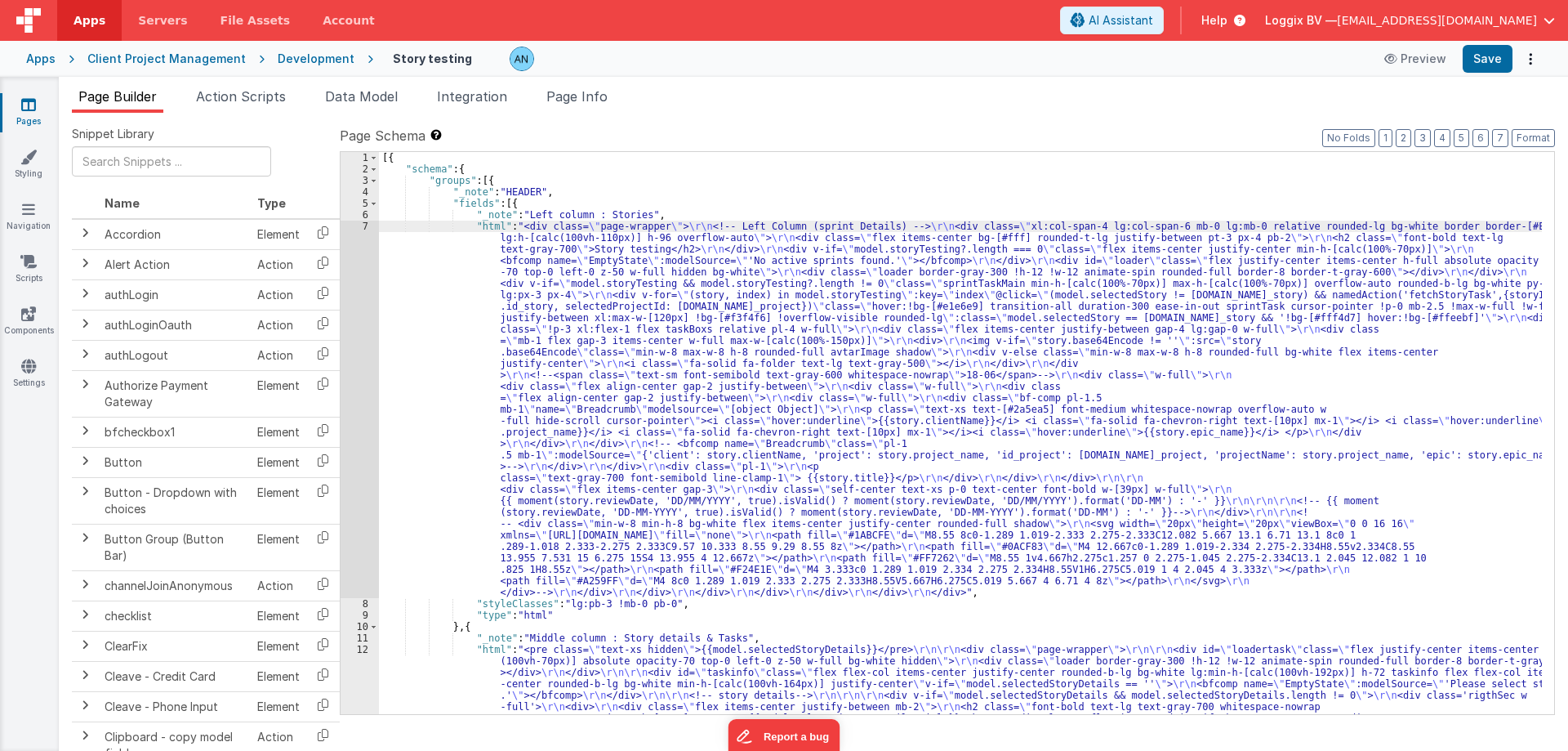
click at [39, 163] on link "Styling" at bounding box center [28, 165] width 59 height 33
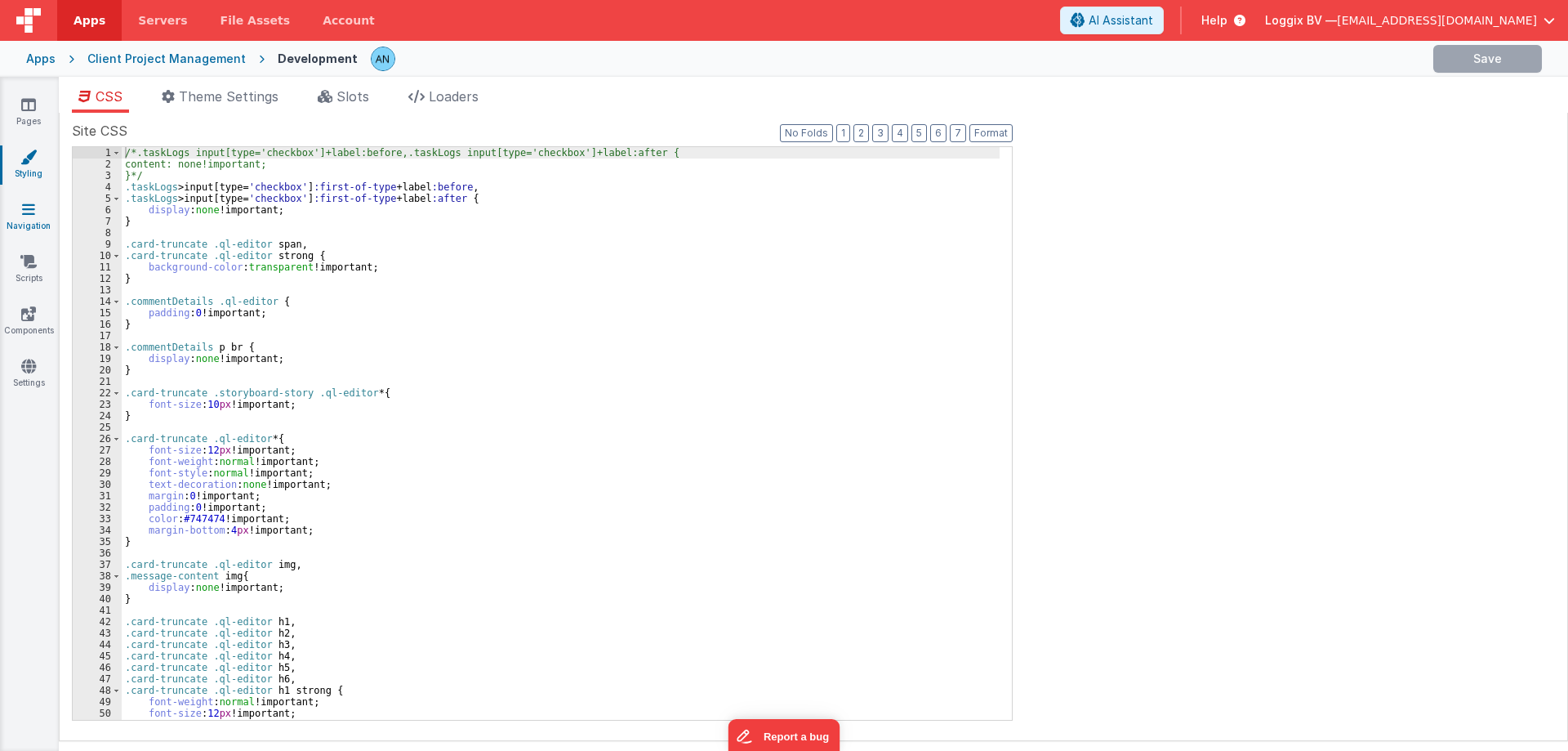
click at [36, 222] on link "Navigation" at bounding box center [28, 218] width 59 height 33
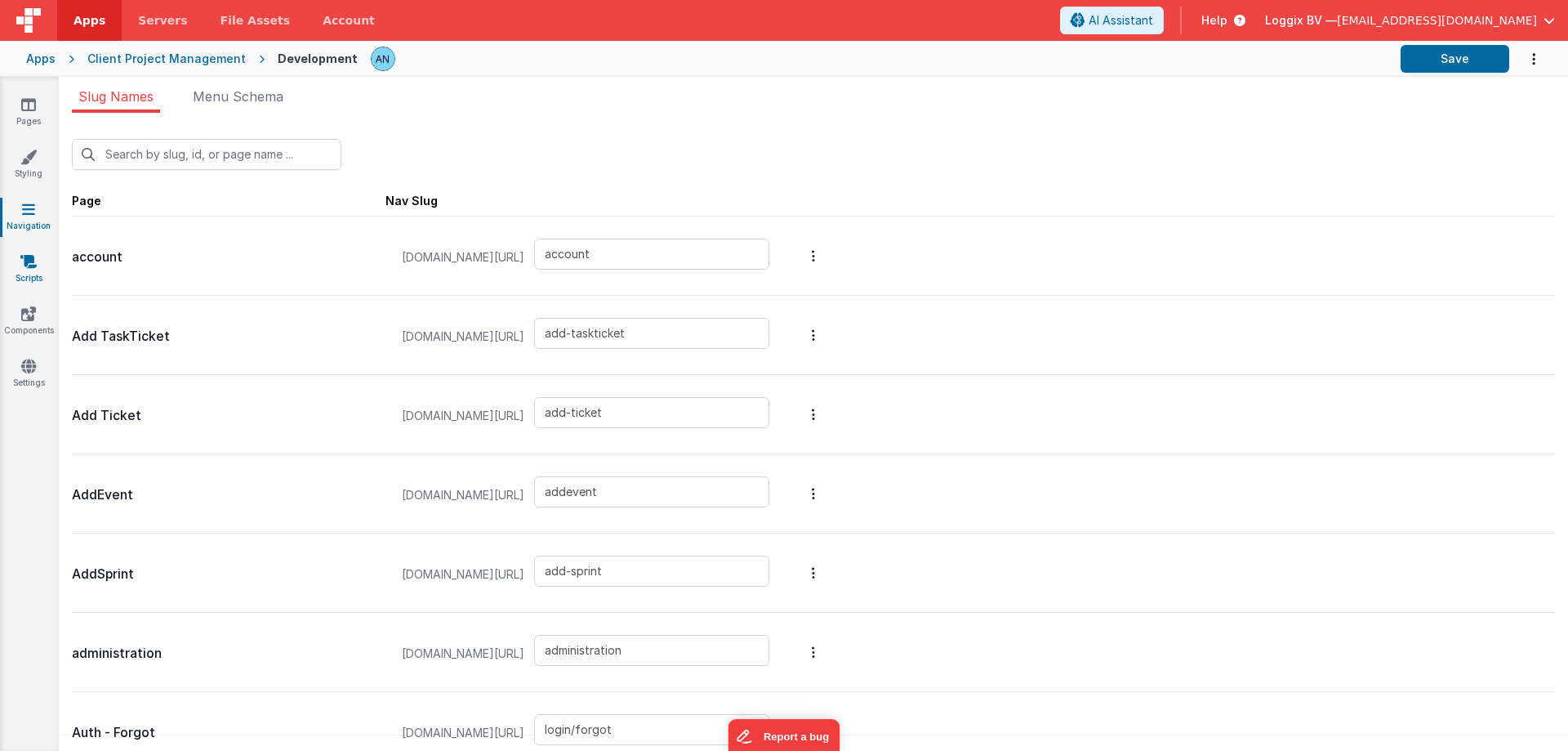
click at [33, 273] on link "Scripts" at bounding box center [28, 270] width 59 height 33
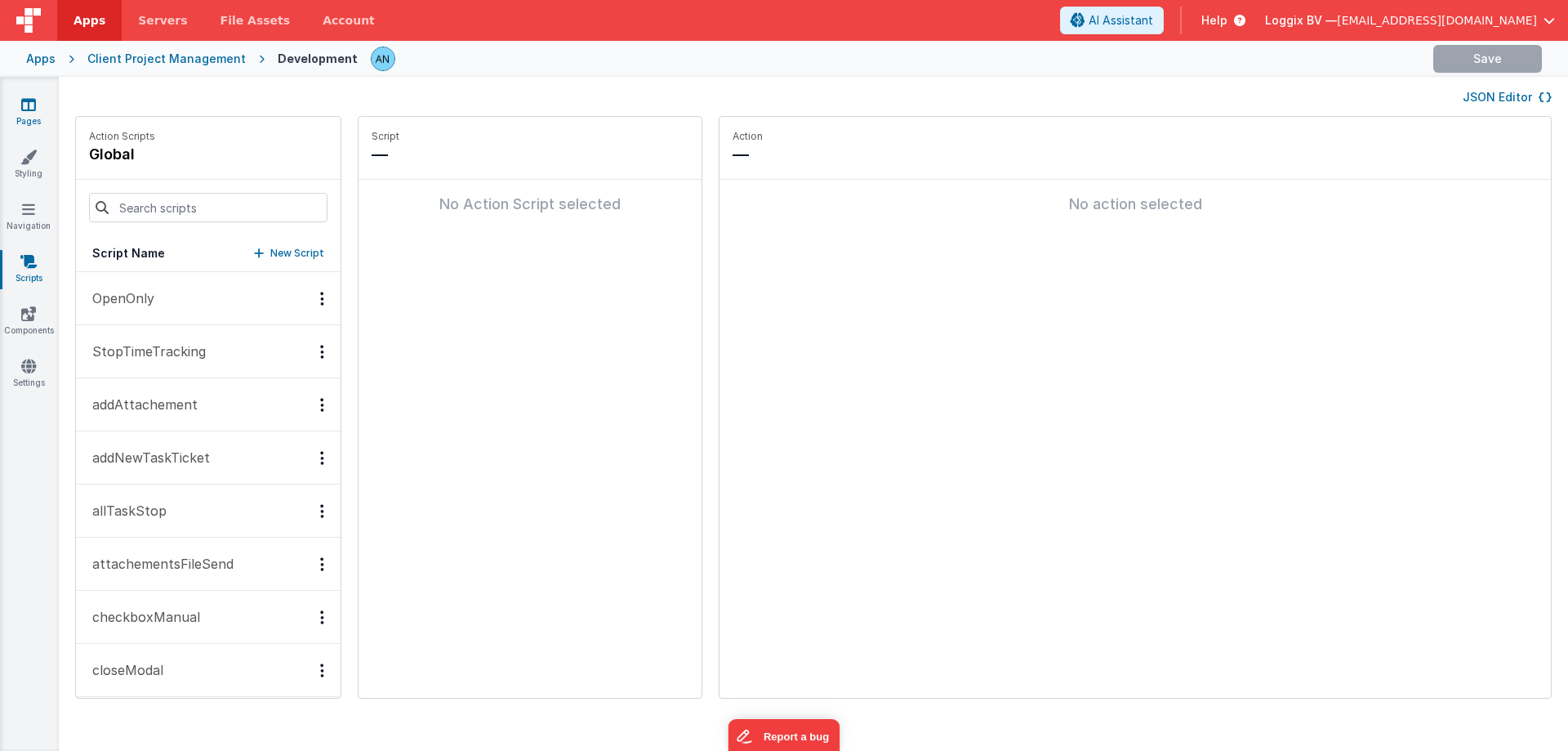
click at [23, 103] on icon at bounding box center [28, 104] width 15 height 16
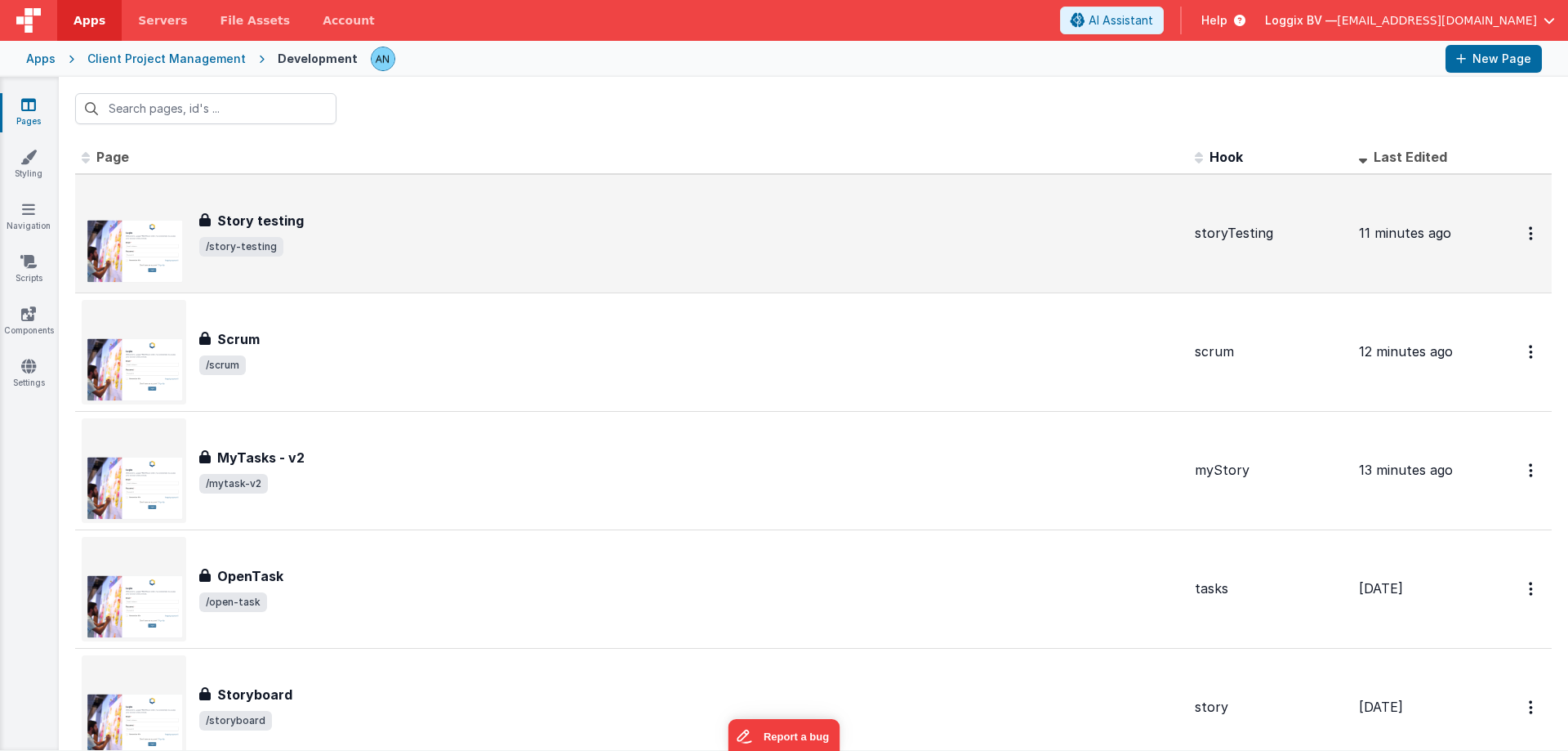
click at [432, 245] on span "/story-testing" at bounding box center [691, 247] width 983 height 20
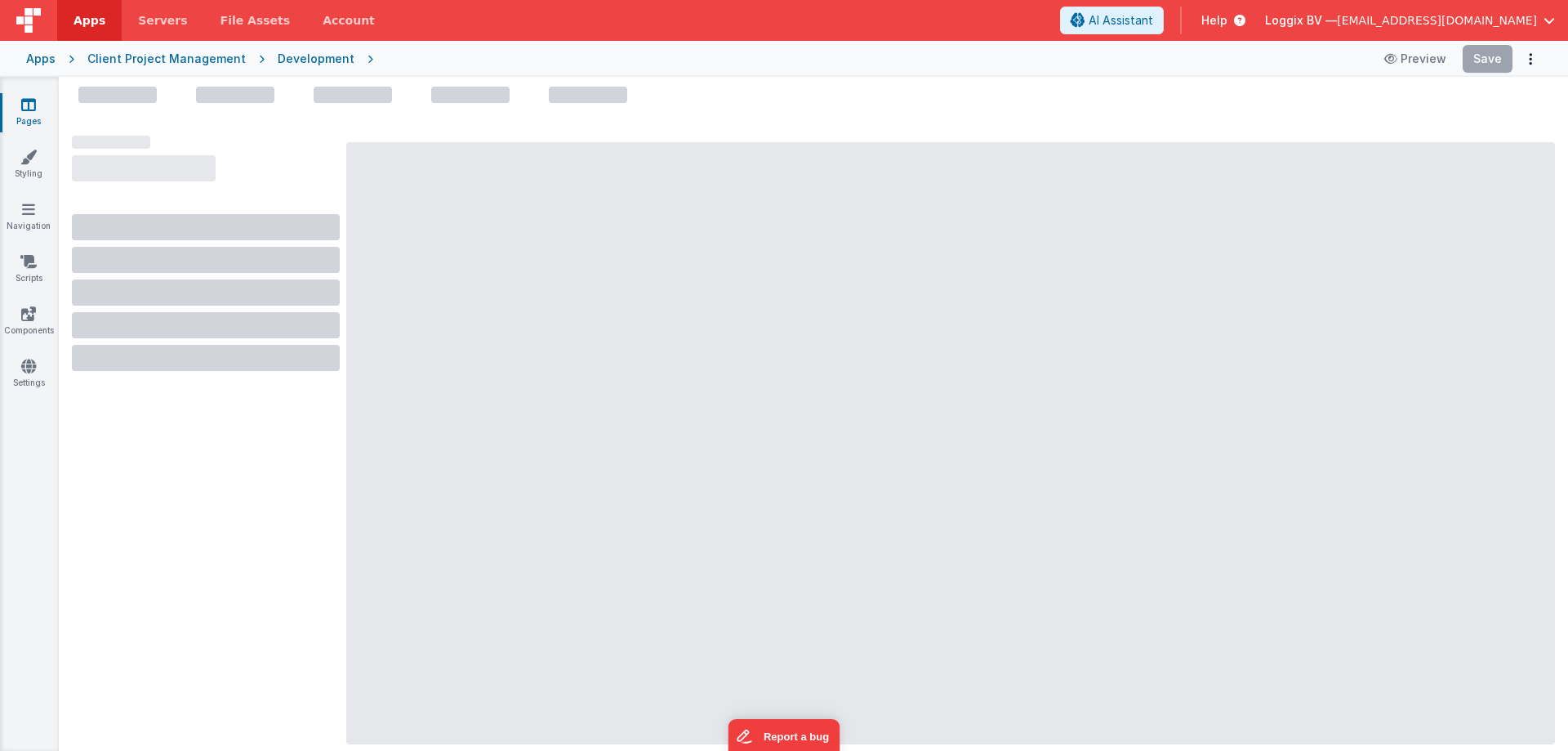
click at [432, 242] on div at bounding box center [951, 443] width 1209 height 602
click at [551, 203] on div at bounding box center [951, 443] width 1209 height 602
click at [549, 204] on div at bounding box center [951, 443] width 1209 height 602
click at [807, 39] on header "Apps Servers File Assets Account Some FUTURE Slot AI Assistant Help Loggix BV —…" at bounding box center [784, 21] width 1568 height 41
